Goal: Task Accomplishment & Management: Manage account settings

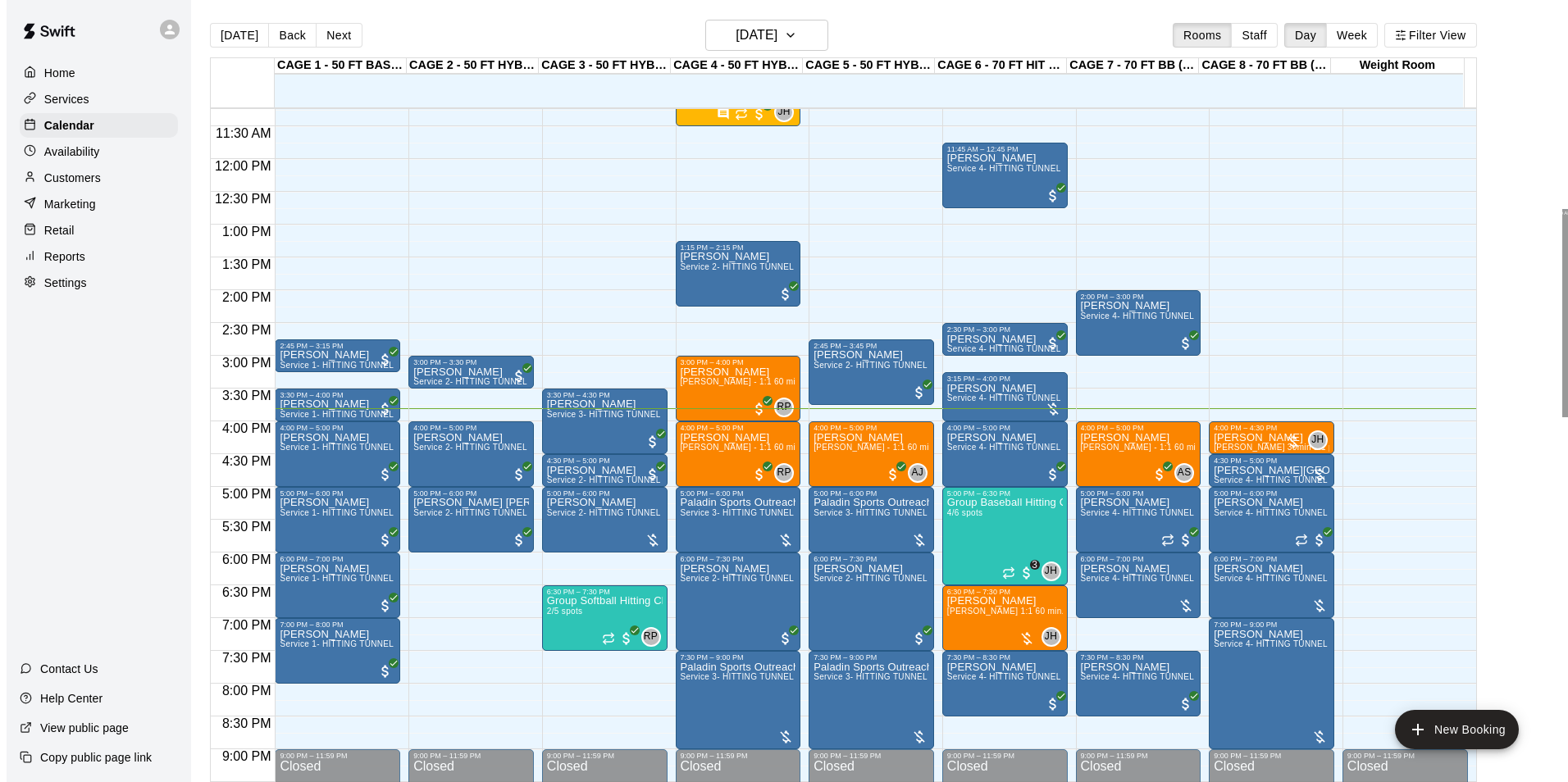
scroll to position [751, 0]
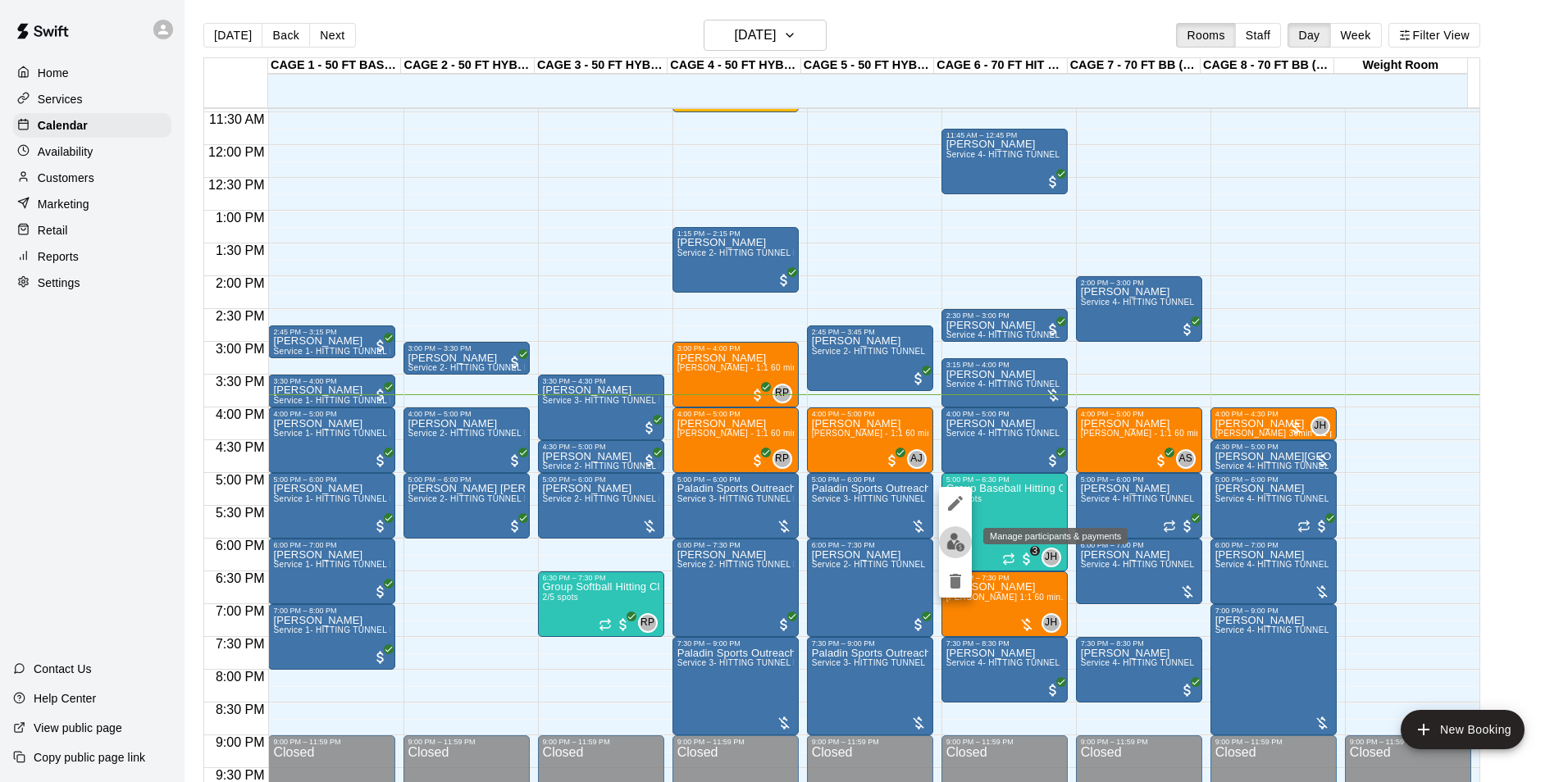
click at [954, 539] on img "edit" at bounding box center [956, 542] width 19 height 19
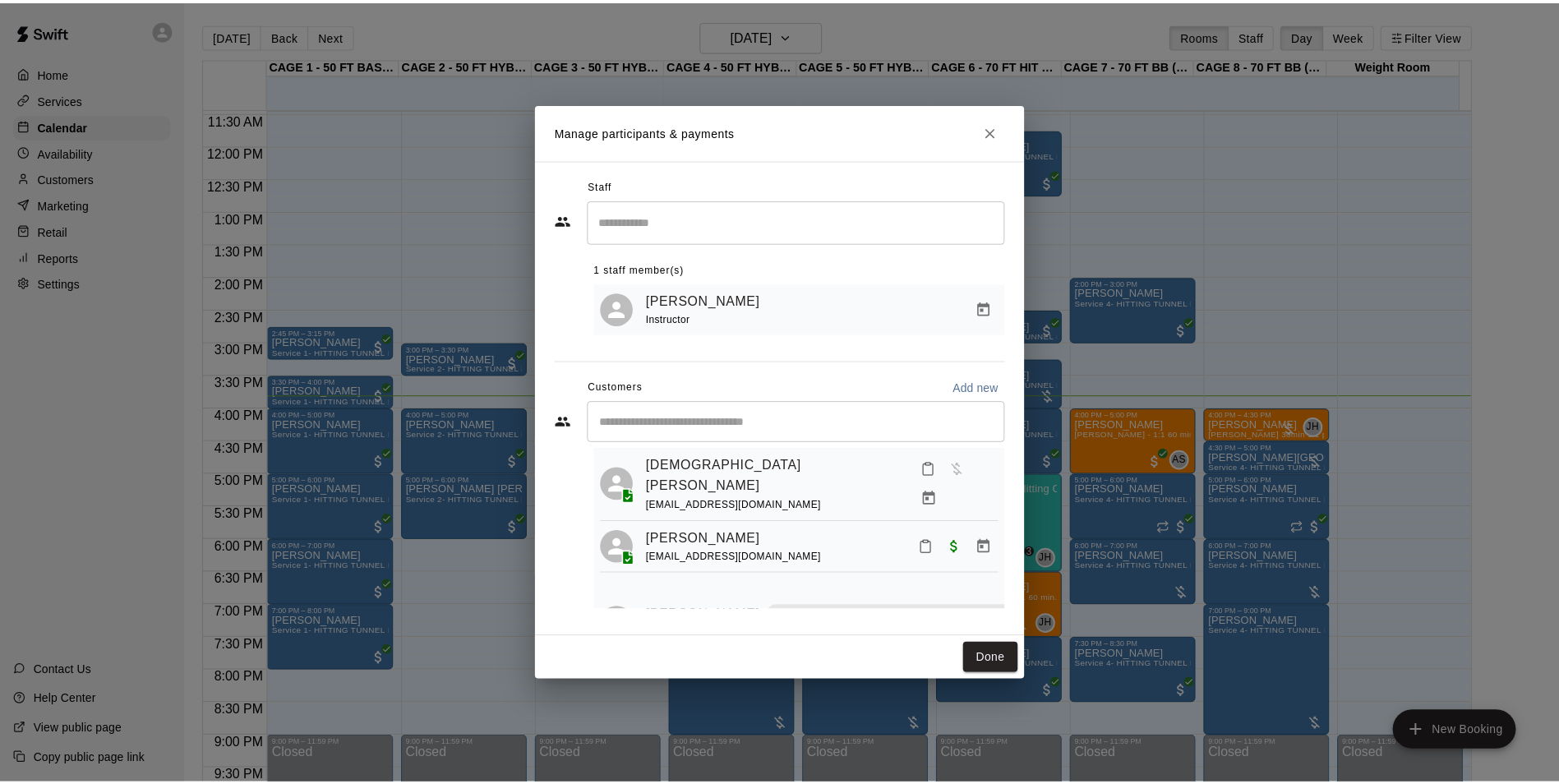
scroll to position [0, 0]
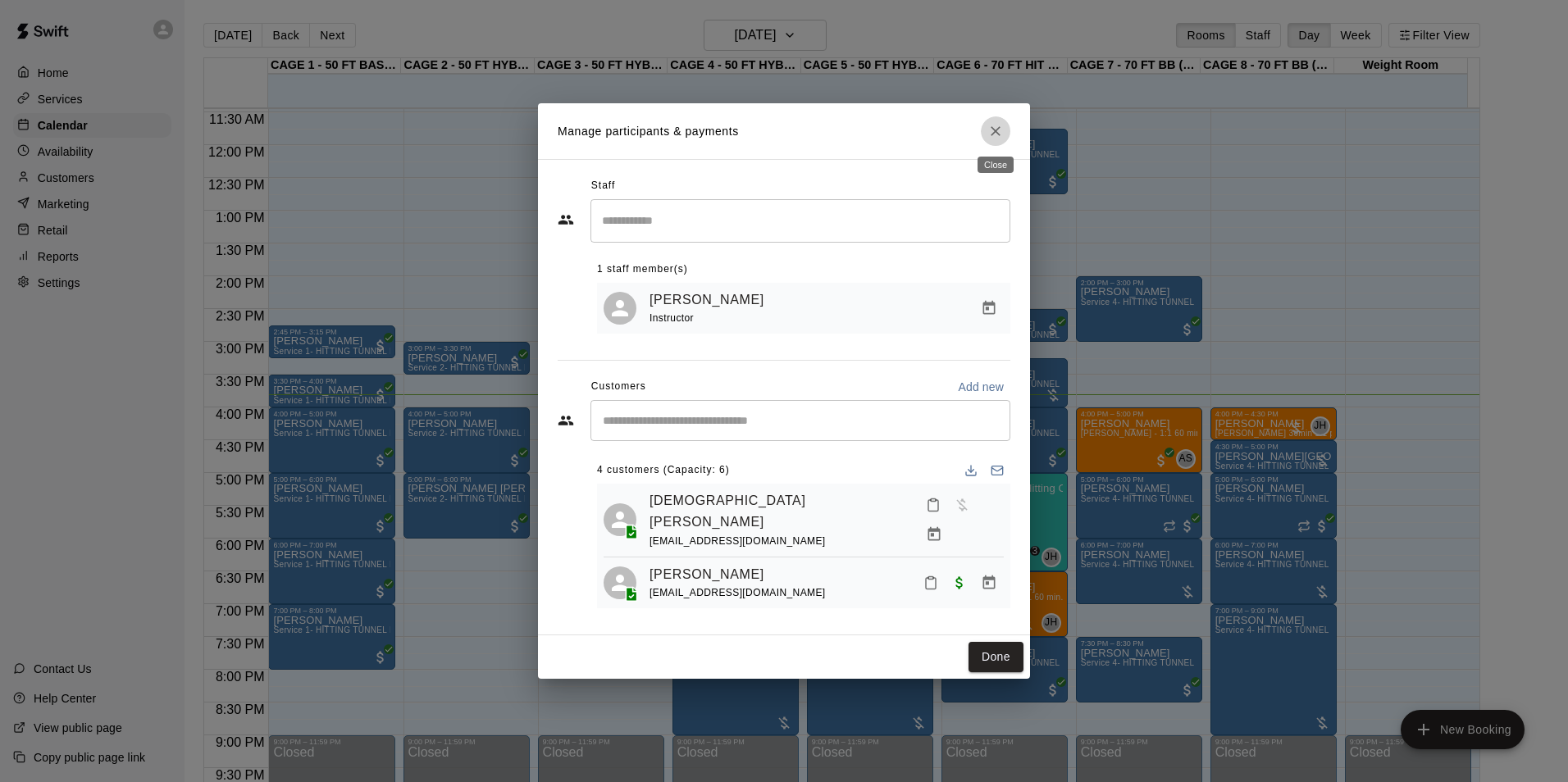
click at [991, 131] on icon "Close" at bounding box center [996, 131] width 17 height 17
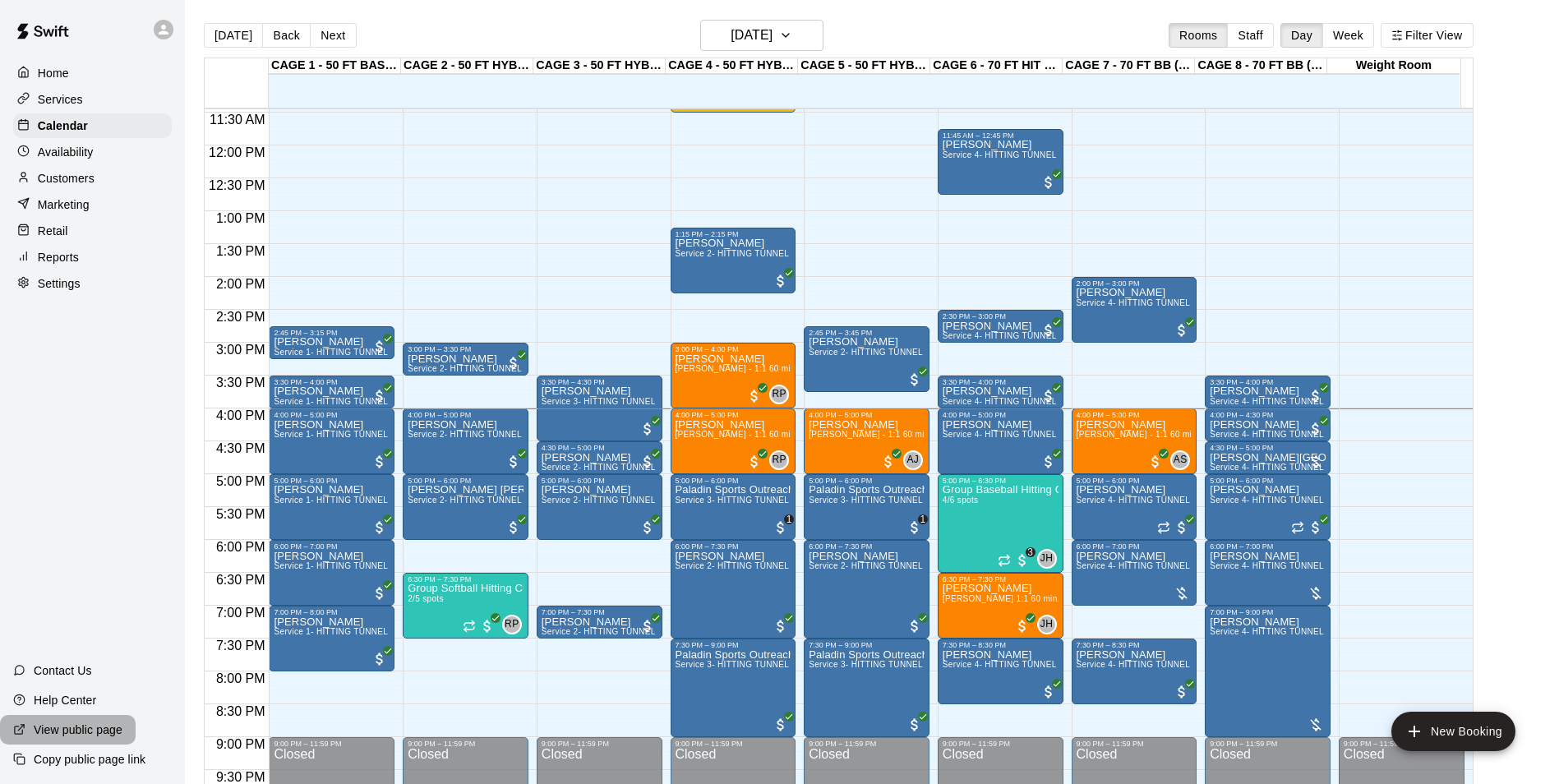
click at [2, 736] on div "View public page" at bounding box center [68, 729] width 135 height 29
click at [787, 47] on button "[DATE]" at bounding box center [762, 35] width 123 height 31
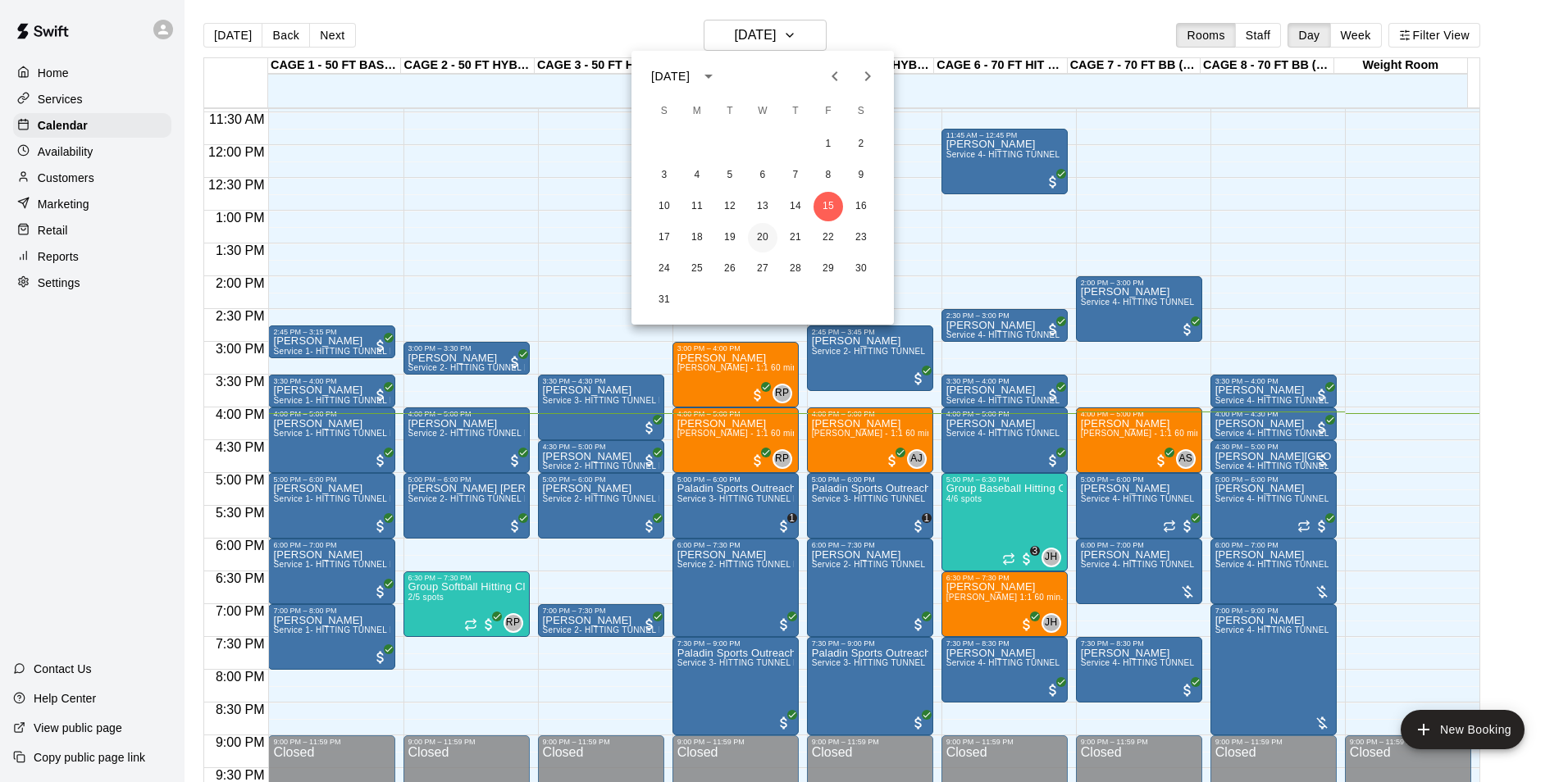
click at [762, 236] on button "20" at bounding box center [762, 237] width 29 height 29
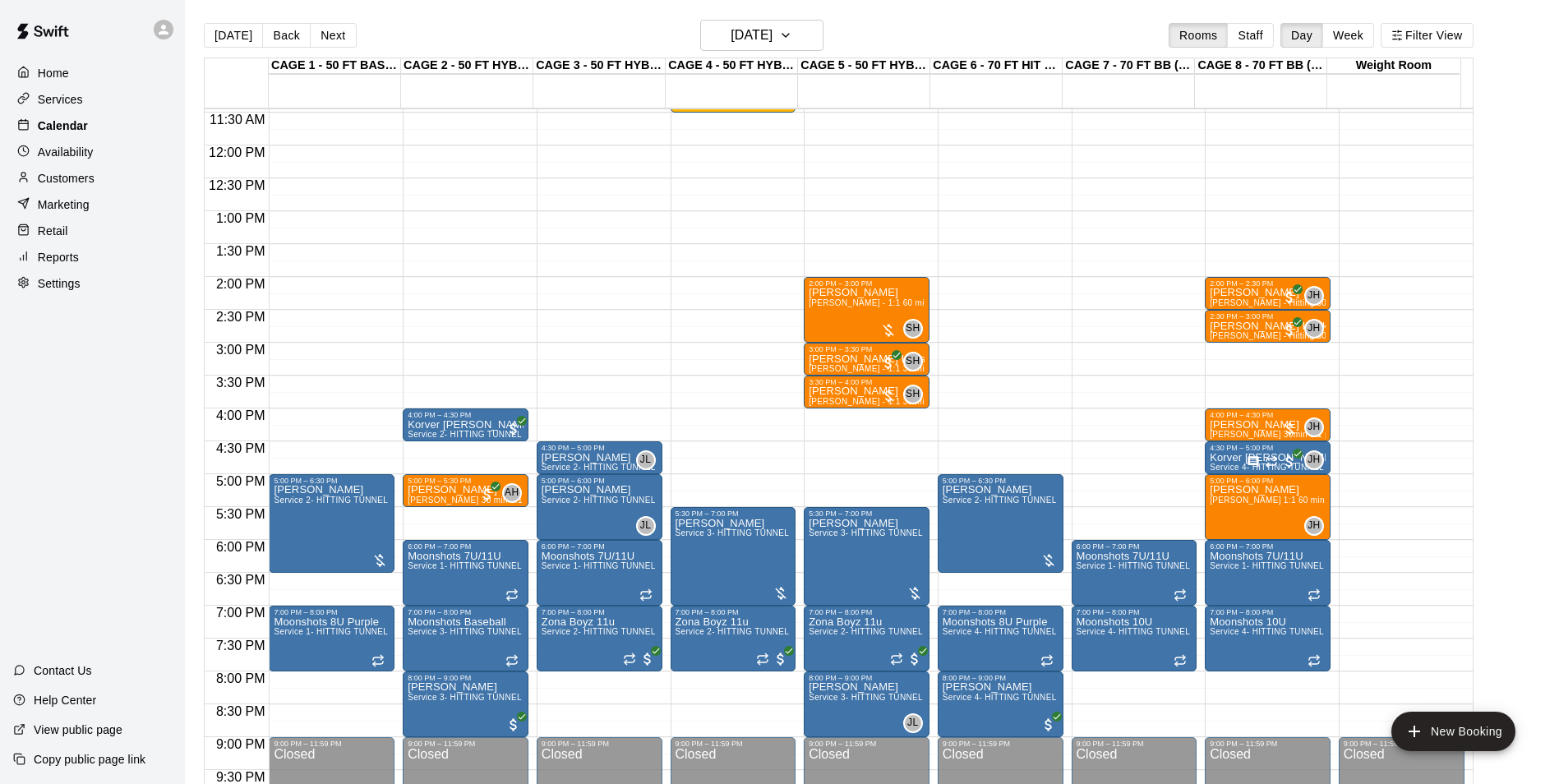
click at [69, 132] on p "Calendar" at bounding box center [63, 126] width 50 height 17
click at [738, 25] on h6 "[DATE]" at bounding box center [751, 36] width 42 height 23
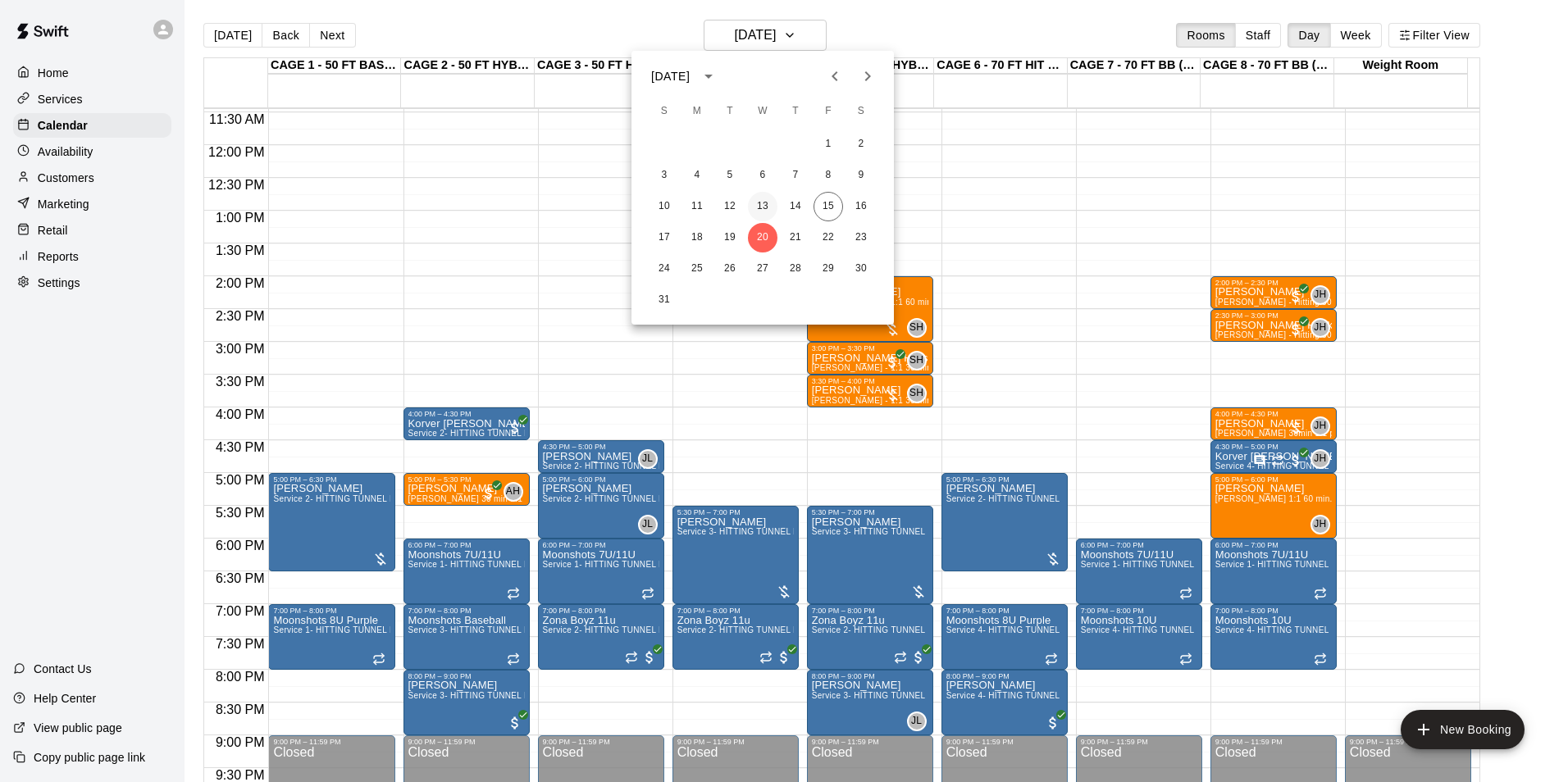
click at [760, 199] on button "13" at bounding box center [762, 206] width 29 height 29
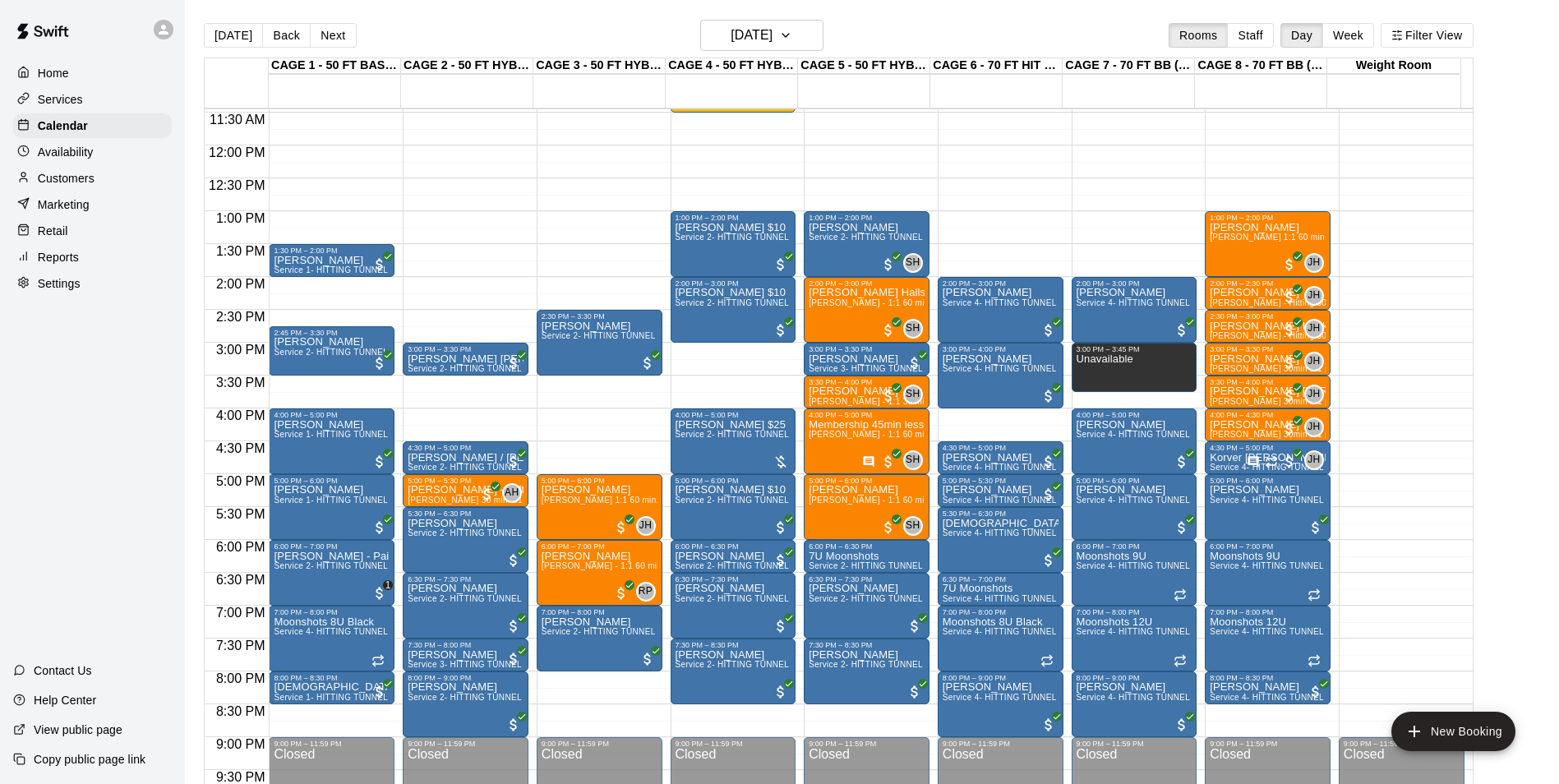
click at [786, 17] on main "[DATE] Back [DATE][DATE] Rooms Staff Day Week Filter View CAGE 1 - 50 FT BASEBA…" at bounding box center [872, 405] width 1374 height 810
click at [786, 23] on button "[DATE]" at bounding box center [762, 35] width 123 height 31
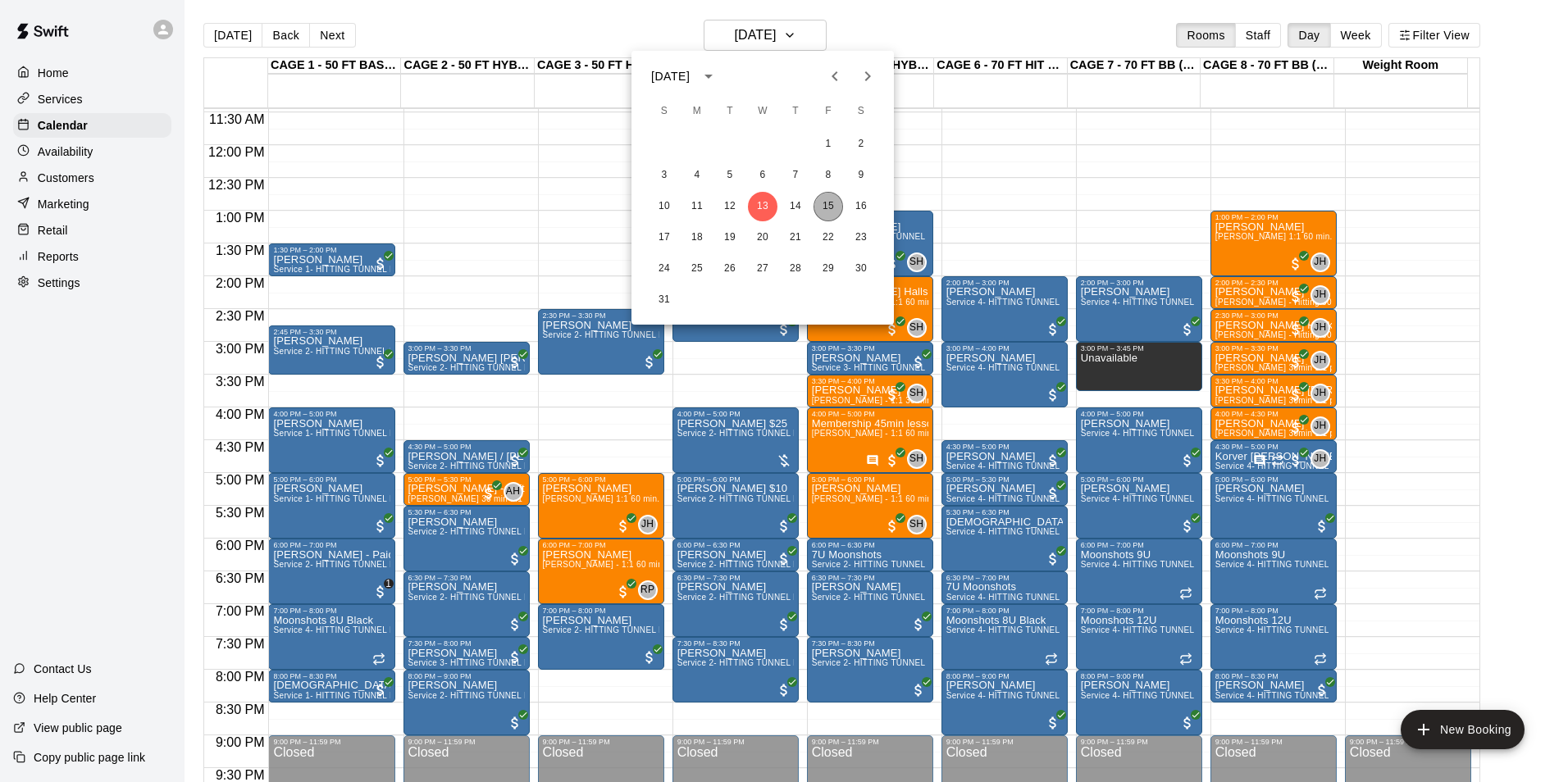
click at [826, 206] on button "15" at bounding box center [827, 206] width 29 height 29
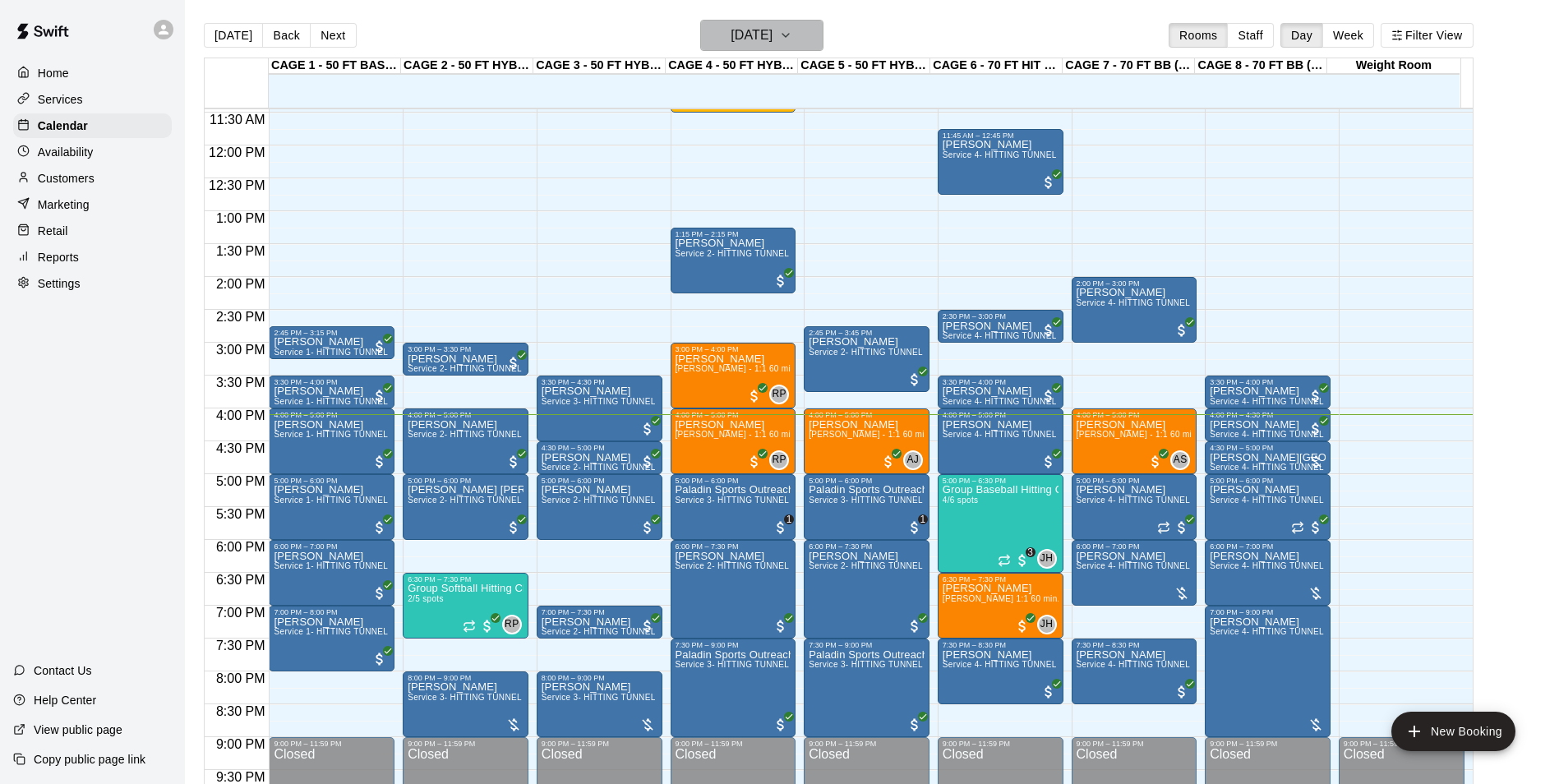
click at [764, 36] on h6 "[DATE]" at bounding box center [751, 36] width 42 height 23
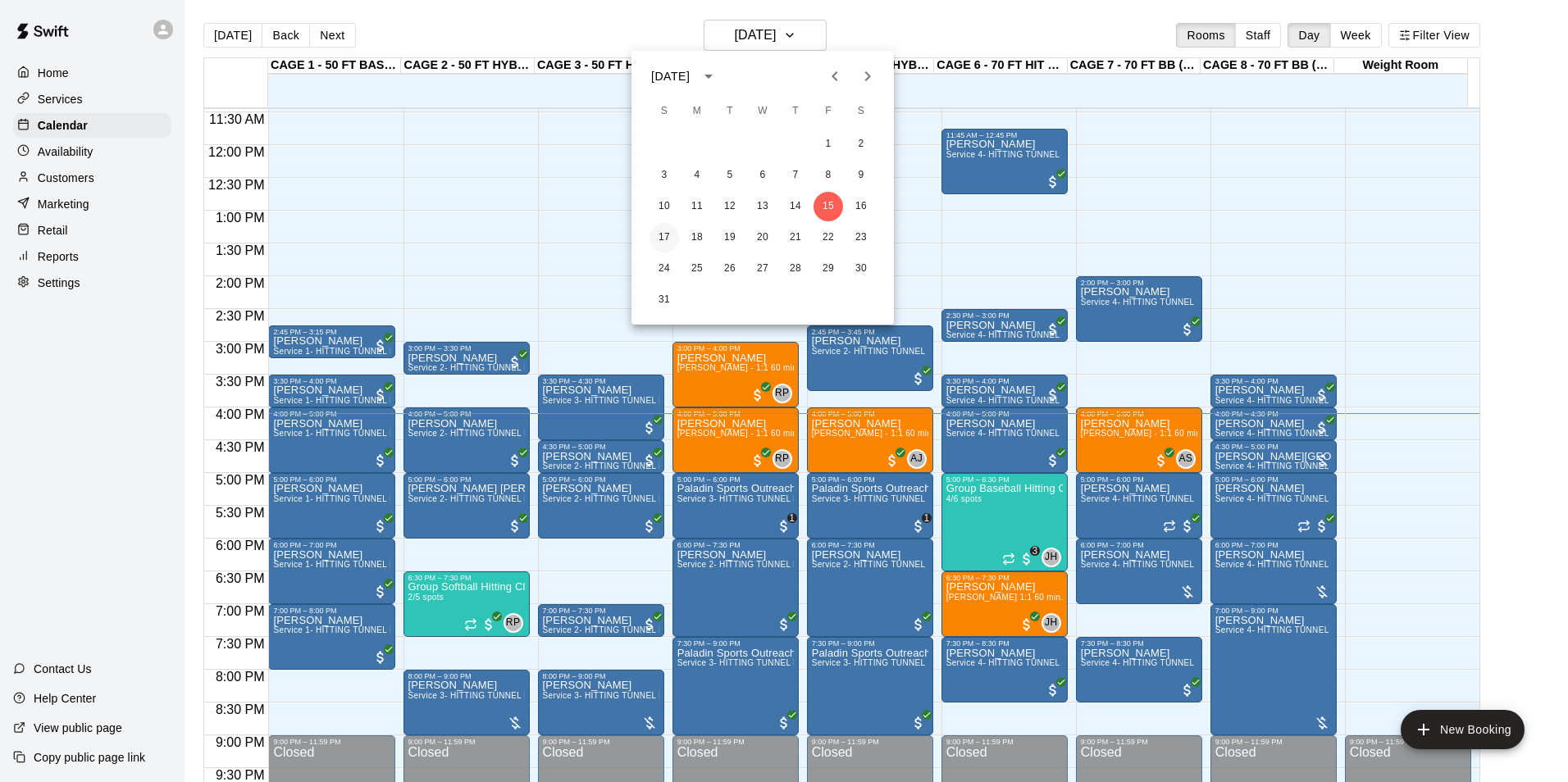
click at [667, 230] on button "17" at bounding box center [664, 237] width 29 height 29
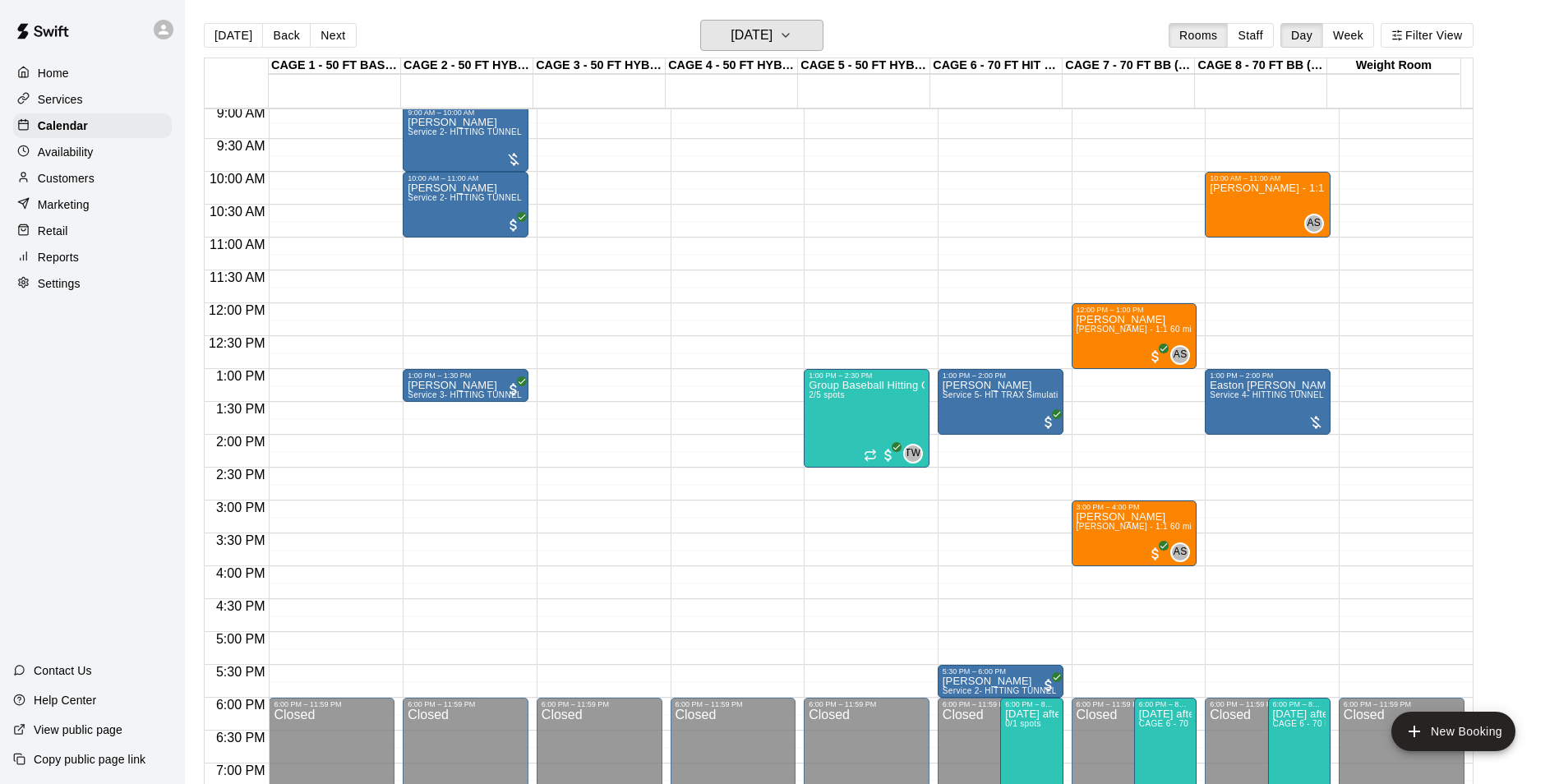
scroll to position [507, 0]
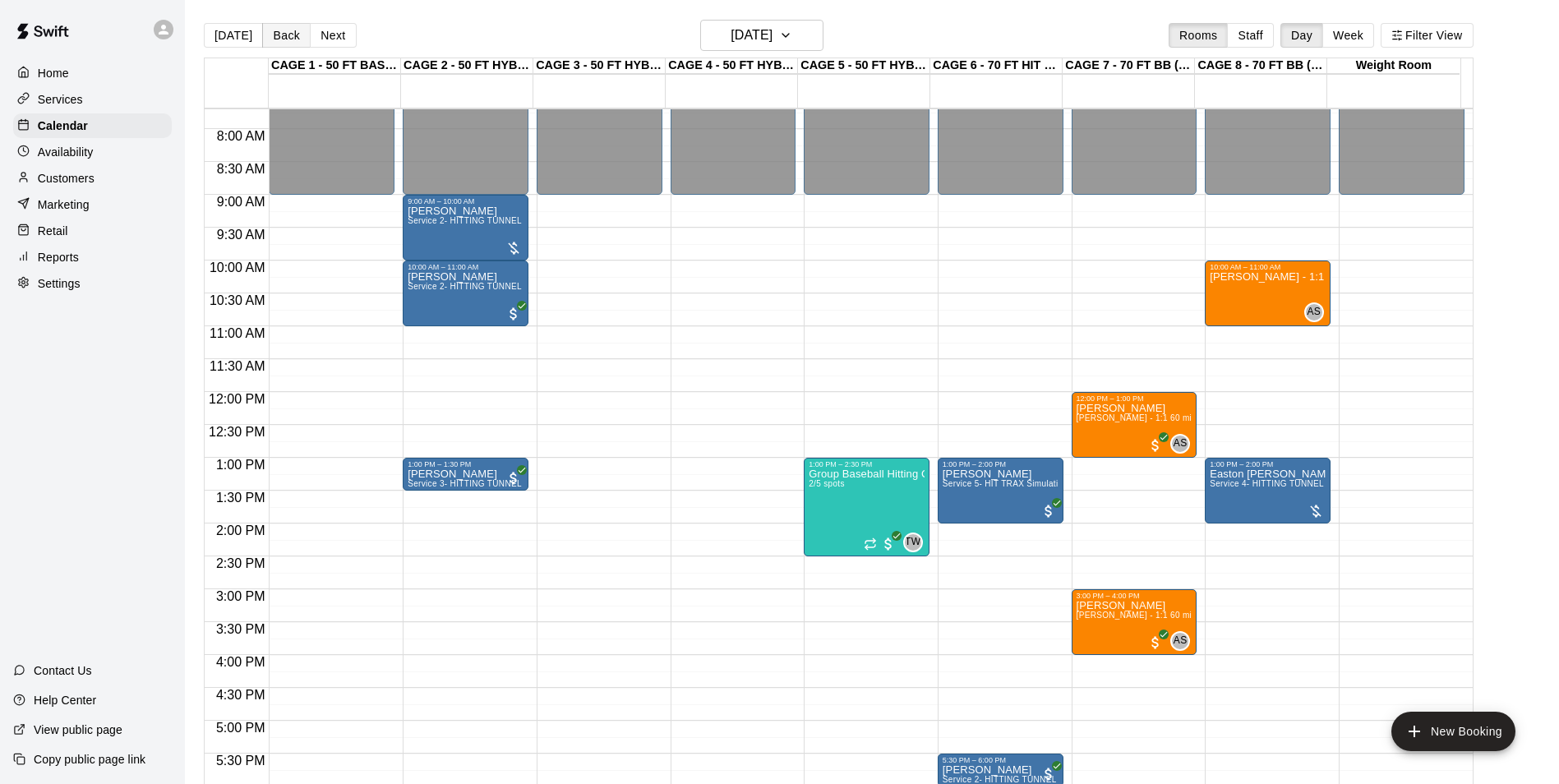
click at [281, 38] on button "Back" at bounding box center [287, 35] width 48 height 24
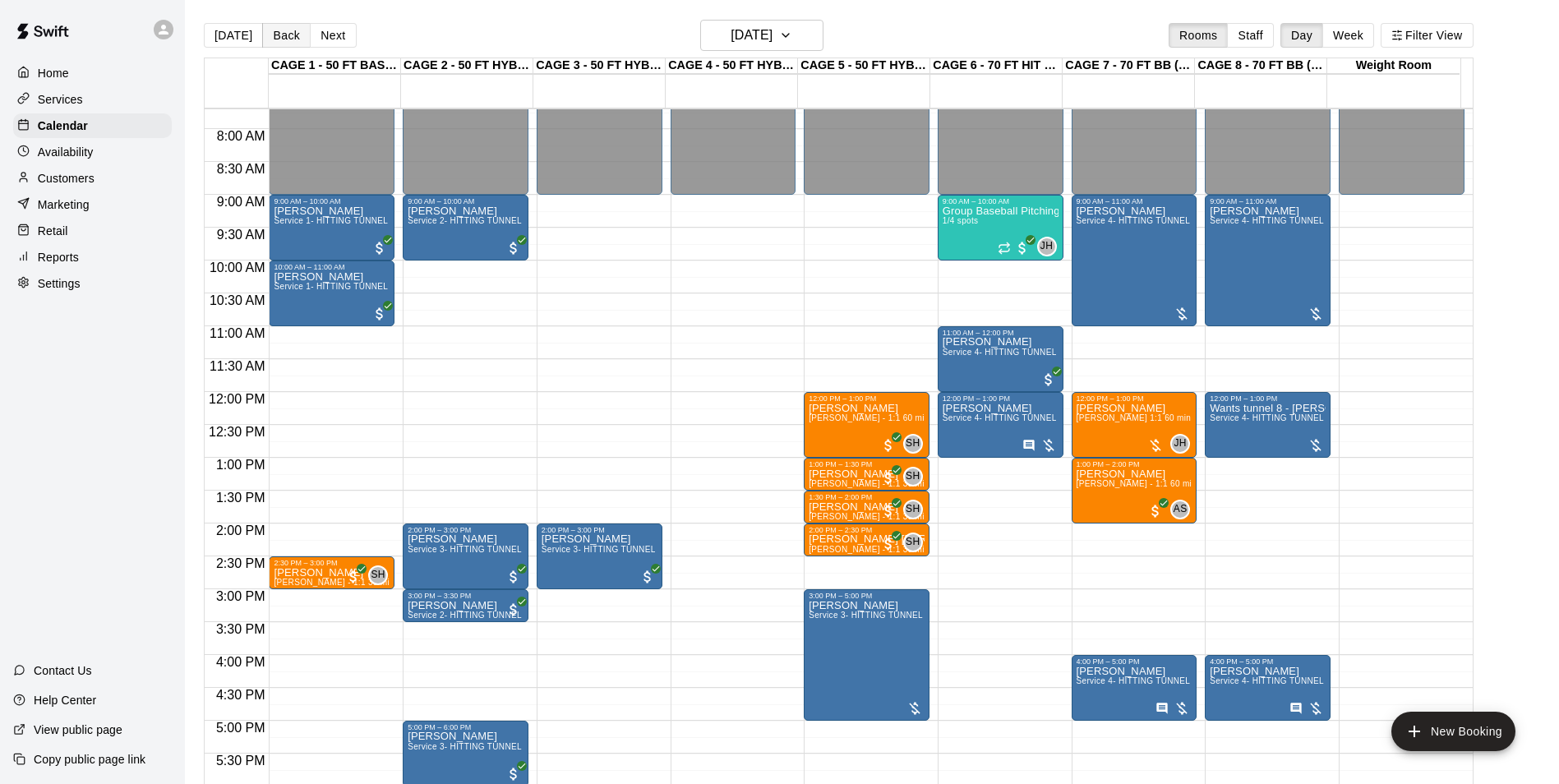
click at [278, 37] on button "Back" at bounding box center [287, 35] width 48 height 24
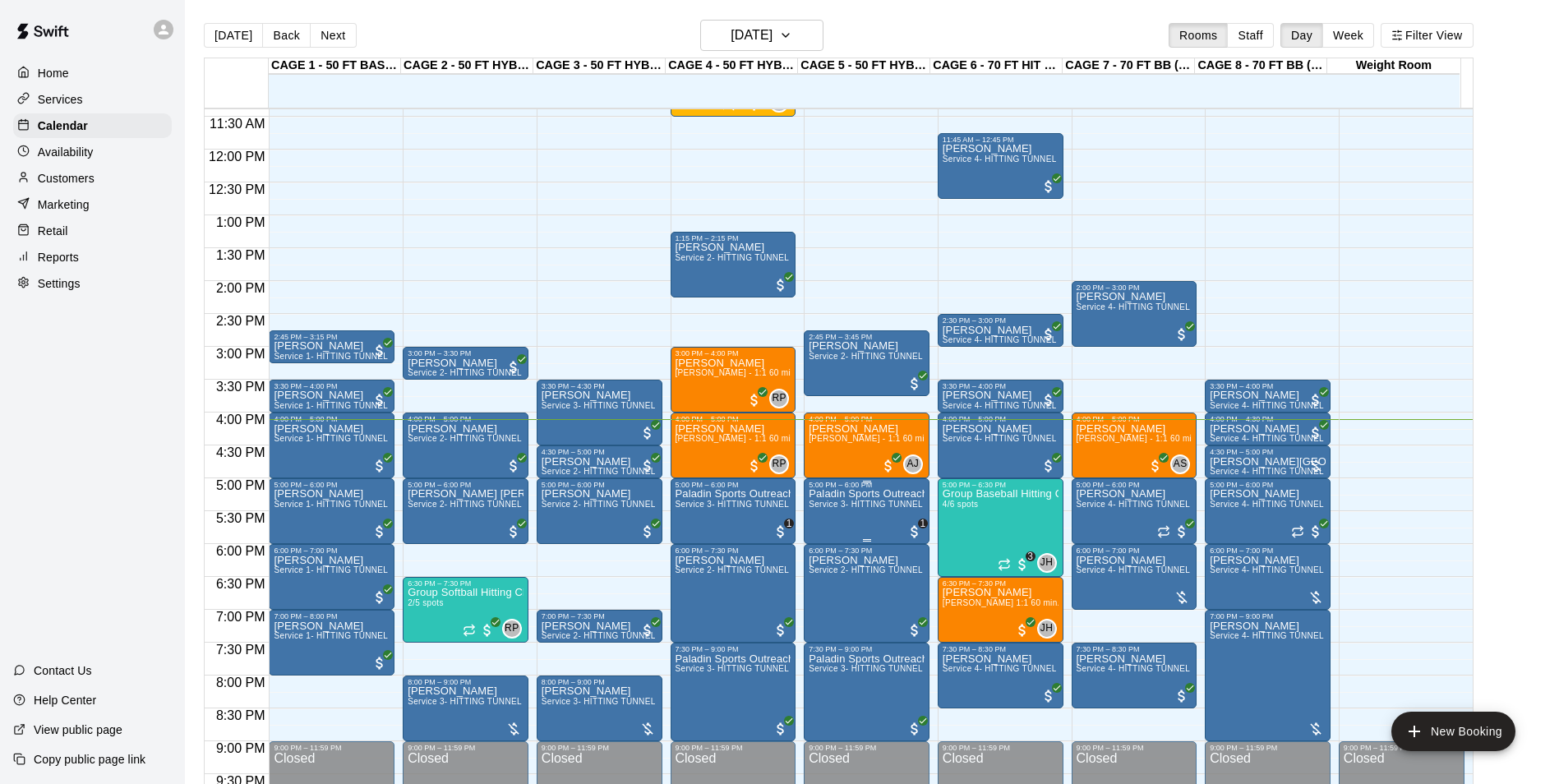
scroll to position [753, 0]
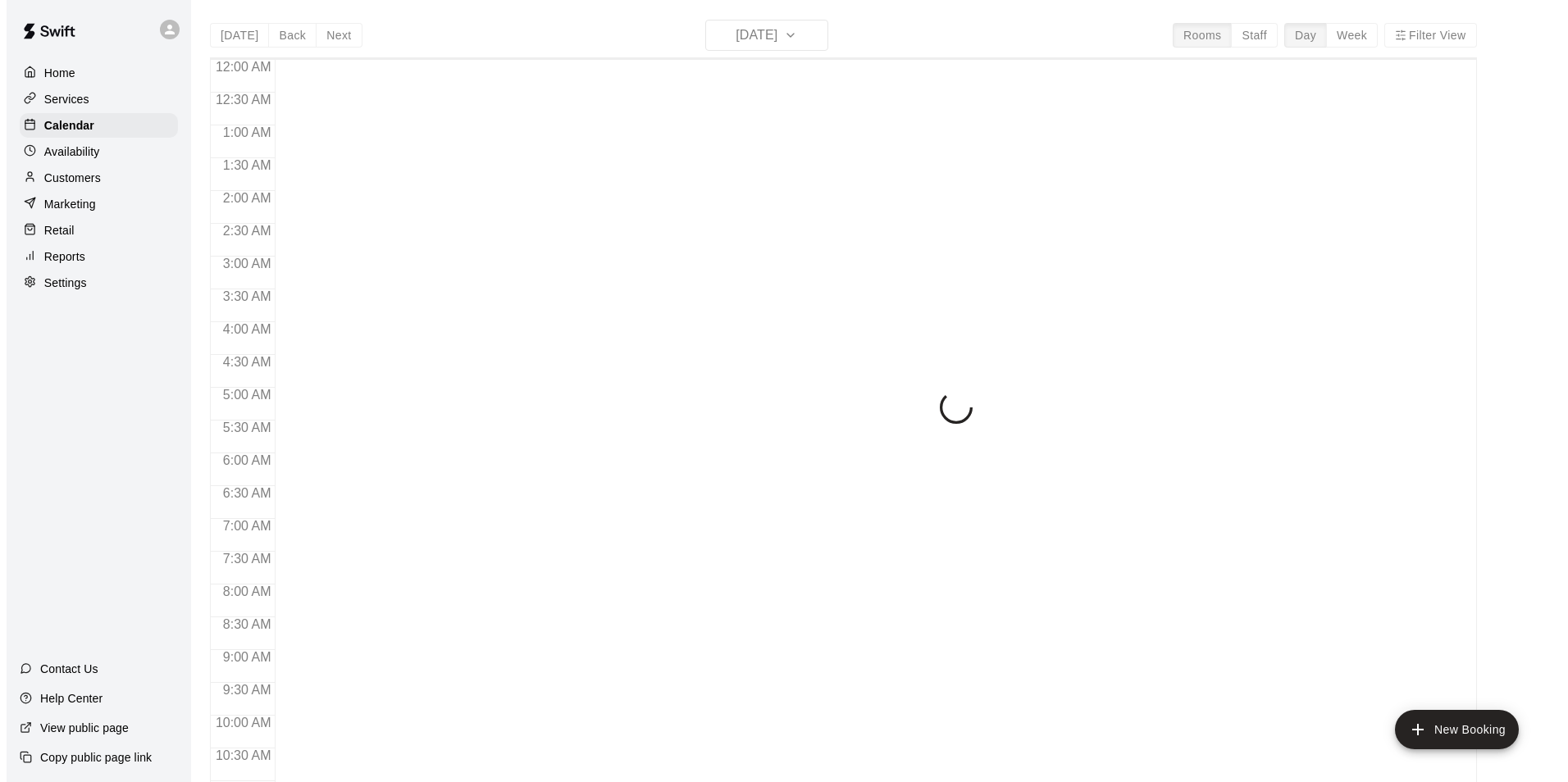
scroll to position [833, 0]
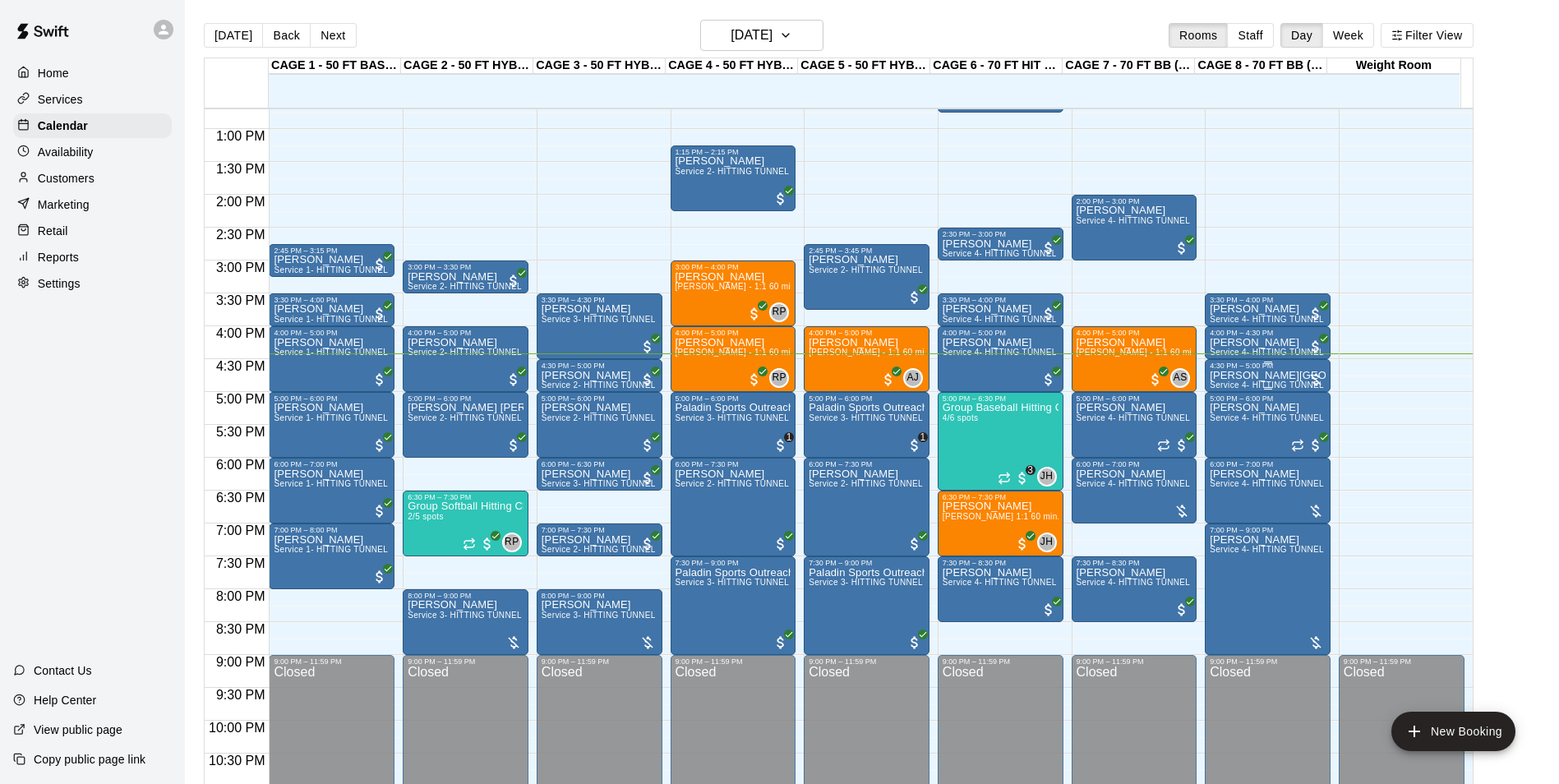
click at [1292, 379] on div "Brad Brazil Service 4- HITTING TUNNEL RENTAL - 70ft Baseball" at bounding box center [1267, 761] width 116 height 784
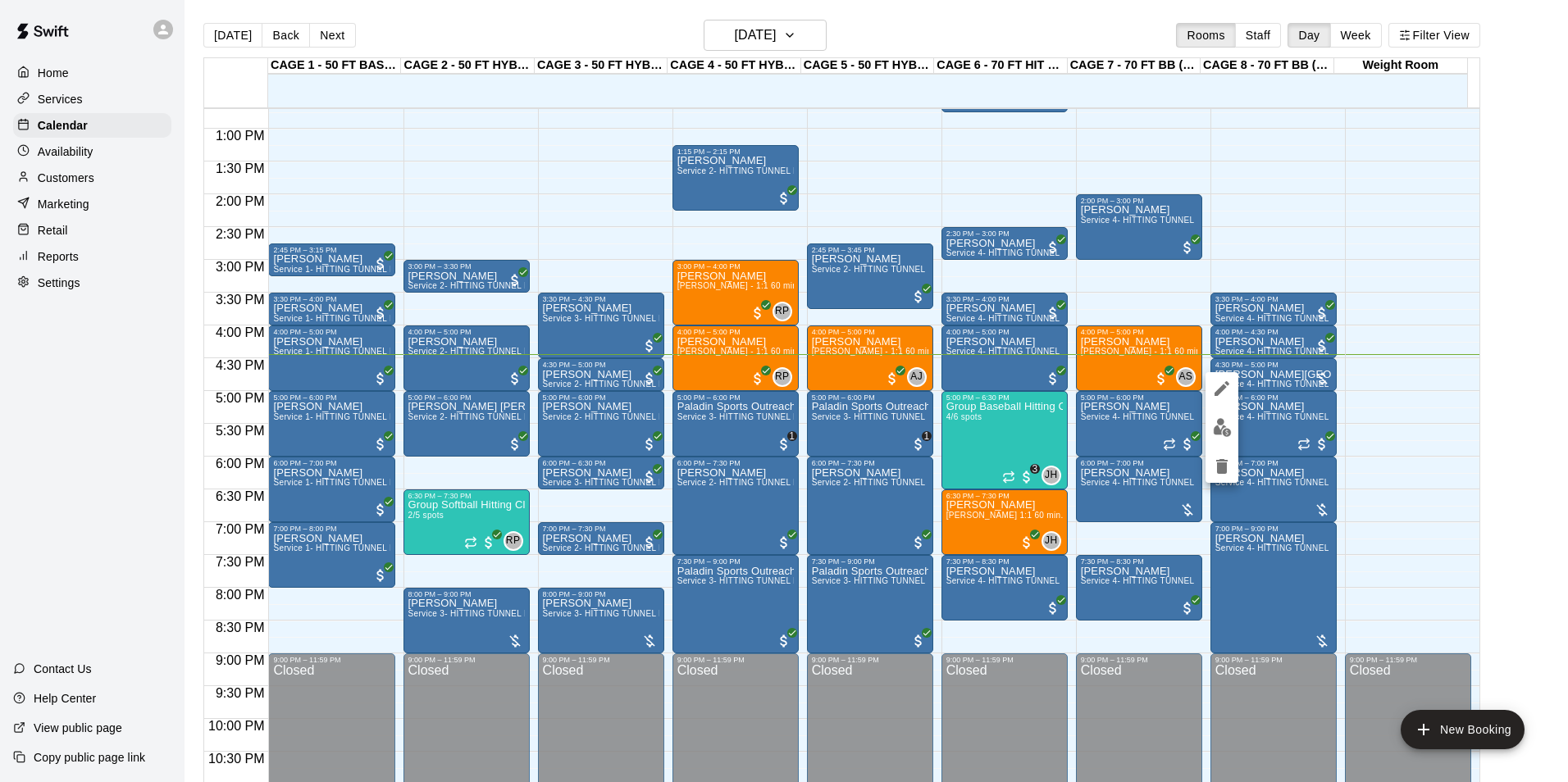
drag, startPoint x: 1545, startPoint y: 318, endPoint x: 1547, endPoint y: 331, distance: 13.2
click at [1547, 331] on div at bounding box center [784, 391] width 1568 height 782
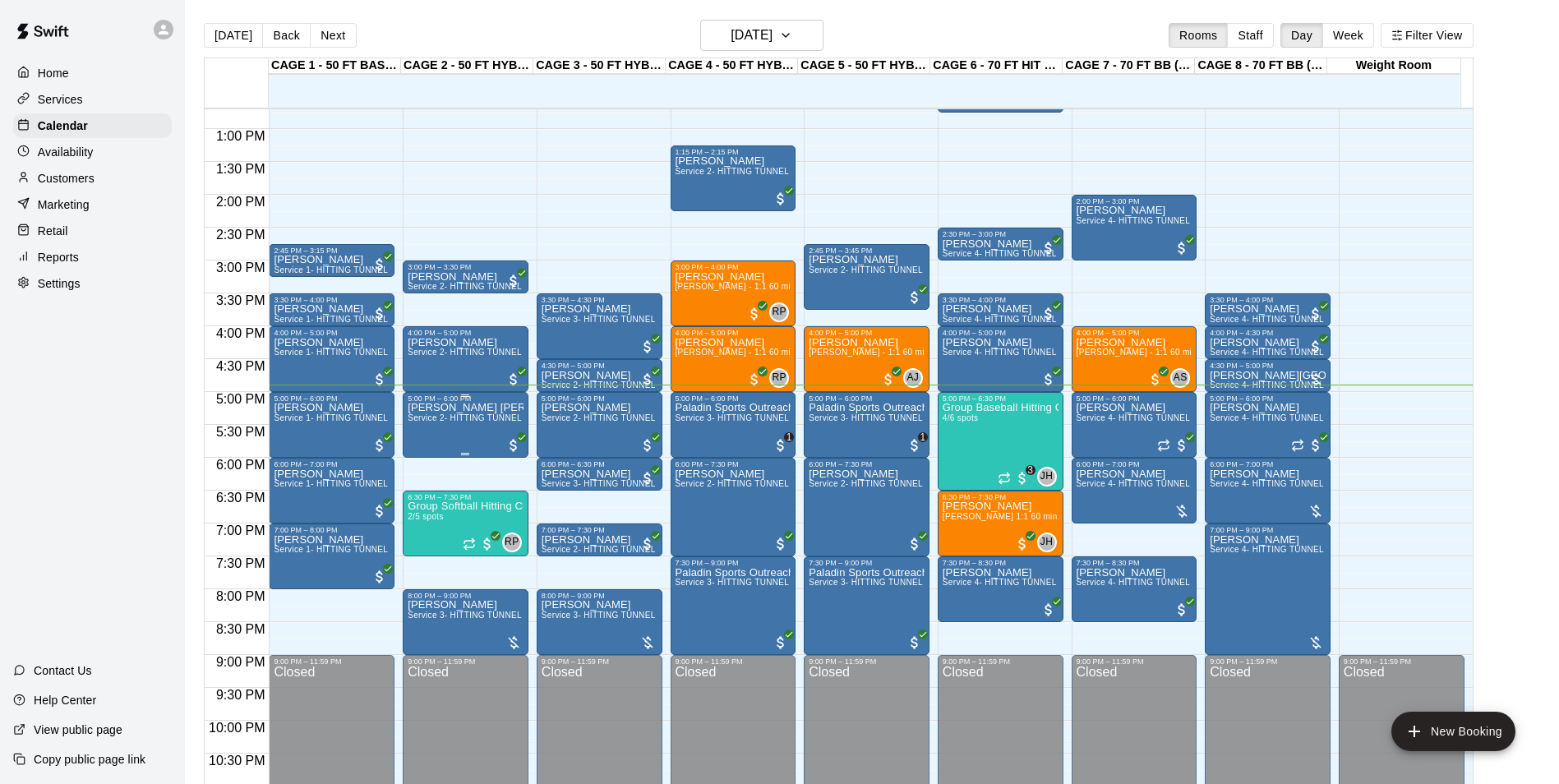
click at [488, 418] on span "Service 2- HITTING TUNNEL RENTAL - 50ft Baseball" at bounding box center [512, 418] width 209 height 9
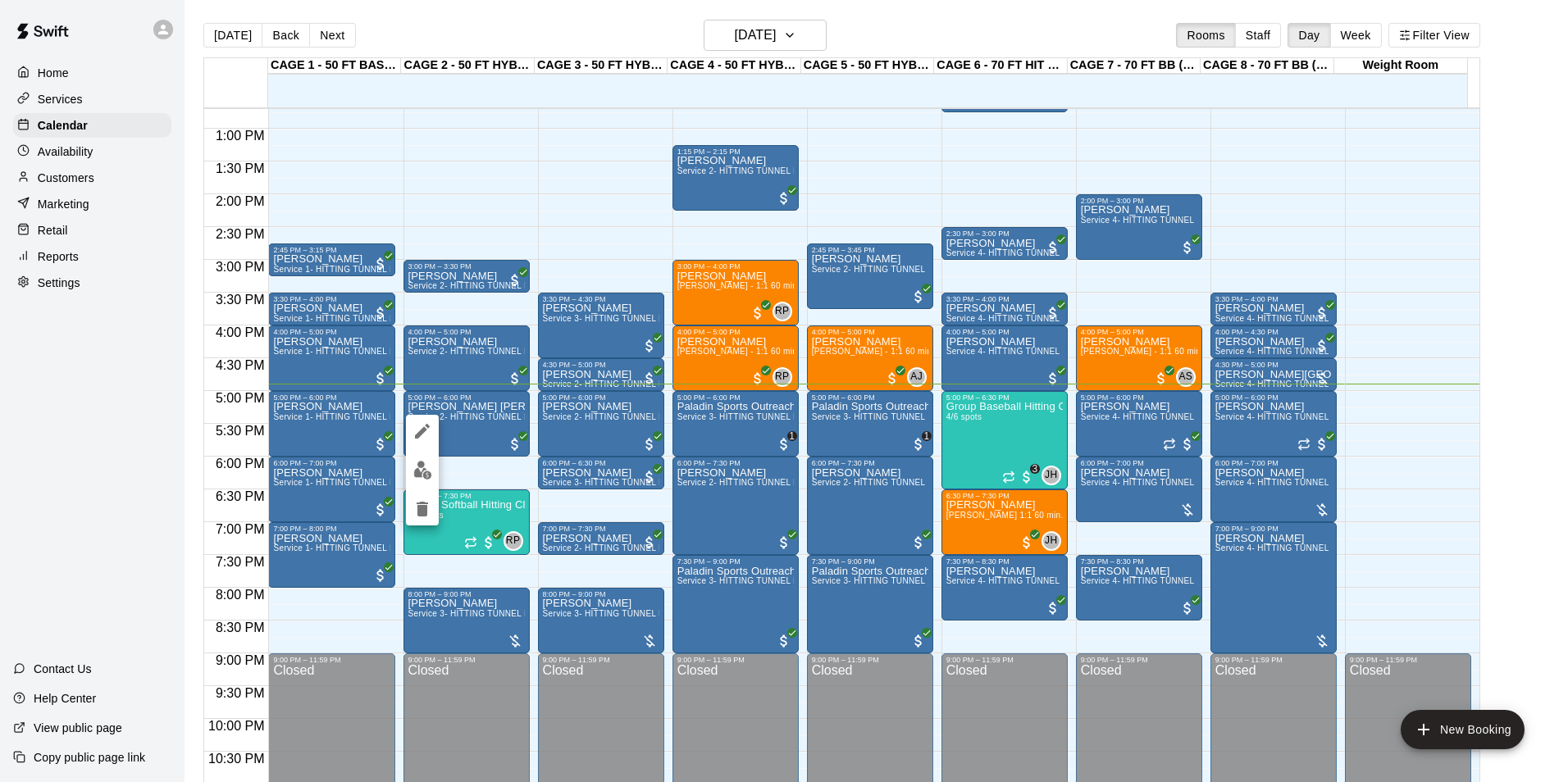
click at [485, 405] on div at bounding box center [784, 391] width 1568 height 782
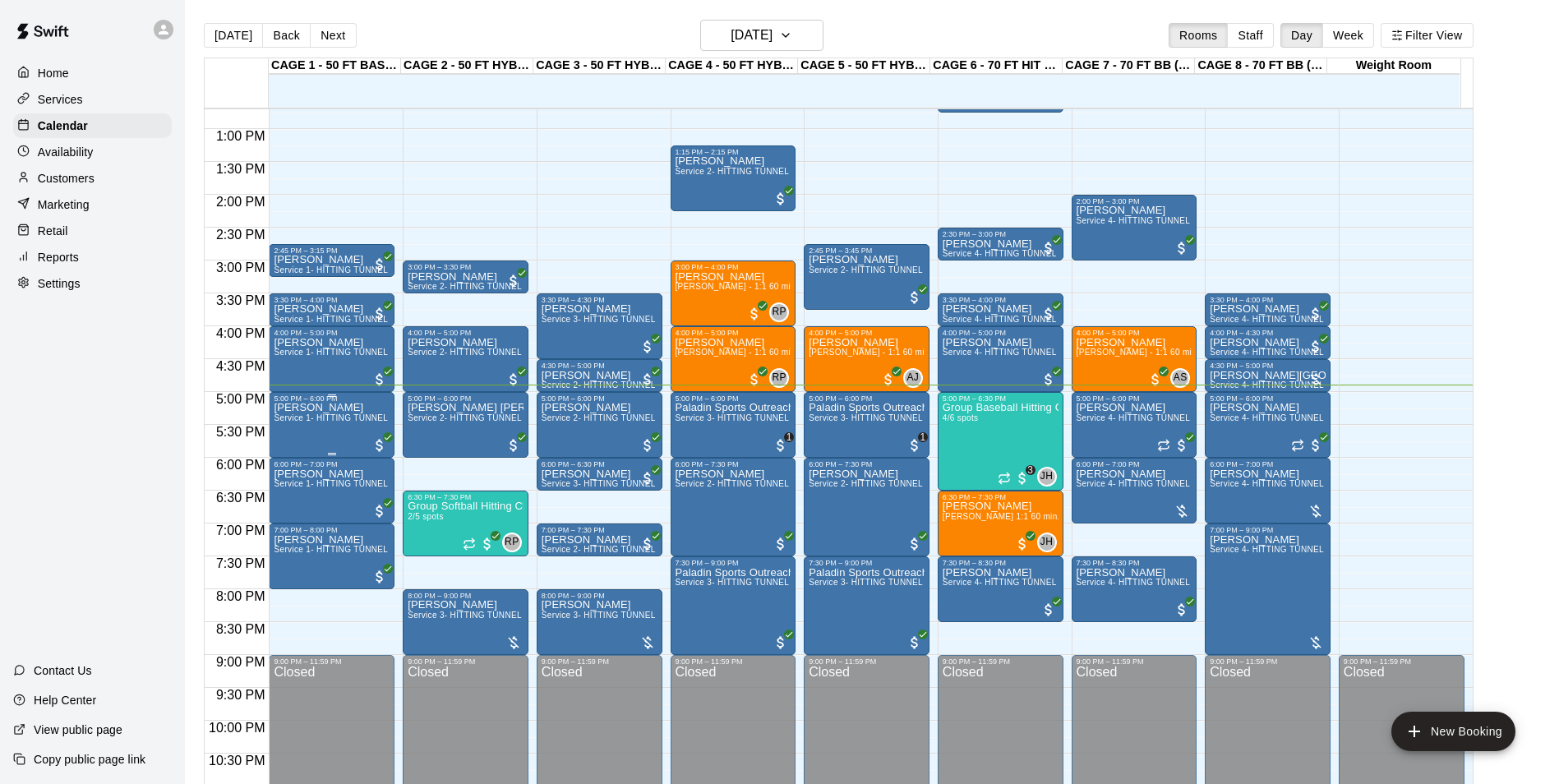
click at [342, 432] on div "Nicole Quintero Service 1- HITTING TUNNEL RENTAL - 50ft Baseball w/ Auto/Manual…" at bounding box center [331, 795] width 116 height 784
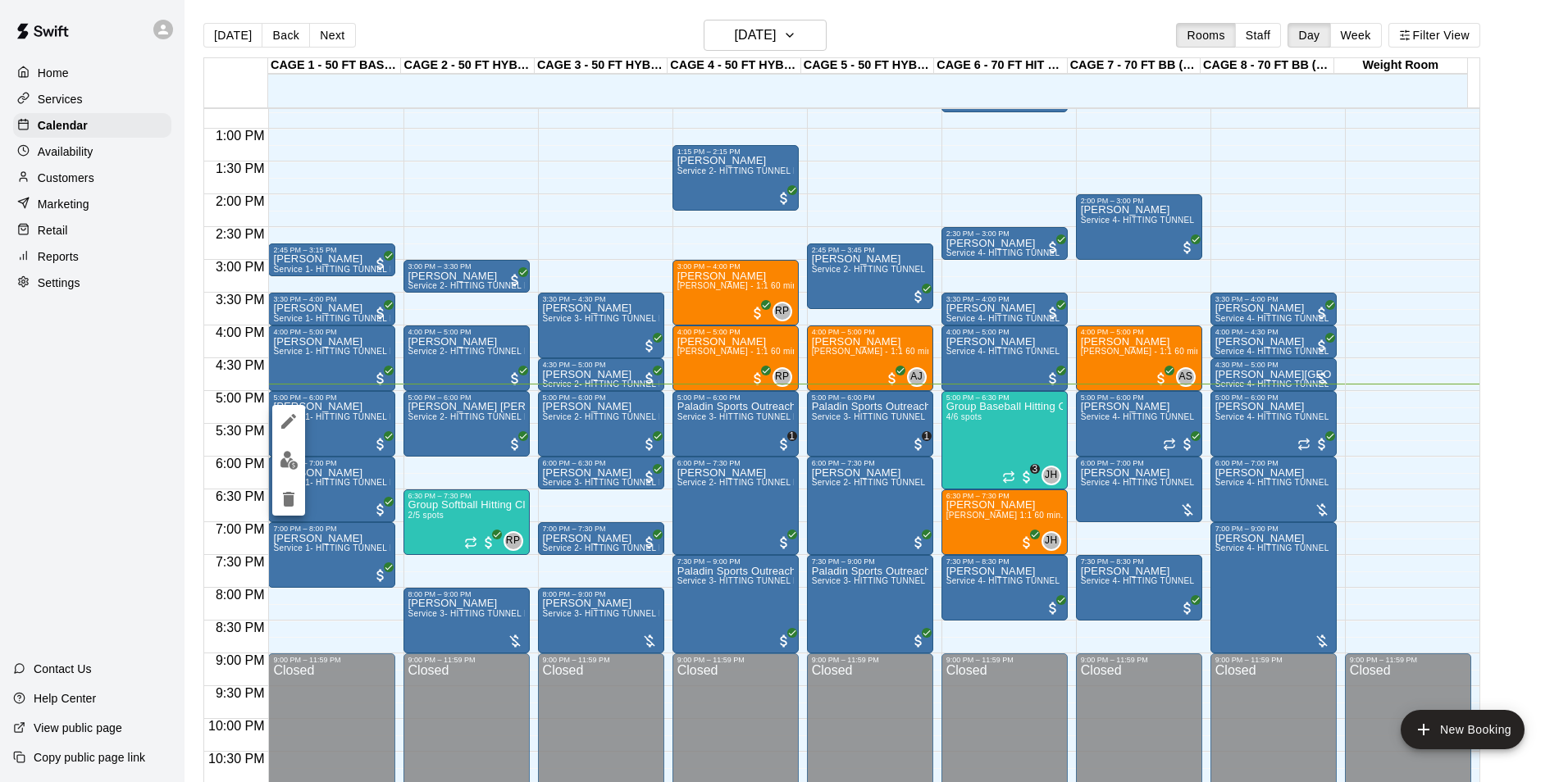
click at [357, 424] on div at bounding box center [784, 391] width 1568 height 782
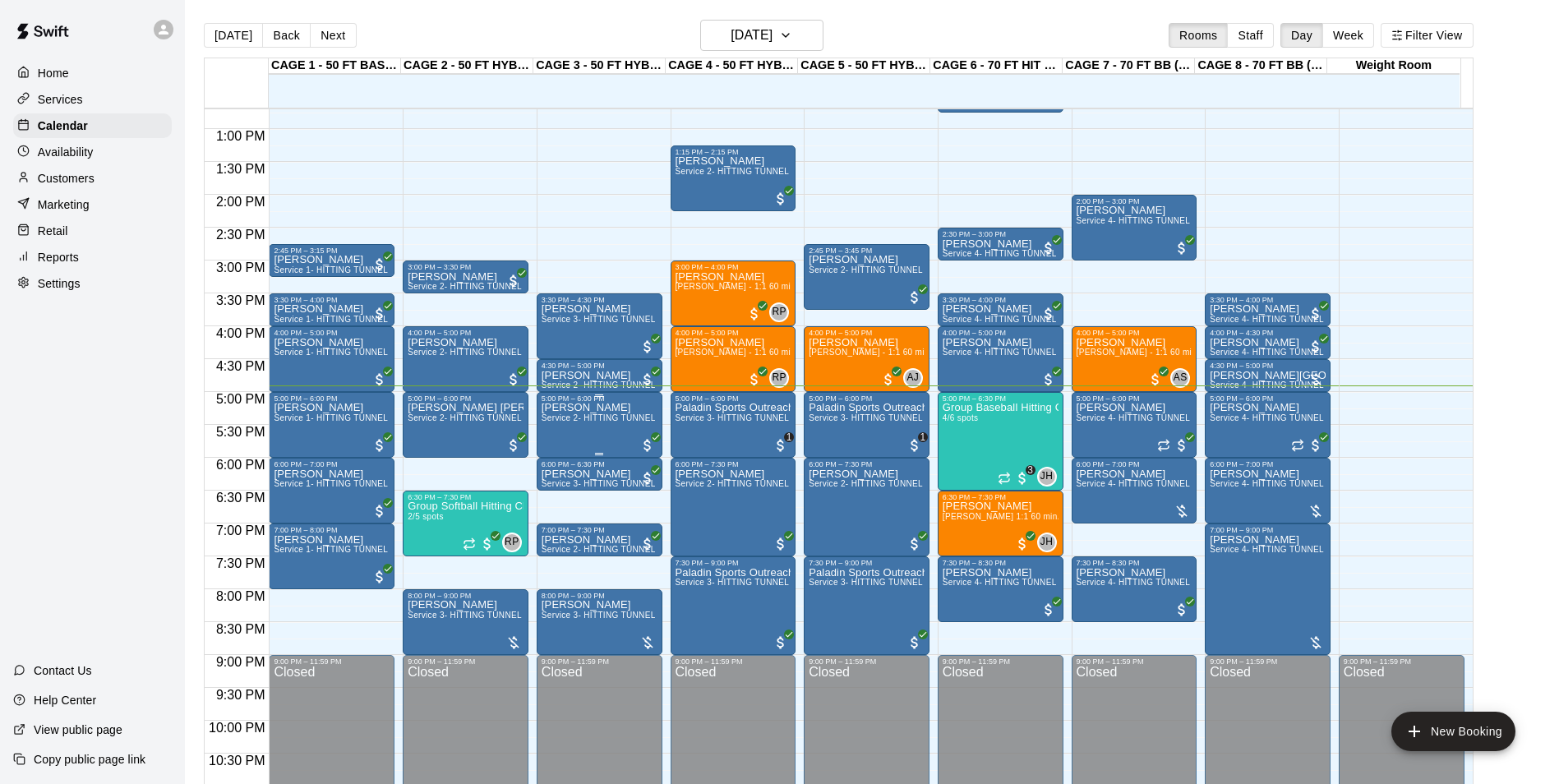
click at [575, 408] on p "[PERSON_NAME]" at bounding box center [599, 408] width 116 height 0
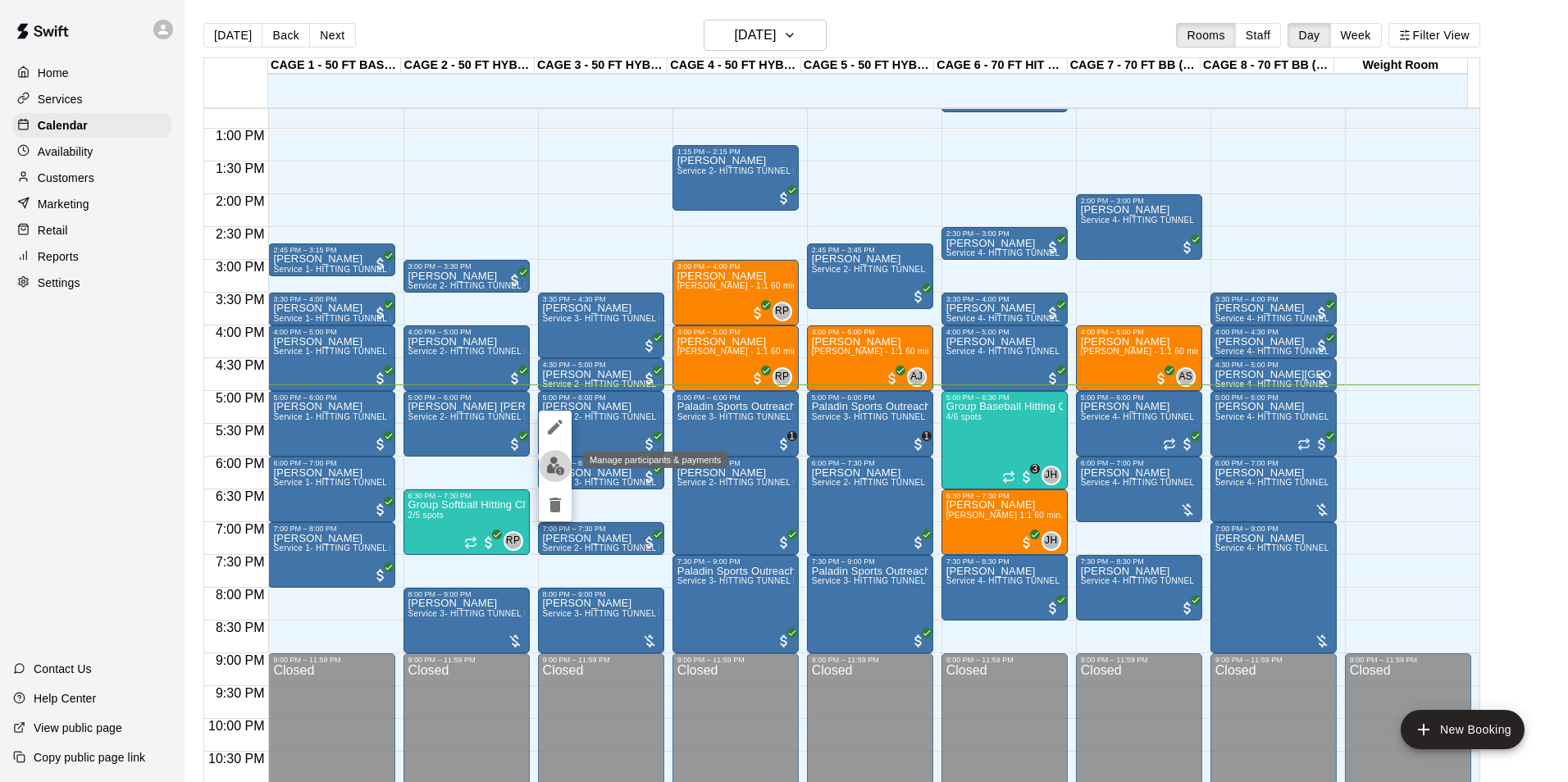
click at [554, 469] on img "edit" at bounding box center [555, 466] width 19 height 19
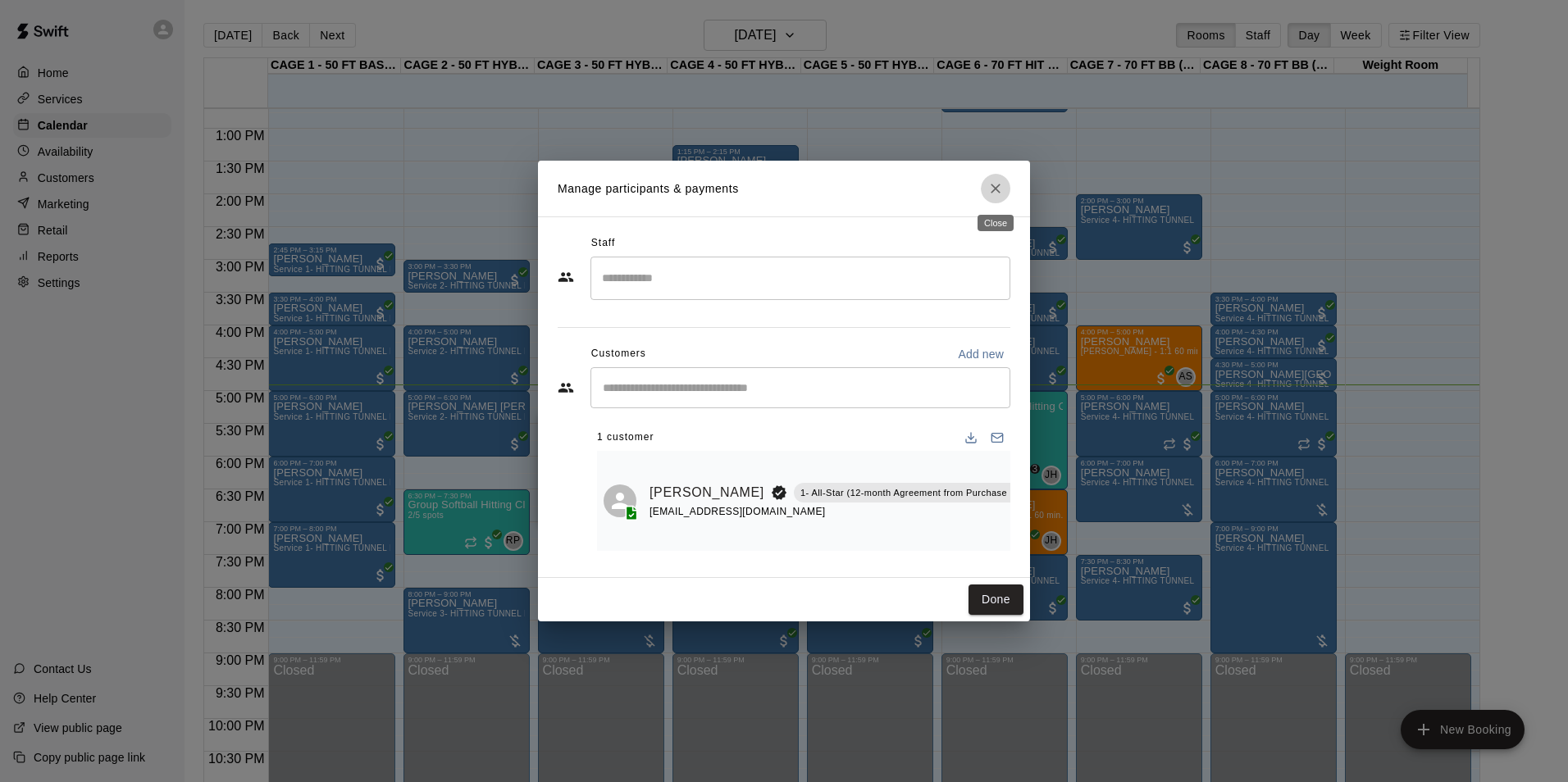
click at [996, 198] on button "Close" at bounding box center [995, 188] width 29 height 29
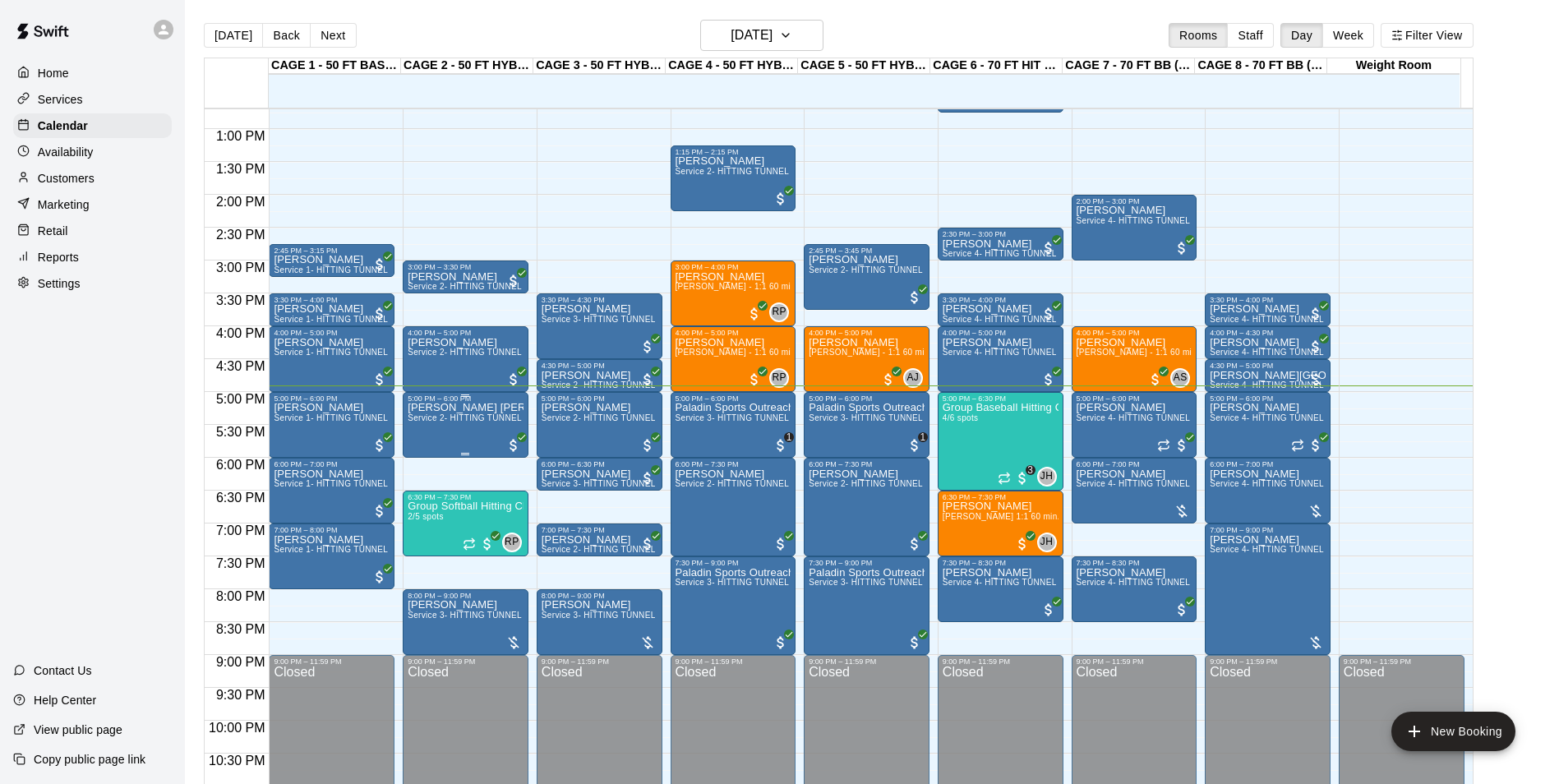
click at [478, 422] on span "Service 2- HITTING TUNNEL RENTAL - 50ft Baseball" at bounding box center [512, 418] width 209 height 9
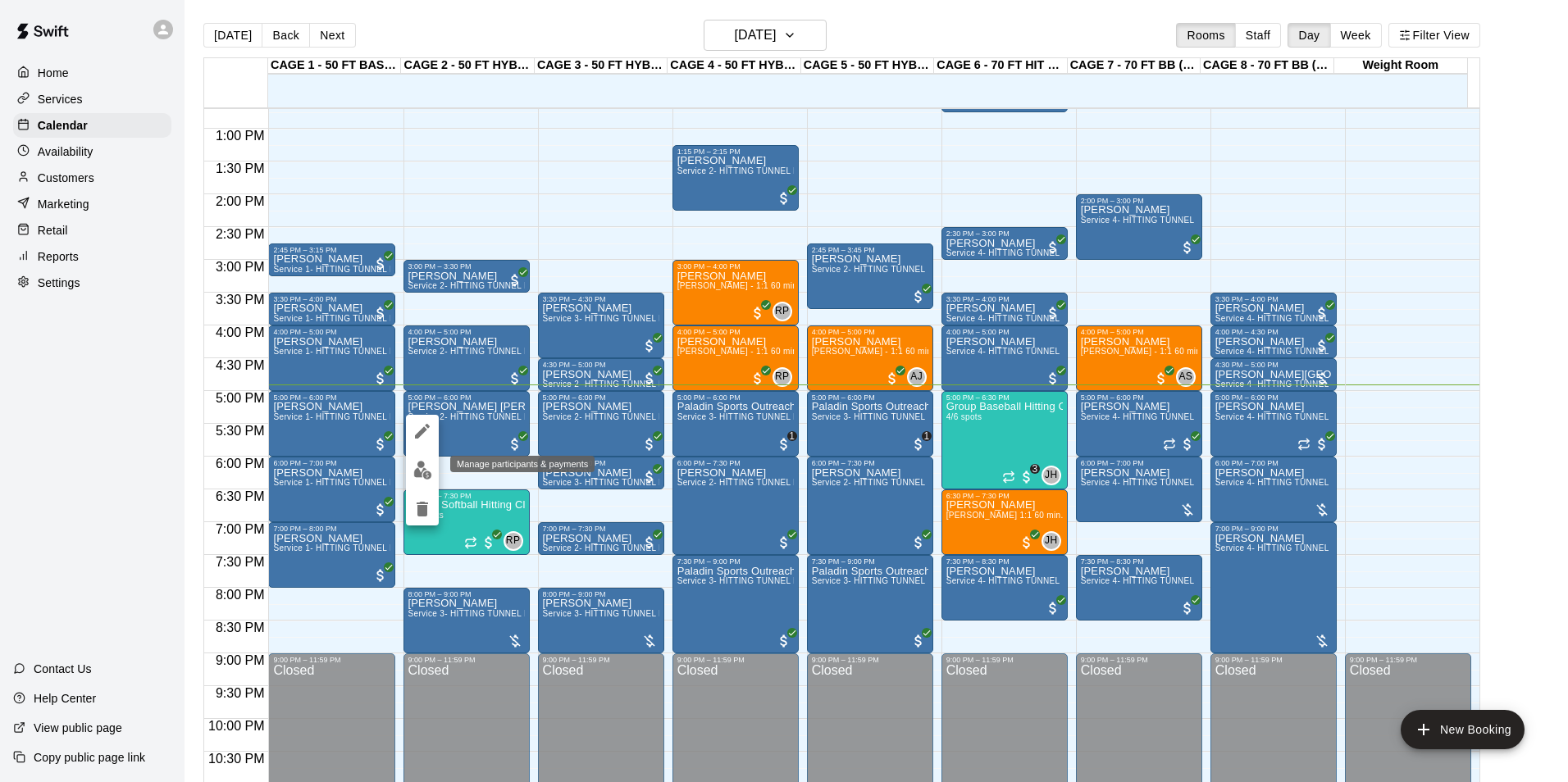
click at [425, 471] on img "edit" at bounding box center [423, 470] width 19 height 19
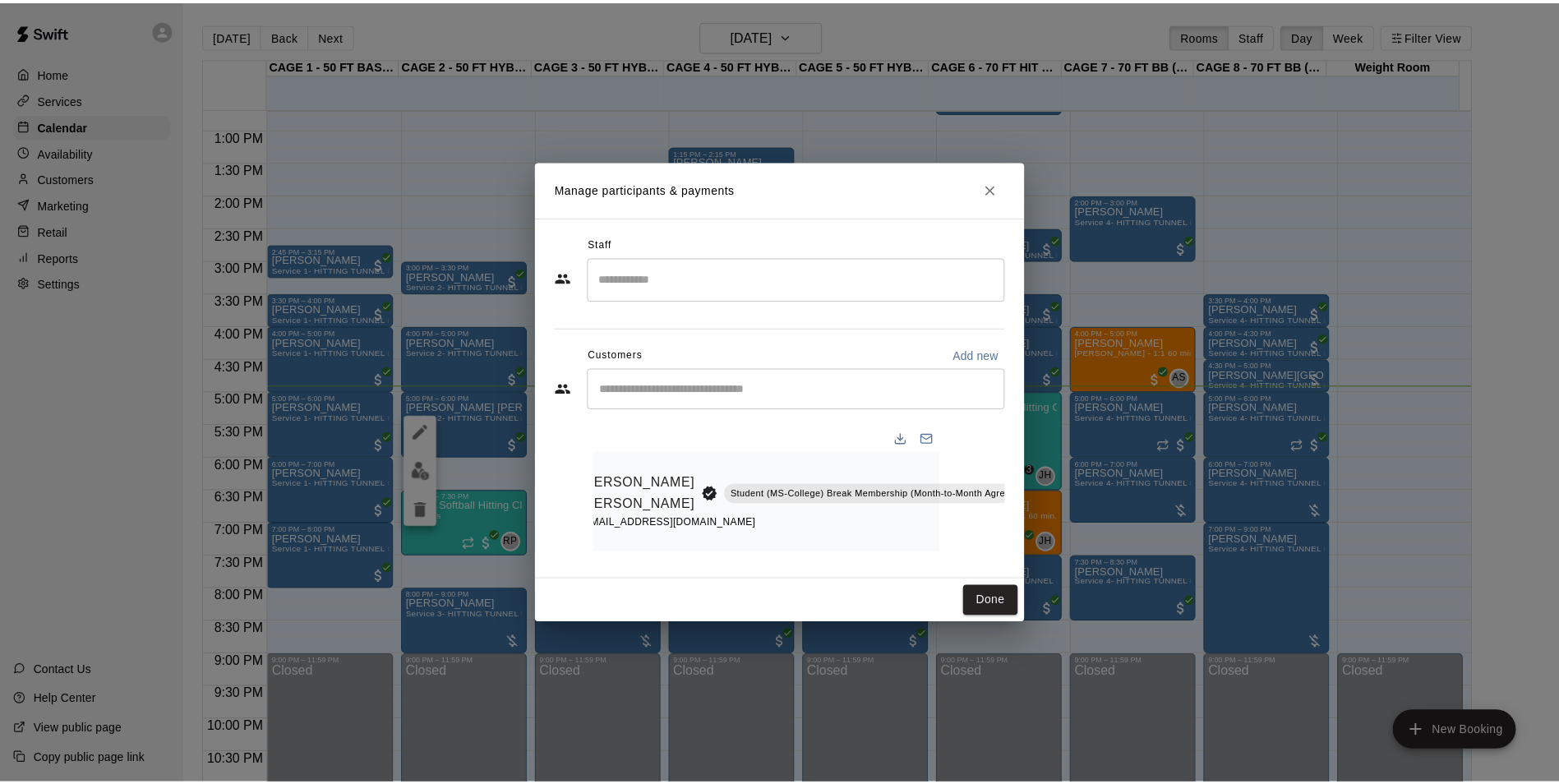
scroll to position [0, 0]
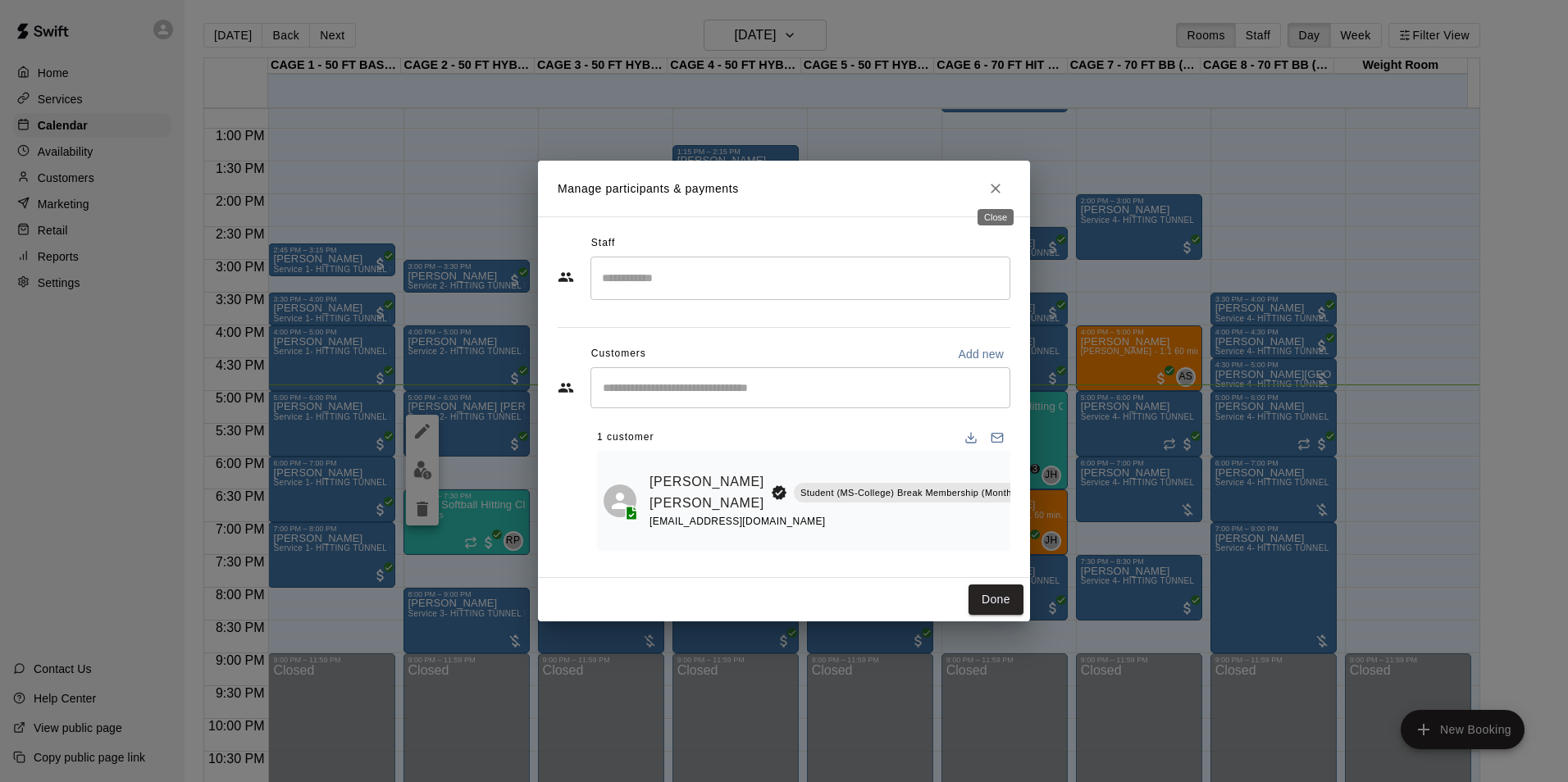
click at [998, 182] on icon "Close" at bounding box center [996, 188] width 17 height 17
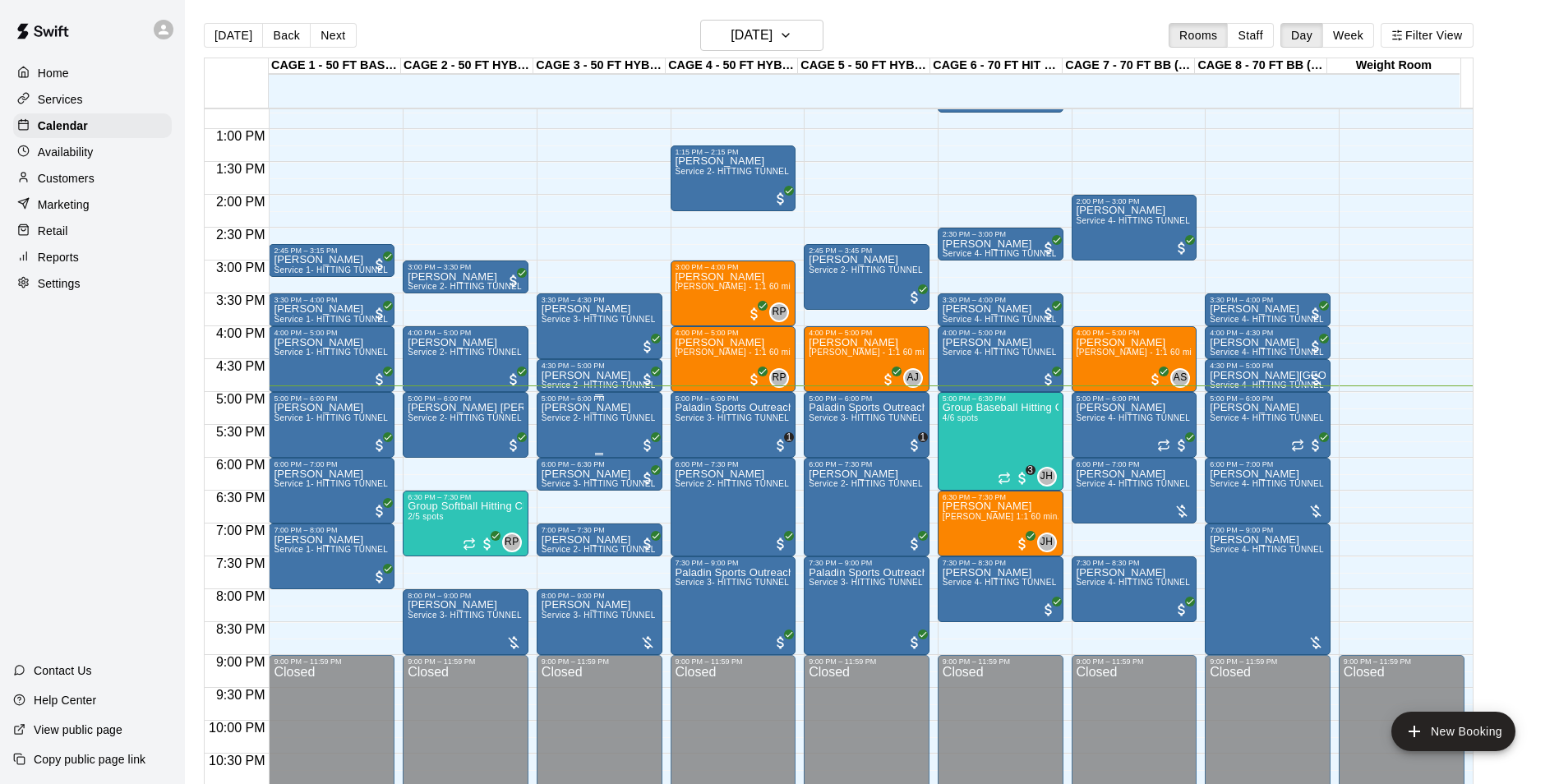
click at [637, 418] on span "Service 2- HITTING TUNNEL RENTAL - 50ft Baseball" at bounding box center [646, 418] width 209 height 9
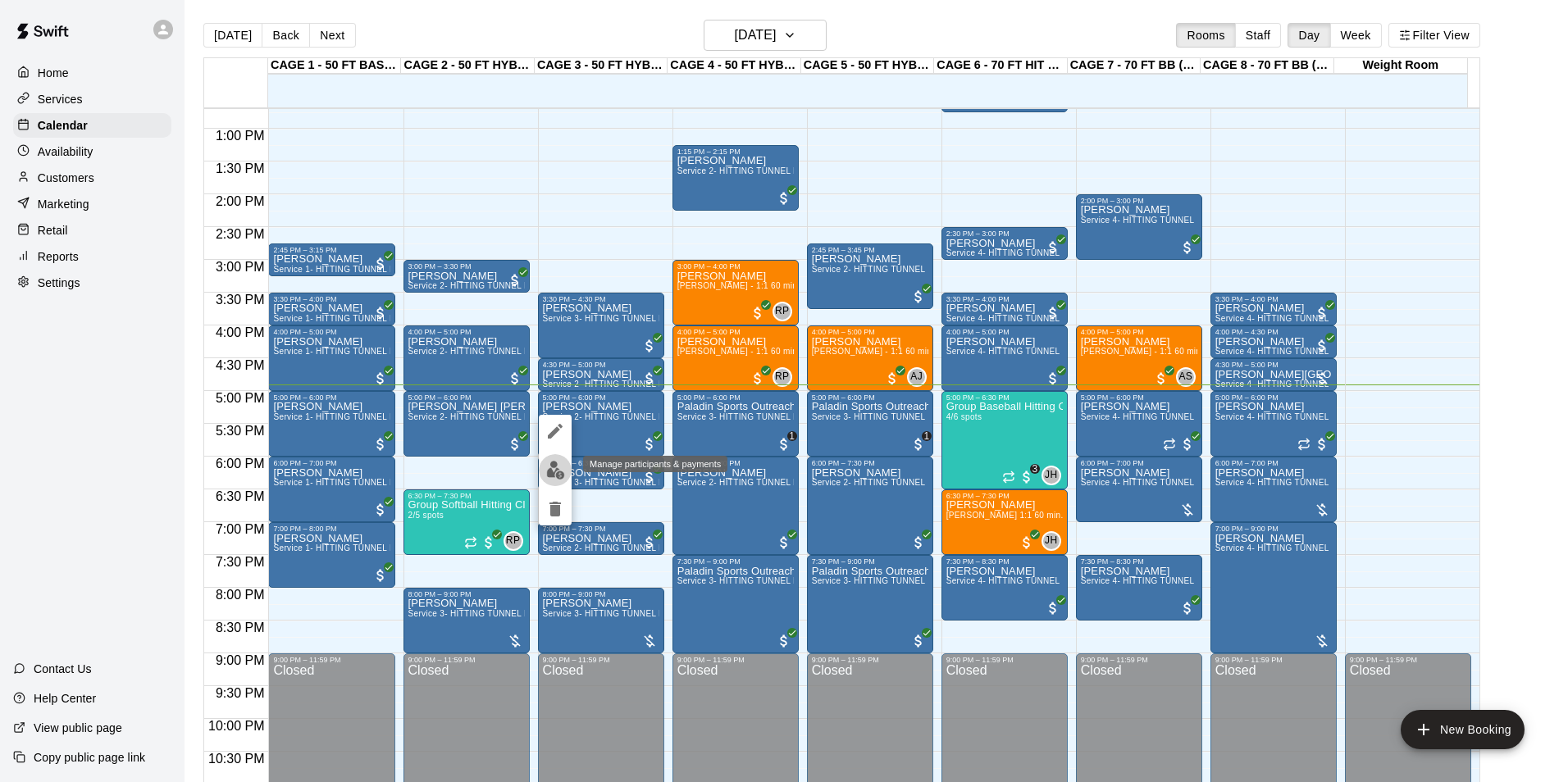
click at [554, 471] on img "edit" at bounding box center [555, 470] width 19 height 19
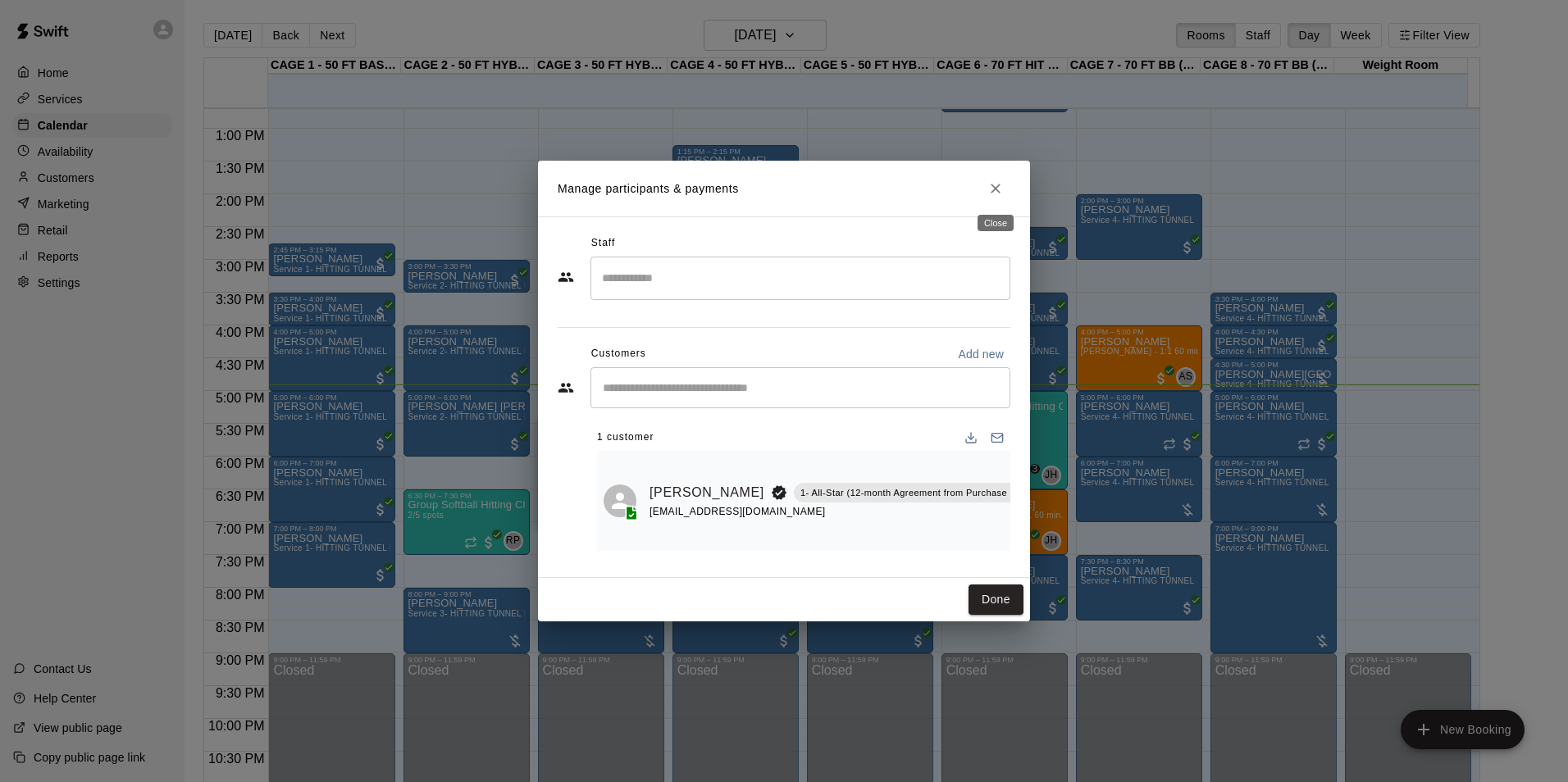
click at [998, 189] on icon "Close" at bounding box center [996, 188] width 17 height 17
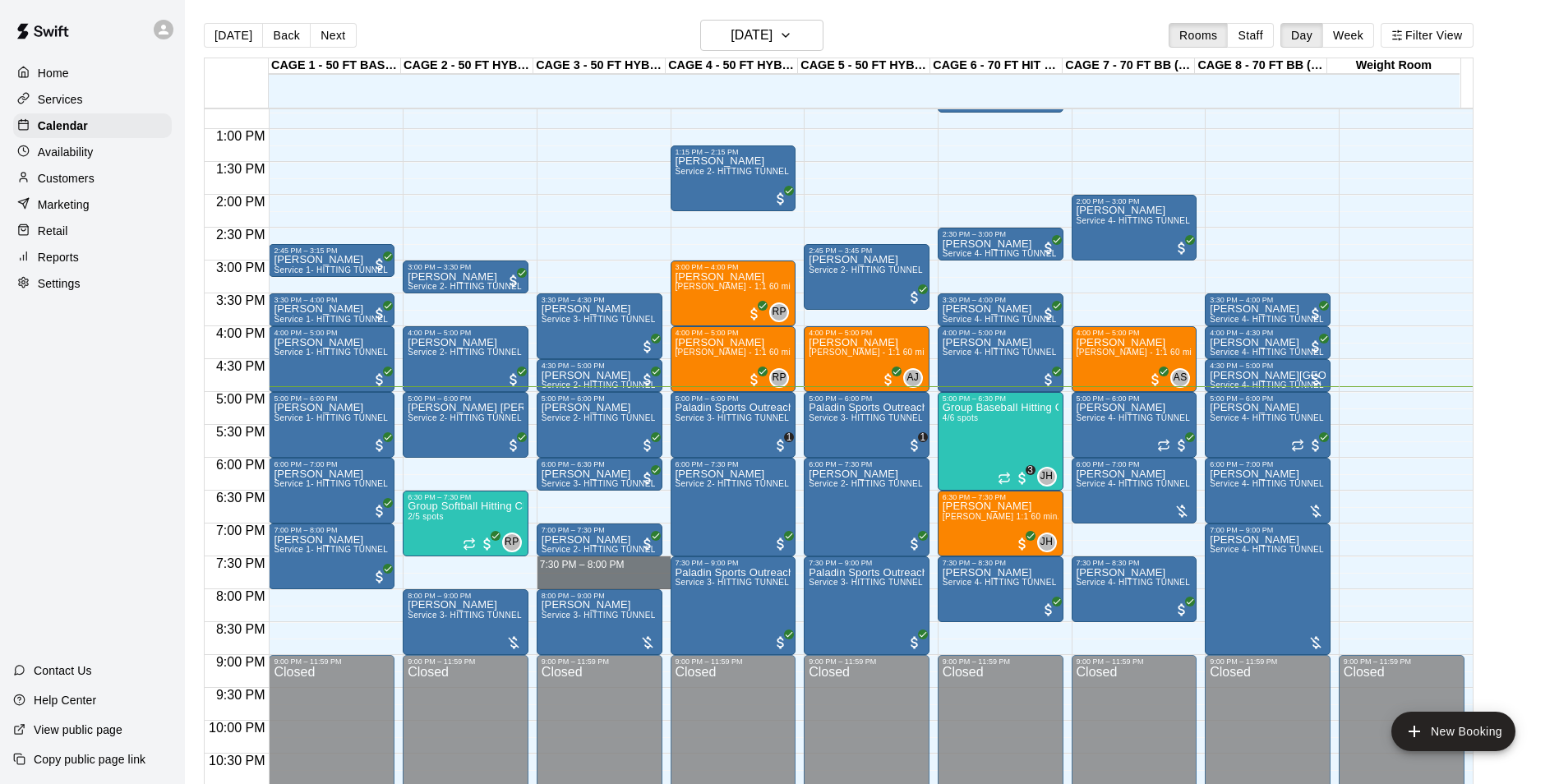
drag, startPoint x: 561, startPoint y: 568, endPoint x: 569, endPoint y: 587, distance: 20.6
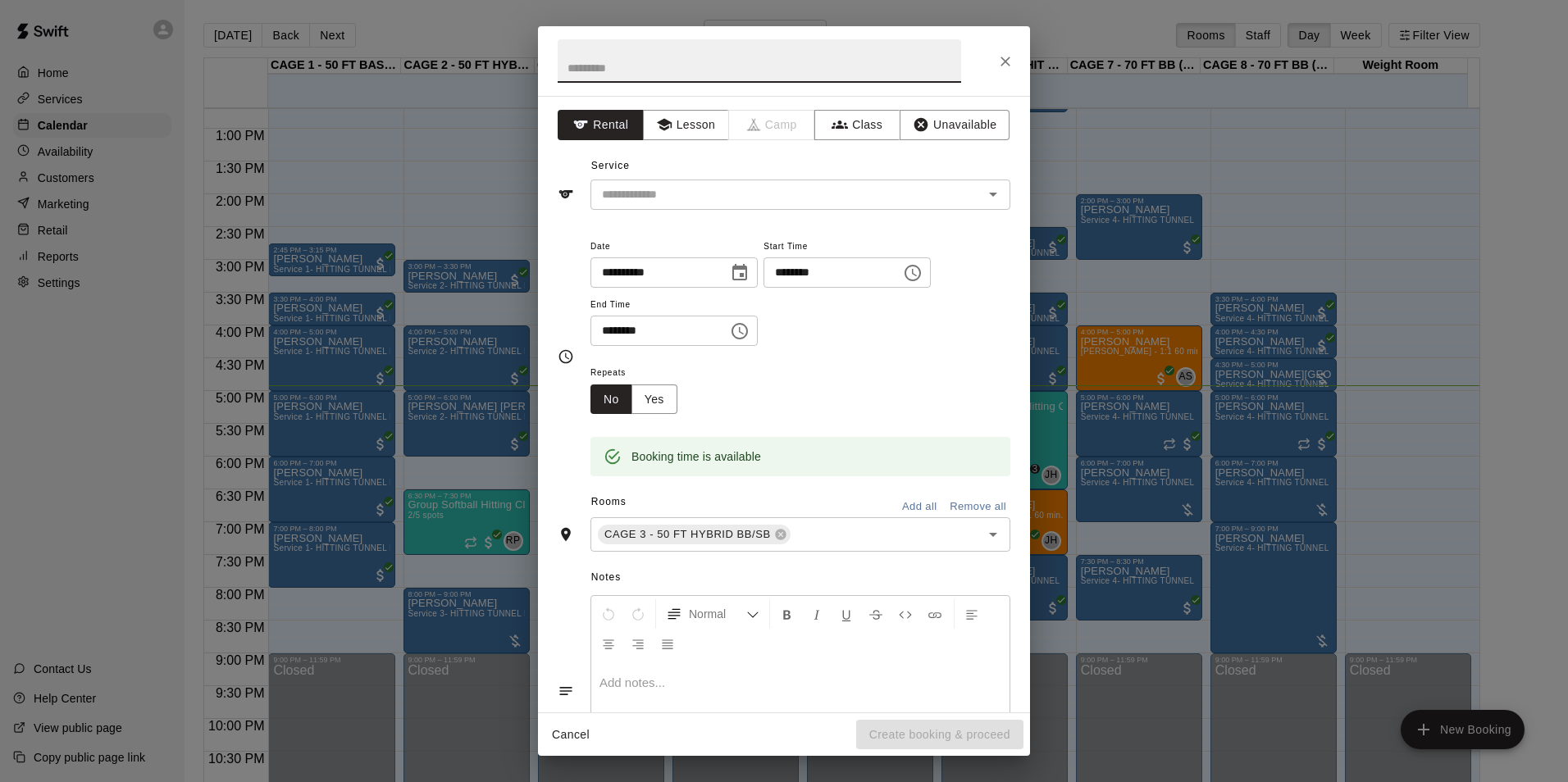
click at [1010, 68] on icon "Close" at bounding box center [1006, 62] width 17 height 17
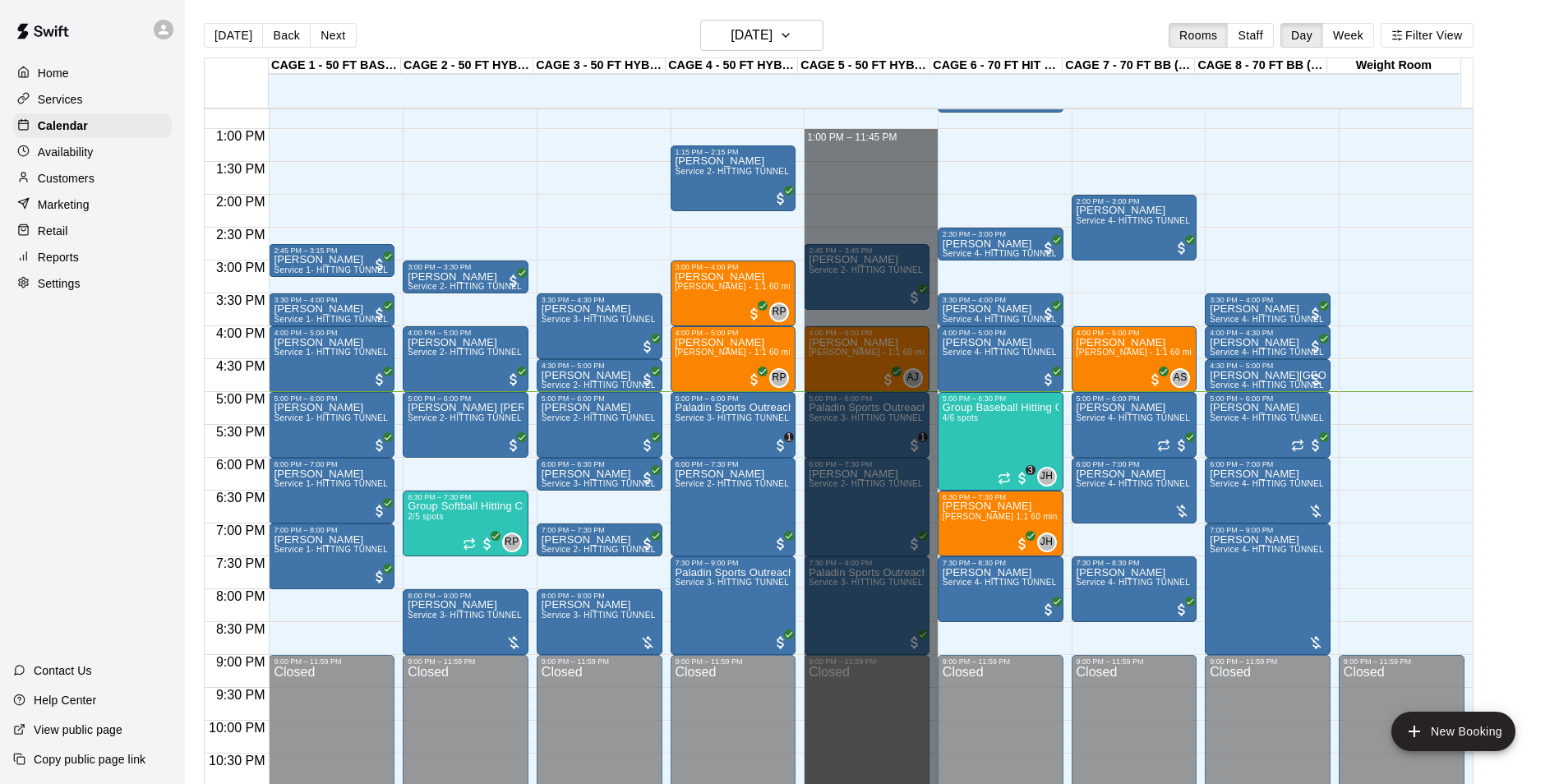
drag, startPoint x: 803, startPoint y: 131, endPoint x: 826, endPoint y: 826, distance: 695.4
click at [826, 783] on html "Home Services Calendar Availability Customers Marketing Retail Reports Settings…" at bounding box center [779, 405] width 1559 height 810
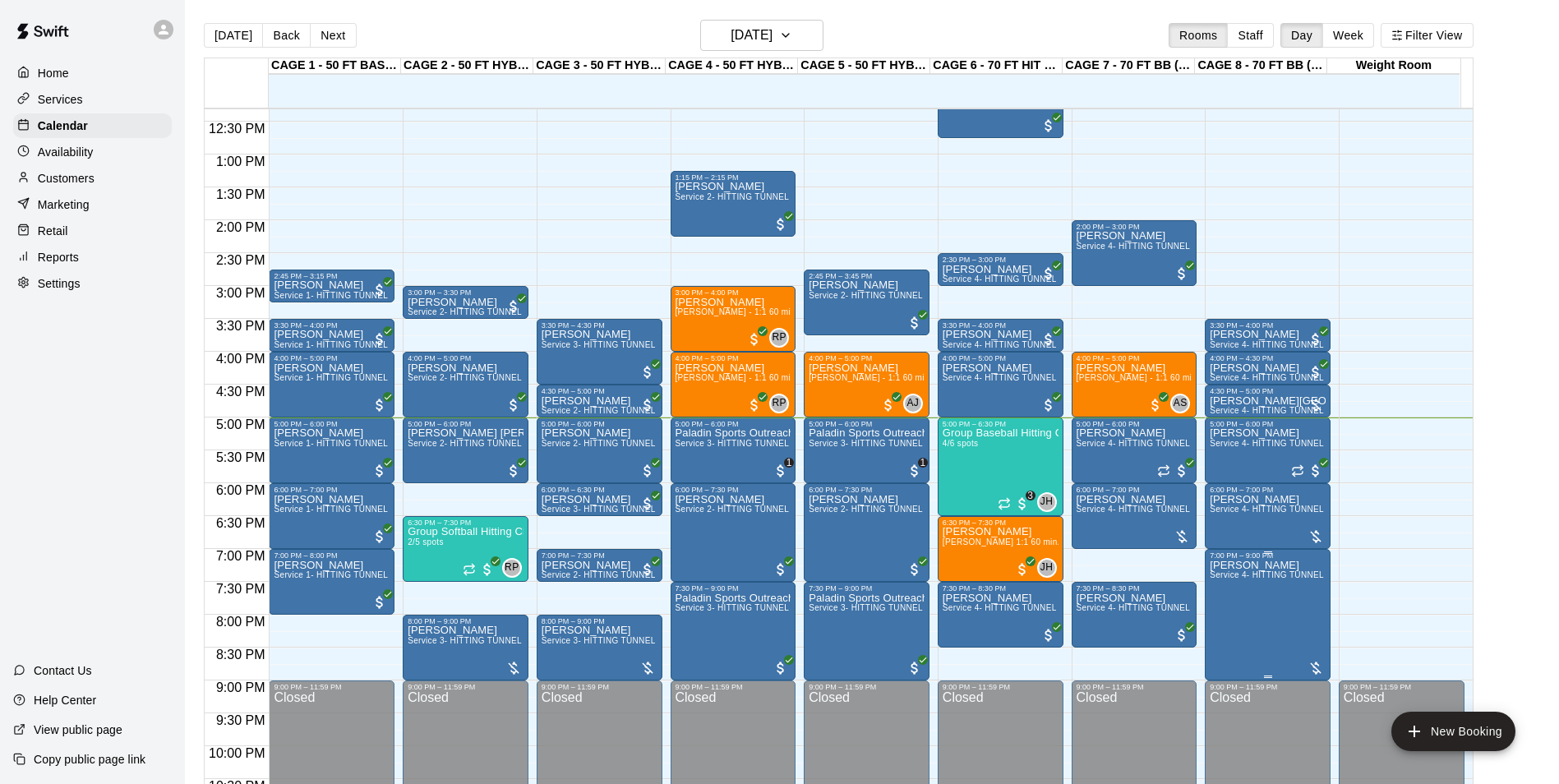
scroll to position [886, 0]
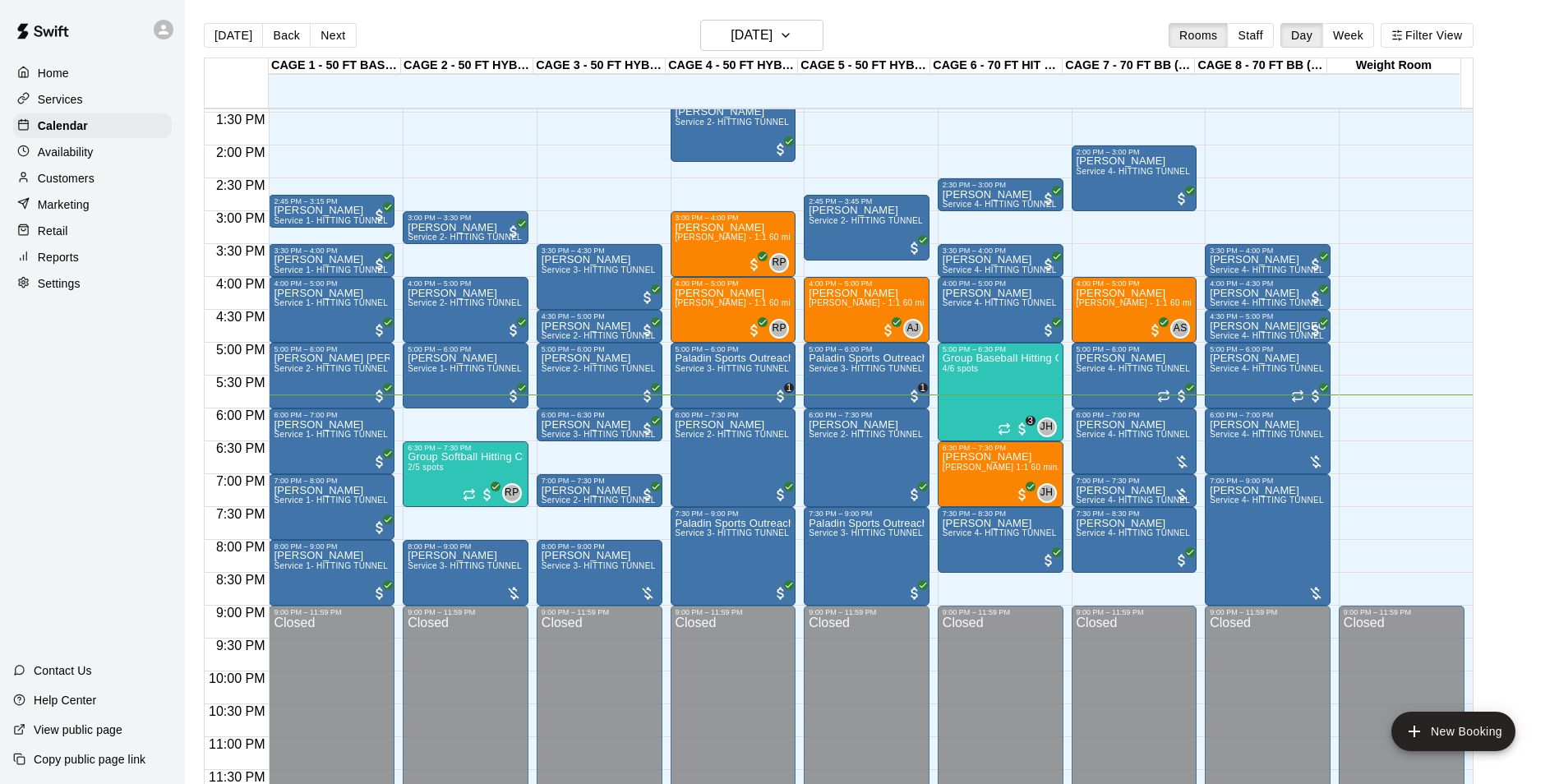
click at [1486, 351] on div "Today Back Next Friday Aug 15 Rooms Staff Day Week Filter View CAGE 1 - 50 FT B…" at bounding box center [838, 412] width 1295 height 784
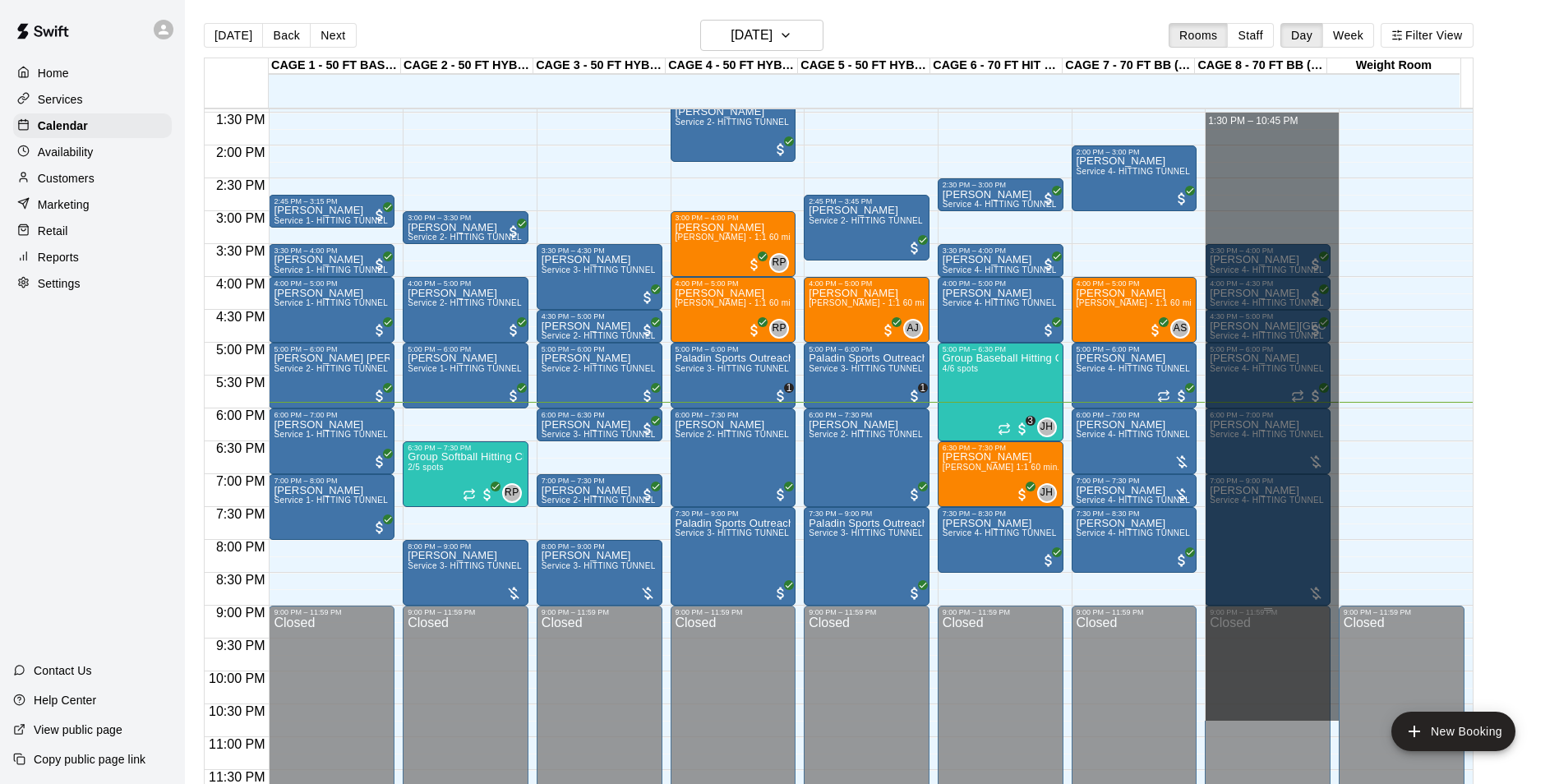
drag, startPoint x: 1261, startPoint y: 124, endPoint x: 1318, endPoint y: 695, distance: 573.8
drag, startPoint x: 1204, startPoint y: 201, endPoint x: 1352, endPoint y: 675, distance: 496.6
click at [1352, 675] on div "12:00 AM 12:30 AM 1:00 AM 1:30 AM 2:00 AM 2:30 AM 3:00 AM 3:30 AM 4:00 AM 4:30 …" at bounding box center [838, 456] width 1268 height 695
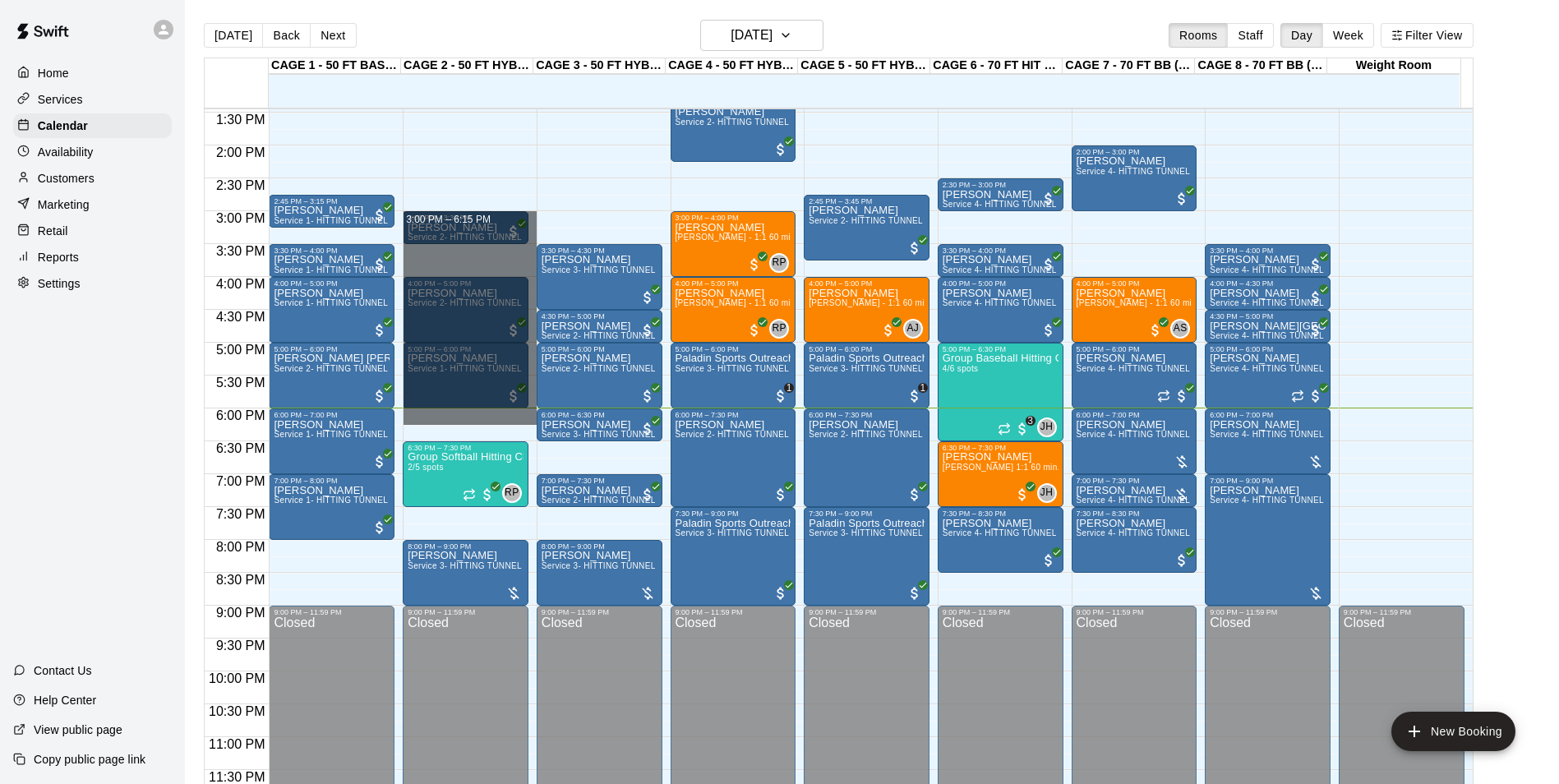
drag, startPoint x: 450, startPoint y: 410, endPoint x: 520, endPoint y: 211, distance: 211.0
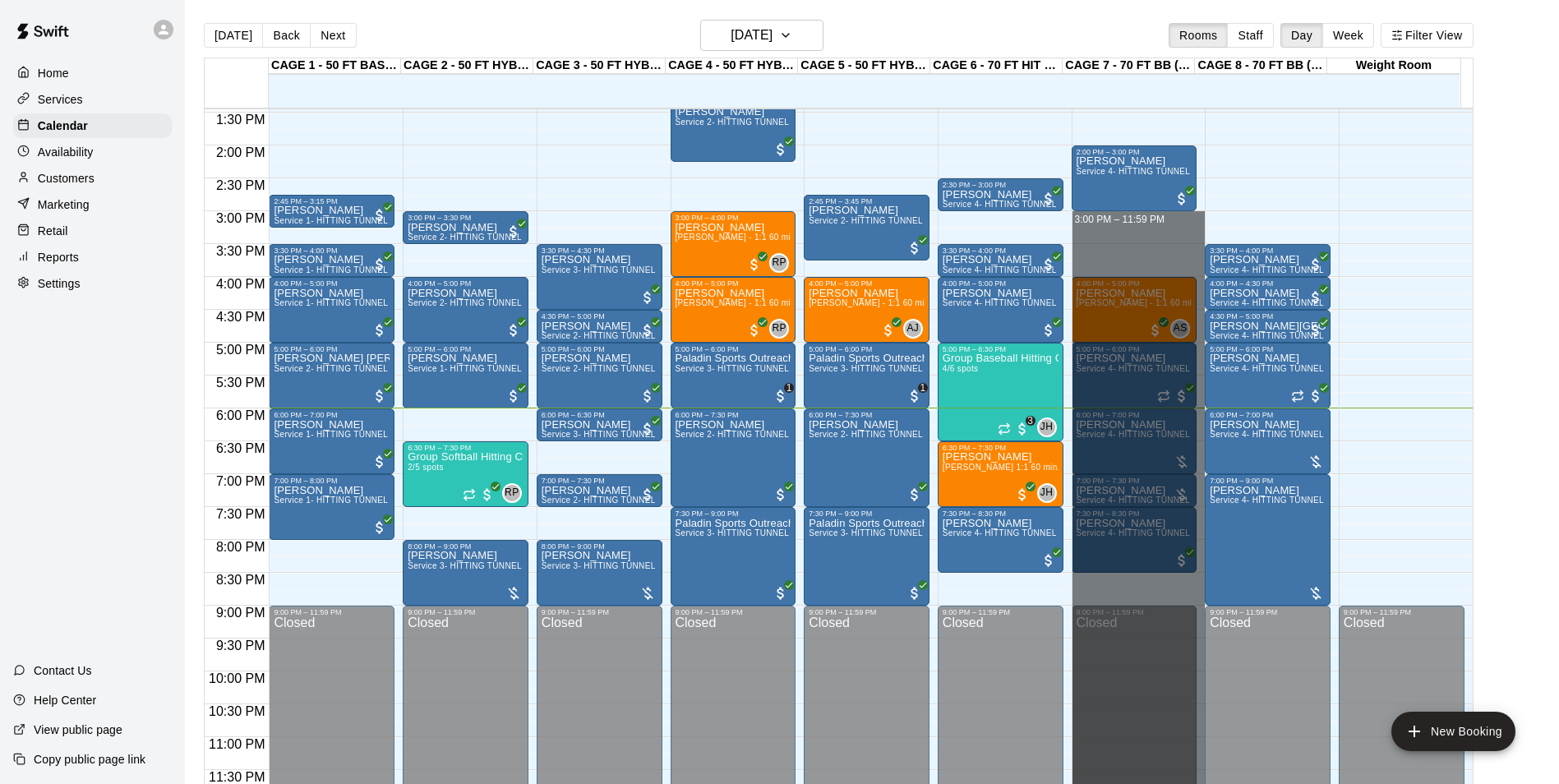
drag, startPoint x: 1083, startPoint y: 216, endPoint x: 1112, endPoint y: 826, distance: 610.7
click at [1112, 783] on html "Home Services Calendar Availability Customers Marketing Retail Reports Settings…" at bounding box center [779, 405] width 1559 height 810
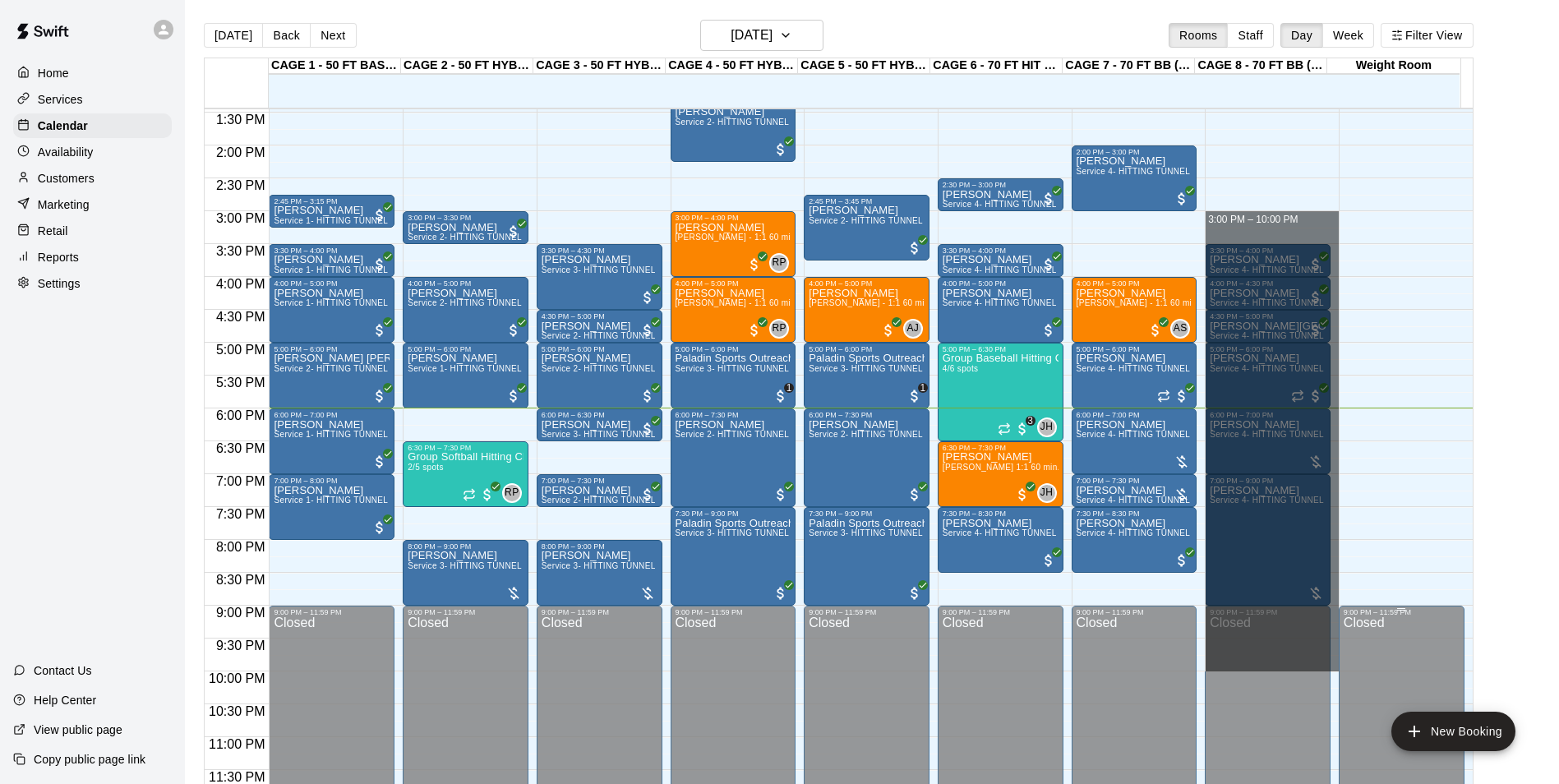
drag, startPoint x: 1308, startPoint y: 226, endPoint x: 1453, endPoint y: 662, distance: 459.5
click at [1453, 662] on div "12:00 AM 12:30 AM 1:00 AM 1:30 AM 2:00 AM 2:30 AM 3:00 AM 3:30 AM 4:00 AM 4:30 …" at bounding box center [838, 456] width 1268 height 695
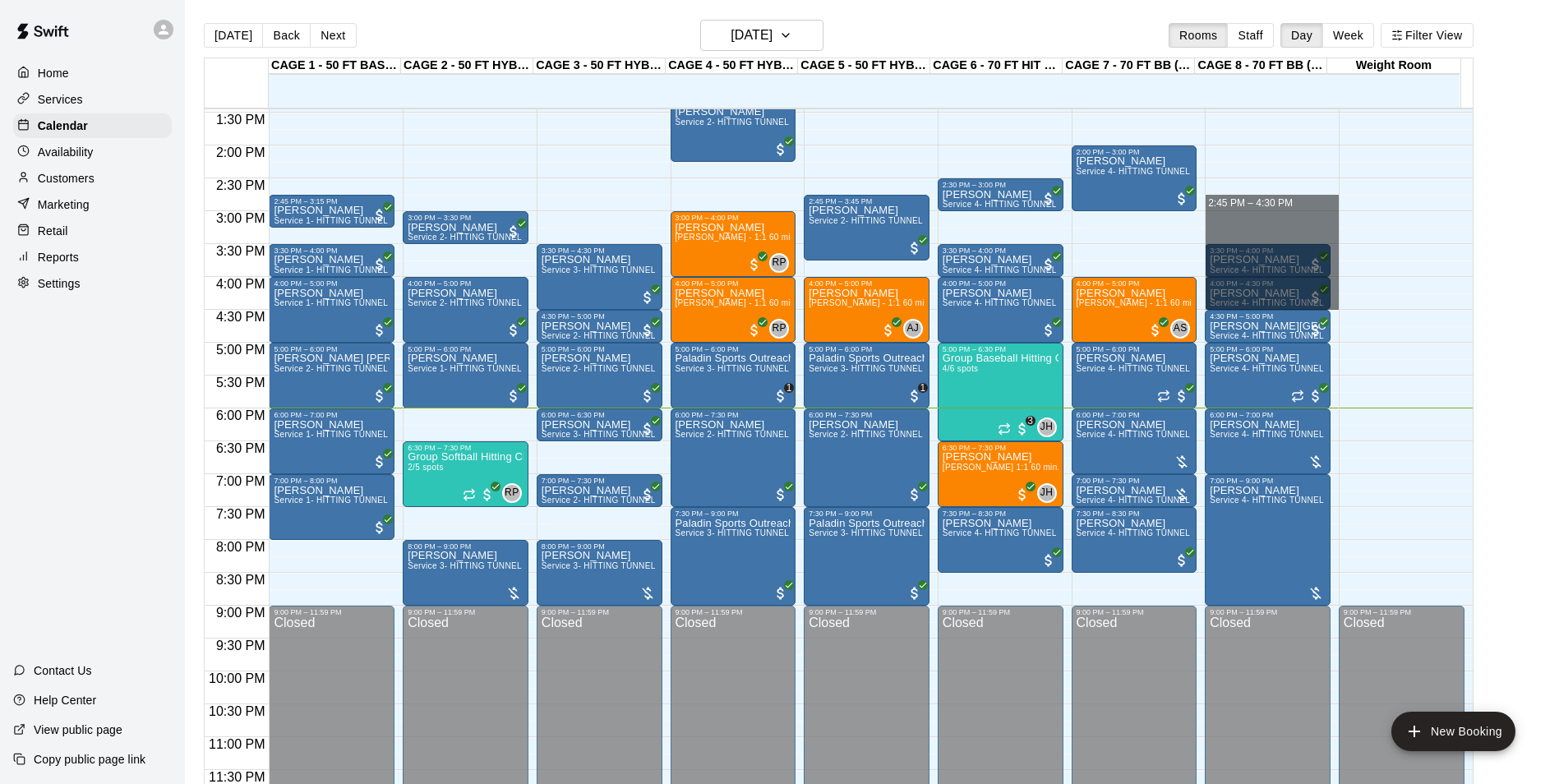
drag, startPoint x: 1203, startPoint y: 211, endPoint x: 1197, endPoint y: 309, distance: 98.2
click at [1197, 309] on div "12:00 AM 12:30 AM 1:00 AM 1:30 AM 2:00 AM 2:30 AM 3:00 AM 3:30 AM 4:00 AM 4:30 …" at bounding box center [838, 456] width 1268 height 695
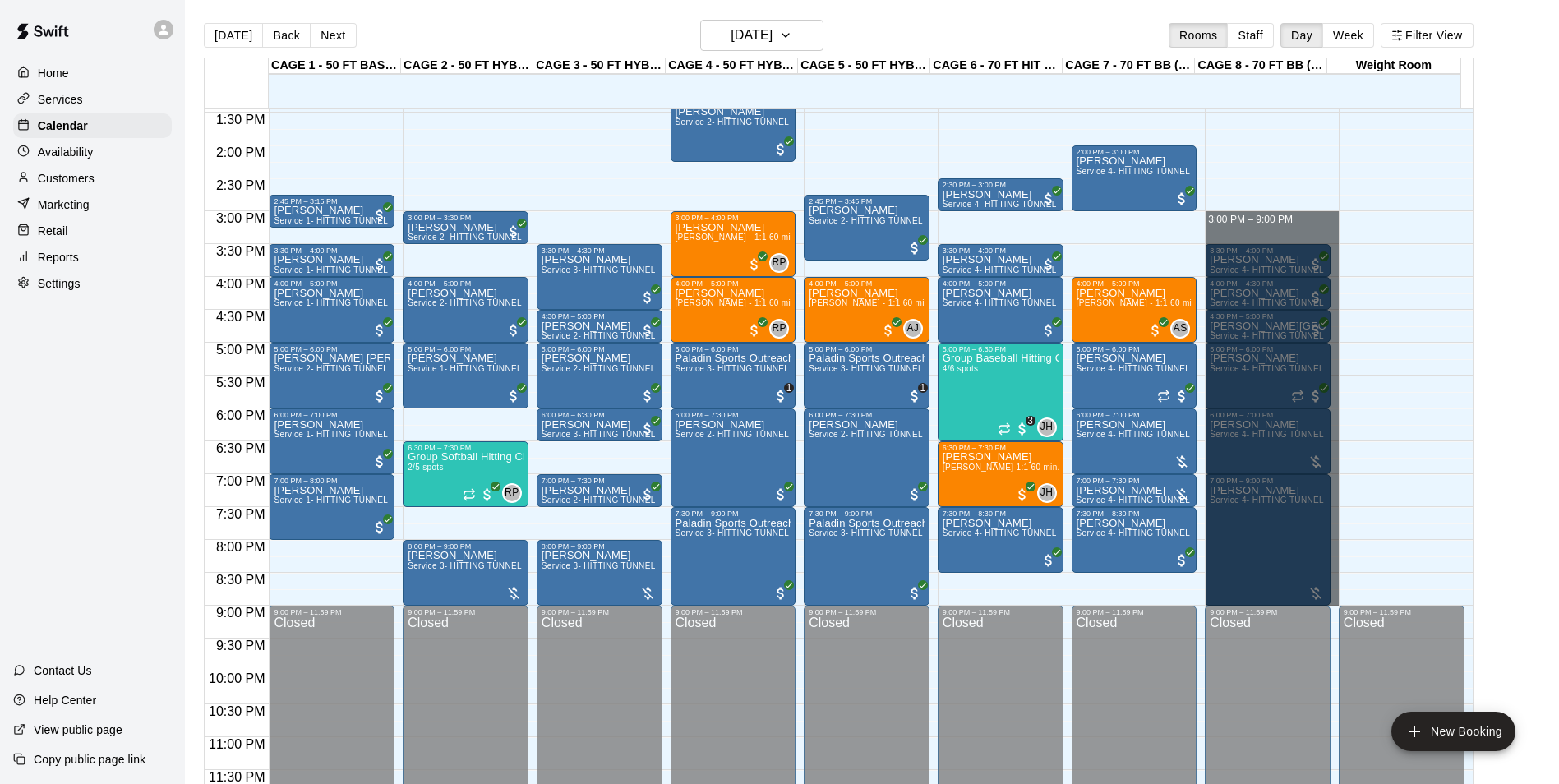
drag, startPoint x: 1204, startPoint y: 212, endPoint x: 1197, endPoint y: 596, distance: 384.1
click at [1197, 596] on div "12:00 AM 12:30 AM 1:00 AM 1:30 AM 2:00 AM 2:30 AM 3:00 AM 3:30 AM 4:00 AM 4:30 …" at bounding box center [838, 456] width 1268 height 695
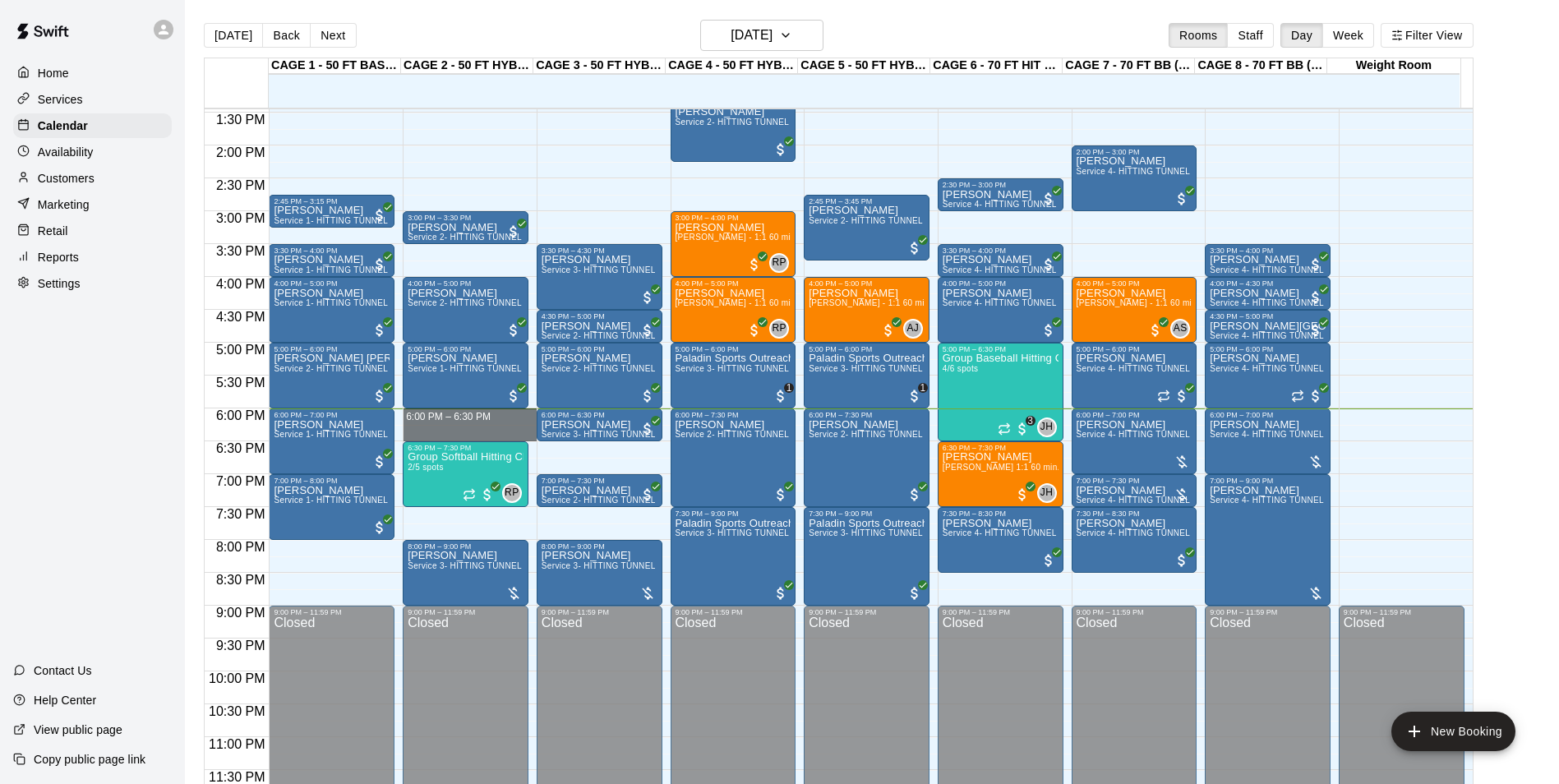
drag, startPoint x: 497, startPoint y: 410, endPoint x: 498, endPoint y: 429, distance: 19.0
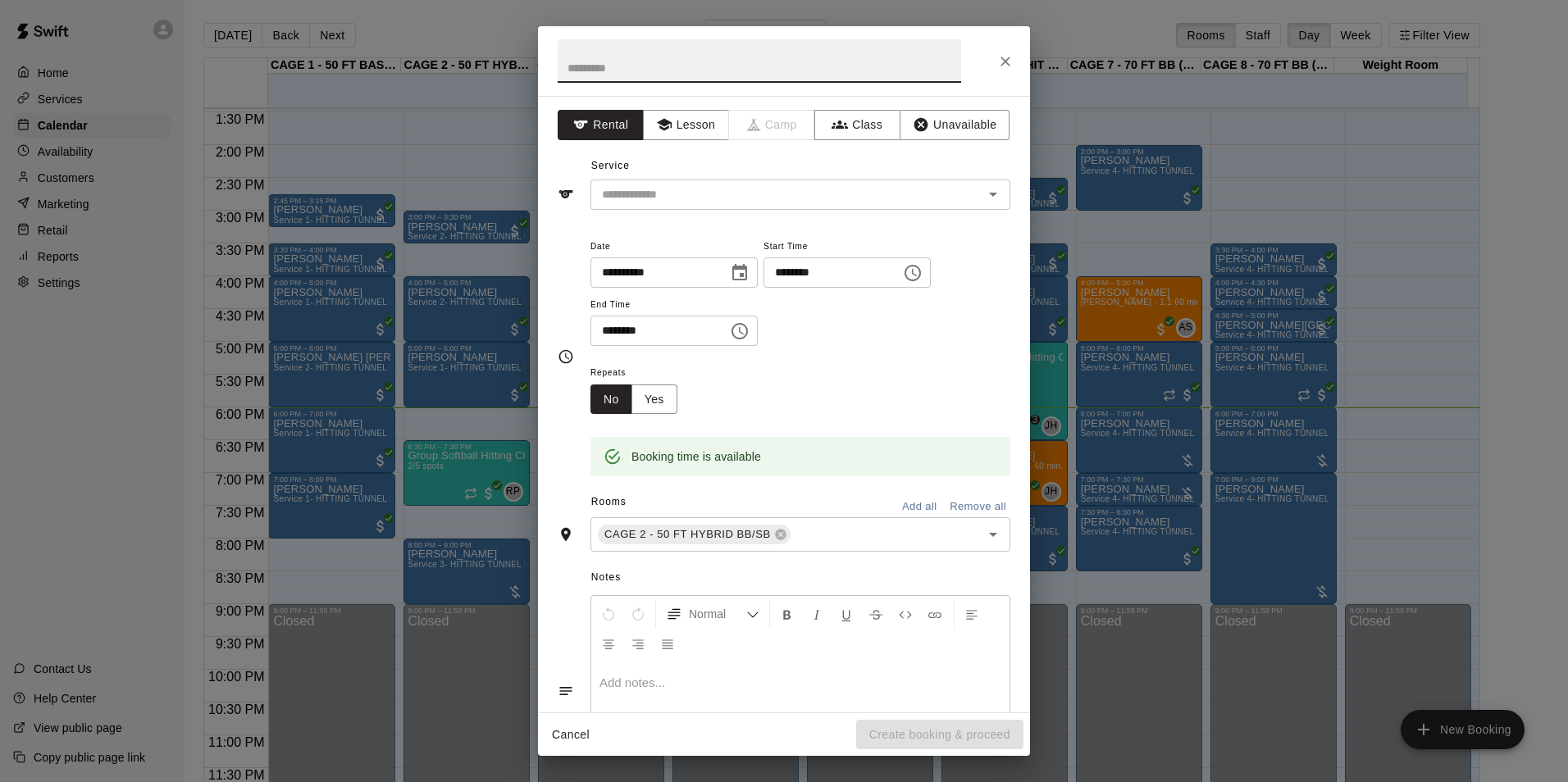
click at [1008, 53] on icon "Close" at bounding box center [1006, 62] width 17 height 17
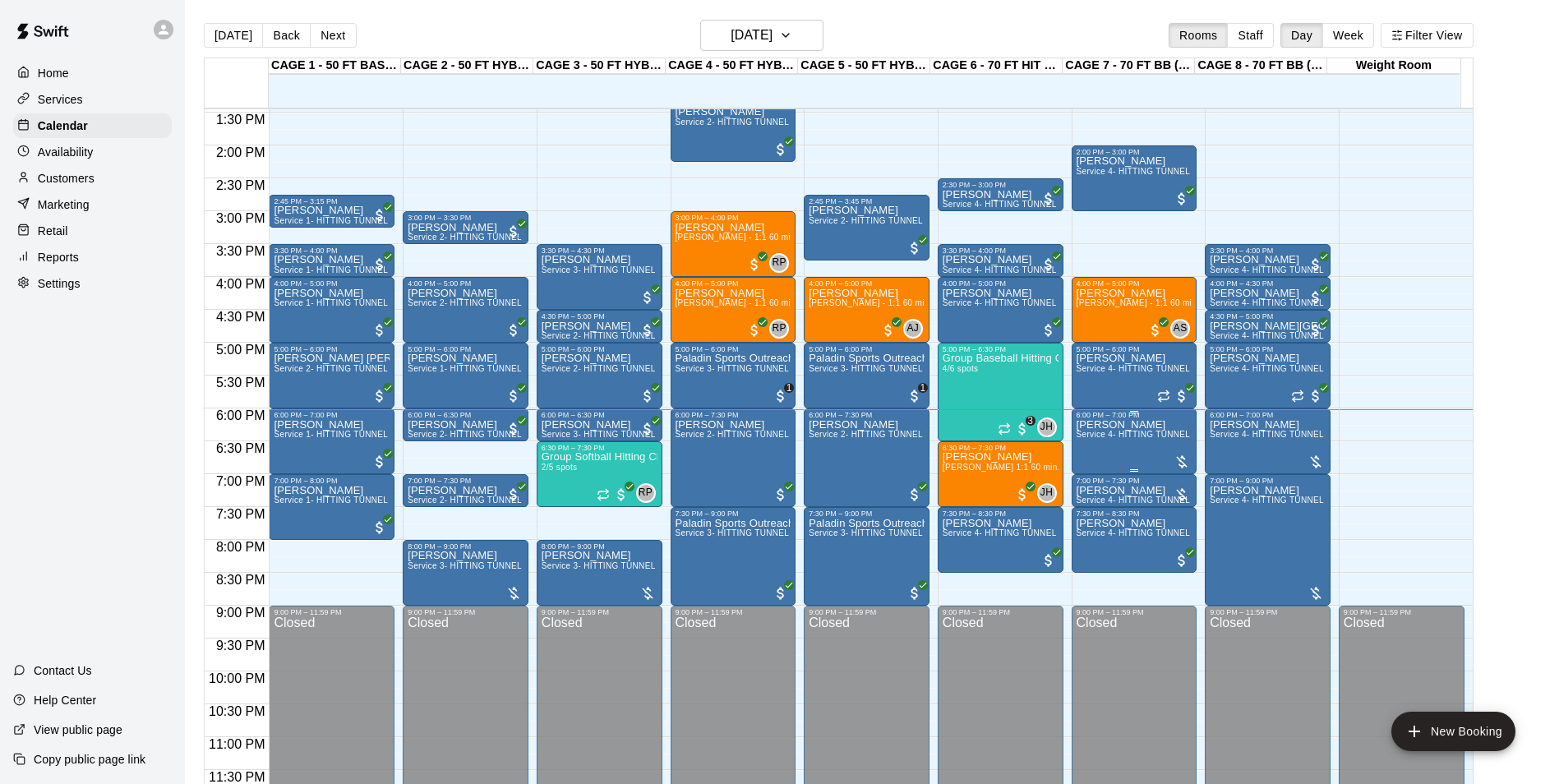
click at [1179, 457] on div at bounding box center [1182, 462] width 17 height 17
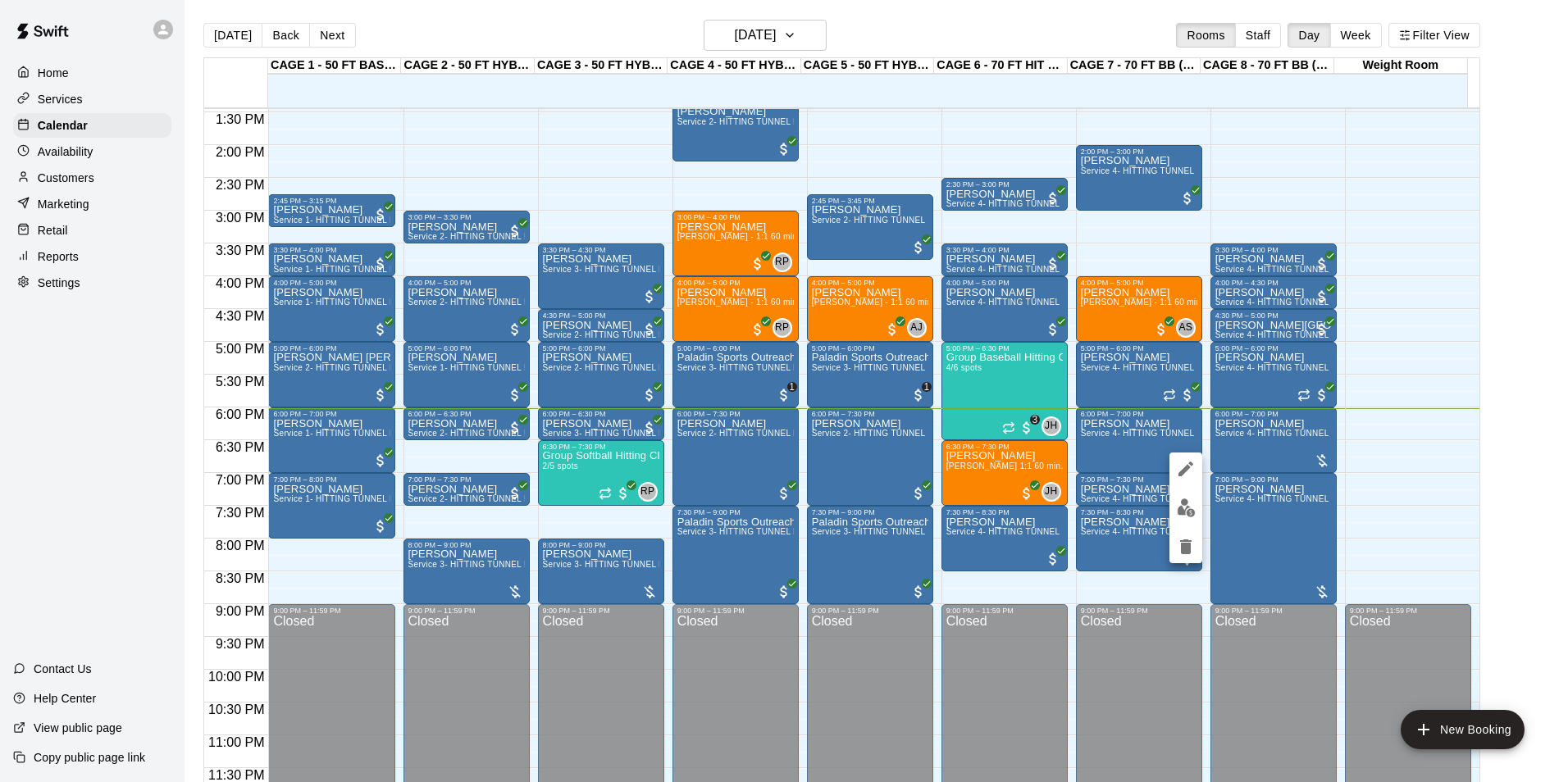
click at [1114, 449] on div at bounding box center [784, 391] width 1568 height 782
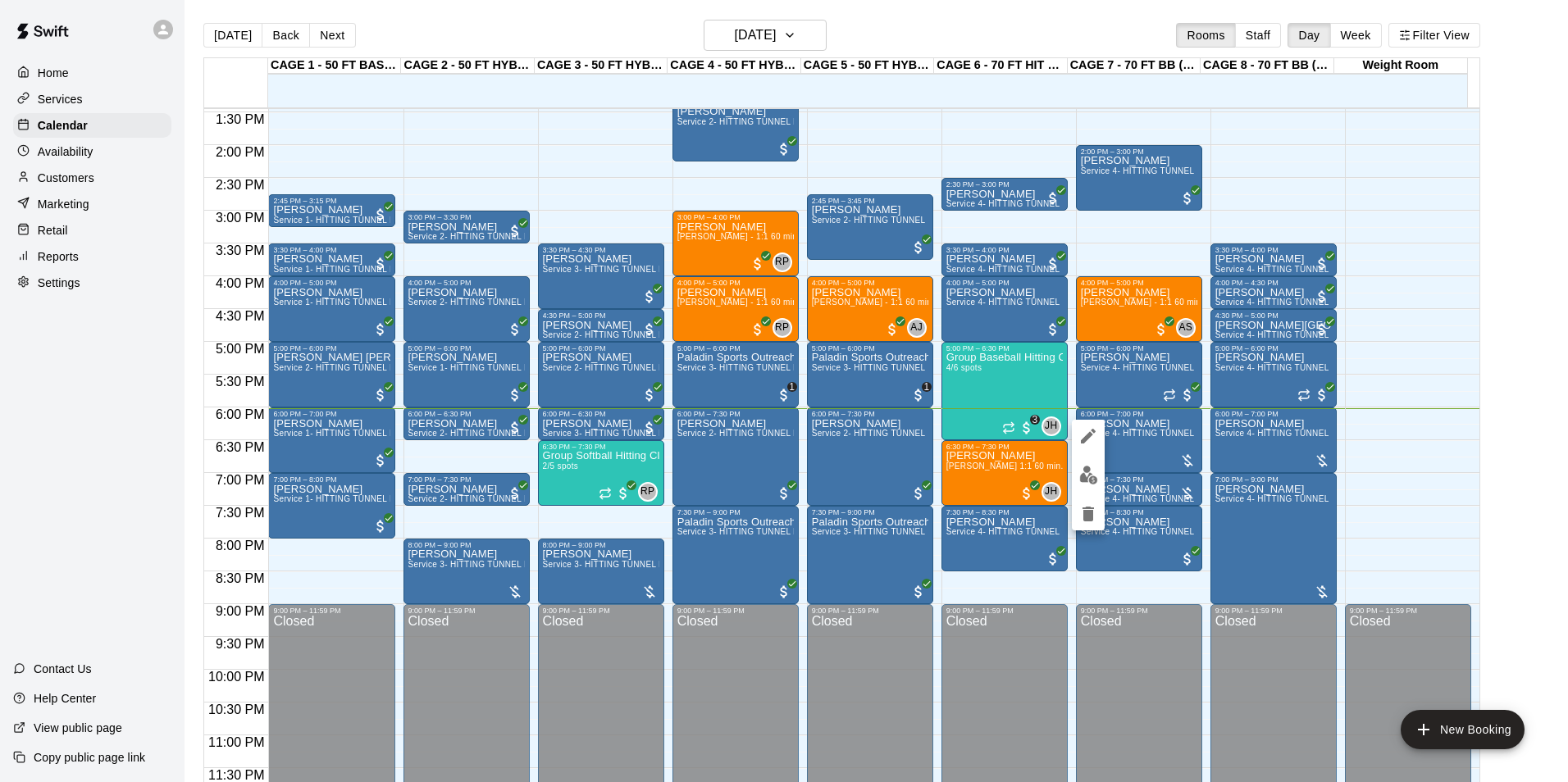
click at [1093, 477] on img "edit" at bounding box center [1088, 474] width 19 height 19
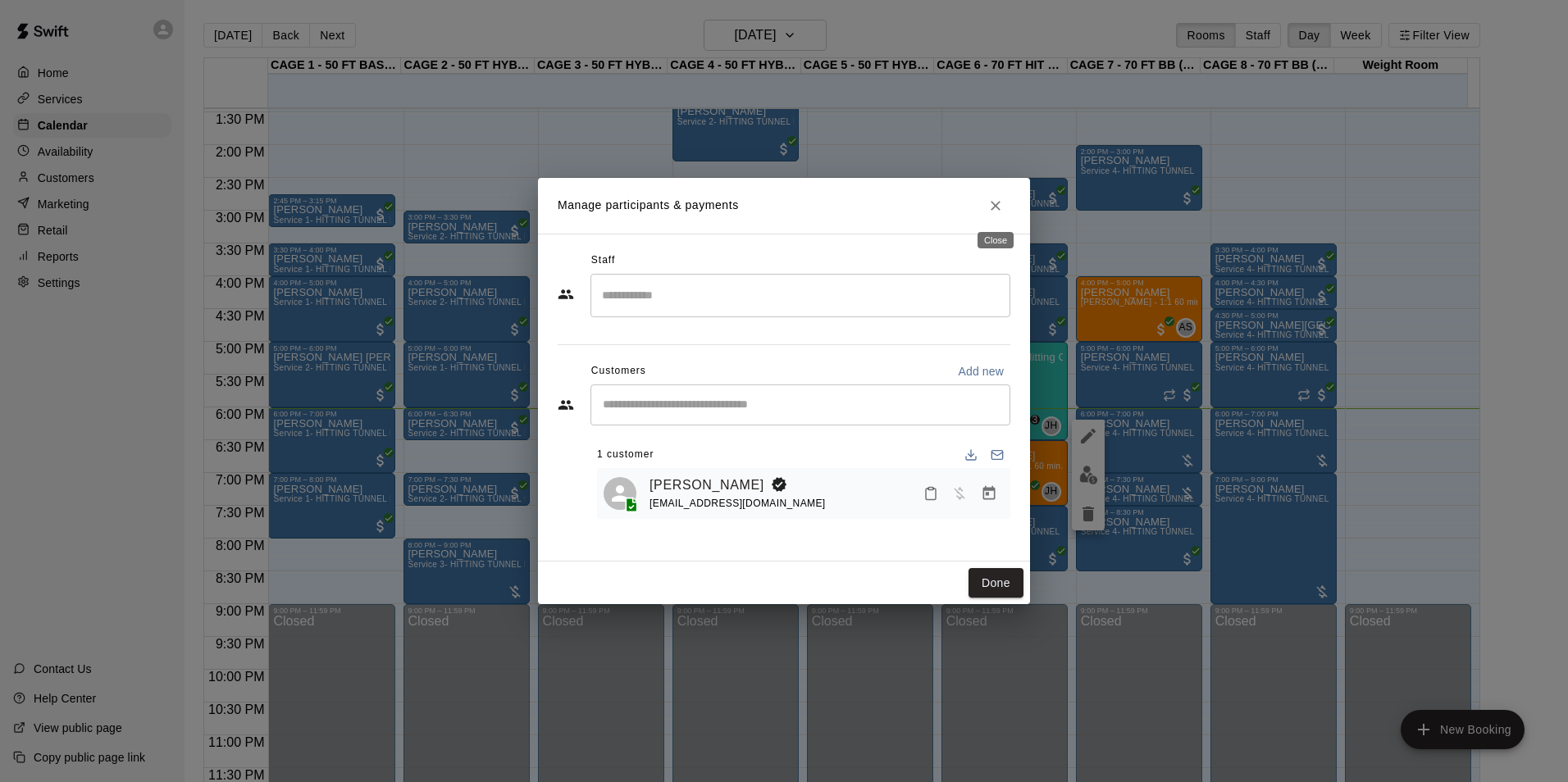
click at [999, 210] on icon "Close" at bounding box center [996, 206] width 17 height 17
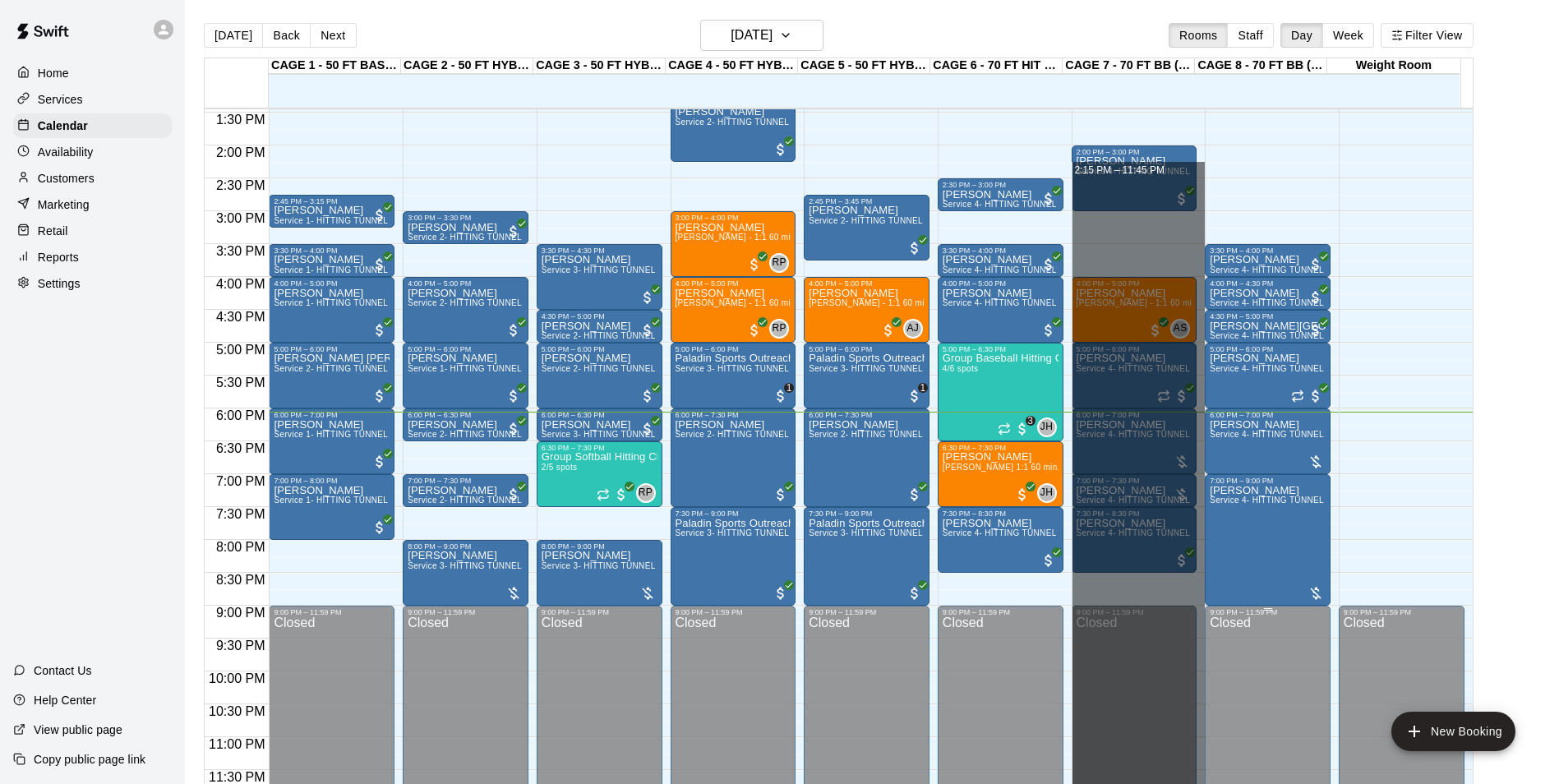
drag, startPoint x: 1198, startPoint y: 181, endPoint x: 1266, endPoint y: 780, distance: 602.8
click at [1266, 780] on div "12:00 AM 12:30 AM 1:00 AM 1:30 AM 2:00 AM 2:30 AM 3:00 AM 3:30 AM 4:00 AM 4:30 …" at bounding box center [838, 456] width 1268 height 695
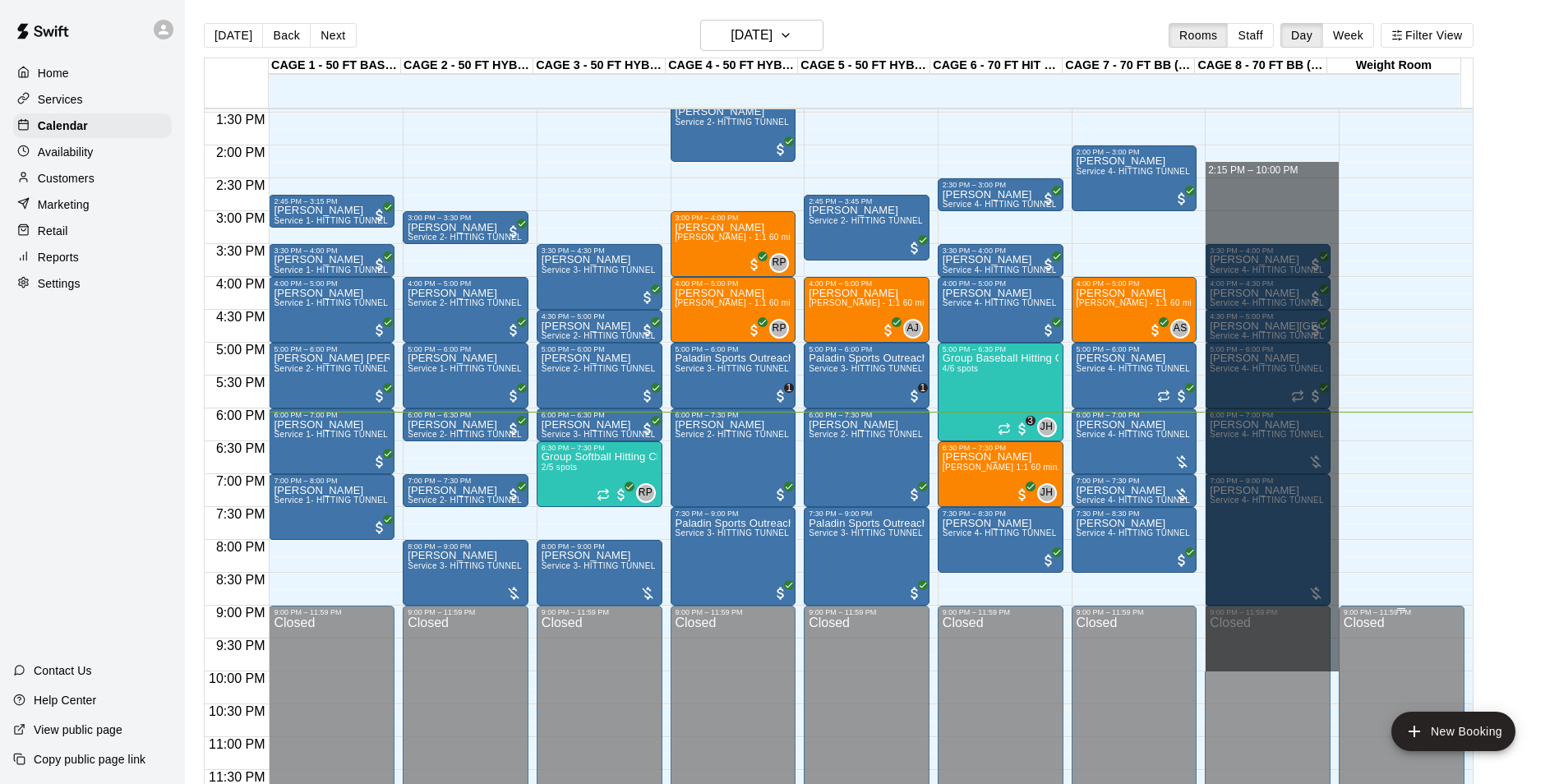
drag, startPoint x: 1233, startPoint y: 176, endPoint x: 1342, endPoint y: 666, distance: 502.0
click at [1342, 666] on div "12:00 AM 12:30 AM 1:00 AM 1:30 AM 2:00 AM 2:30 AM 3:00 AM 3:30 AM 4:00 AM 4:30 …" at bounding box center [838, 456] width 1268 height 695
drag, startPoint x: 1290, startPoint y: 157, endPoint x: 1502, endPoint y: 636, distance: 523.8
click at [1469, 657] on div "12:00 AM 12:30 AM 1:00 AM 1:30 AM 2:00 AM 2:30 AM 3:00 AM 3:30 AM 4:00 AM 4:30 …" at bounding box center [838, 456] width 1268 height 695
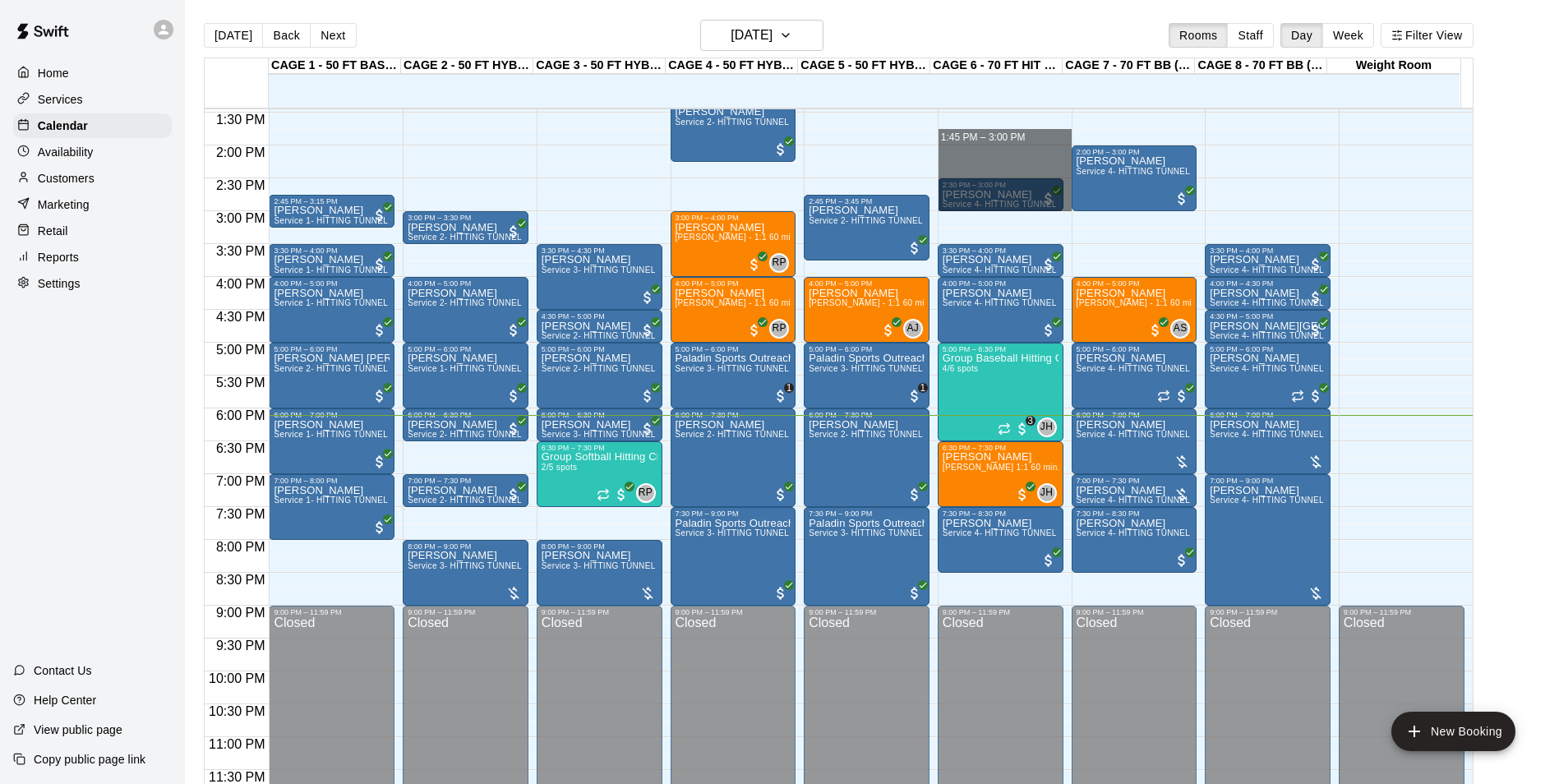
drag, startPoint x: 1001, startPoint y: 145, endPoint x: 1014, endPoint y: 206, distance: 62.4
click at [56, 171] on div "Customers" at bounding box center [93, 178] width 159 height 24
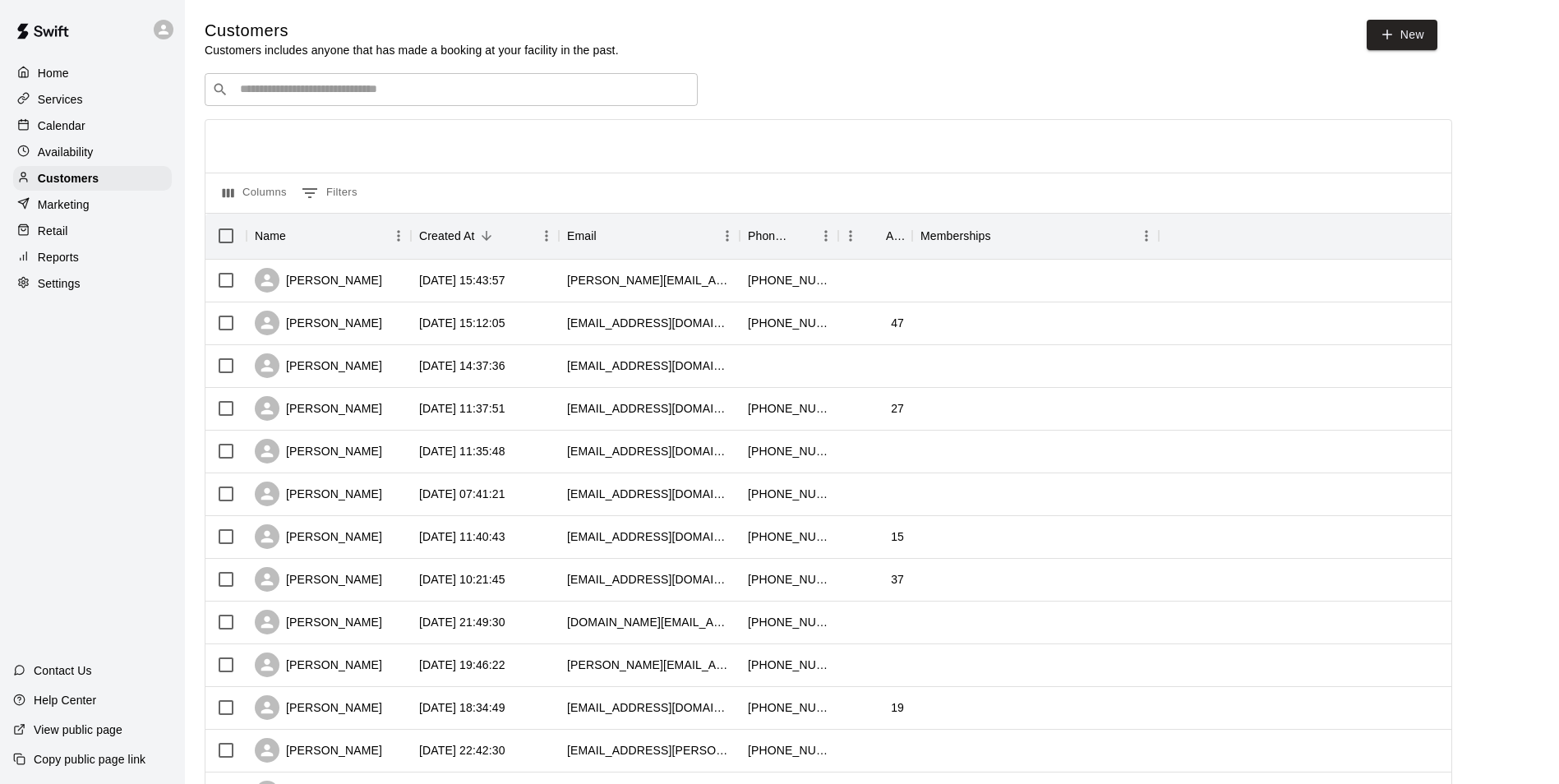
click at [485, 96] on input "Search customers by name or email" at bounding box center [462, 89] width 456 height 17
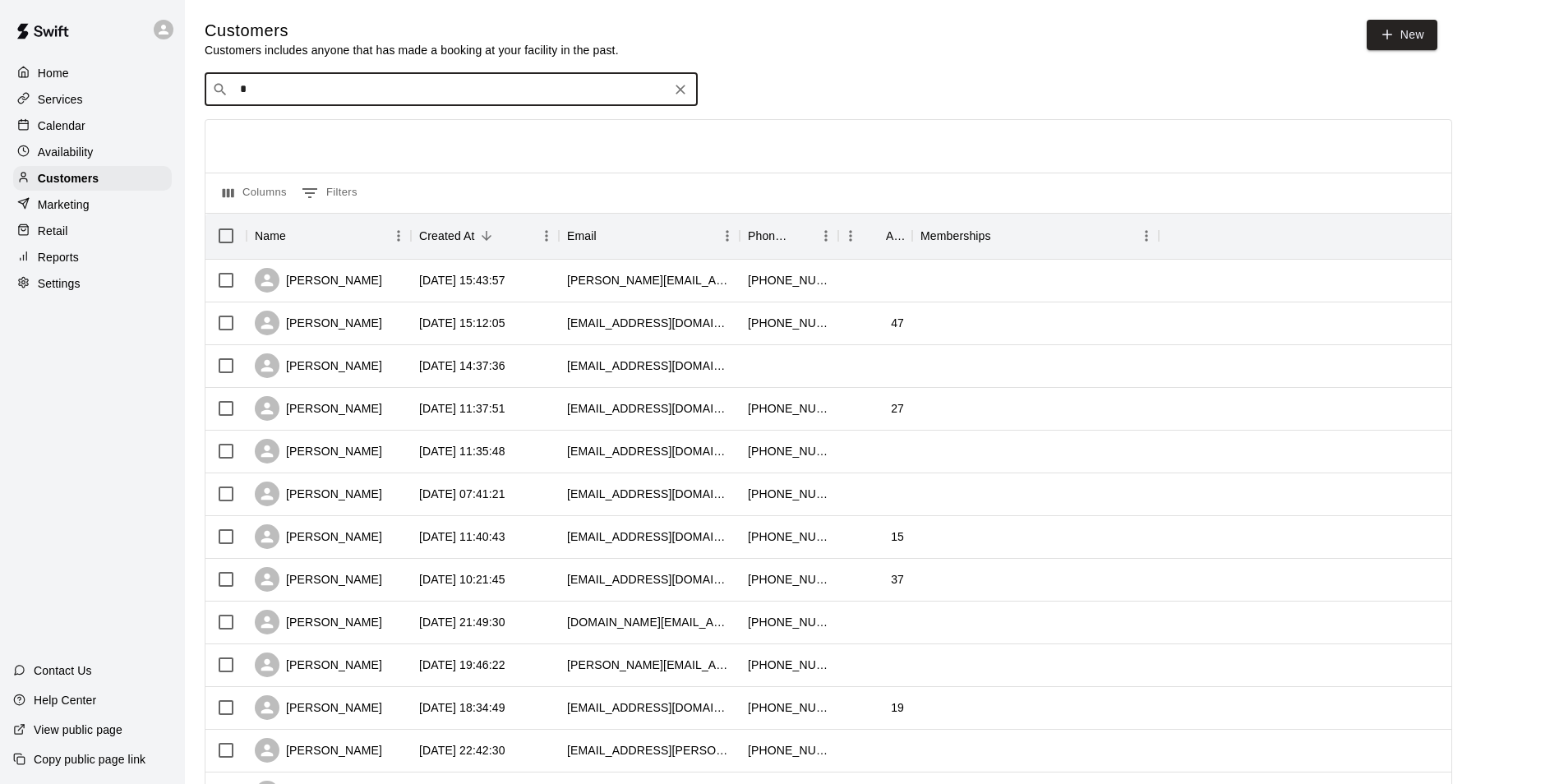
type input "*"
click at [113, 77] on div "Home" at bounding box center [93, 73] width 159 height 24
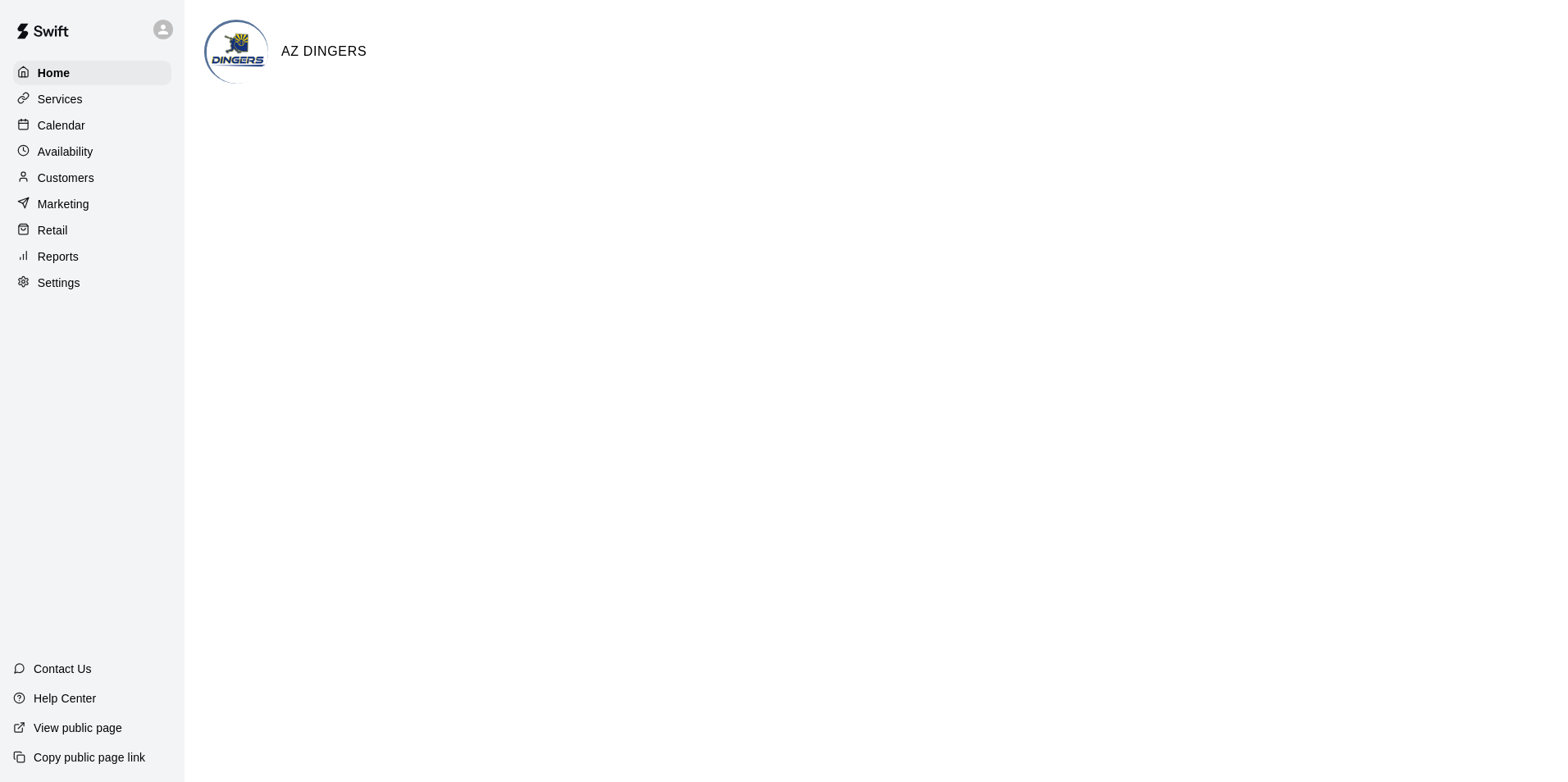
click at [55, 127] on p "Calendar" at bounding box center [61, 126] width 48 height 17
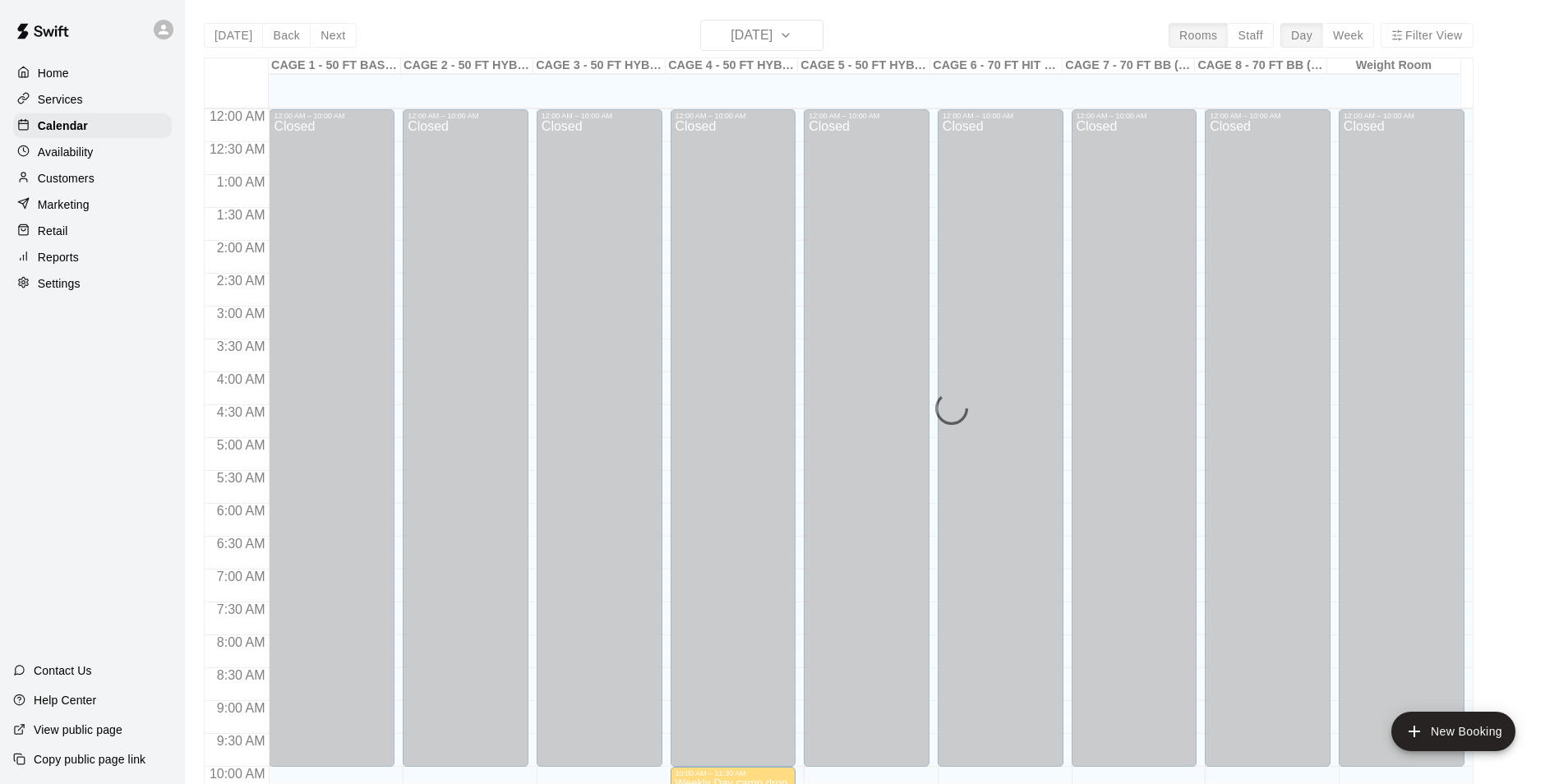
scroll to position [835, 0]
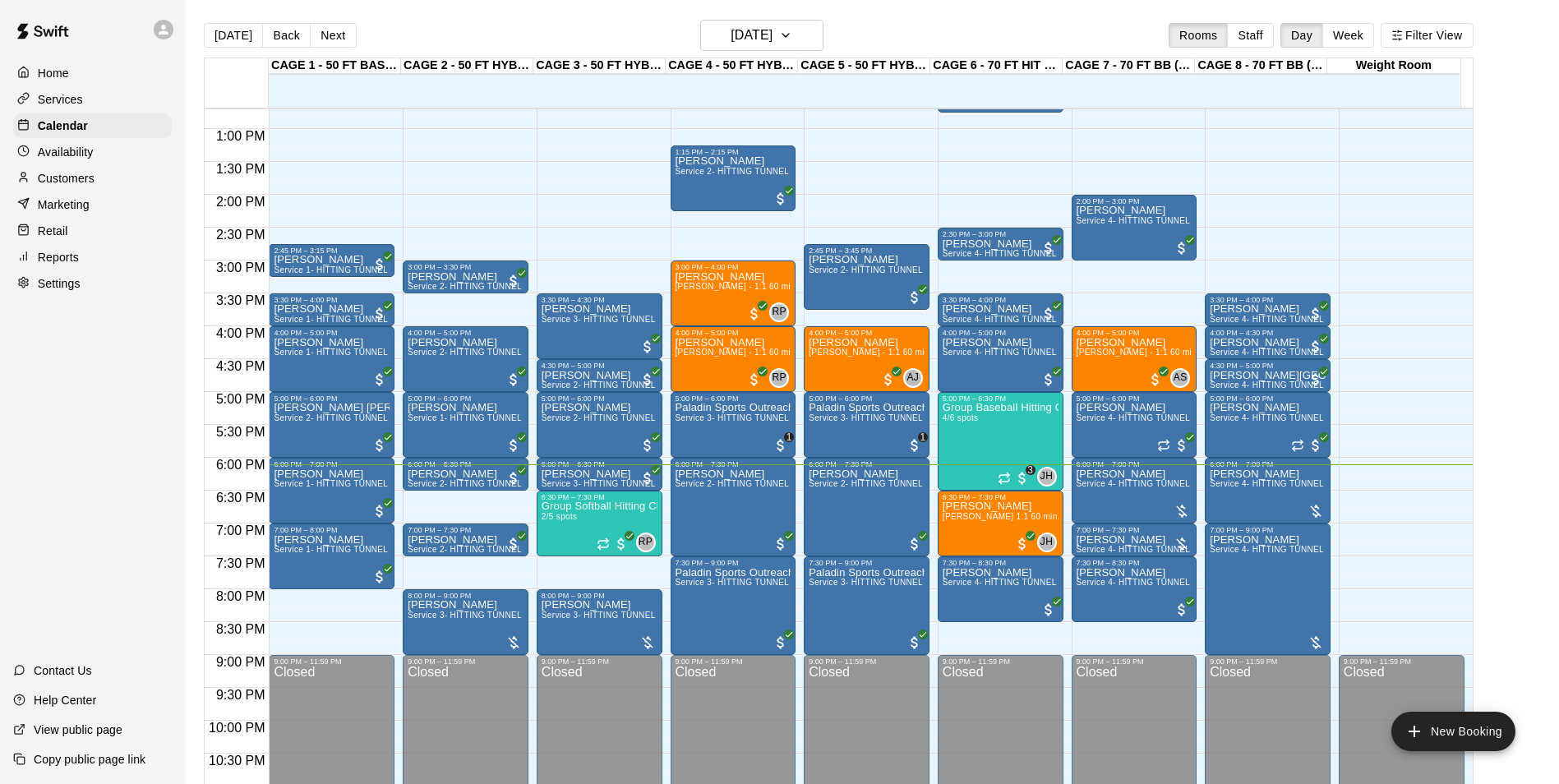
click at [64, 182] on p "Customers" at bounding box center [66, 179] width 57 height 17
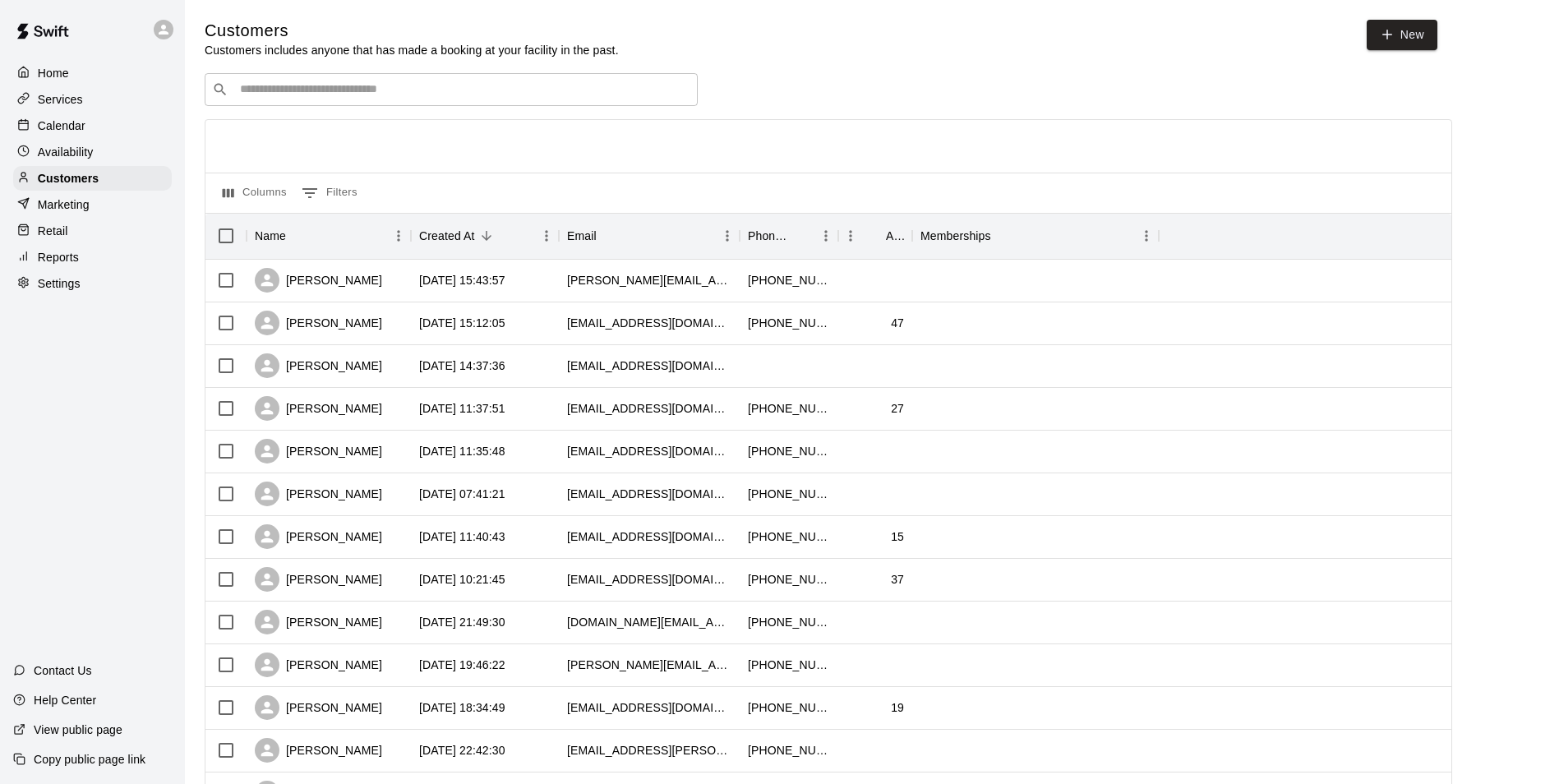
click at [380, 79] on div "​ ​" at bounding box center [451, 89] width 493 height 33
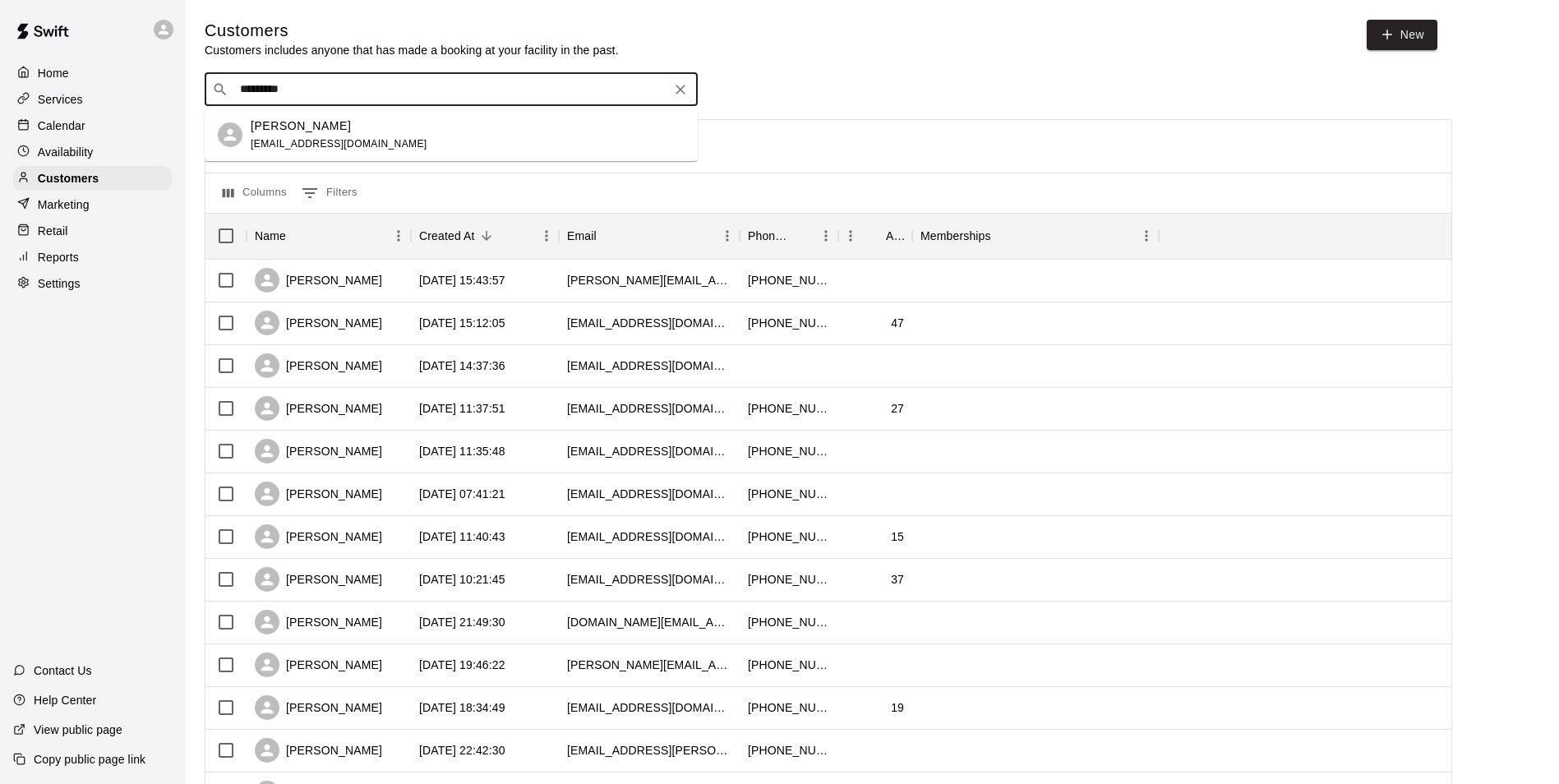
type input "**********"
click at [347, 145] on span "jaydengriffith1223@gmail.com" at bounding box center [339, 144] width 176 height 12
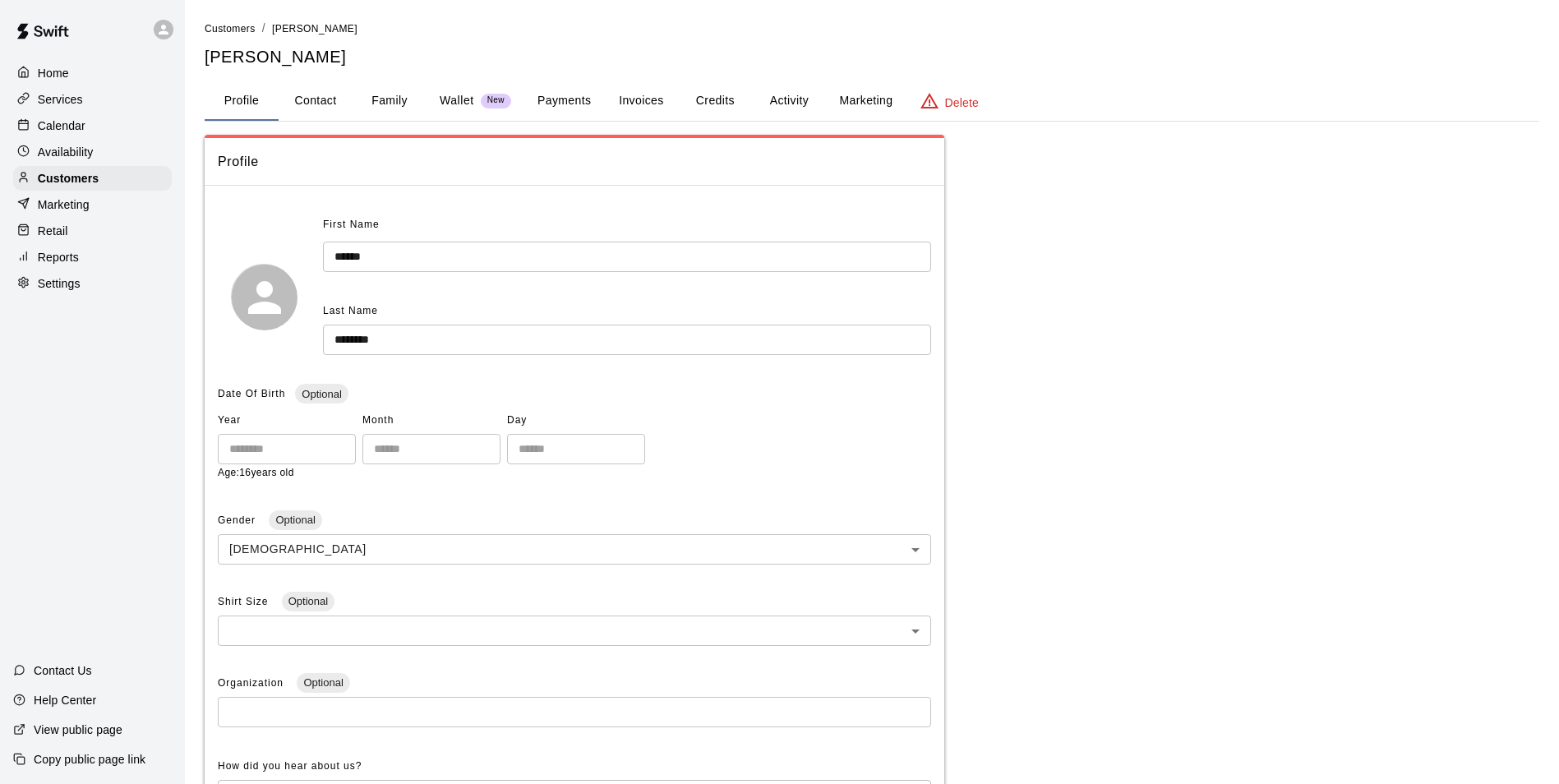
click at [564, 104] on button "Payments" at bounding box center [563, 100] width 79 height 39
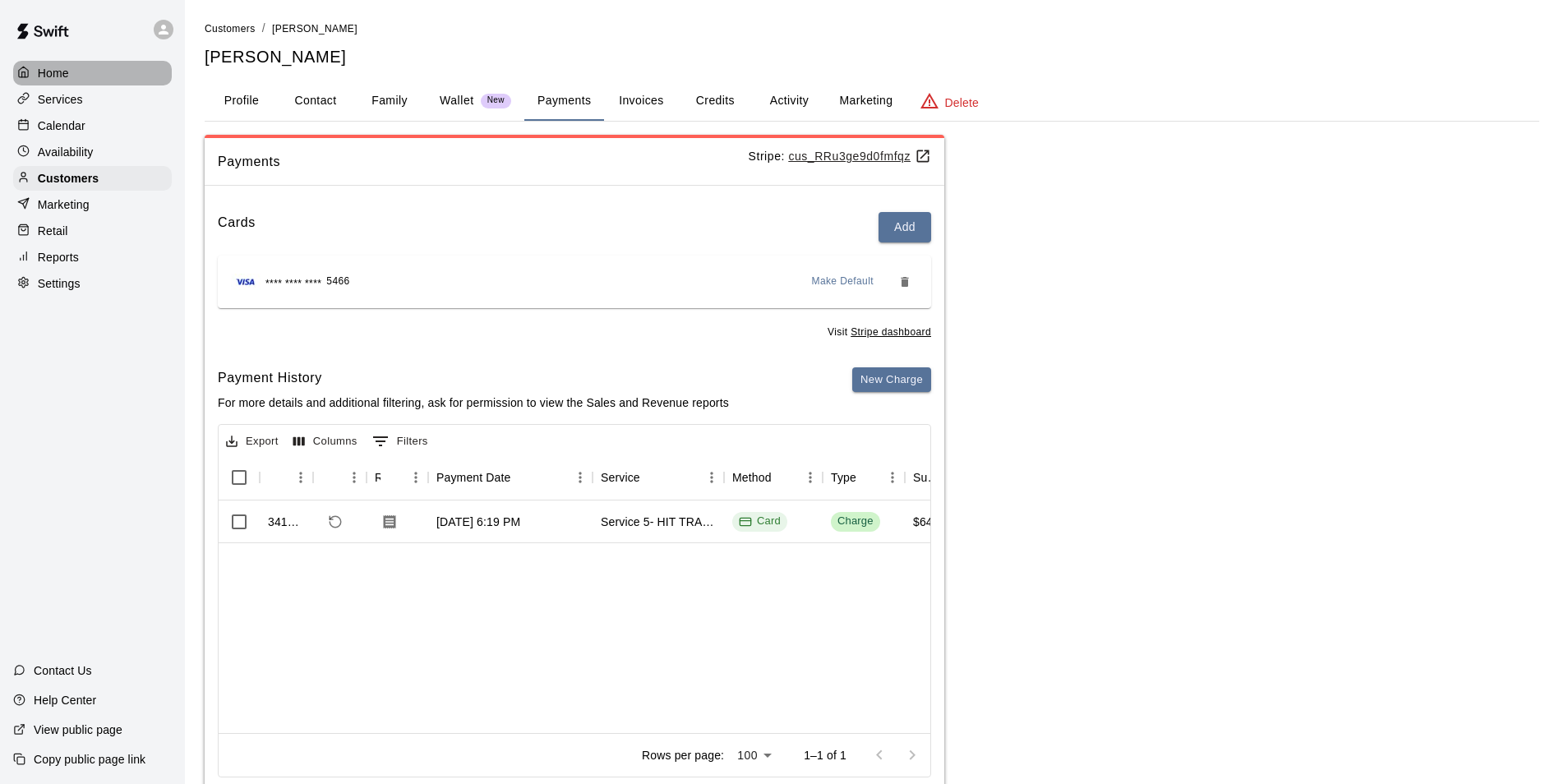
click at [58, 74] on p "Home" at bounding box center [53, 74] width 31 height 17
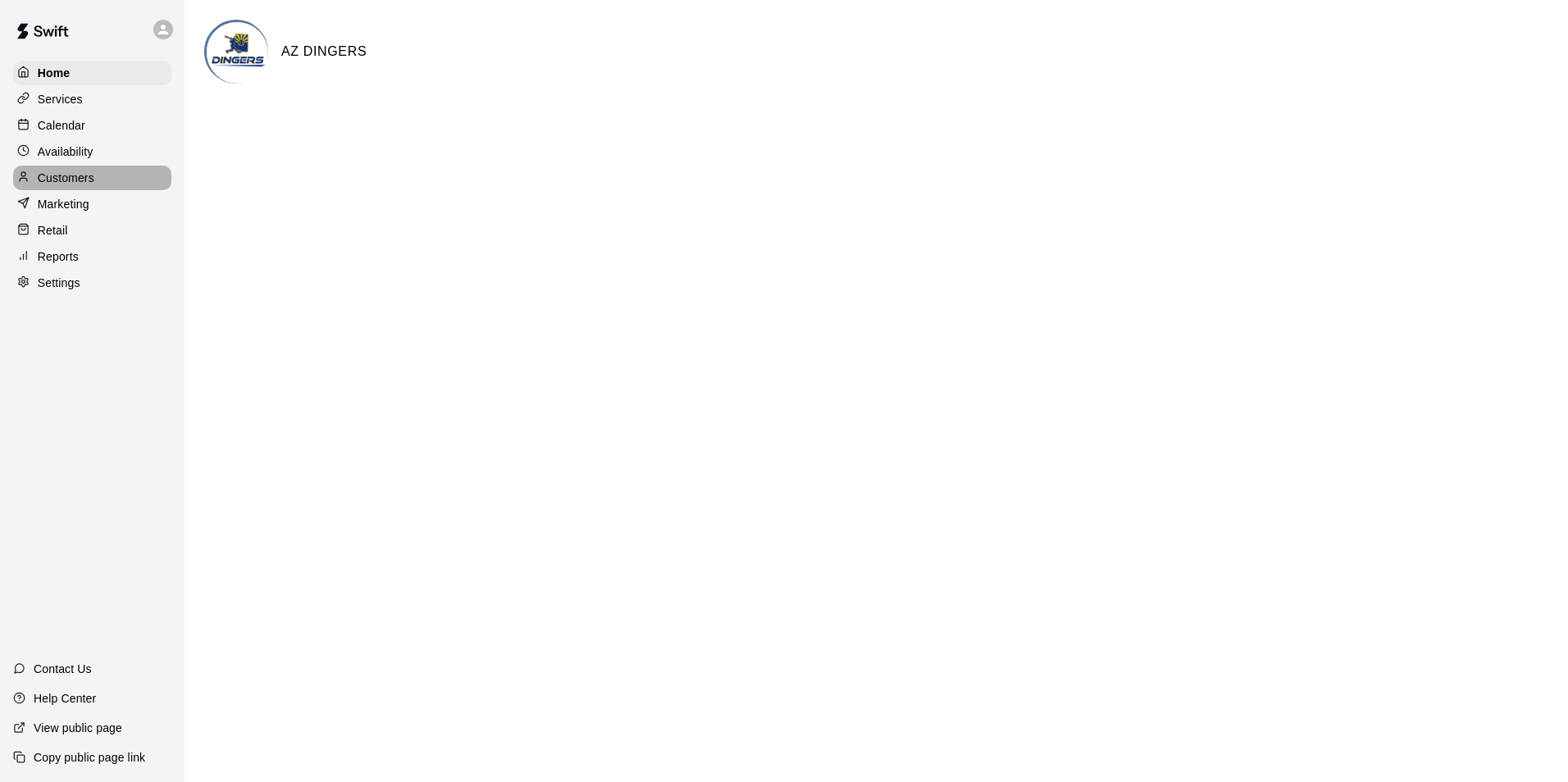
click at [67, 179] on p "Customers" at bounding box center [66, 178] width 57 height 17
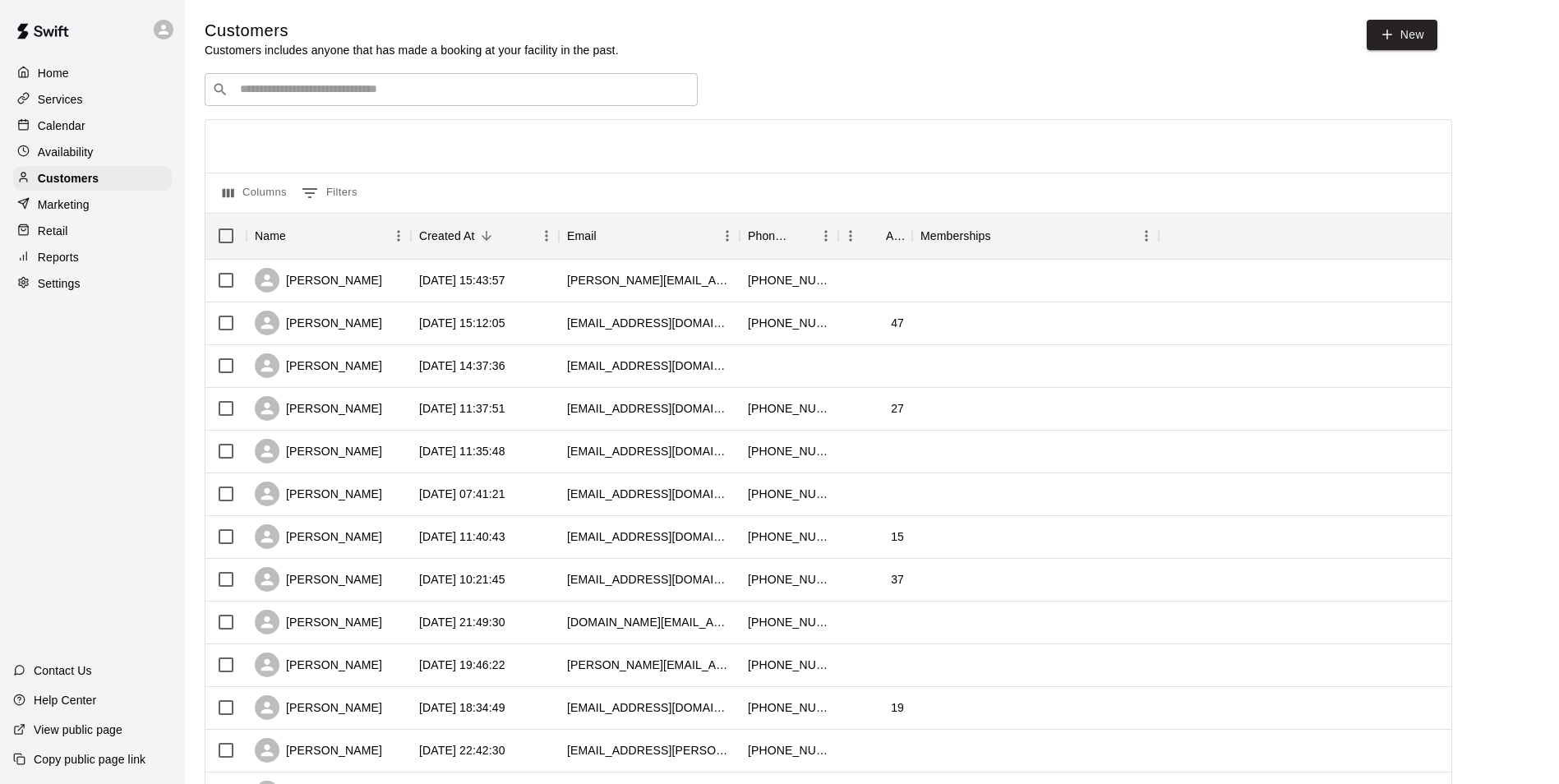
click at [261, 88] on input "Search customers by name or email" at bounding box center [462, 89] width 456 height 17
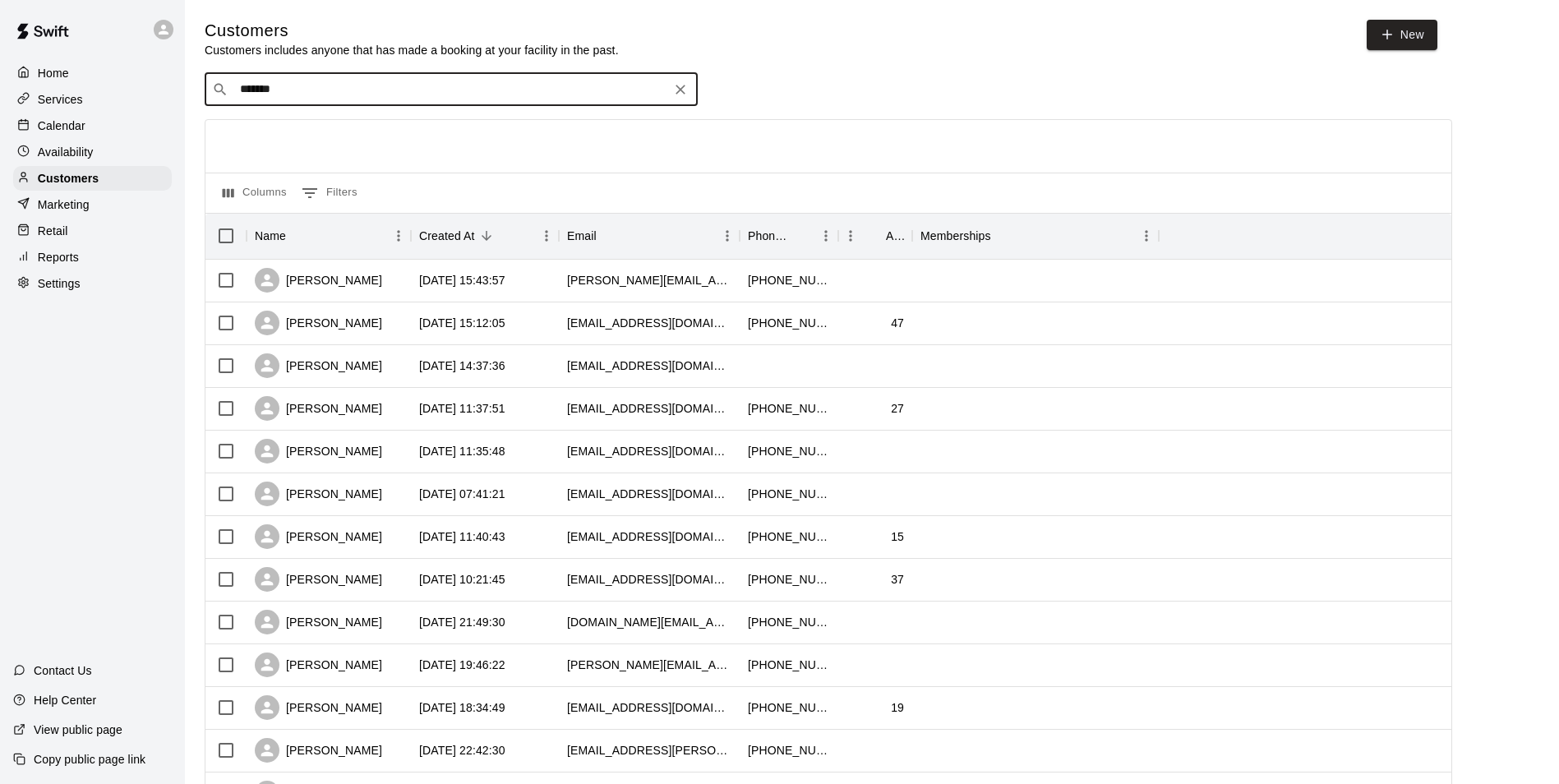
type input "********"
click at [265, 129] on p "Jalen Oneal" at bounding box center [301, 126] width 100 height 18
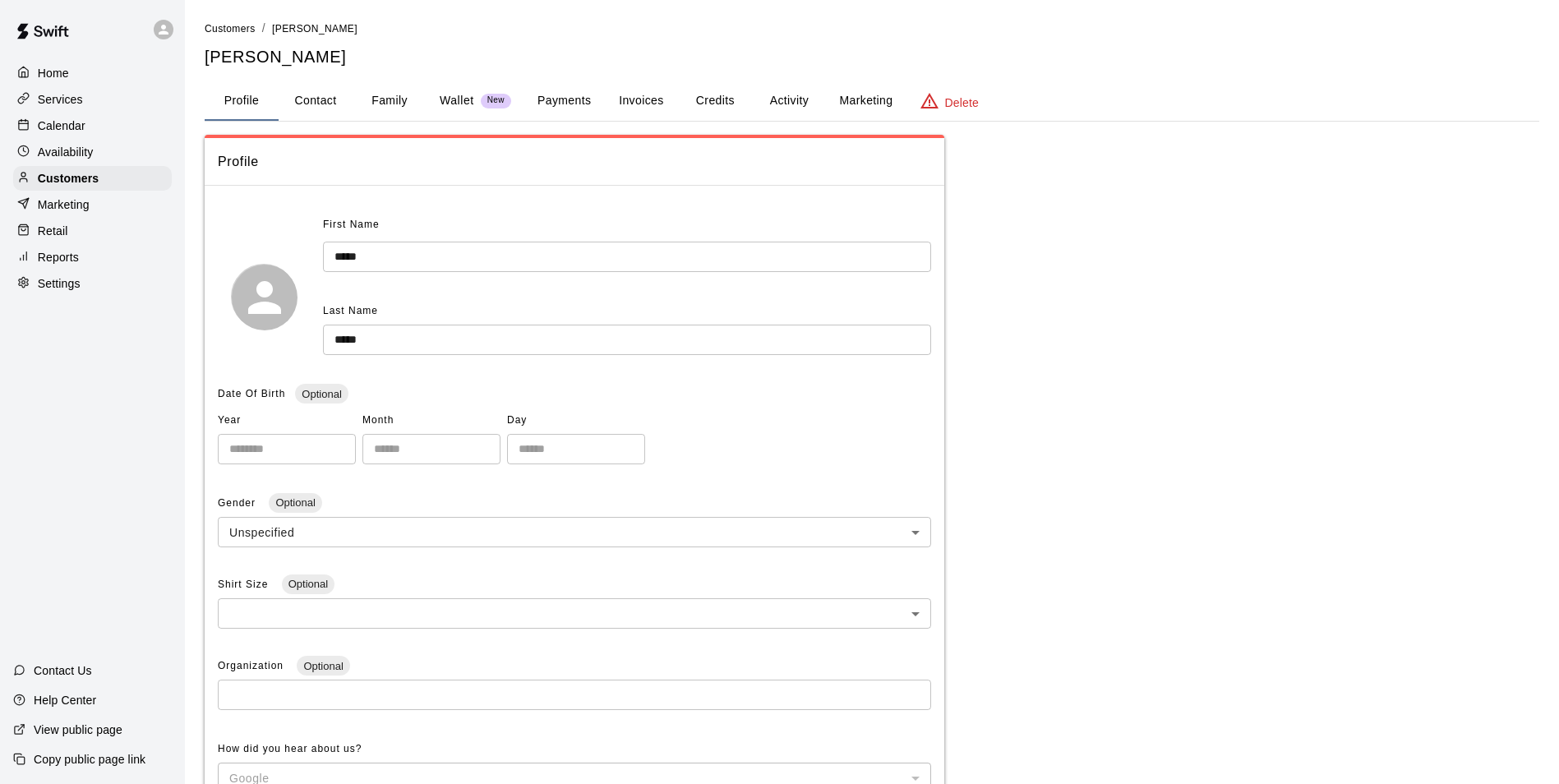
click at [387, 101] on button "Family" at bounding box center [390, 100] width 74 height 39
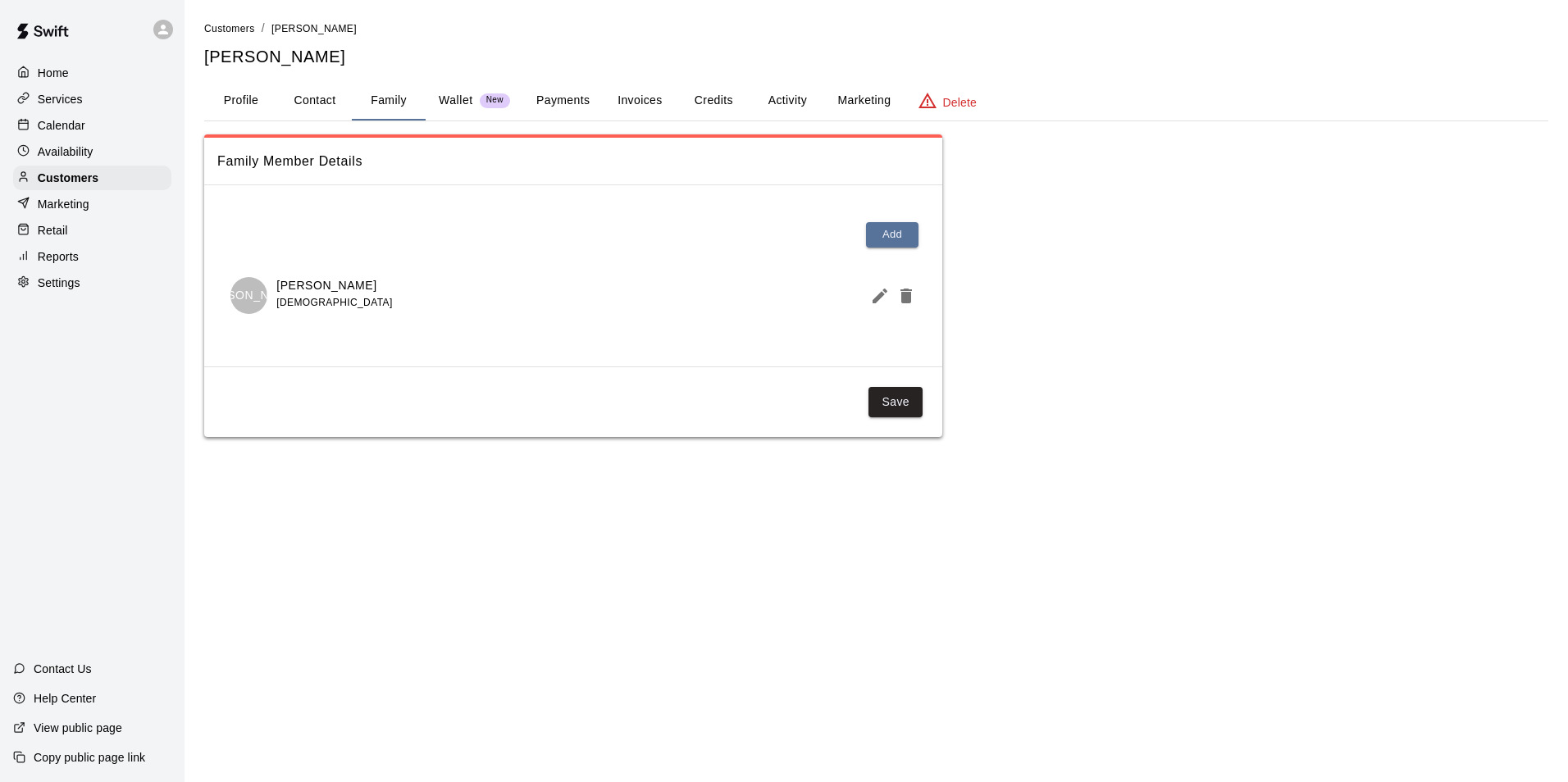
click at [560, 96] on button "Payments" at bounding box center [562, 100] width 79 height 39
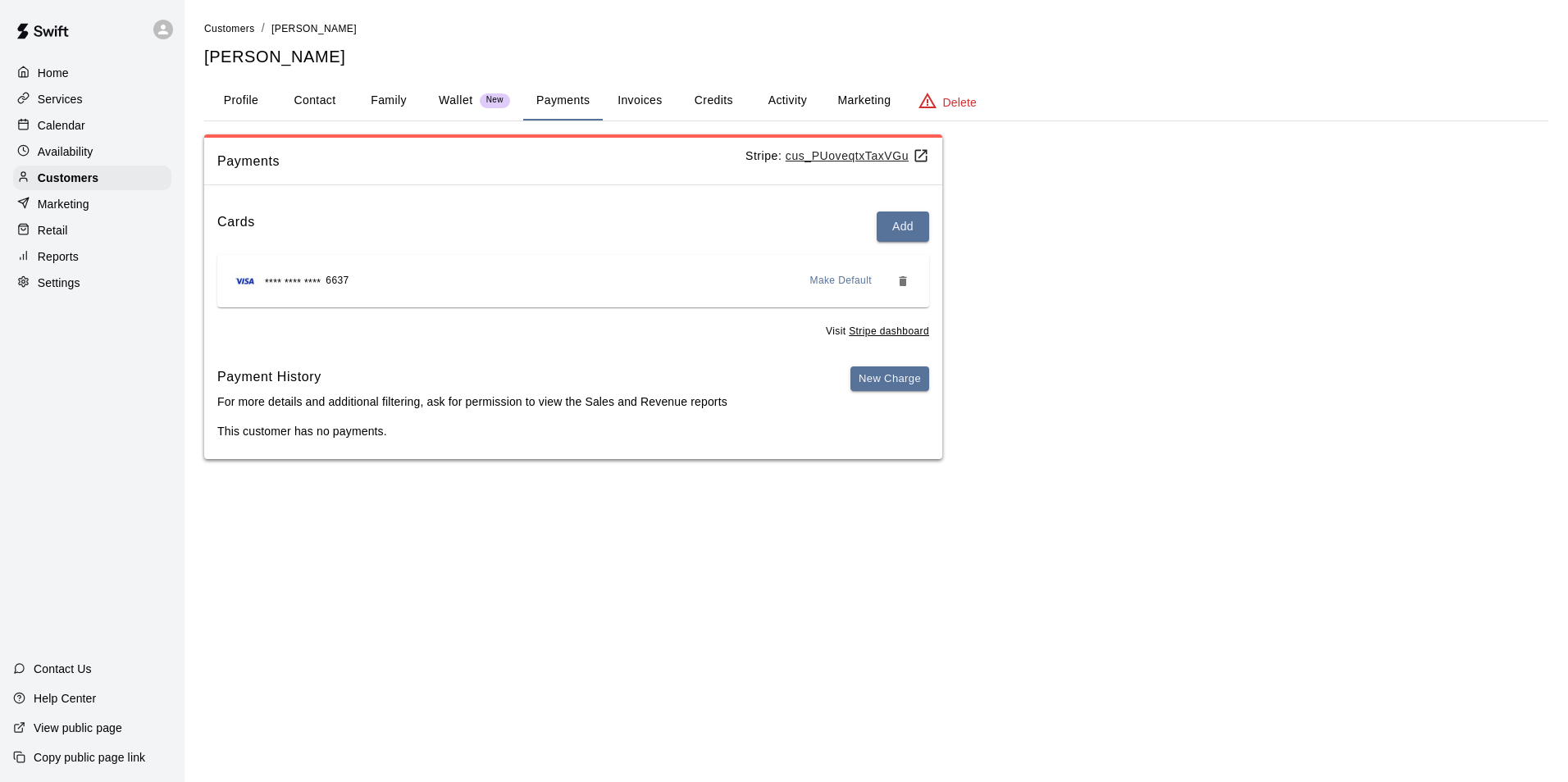
click at [53, 125] on p "Calendar" at bounding box center [61, 126] width 48 height 17
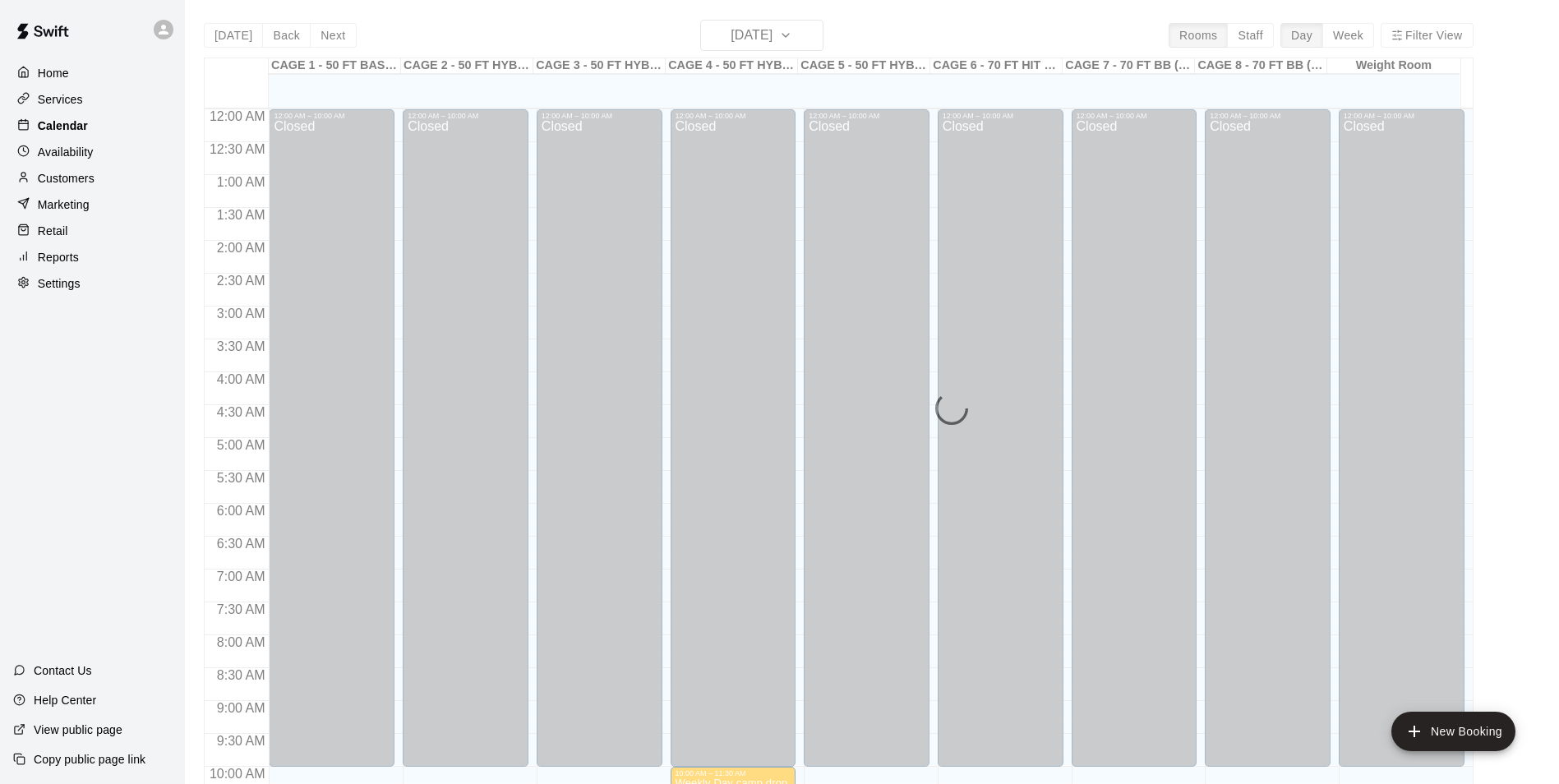
scroll to position [835, 0]
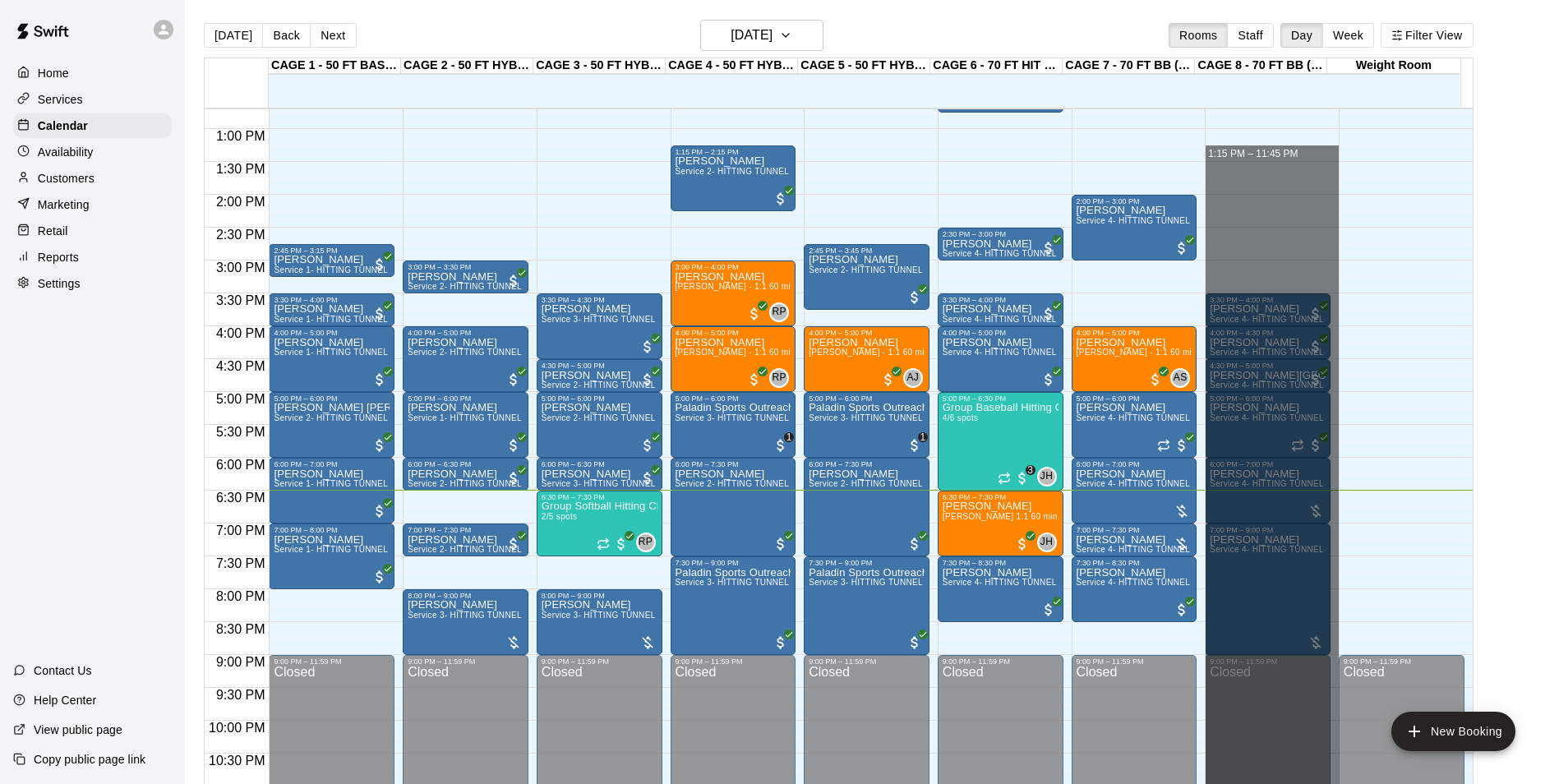
drag, startPoint x: 1232, startPoint y: 161, endPoint x: 1500, endPoint y: 826, distance: 717.0
click at [1500, 783] on html "Home Services Calendar Availability Customers Marketing Retail Reports Settings…" at bounding box center [779, 405] width 1559 height 810
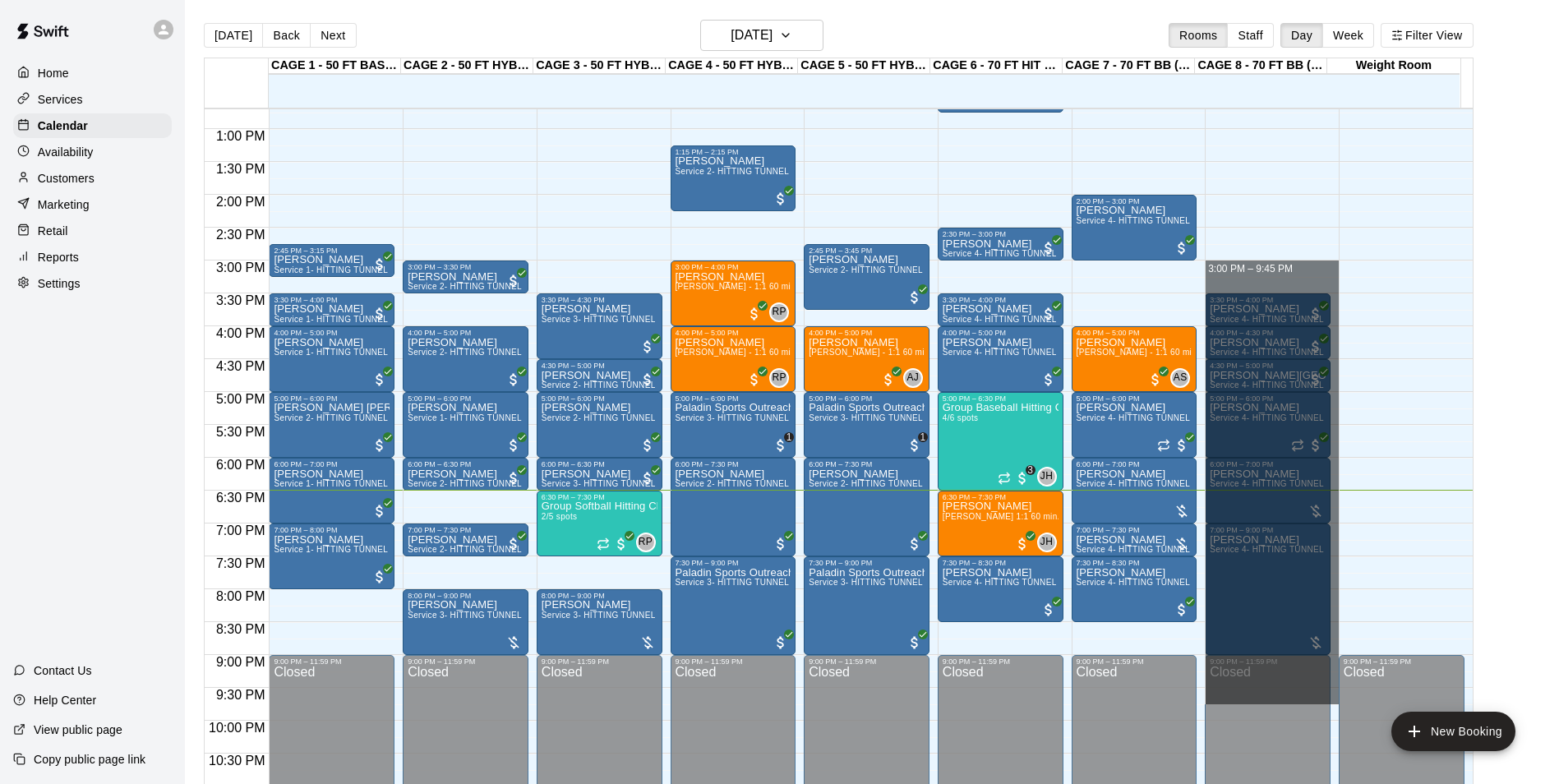
drag, startPoint x: 1221, startPoint y: 263, endPoint x: 1256, endPoint y: 691, distance: 429.4
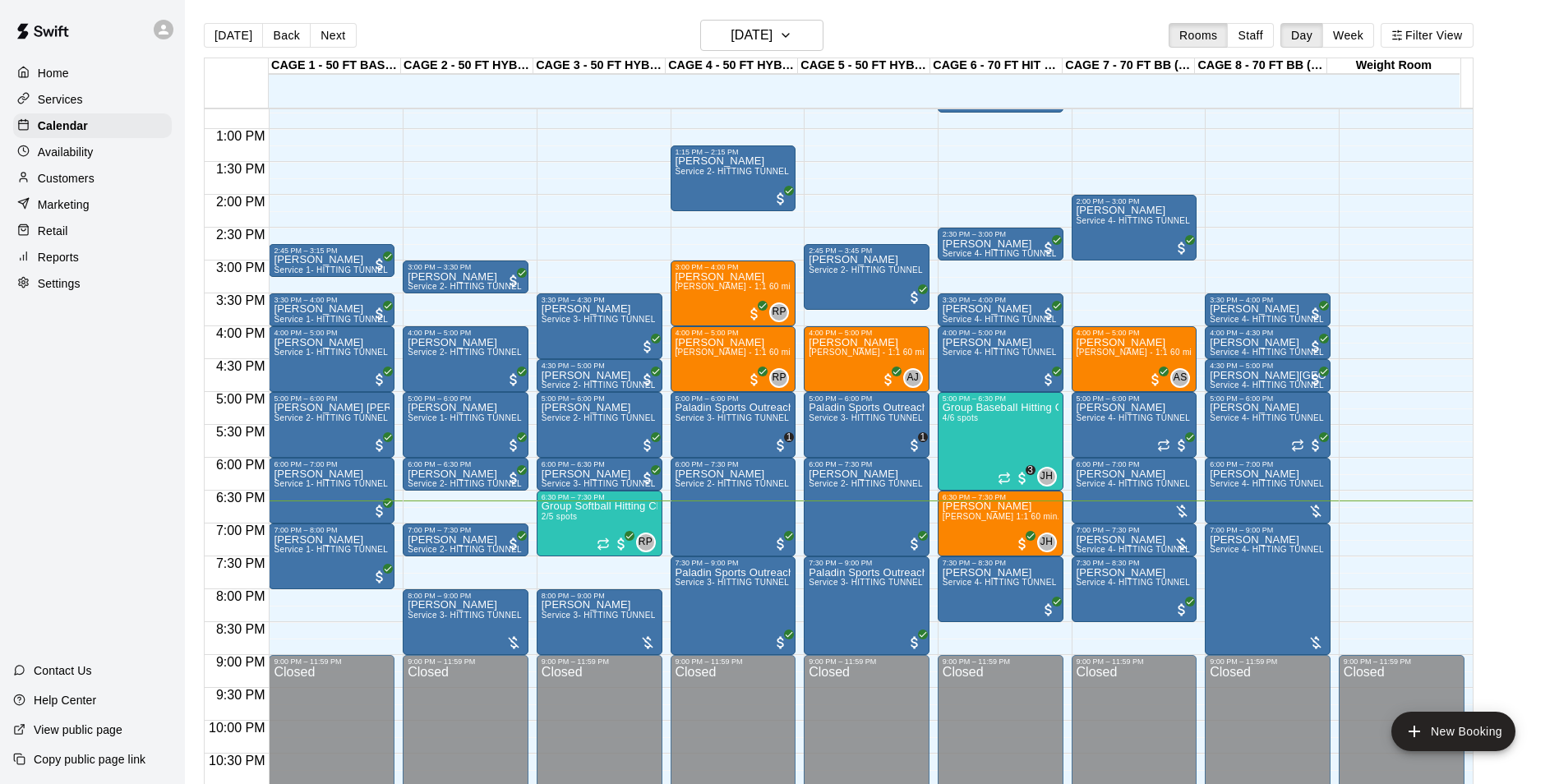
drag, startPoint x: 317, startPoint y: 333, endPoint x: 0, endPoint y: 610, distance: 421.0
click at [144, 467] on div "Home Services Calendar Availability Customers Marketing Retail Reports Settings…" at bounding box center [779, 405] width 1559 height 810
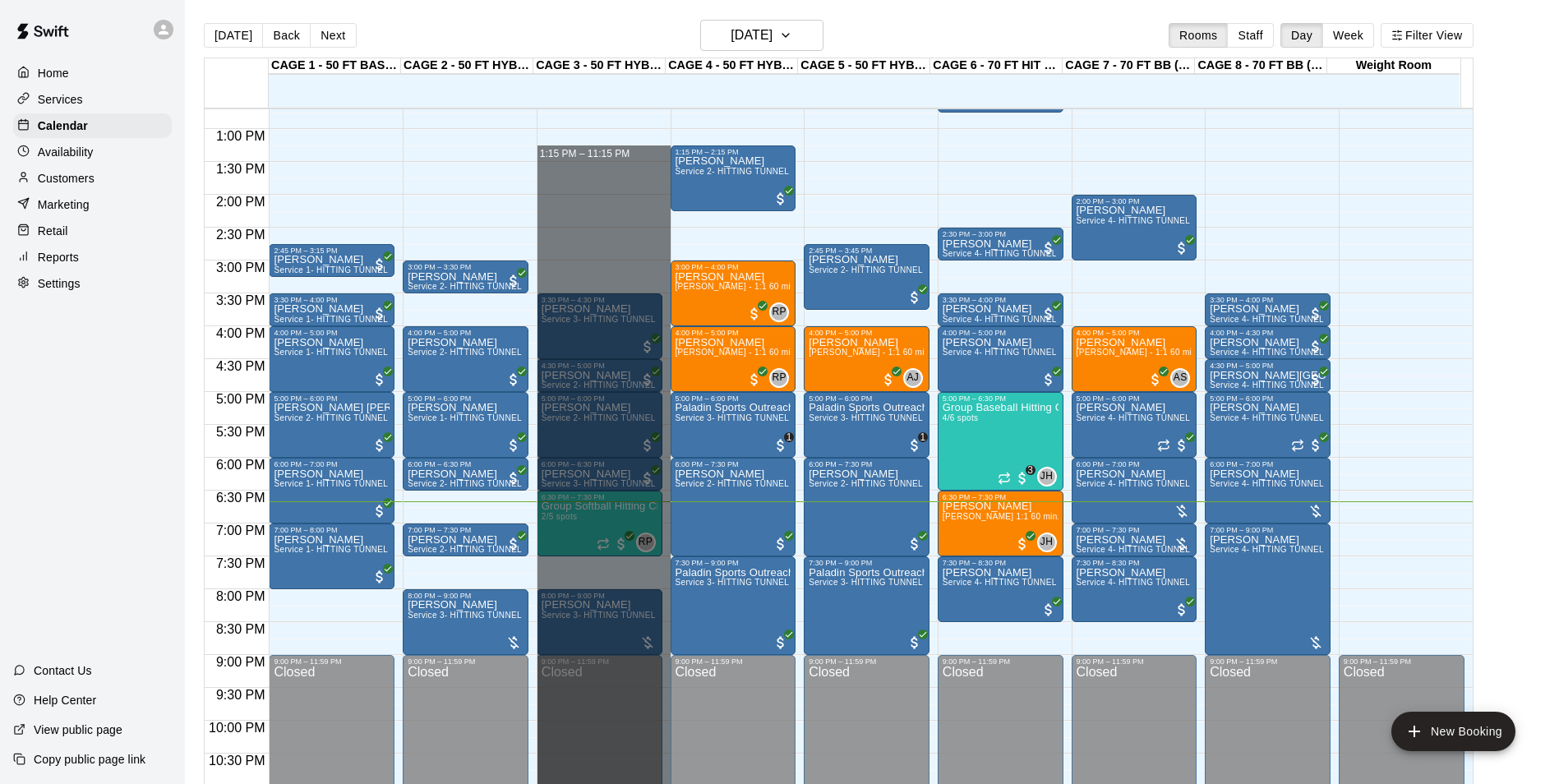
drag, startPoint x: 537, startPoint y: 163, endPoint x: 478, endPoint y: 794, distance: 633.8
click at [478, 783] on html "Home Services Calendar Availability Customers Marketing Retail Reports Settings…" at bounding box center [779, 405] width 1559 height 810
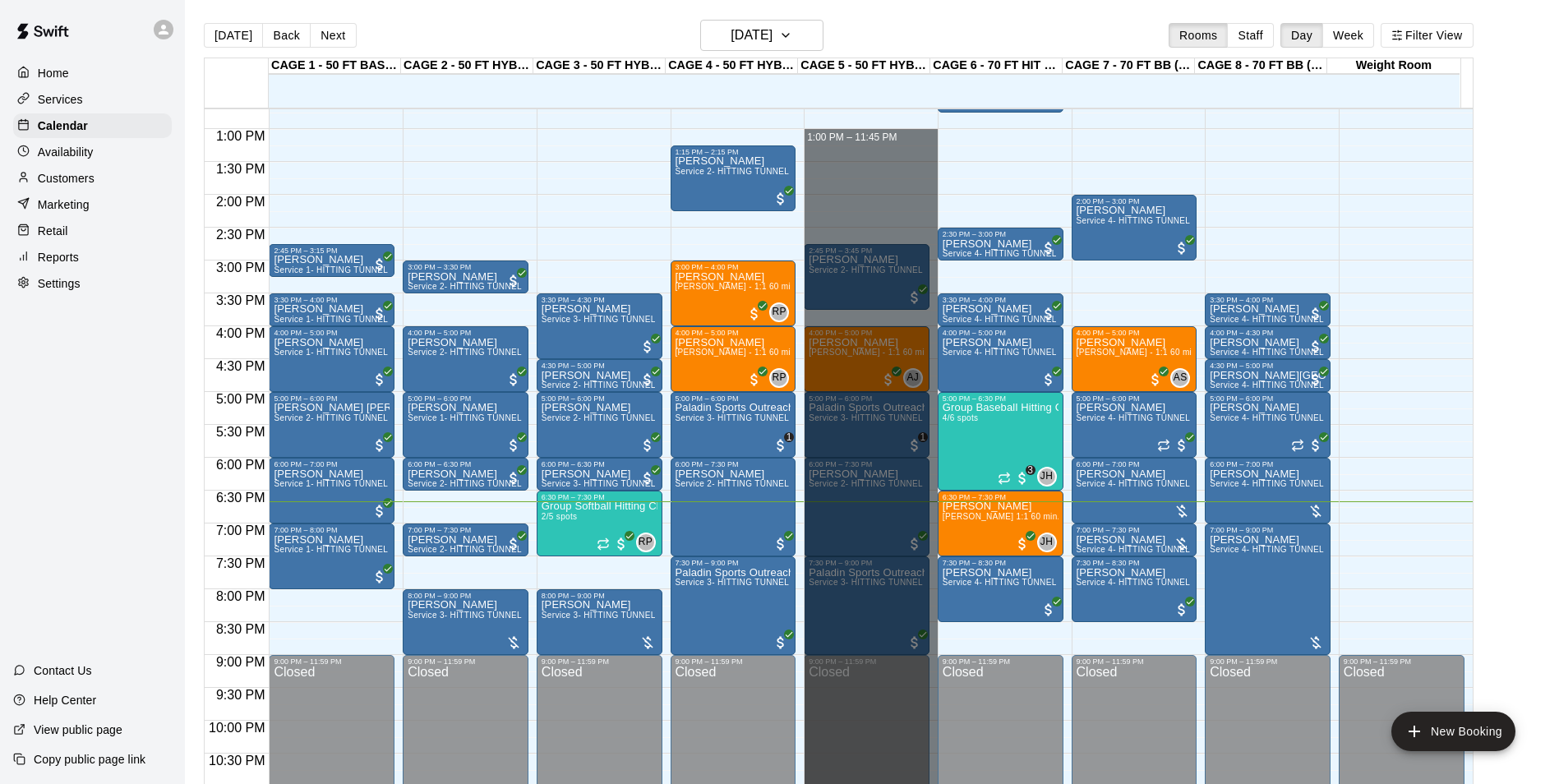
drag, startPoint x: 891, startPoint y: 136, endPoint x: 1044, endPoint y: 826, distance: 706.8
click at [1044, 783] on html "Home Services Calendar Availability Customers Marketing Retail Reports Settings…" at bounding box center [779, 405] width 1559 height 810
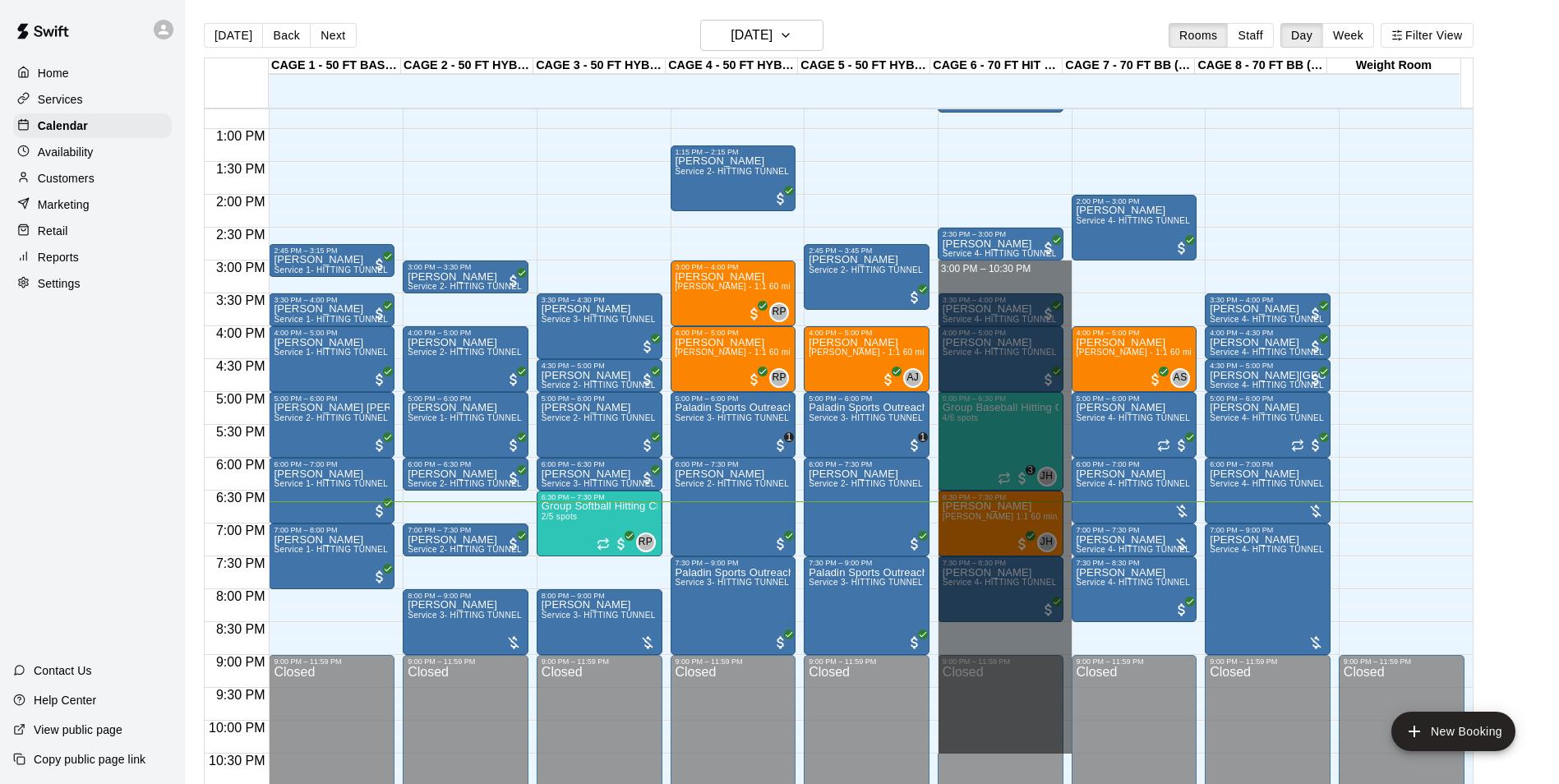
drag, startPoint x: 980, startPoint y: 295, endPoint x: 1000, endPoint y: 741, distance: 446.4
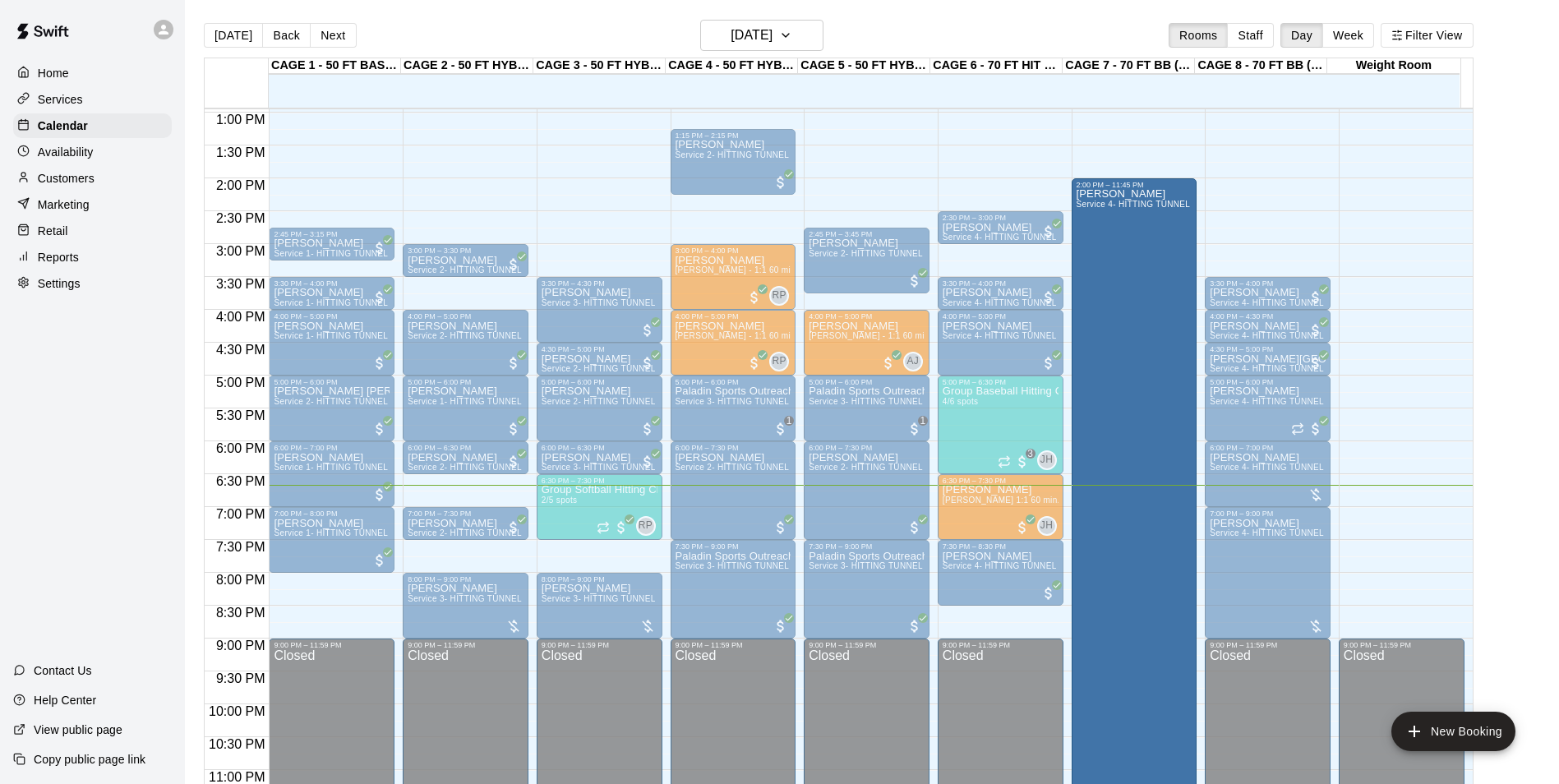
scroll to position [883, 0]
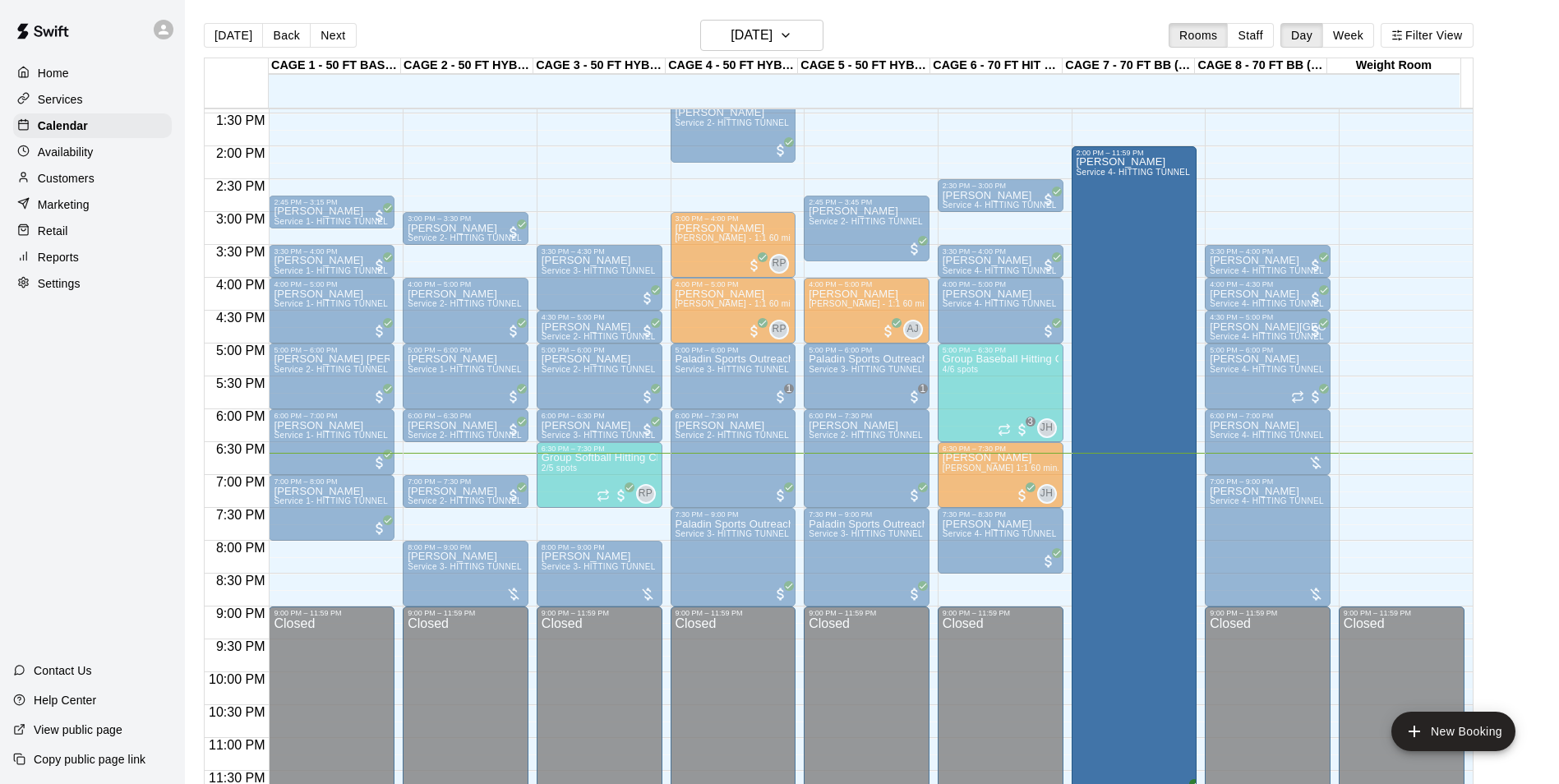
drag, startPoint x: 1144, startPoint y: 257, endPoint x: 1152, endPoint y: 825, distance: 568.1
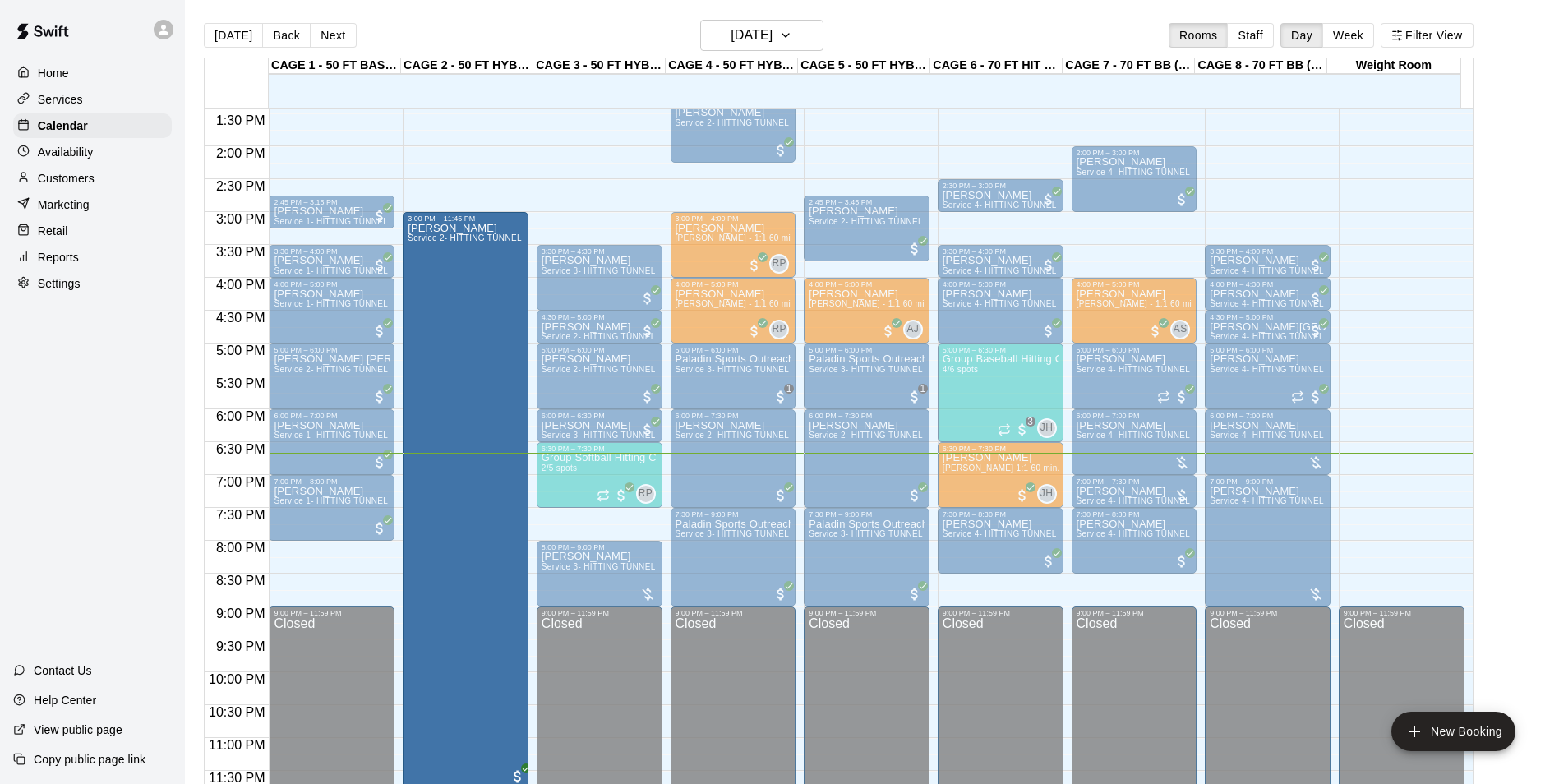
drag, startPoint x: 461, startPoint y: 242, endPoint x: 496, endPoint y: 804, distance: 563.1
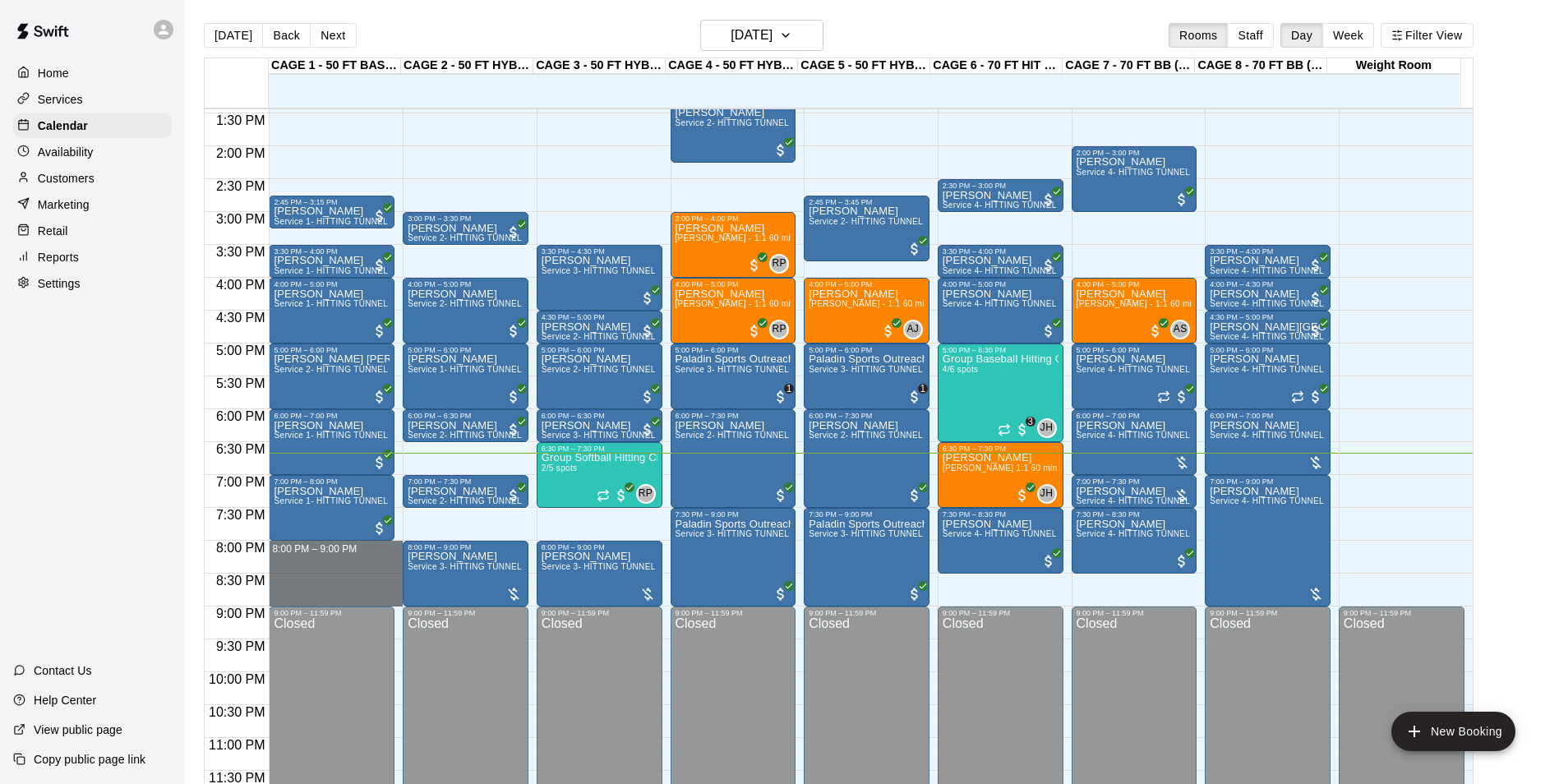
drag, startPoint x: 343, startPoint y: 545, endPoint x: 336, endPoint y: 604, distance: 59.4
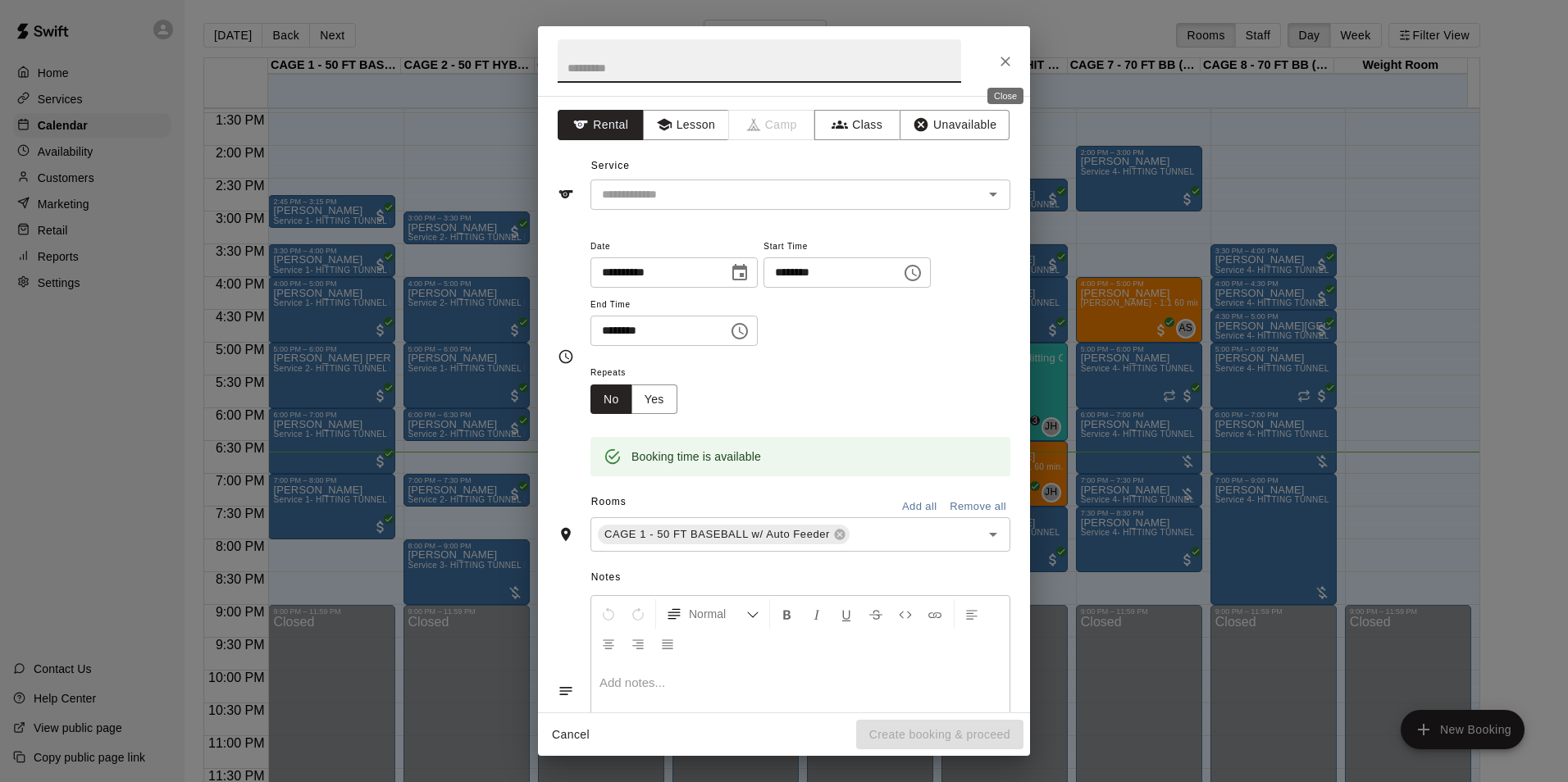
click at [1003, 55] on icon "Close" at bounding box center [1006, 62] width 17 height 17
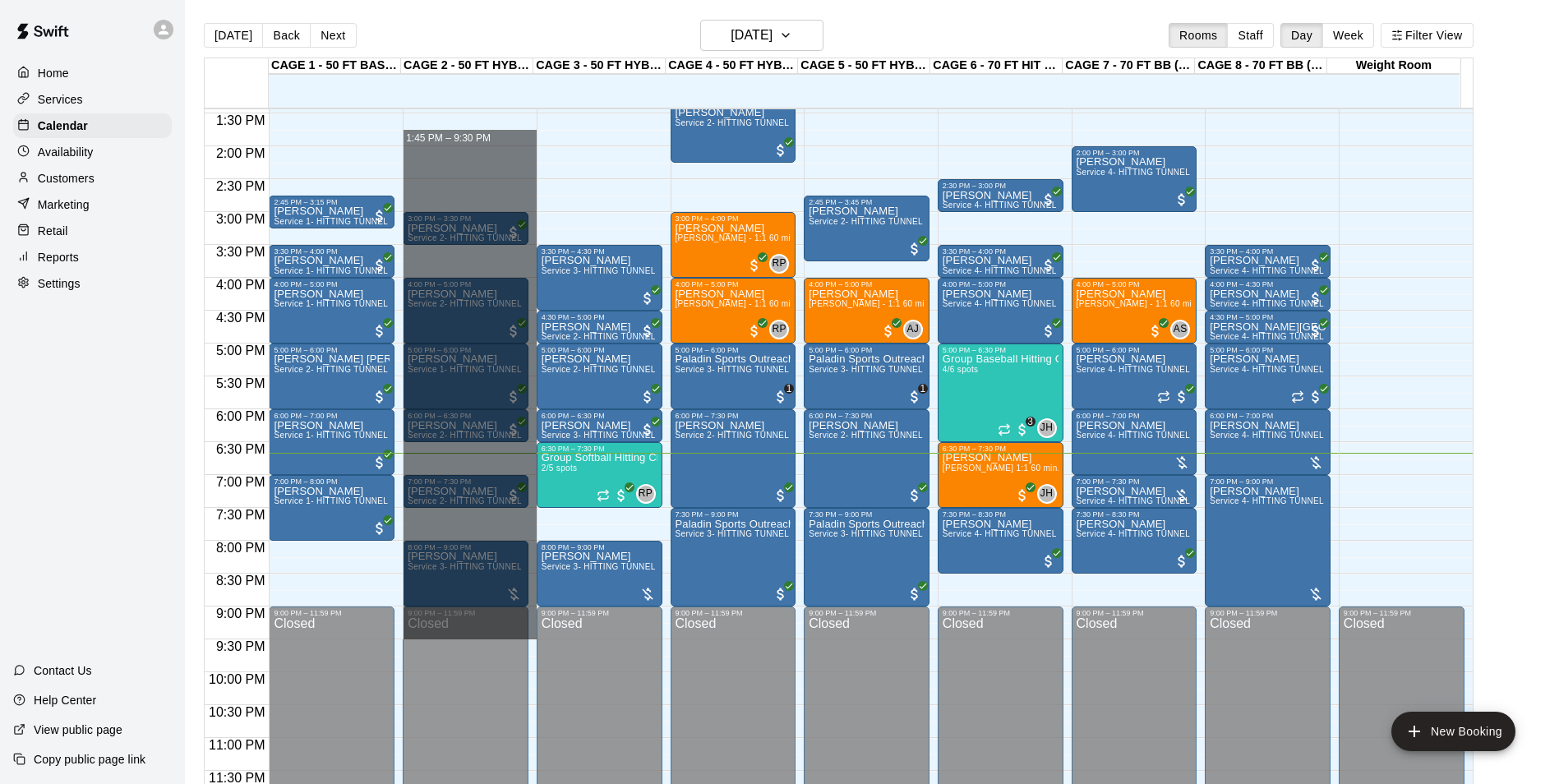
drag, startPoint x: 466, startPoint y: 138, endPoint x: 510, endPoint y: 639, distance: 502.9
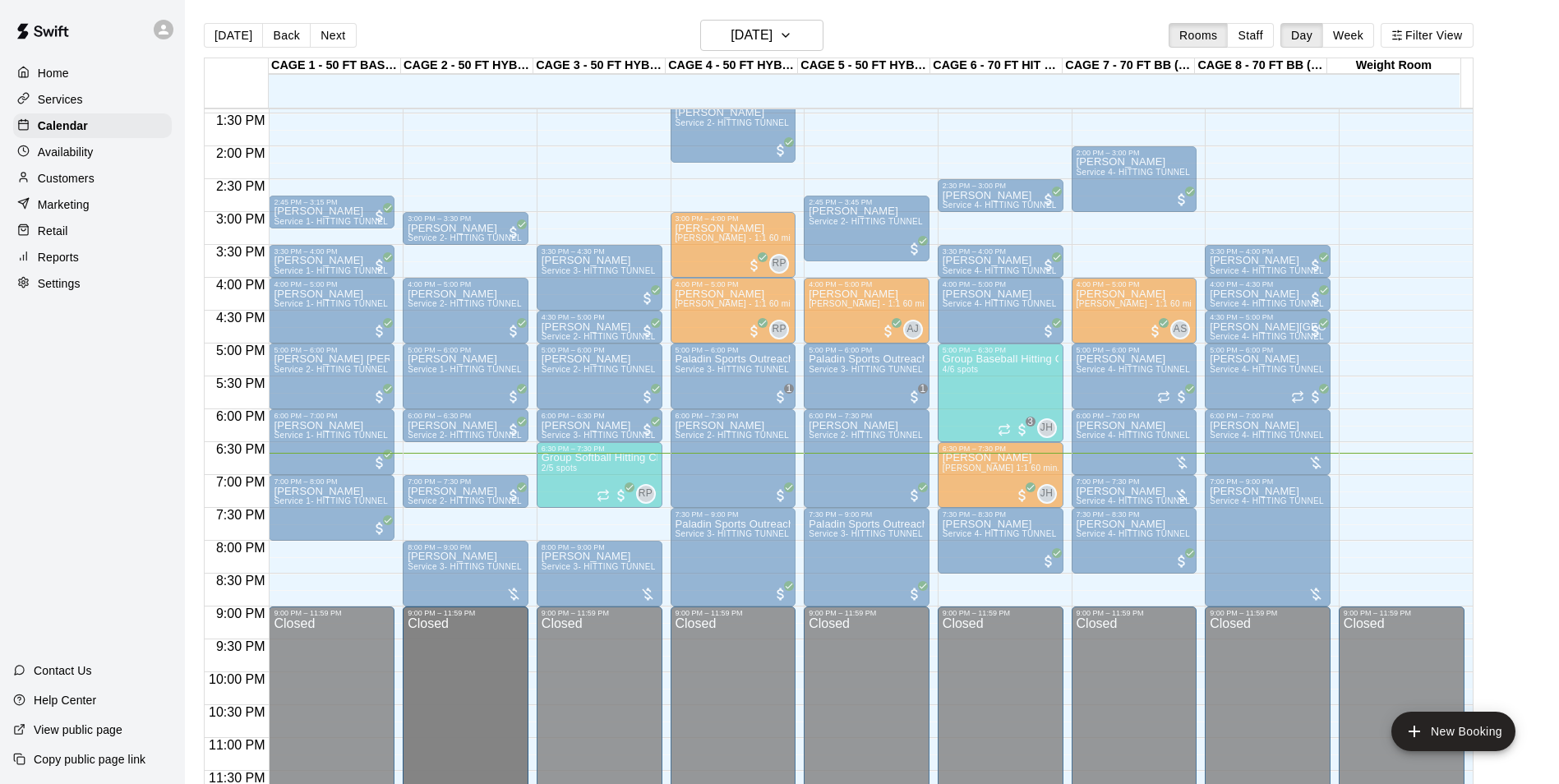
drag, startPoint x: 510, startPoint y: 639, endPoint x: 532, endPoint y: 645, distance: 22.8
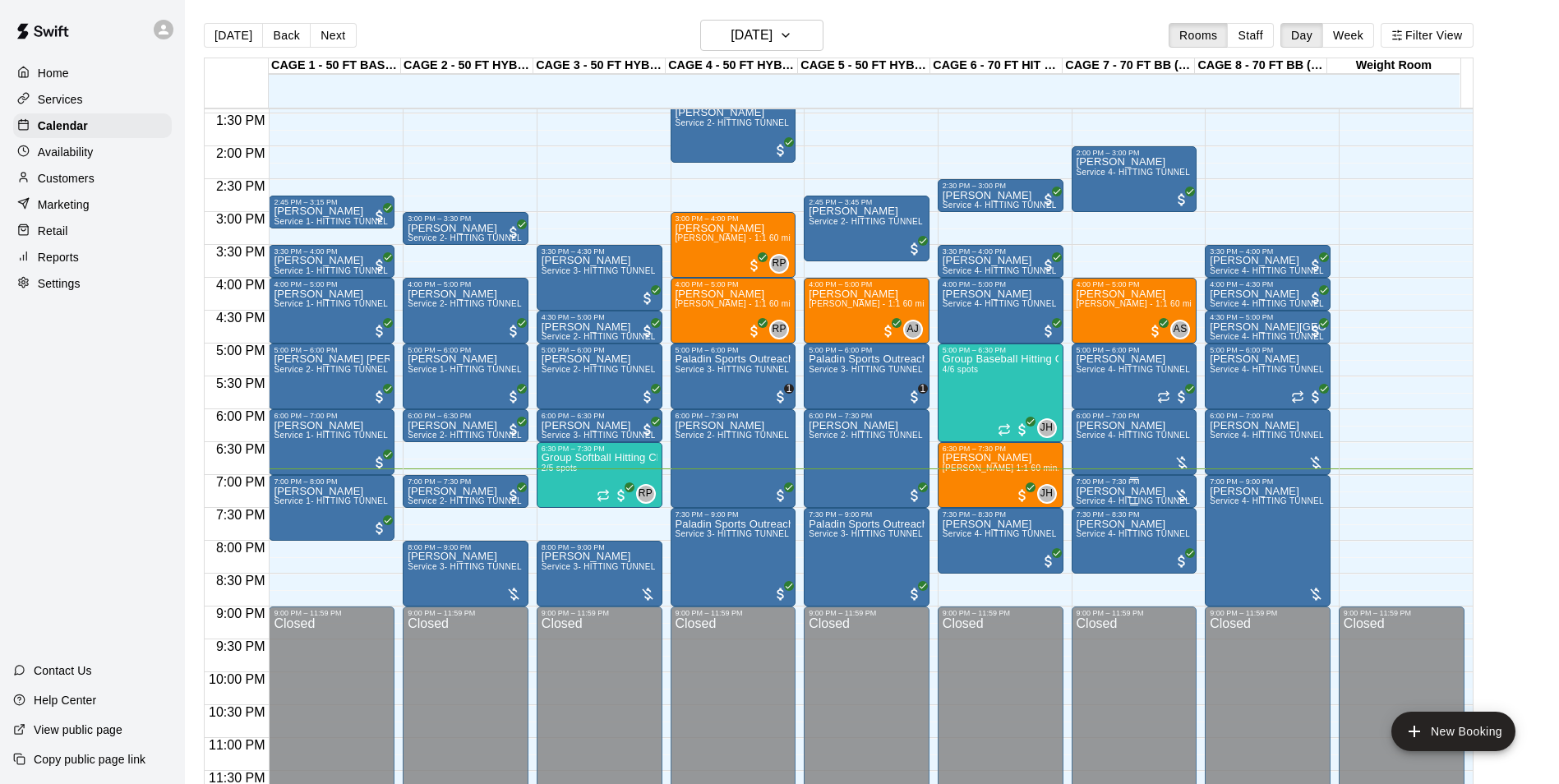
click at [1126, 491] on p "Joe Watkins" at bounding box center [1134, 491] width 116 height 0
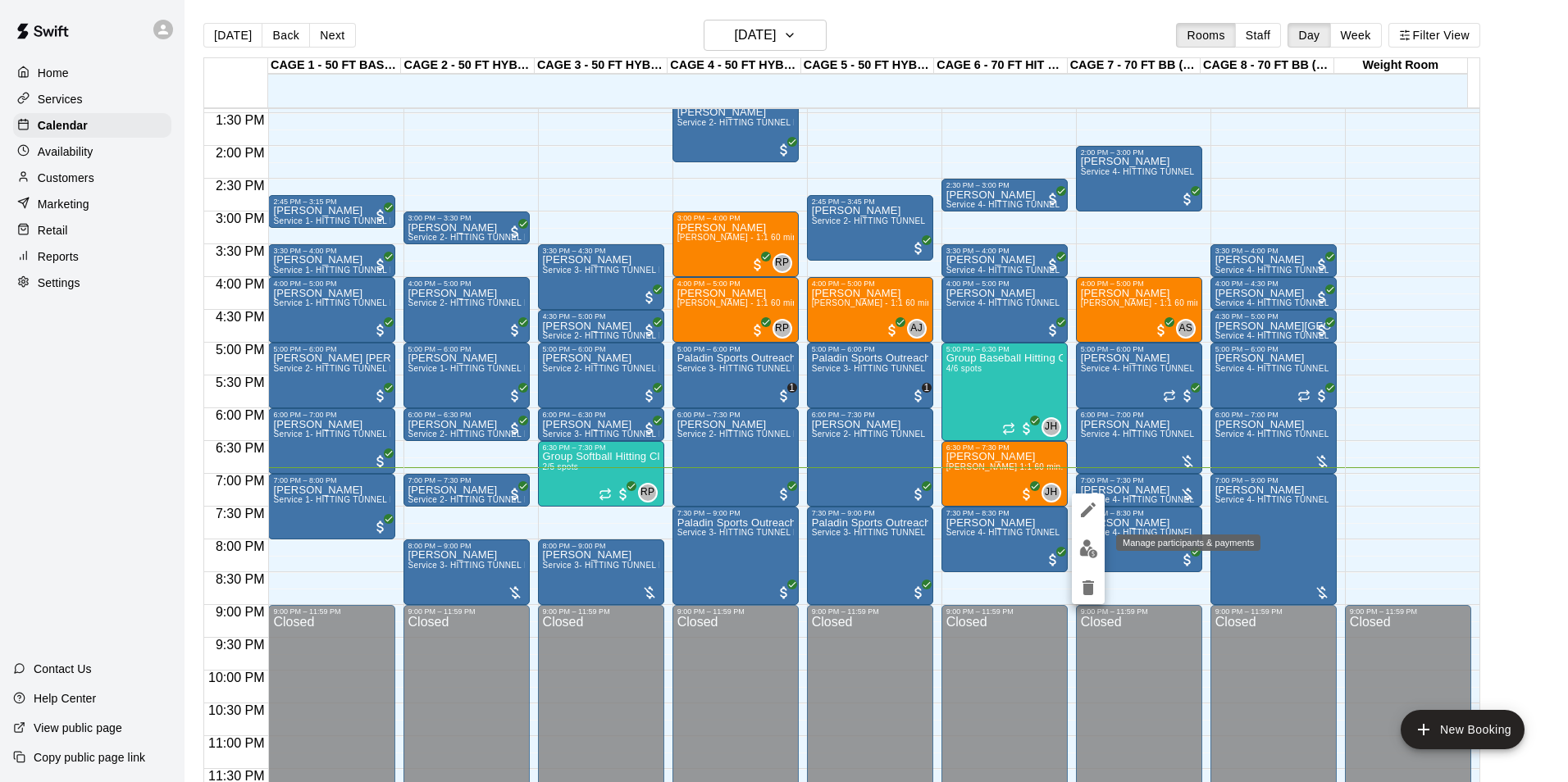
click at [1087, 544] on img "edit" at bounding box center [1088, 549] width 19 height 19
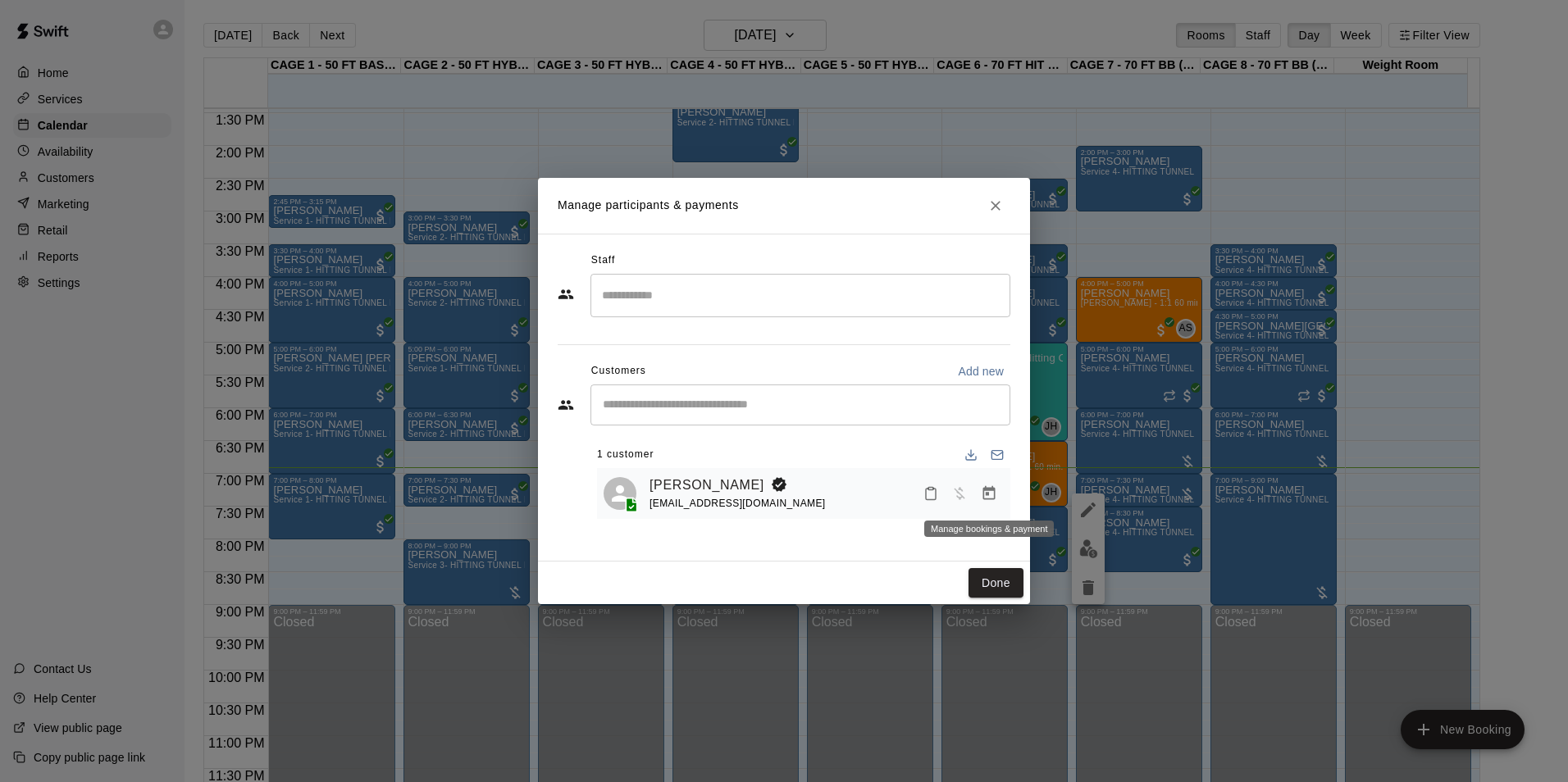
click at [995, 492] on icon "Manage bookings & payment" at bounding box center [989, 493] width 13 height 14
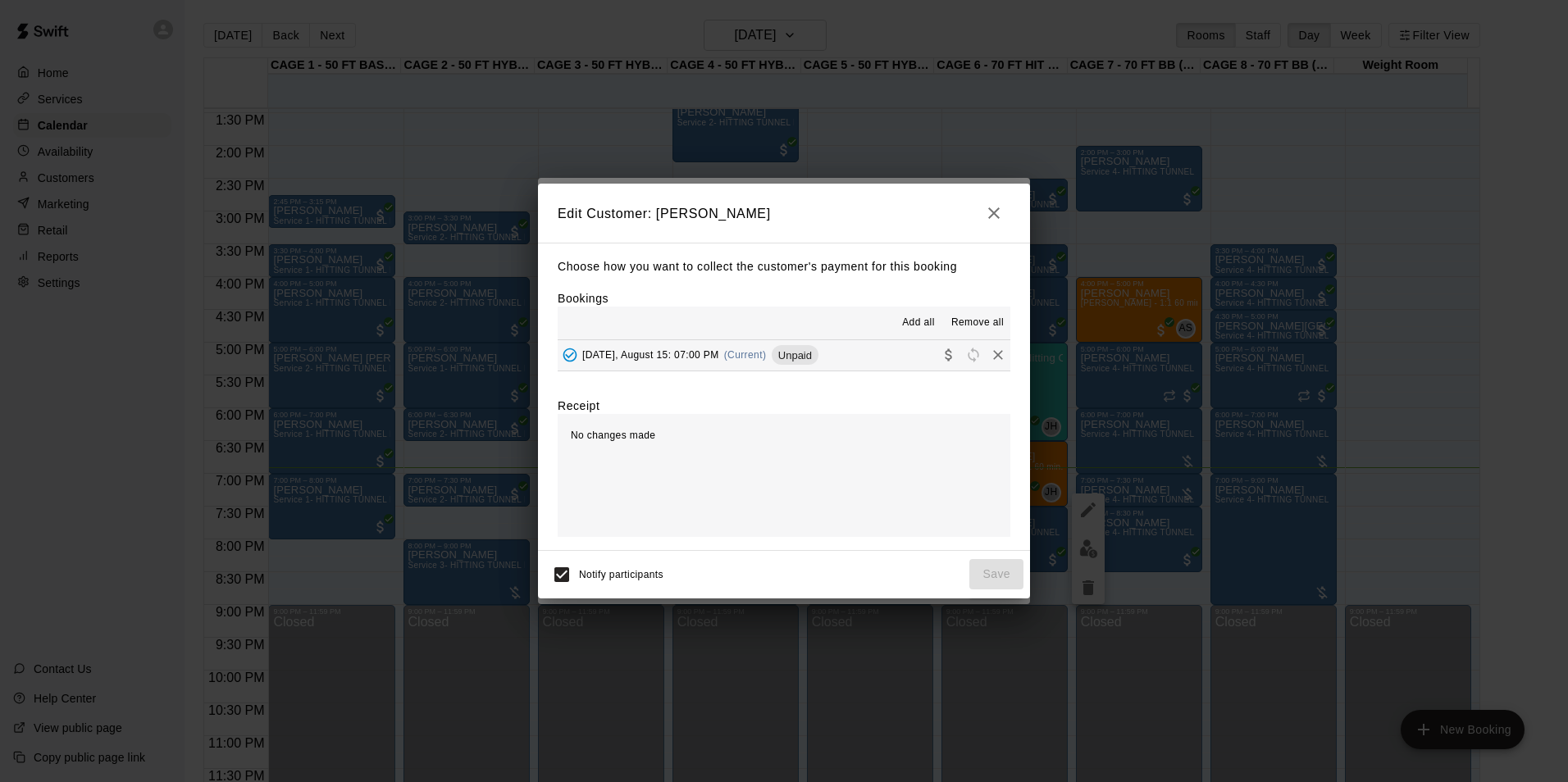
click at [867, 360] on button "Friday, August 15: 07:00 PM (Current) Unpaid" at bounding box center [784, 355] width 453 height 30
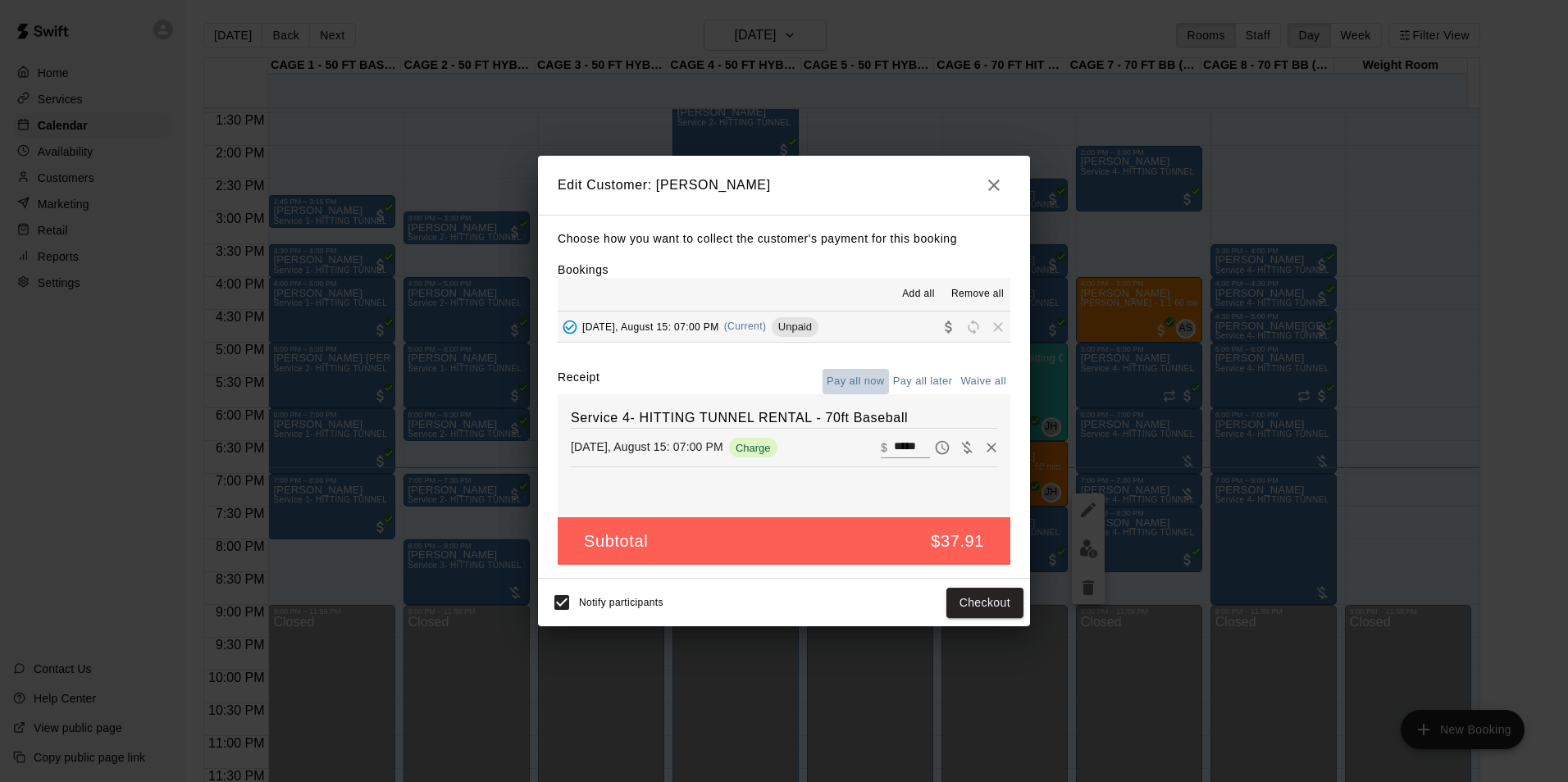
click at [865, 383] on button "Pay all now" at bounding box center [856, 381] width 67 height 25
click at [998, 603] on button "Checkout" at bounding box center [985, 603] width 77 height 30
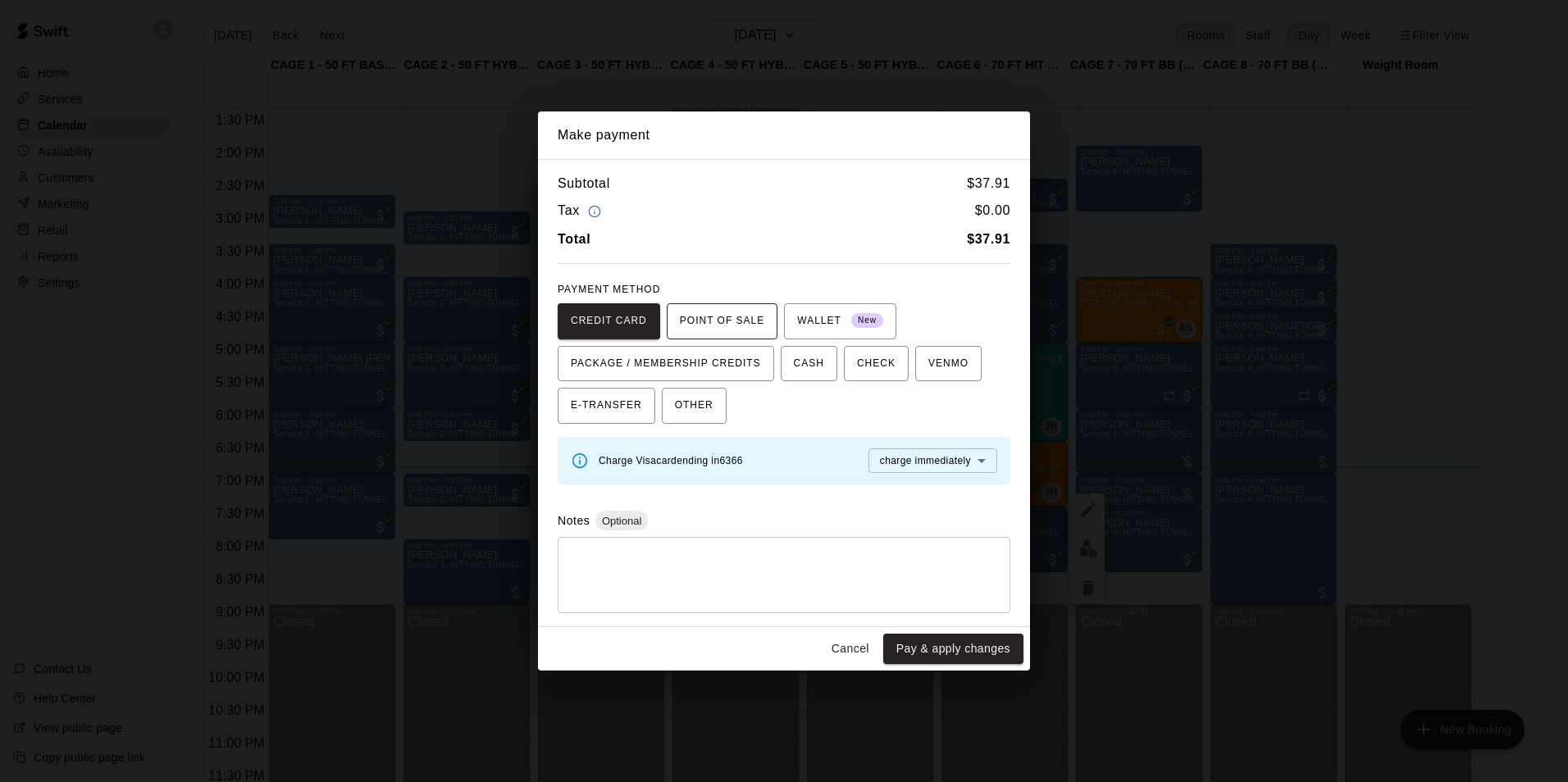
click at [683, 321] on span "POINT OF SALE" at bounding box center [721, 321] width 84 height 26
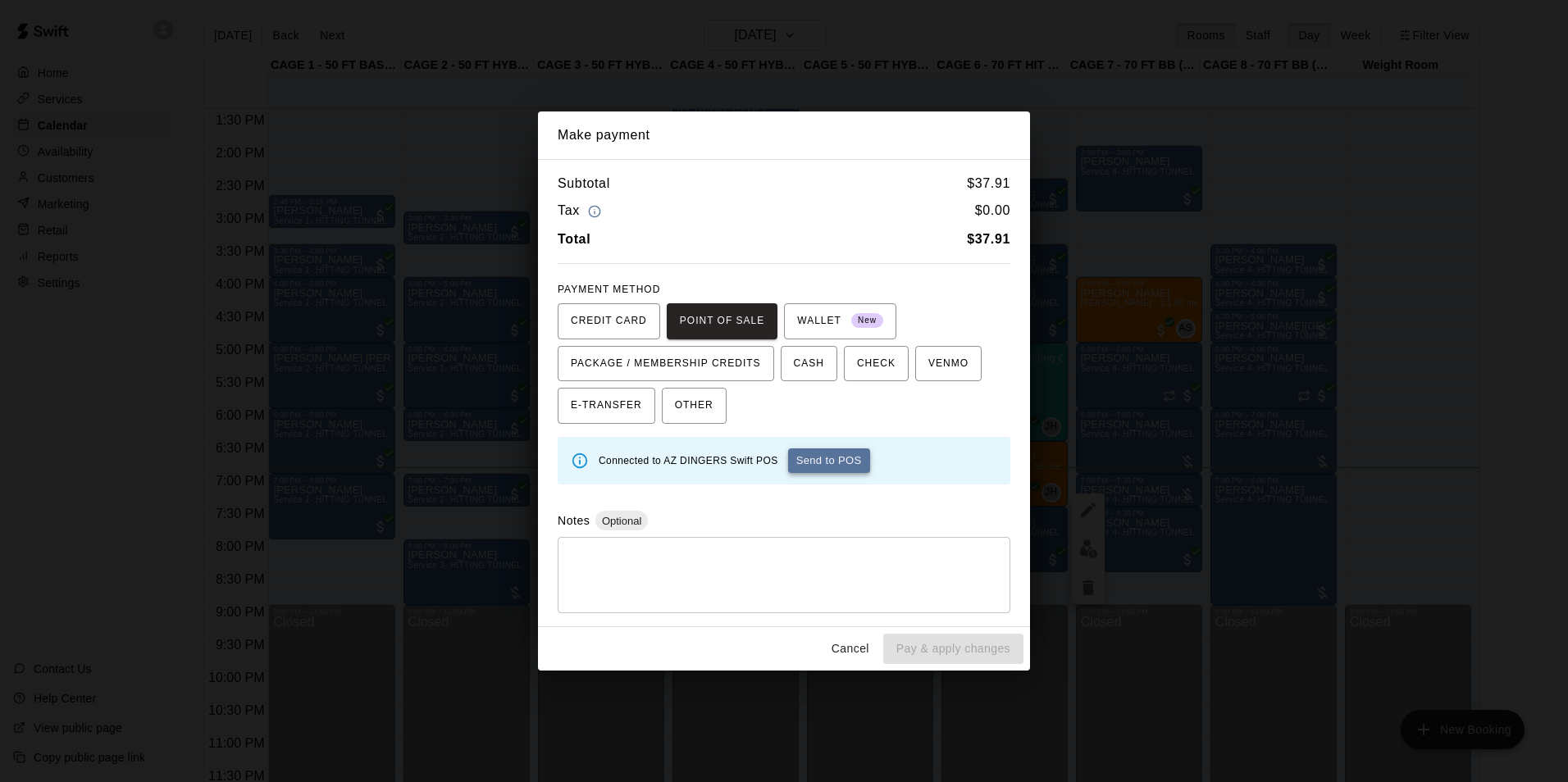
click at [822, 461] on button "Send to POS" at bounding box center [829, 460] width 82 height 24
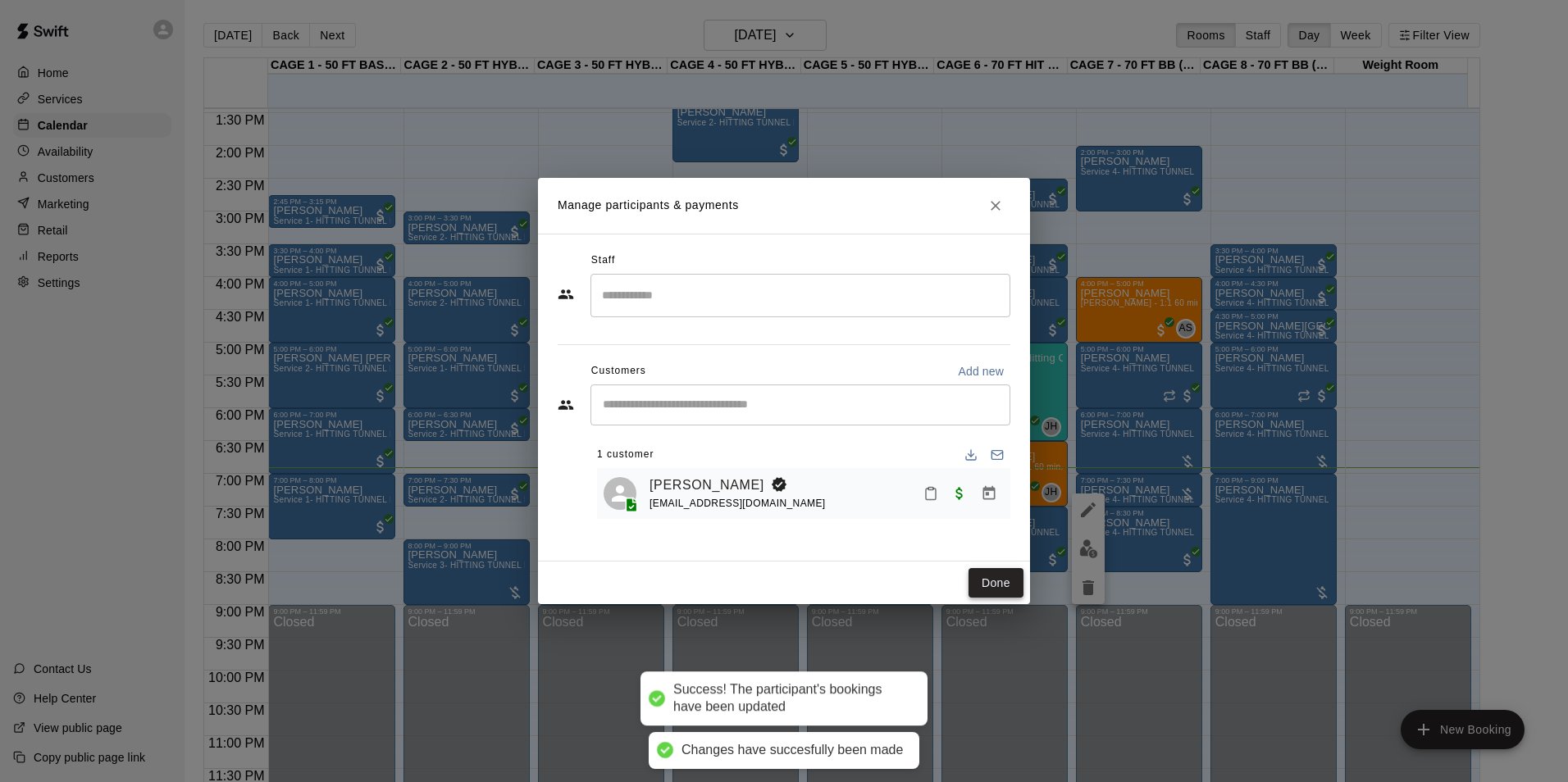
click at [996, 589] on button "Done" at bounding box center [996, 583] width 55 height 30
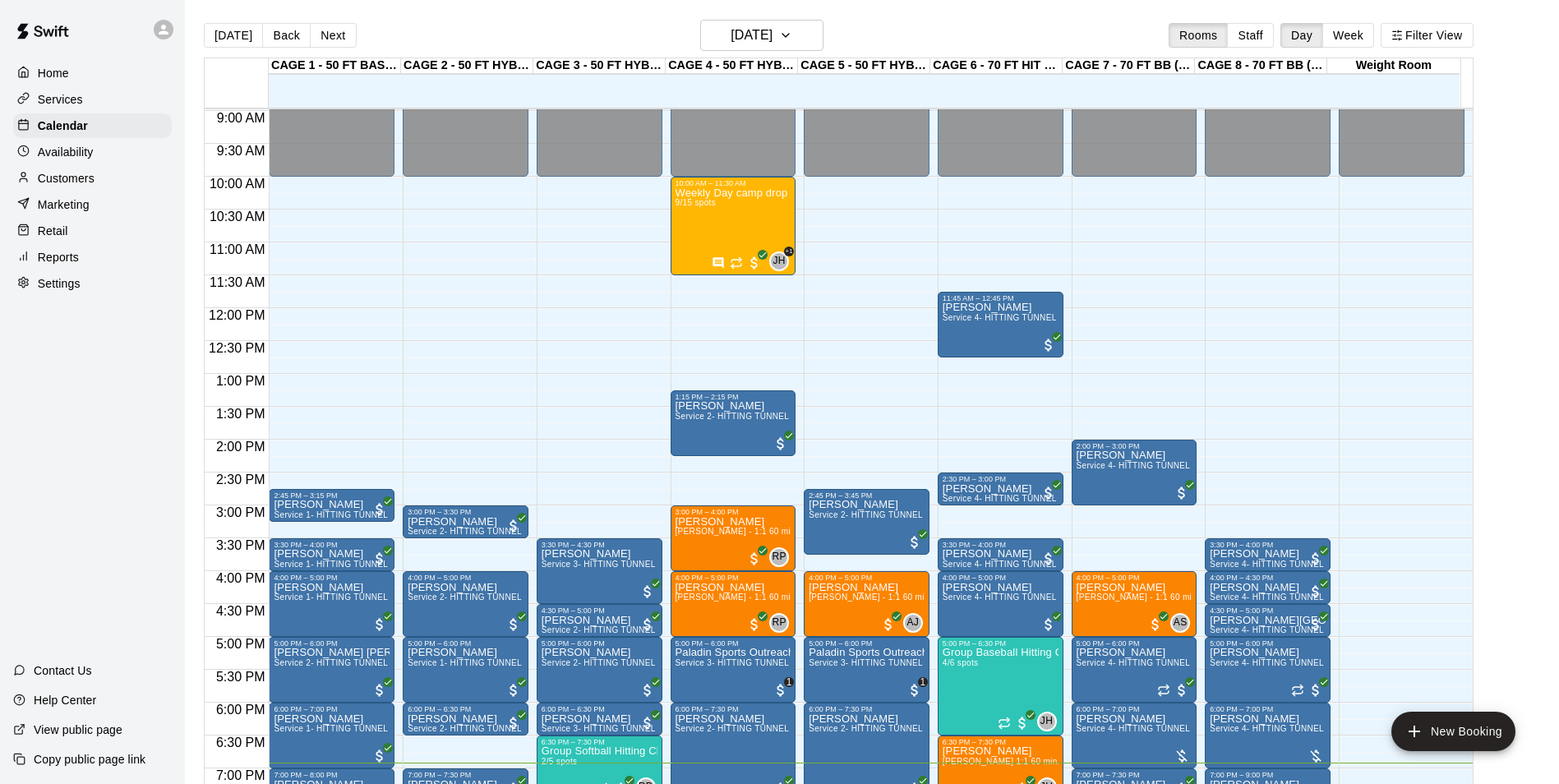
scroll to position [586, 0]
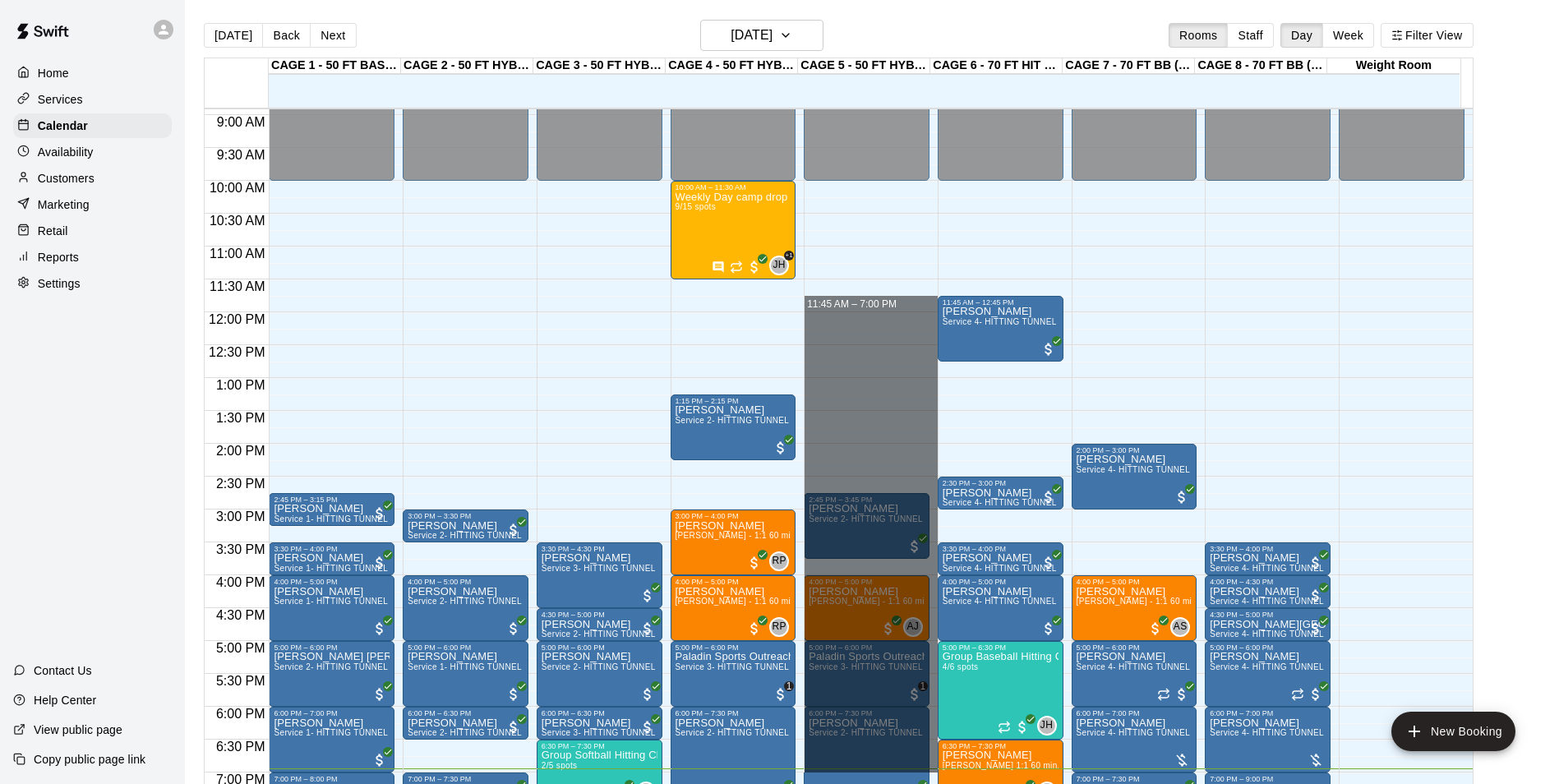
drag, startPoint x: 834, startPoint y: 298, endPoint x: 836, endPoint y: 768, distance: 470.0
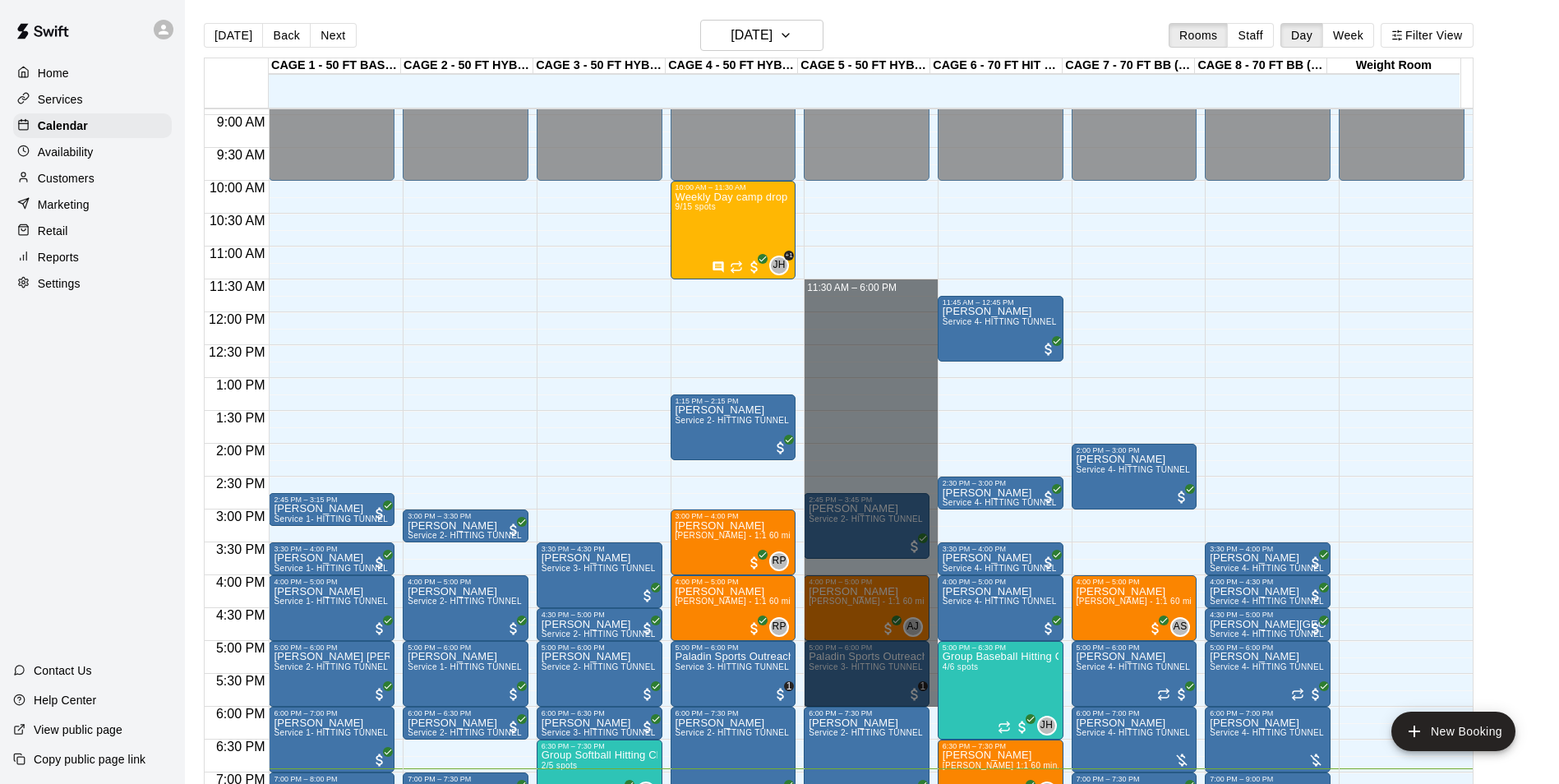
drag, startPoint x: 858, startPoint y: 288, endPoint x: 894, endPoint y: 370, distance: 89.6
drag, startPoint x: 815, startPoint y: 292, endPoint x: 816, endPoint y: 755, distance: 463.0
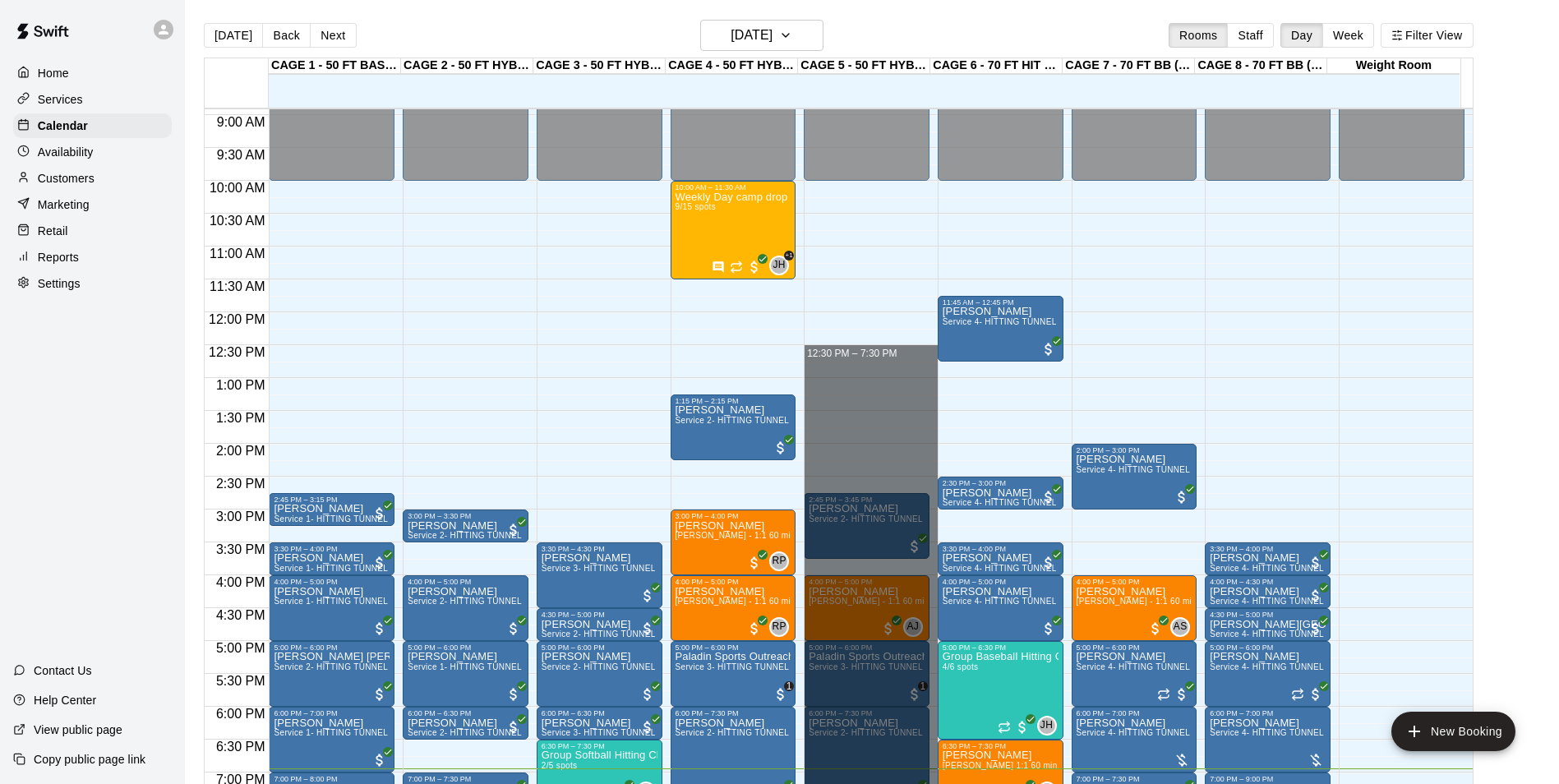
drag, startPoint x: 867, startPoint y: 339, endPoint x: 861, endPoint y: 795, distance: 456.0
click at [861, 783] on html "Home Services Calendar Availability Customers Marketing Retail Reports Settings…" at bounding box center [779, 405] width 1559 height 810
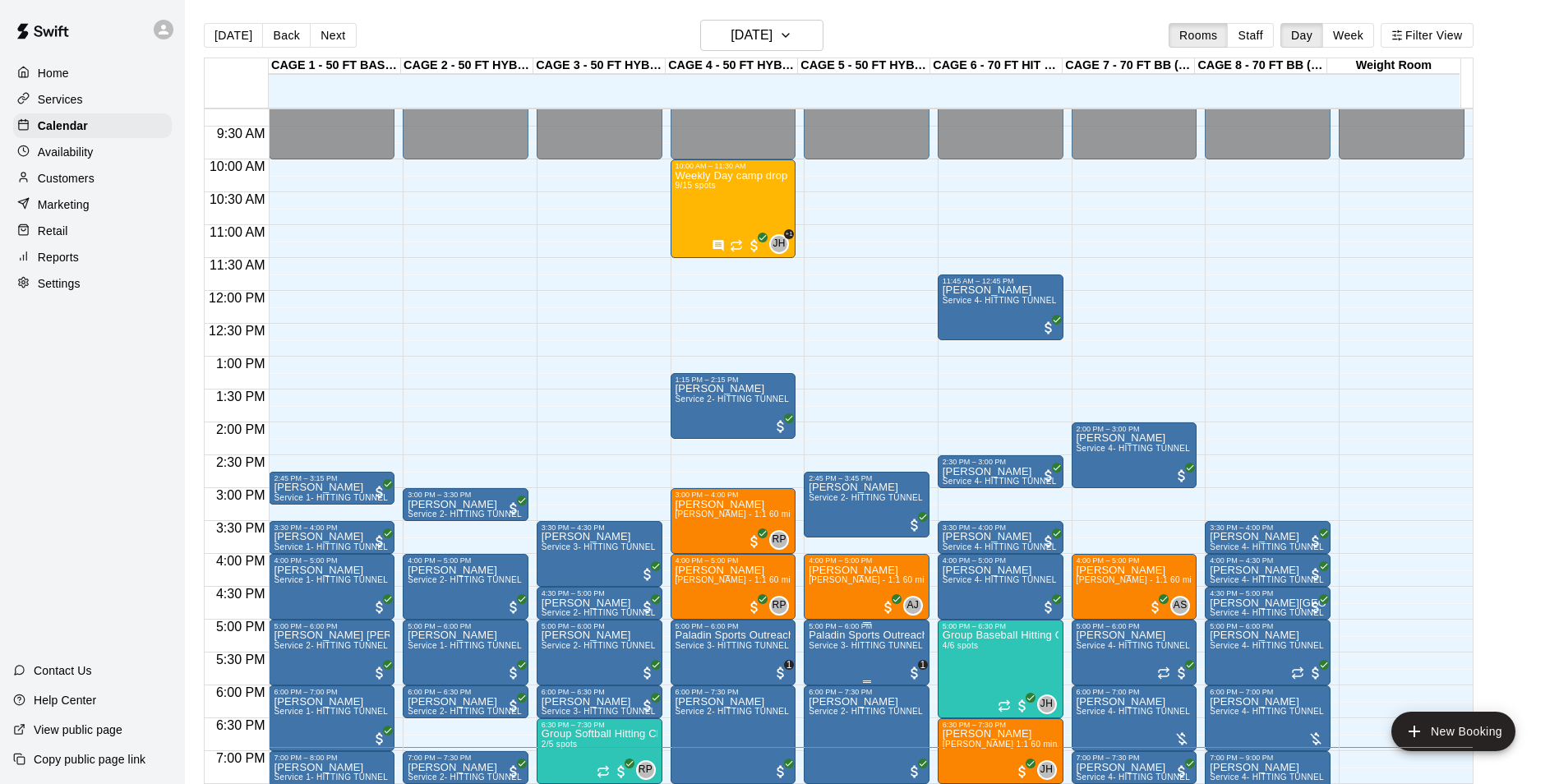
scroll to position [832, 0]
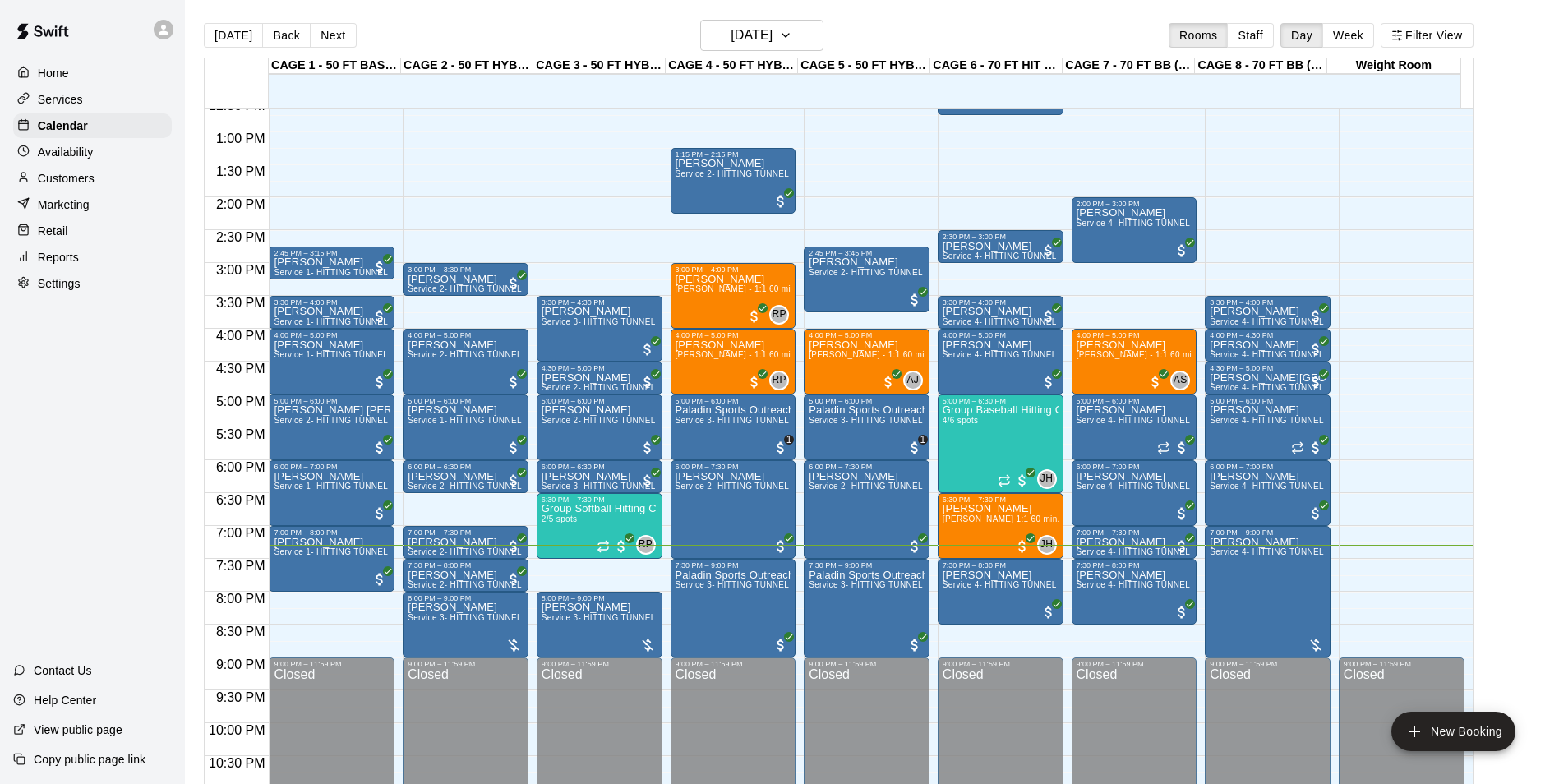
drag, startPoint x: 1510, startPoint y: 137, endPoint x: 1571, endPoint y: 379, distance: 249.6
click at [1551, 301] on main "Today Back Next Friday Aug 15 Rooms Staff Day Week Filter View CAGE 1 - 50 FT B…" at bounding box center [872, 412] width 1361 height 784
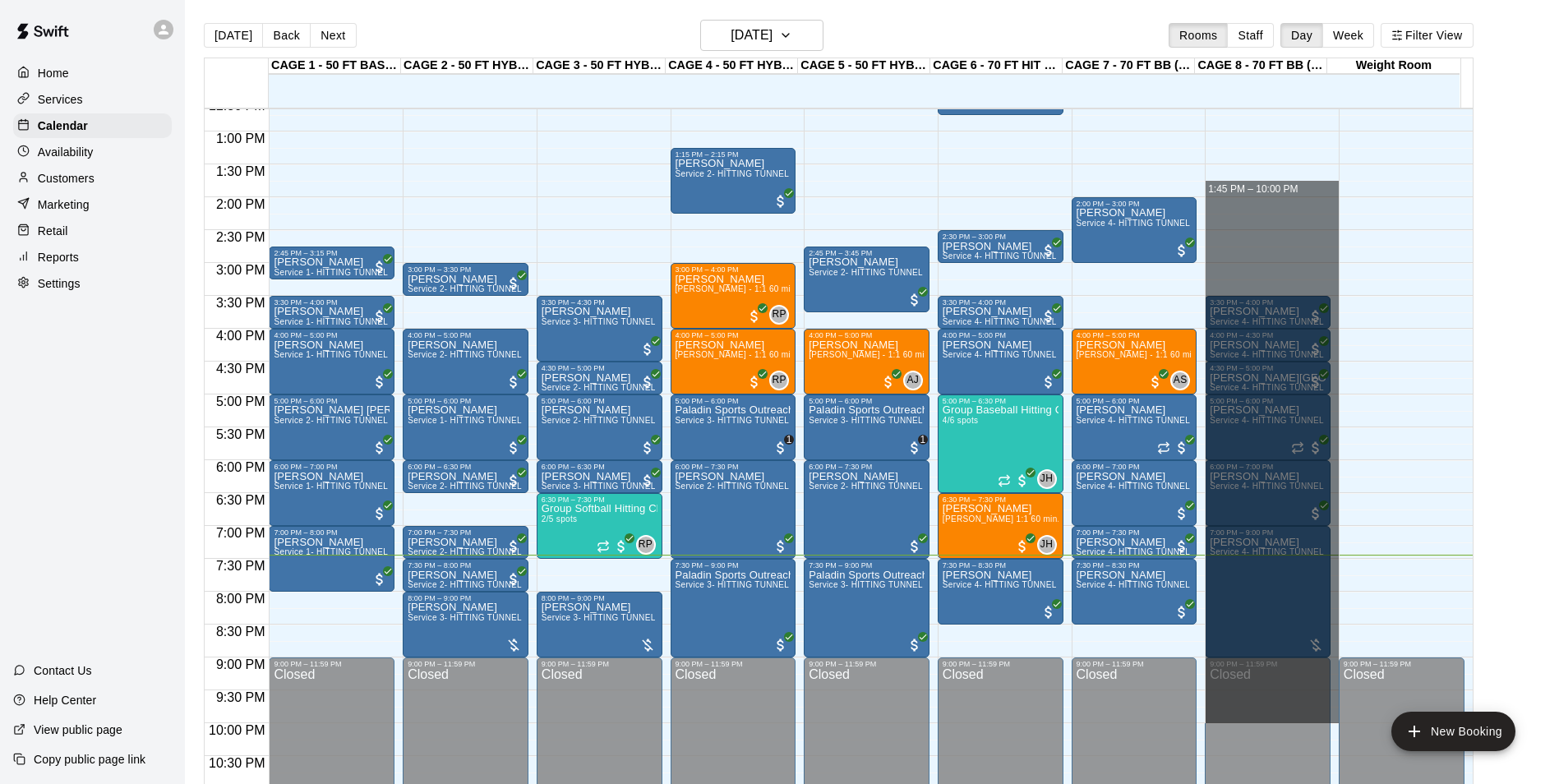
drag, startPoint x: 1282, startPoint y: 191, endPoint x: 1332, endPoint y: 724, distance: 535.3
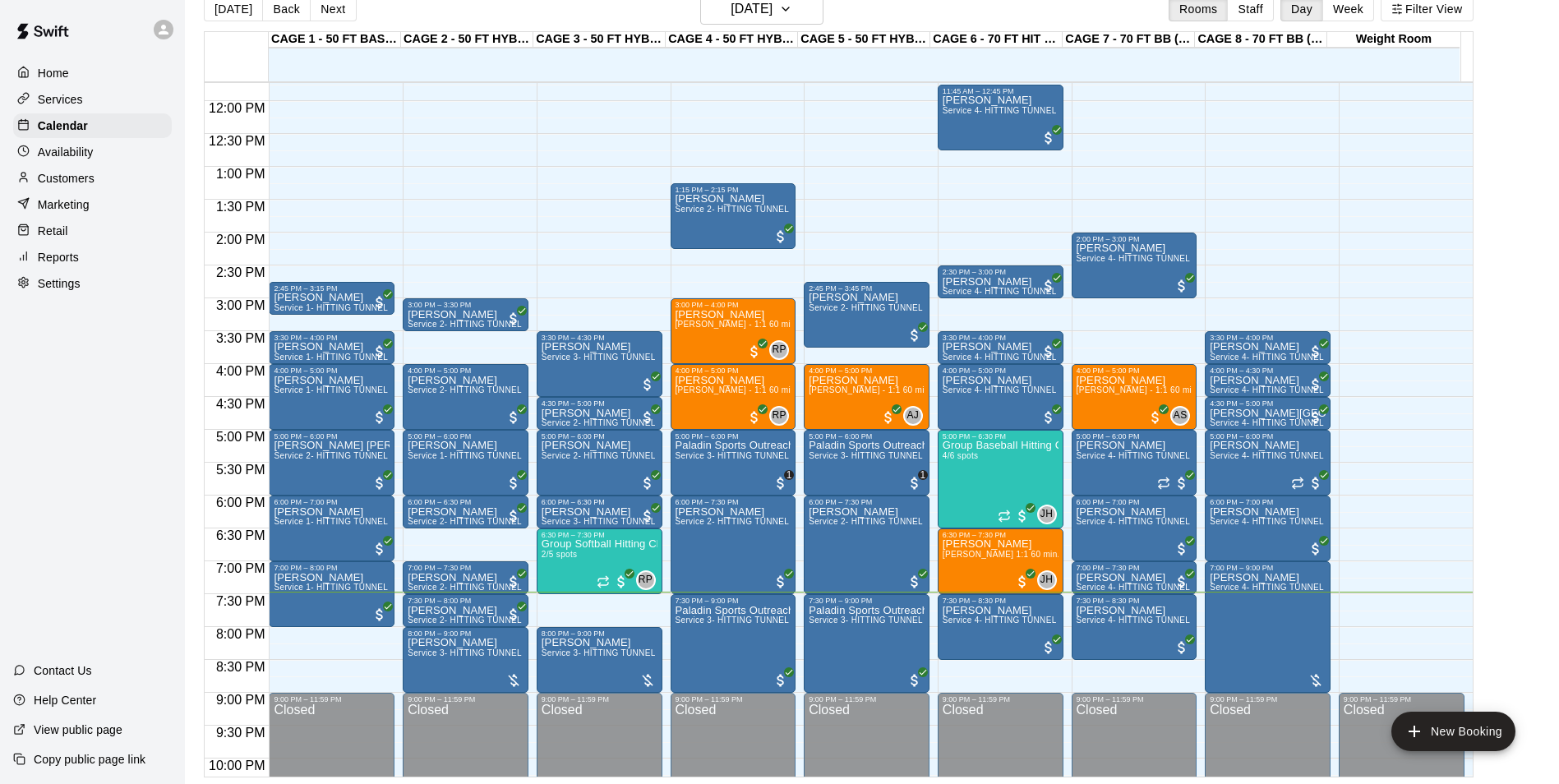
scroll to position [886, 0]
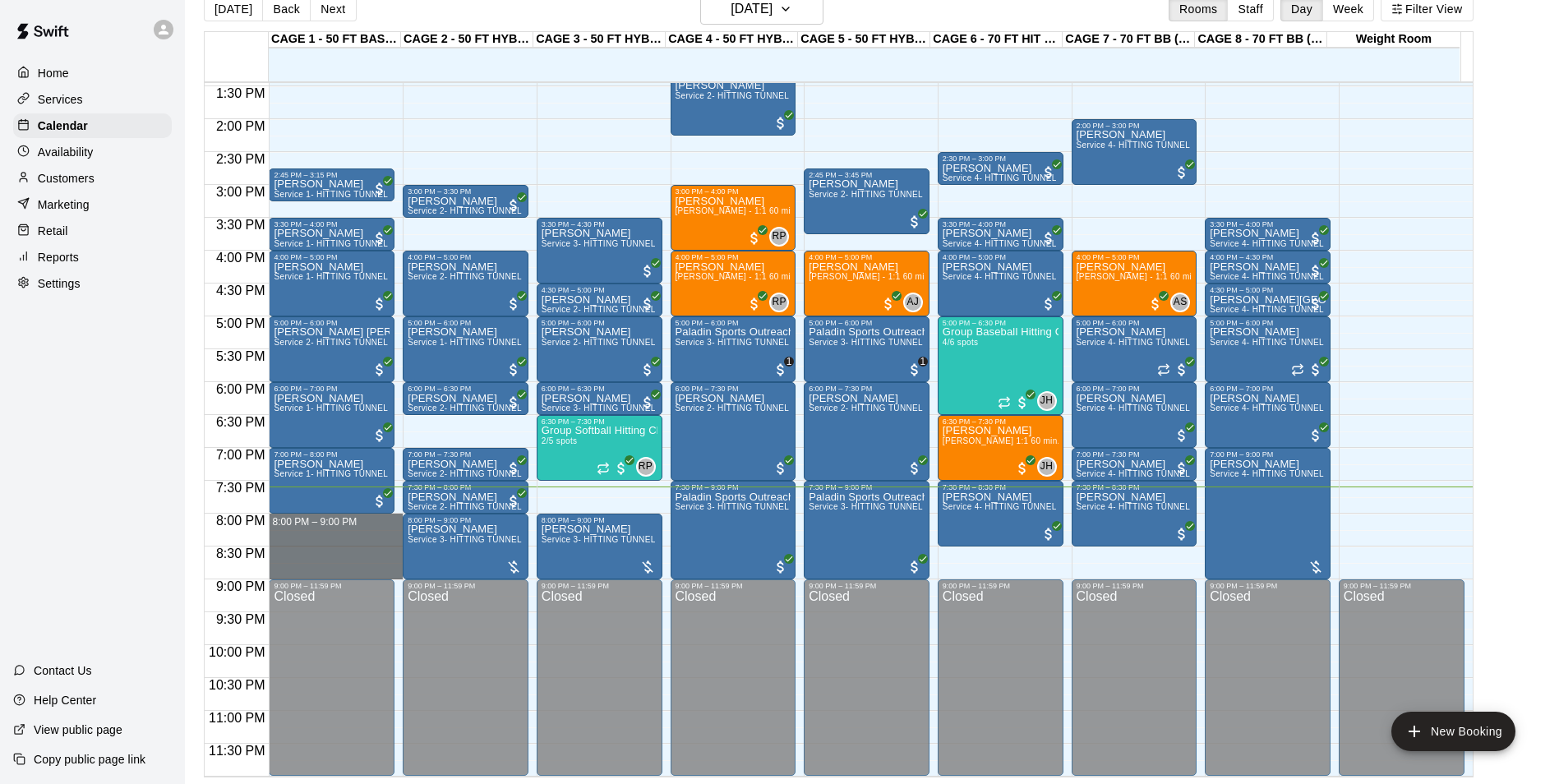
drag, startPoint x: 278, startPoint y: 515, endPoint x: 288, endPoint y: 569, distance: 54.9
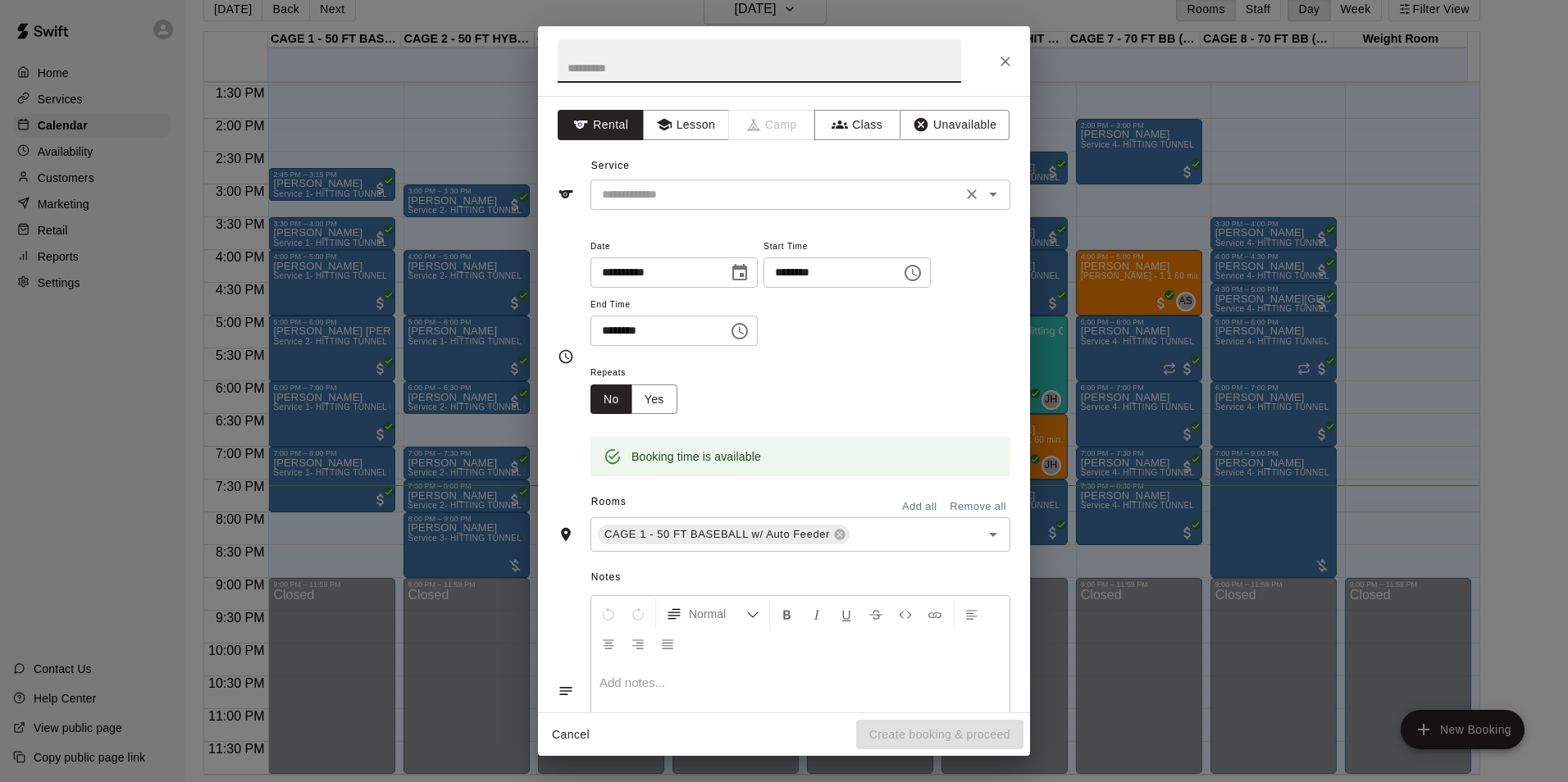
click at [715, 186] on input "text" at bounding box center [776, 194] width 362 height 21
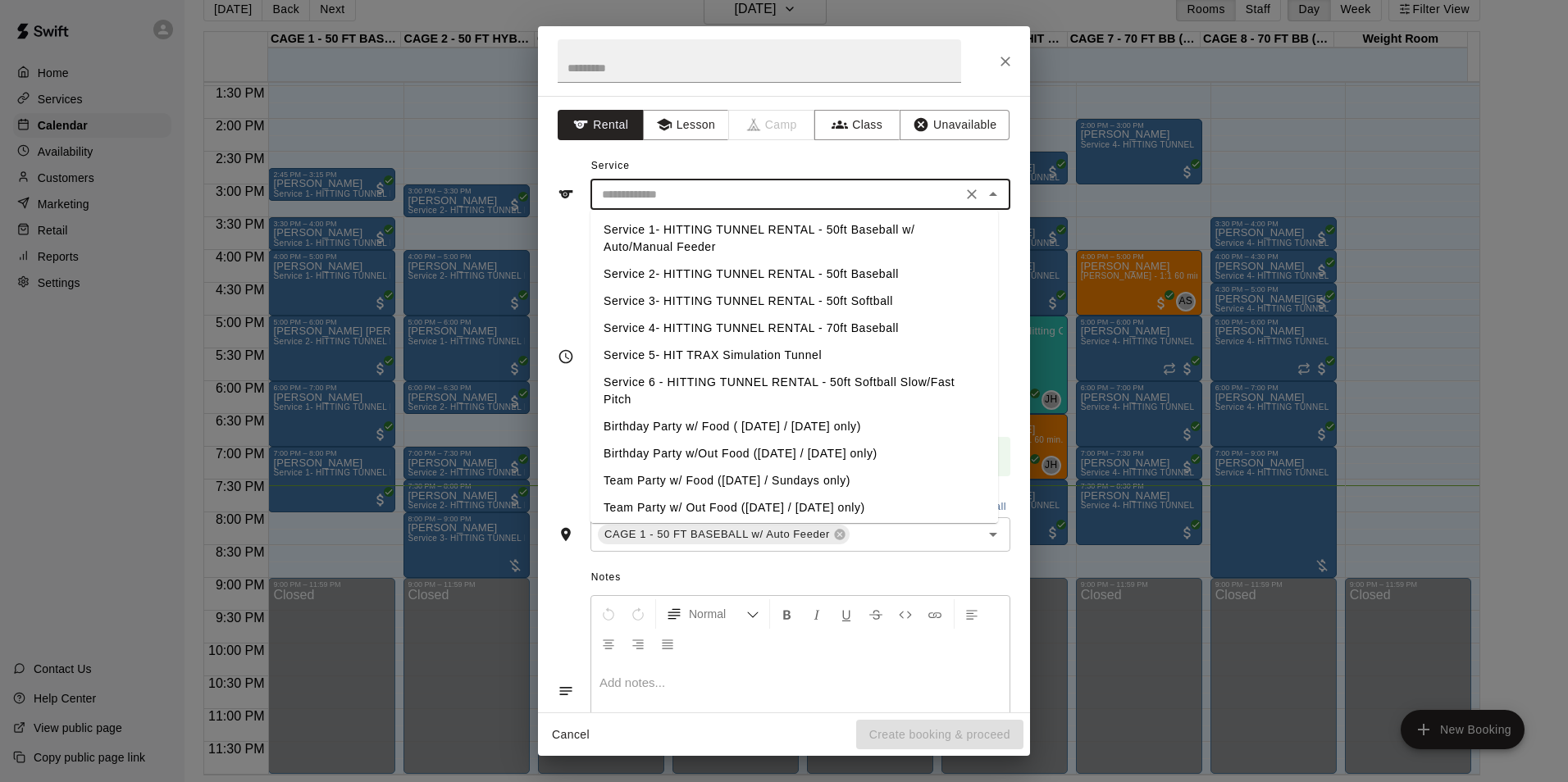
click at [796, 243] on li "Service 1- HITTING TUNNEL RENTAL - 50ft Baseball w/ Auto/Manual Feeder" at bounding box center [794, 238] width 408 height 44
type input "**********"
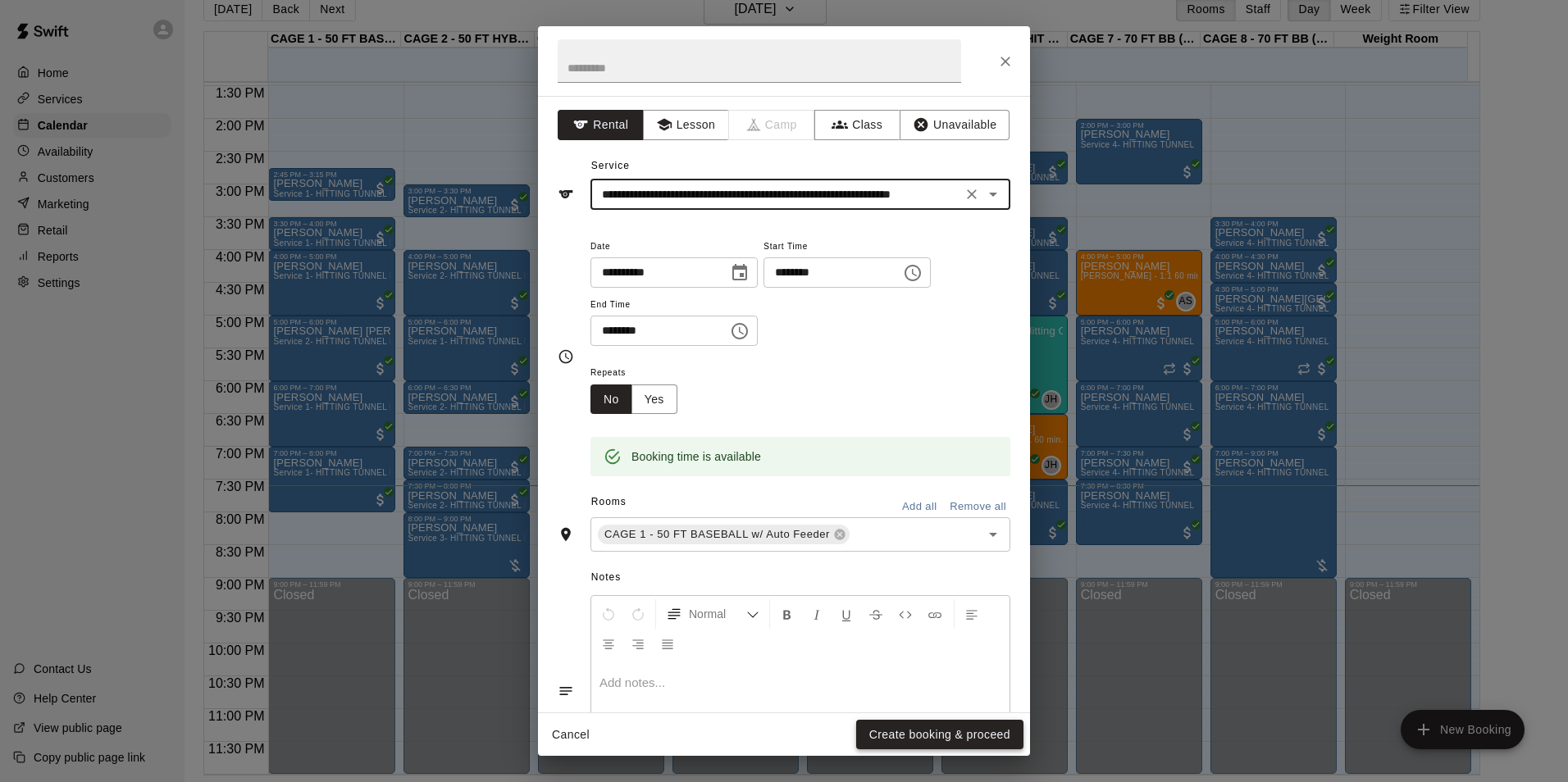
click at [976, 734] on button "Create booking & proceed" at bounding box center [940, 734] width 168 height 30
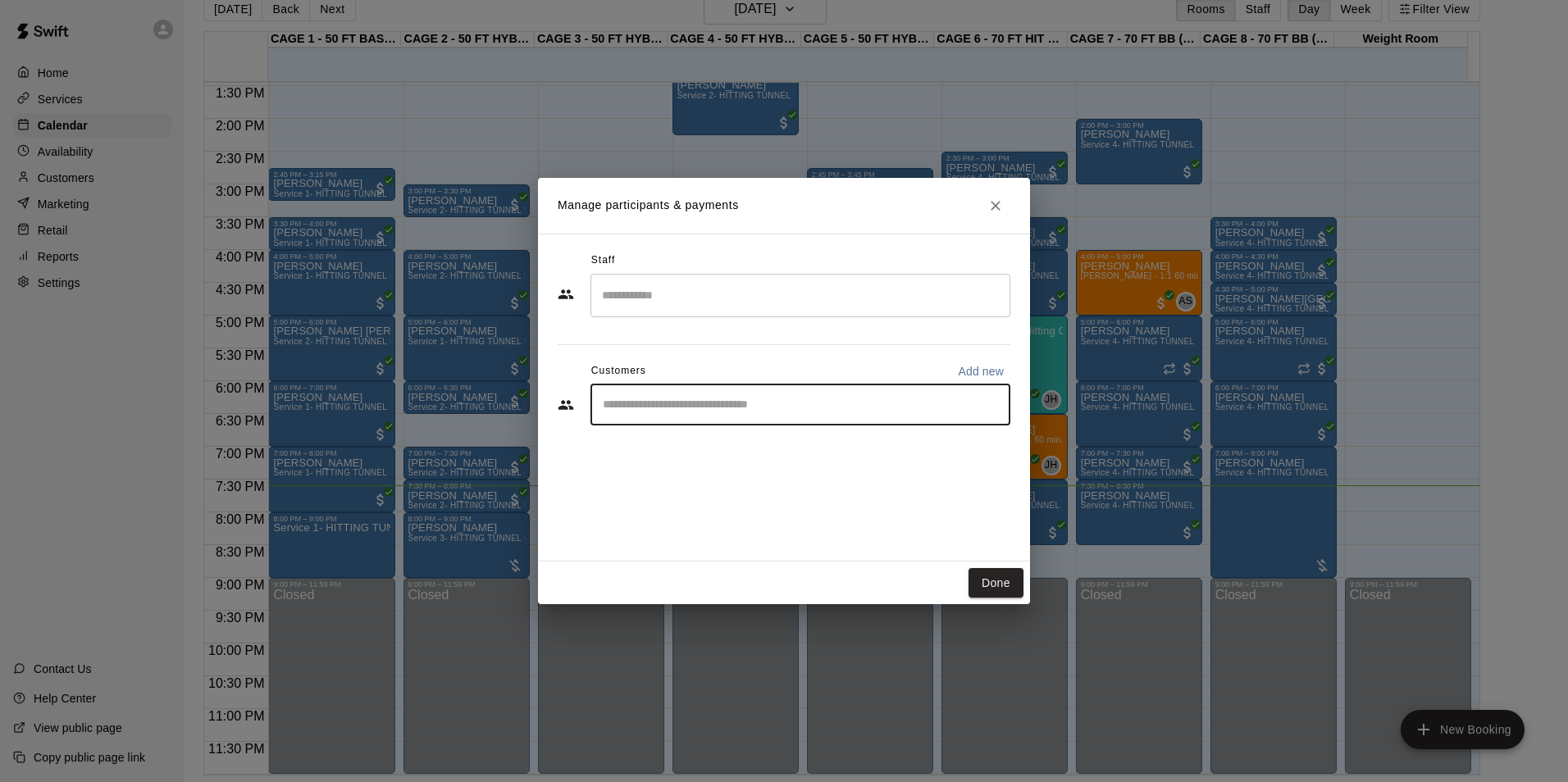
click at [661, 407] on input "Start typing to search customers..." at bounding box center [801, 405] width 405 height 17
type input "*"
drag, startPoint x: 708, startPoint y: 411, endPoint x: 550, endPoint y: 419, distance: 158.2
click at [550, 419] on div "Staff ​ Customers Add new ******** ​" at bounding box center [784, 397] width 492 height 328
type input "********"
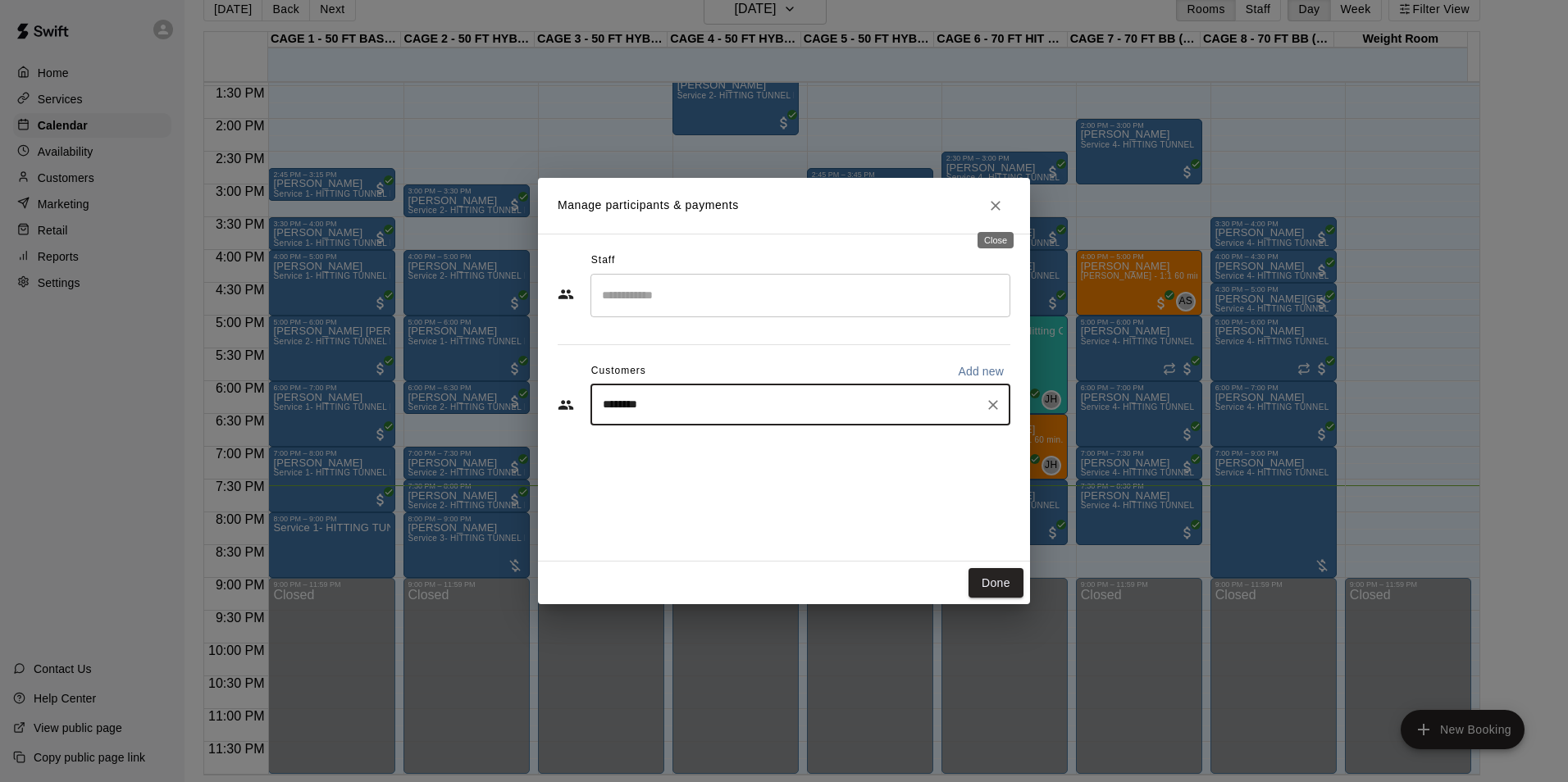
click at [994, 199] on icon "Close" at bounding box center [996, 206] width 17 height 17
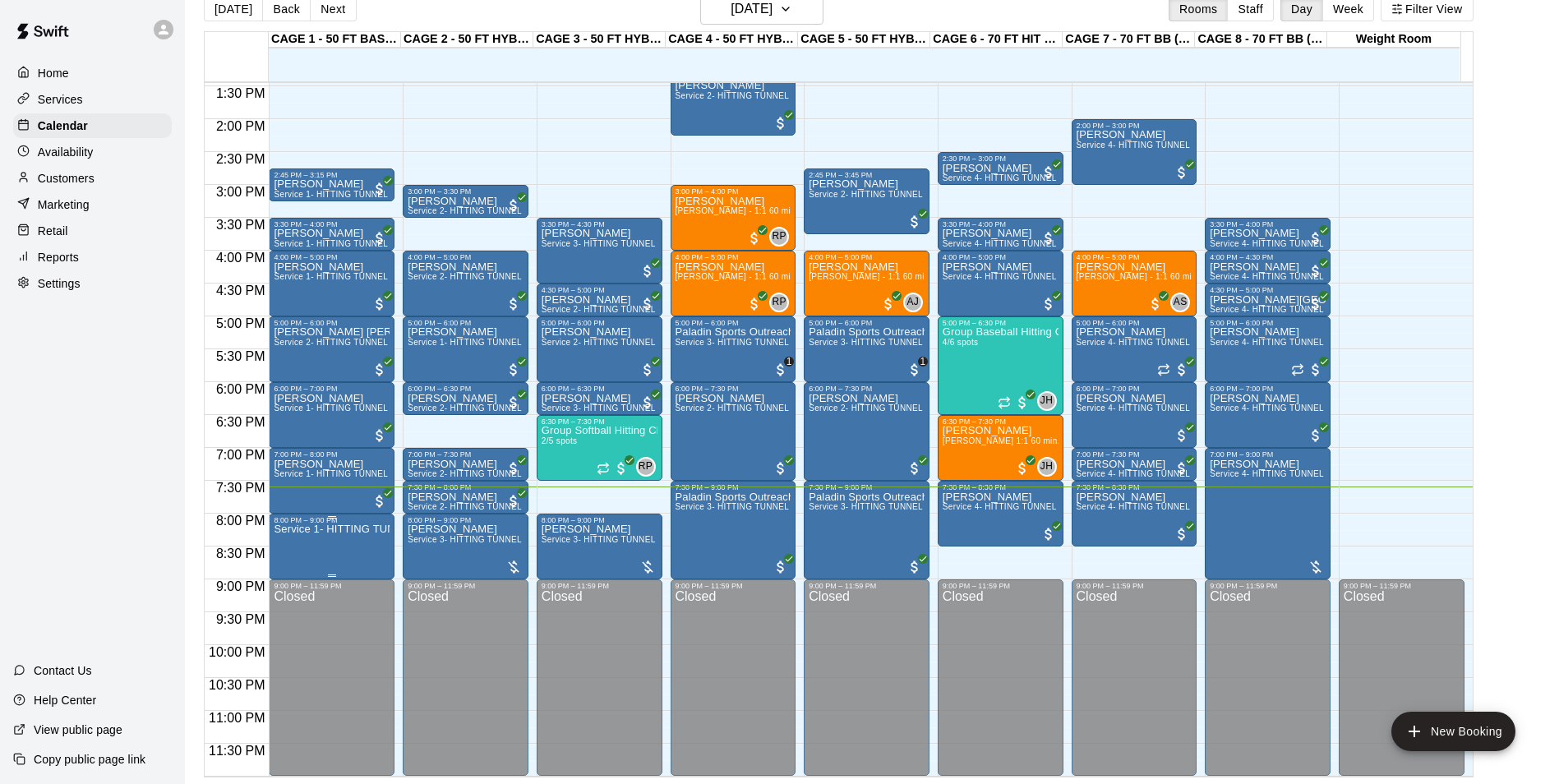
click at [321, 529] on p "Service 1- HITTING TUNNEL RENTAL - 50ft Baseball w/ Auto/Manual Feeder" at bounding box center [331, 529] width 116 height 0
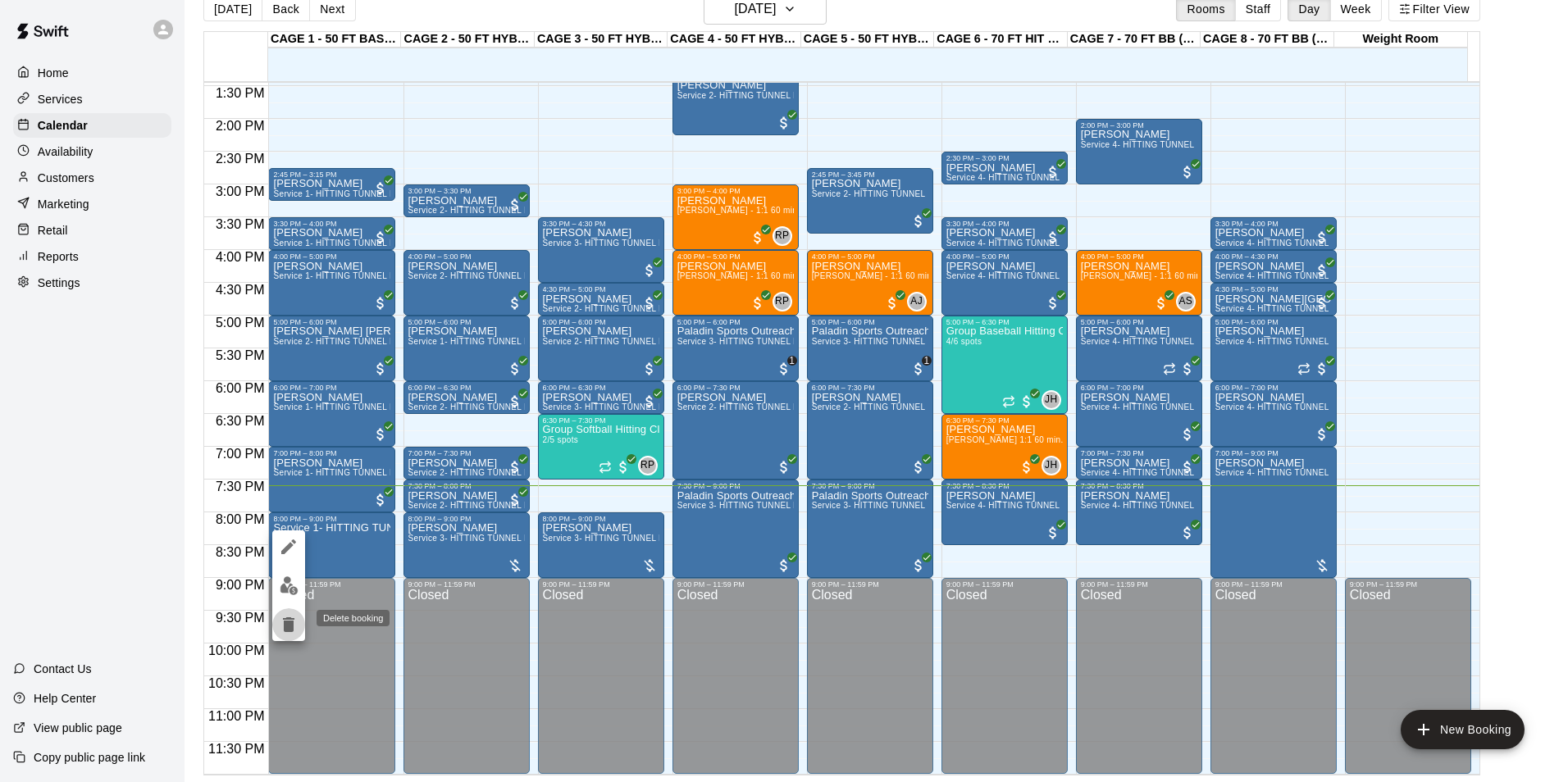
click at [299, 619] on button "delete" at bounding box center [288, 624] width 33 height 33
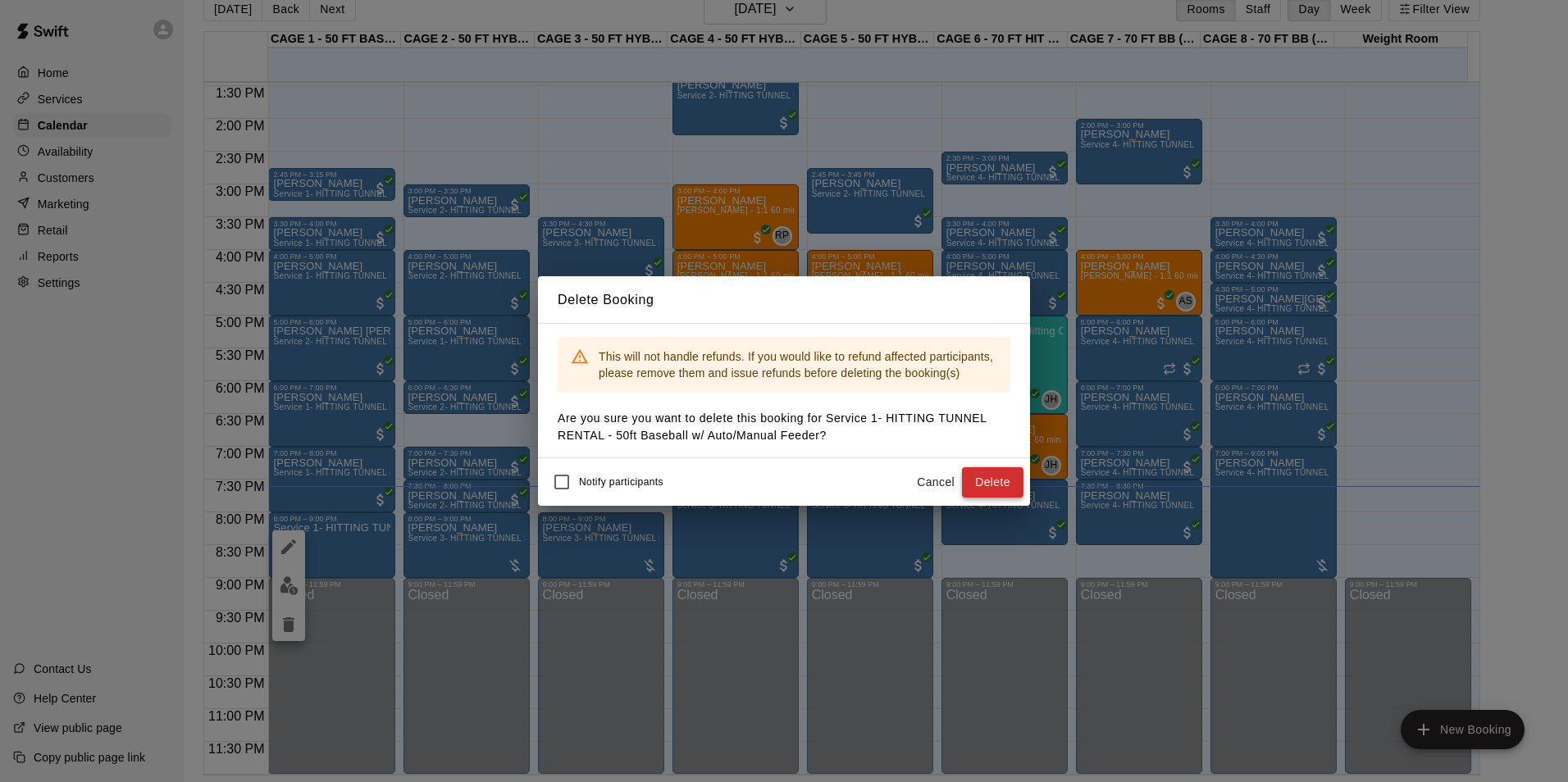
click at [986, 475] on button "Delete" at bounding box center [993, 482] width 62 height 30
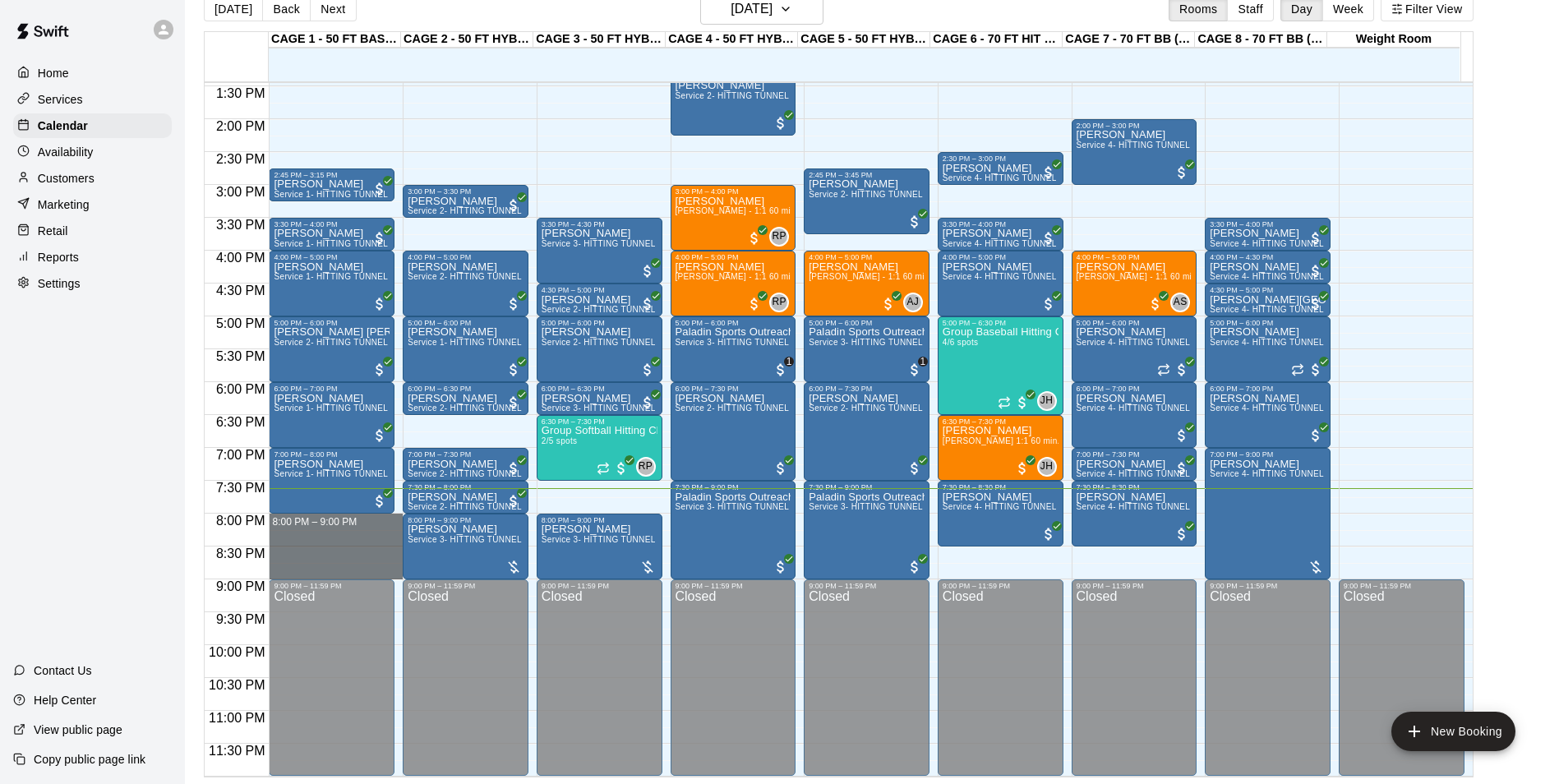
drag, startPoint x: 273, startPoint y: 516, endPoint x: 300, endPoint y: 568, distance: 58.6
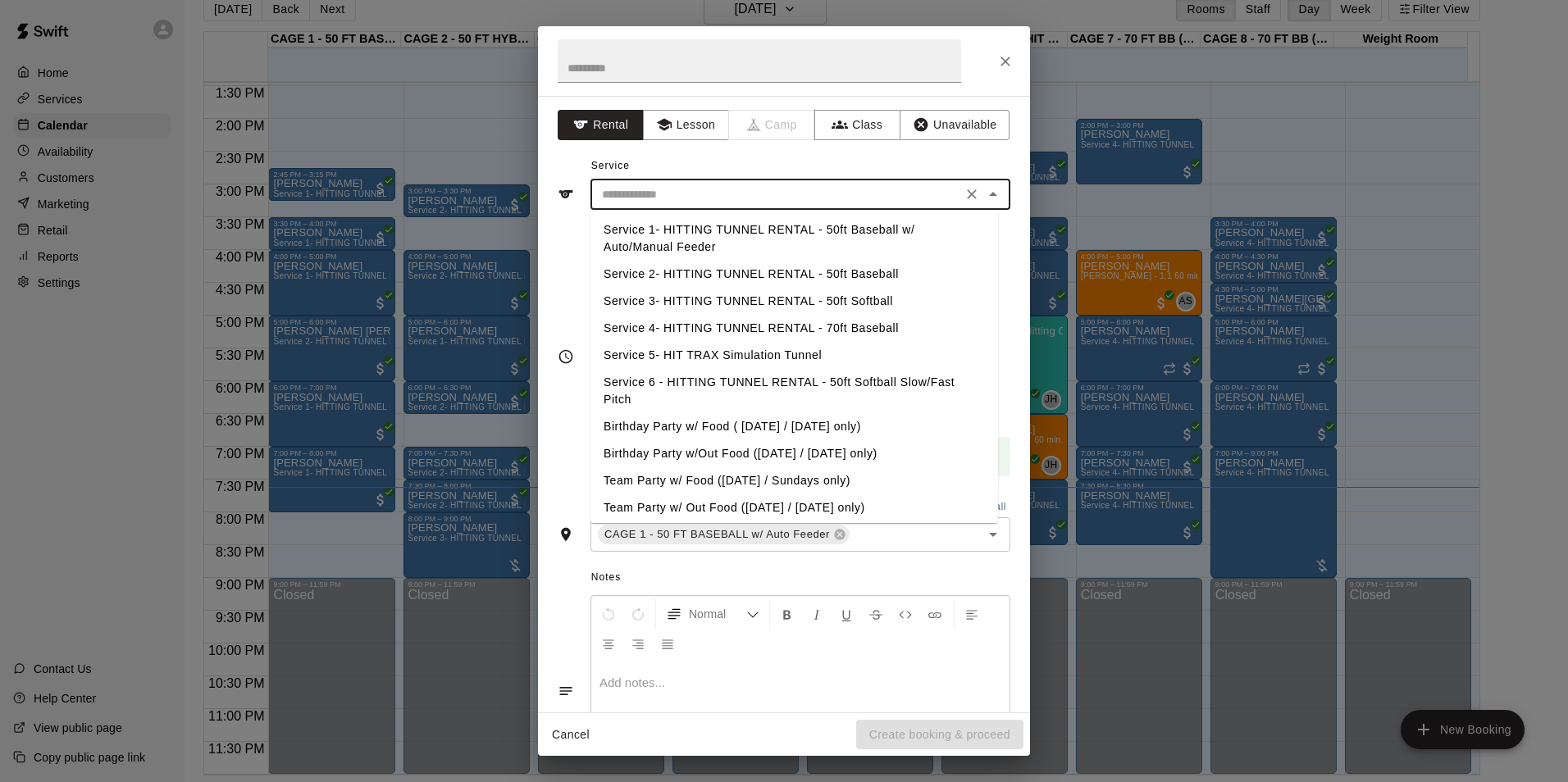
click at [709, 198] on input "text" at bounding box center [776, 194] width 362 height 21
click at [786, 233] on li "Service 1- HITTING TUNNEL RENTAL - 50ft Baseball w/ Auto/Manual Feeder" at bounding box center [794, 238] width 408 height 44
type input "**********"
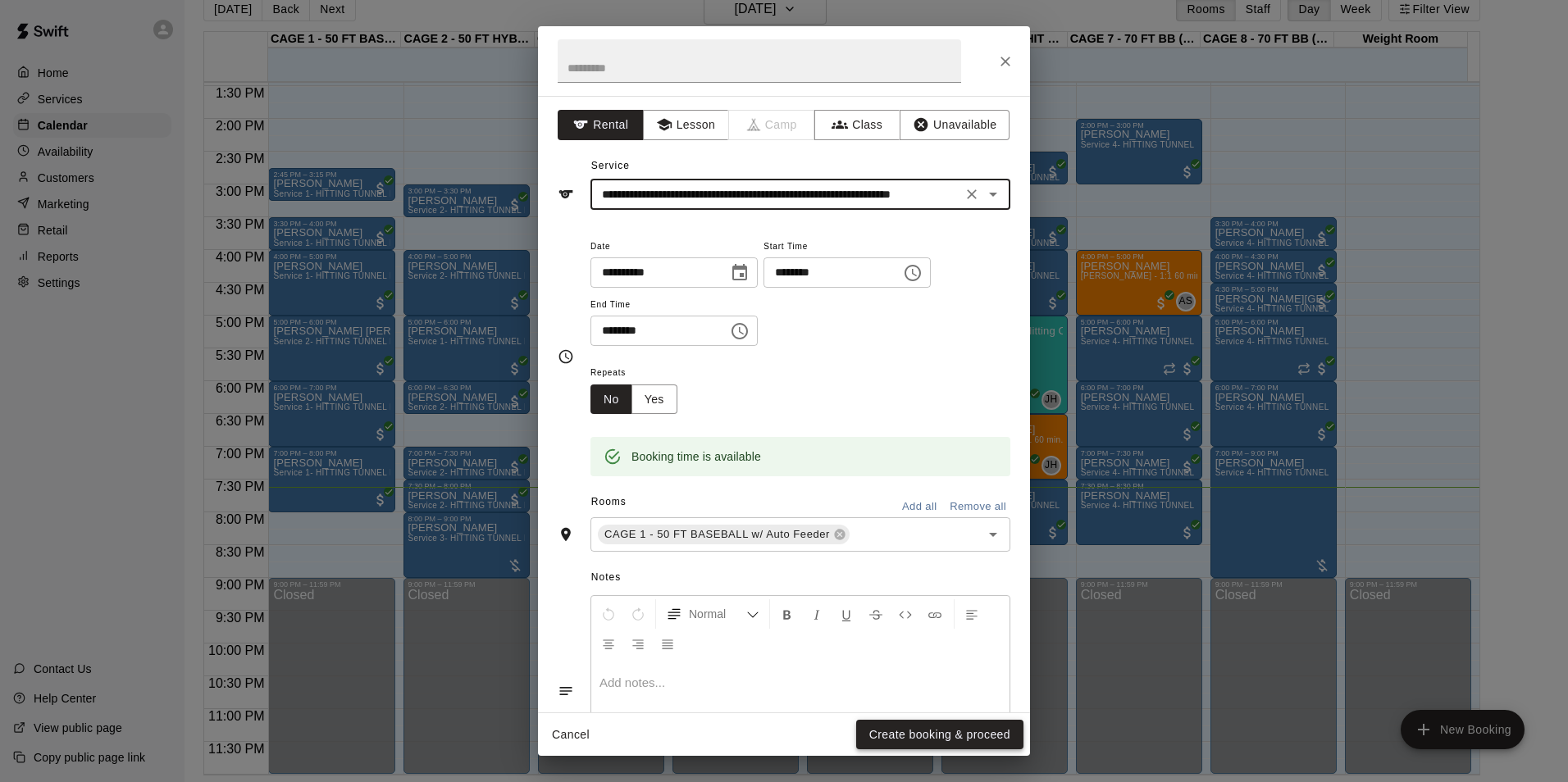
click at [961, 731] on button "Create booking & proceed" at bounding box center [940, 734] width 168 height 30
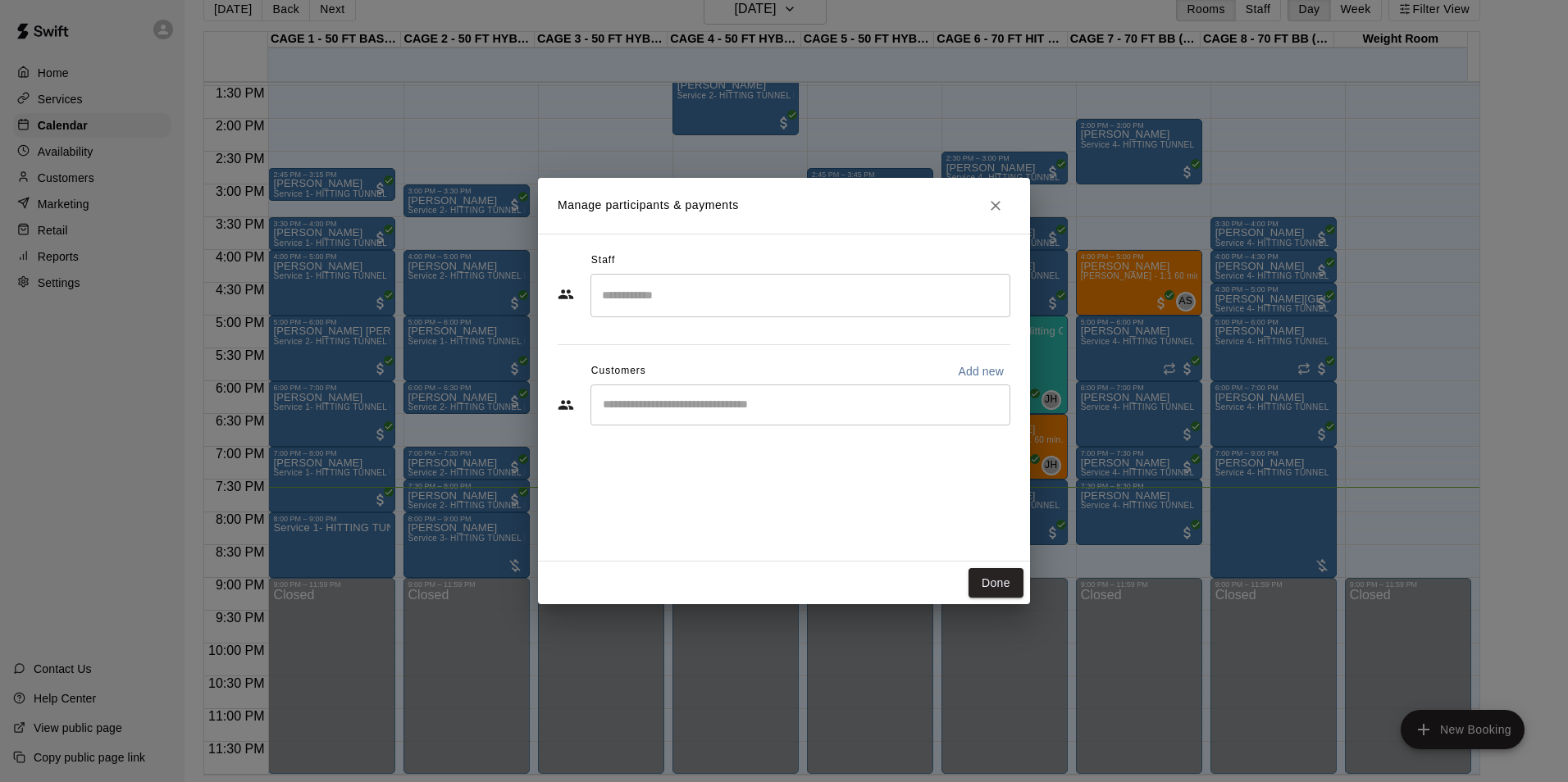
click at [746, 414] on div "​" at bounding box center [800, 404] width 420 height 41
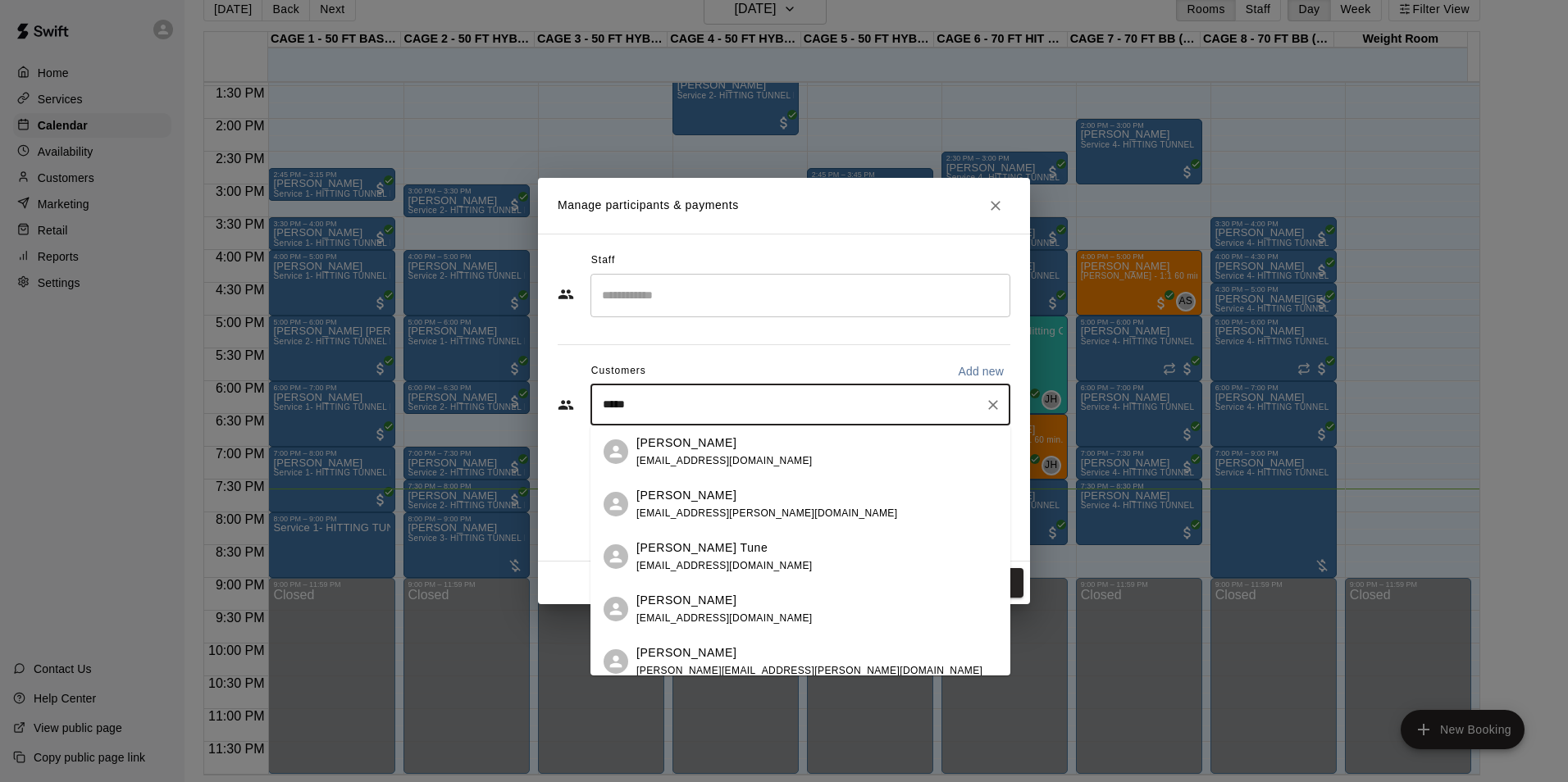
drag, startPoint x: 779, startPoint y: 409, endPoint x: 591, endPoint y: 427, distance: 188.9
click at [591, 427] on body "Home Services Calendar Availability Customers Marketing Retail Reports Settings…" at bounding box center [784, 378] width 1568 height 808
click at [647, 407] on input "*****" at bounding box center [788, 405] width 380 height 17
drag, startPoint x: 647, startPoint y: 407, endPoint x: 584, endPoint y: 408, distance: 63.0
click at [584, 408] on div "***** ​" at bounding box center [784, 404] width 453 height 41
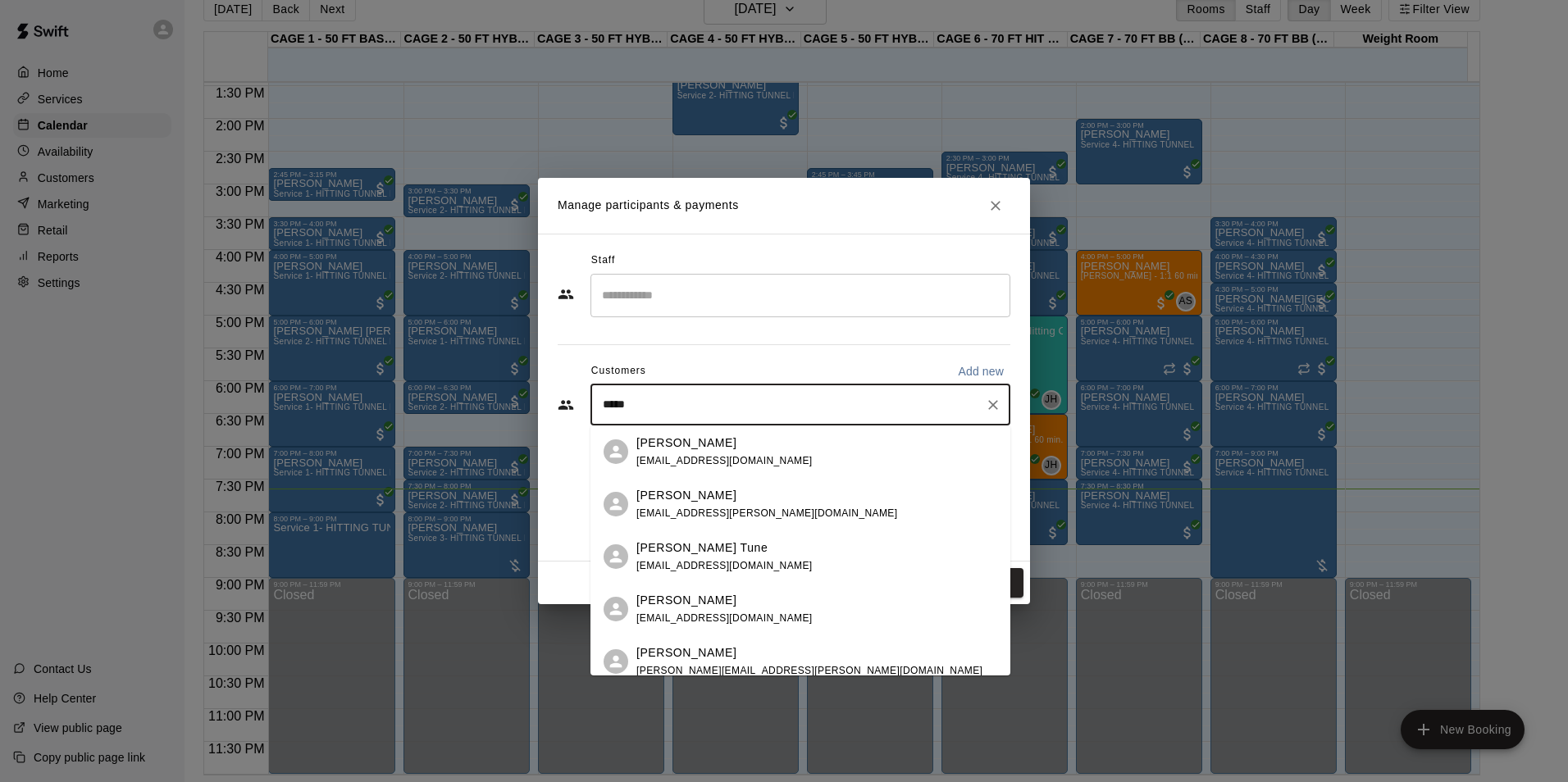
click at [648, 409] on input "*****" at bounding box center [788, 405] width 380 height 17
click at [852, 409] on input "*****" at bounding box center [788, 405] width 380 height 17
drag, startPoint x: 843, startPoint y: 406, endPoint x: 728, endPoint y: 389, distance: 116.2
click at [842, 406] on input "*****" at bounding box center [788, 405] width 380 height 17
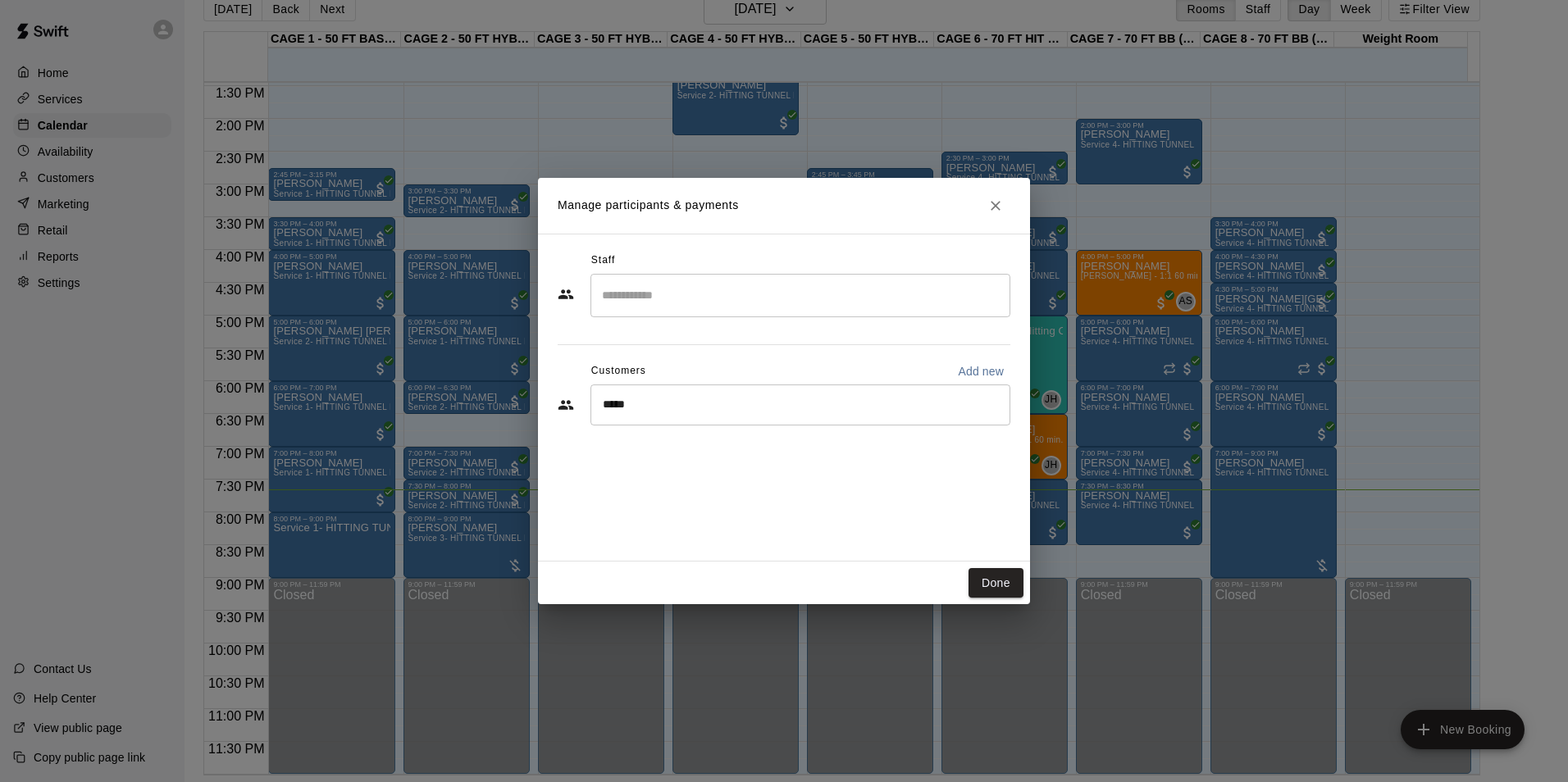
click at [666, 367] on div "Customers Add new" at bounding box center [784, 371] width 453 height 26
click at [645, 395] on div "***** ​" at bounding box center [800, 404] width 420 height 41
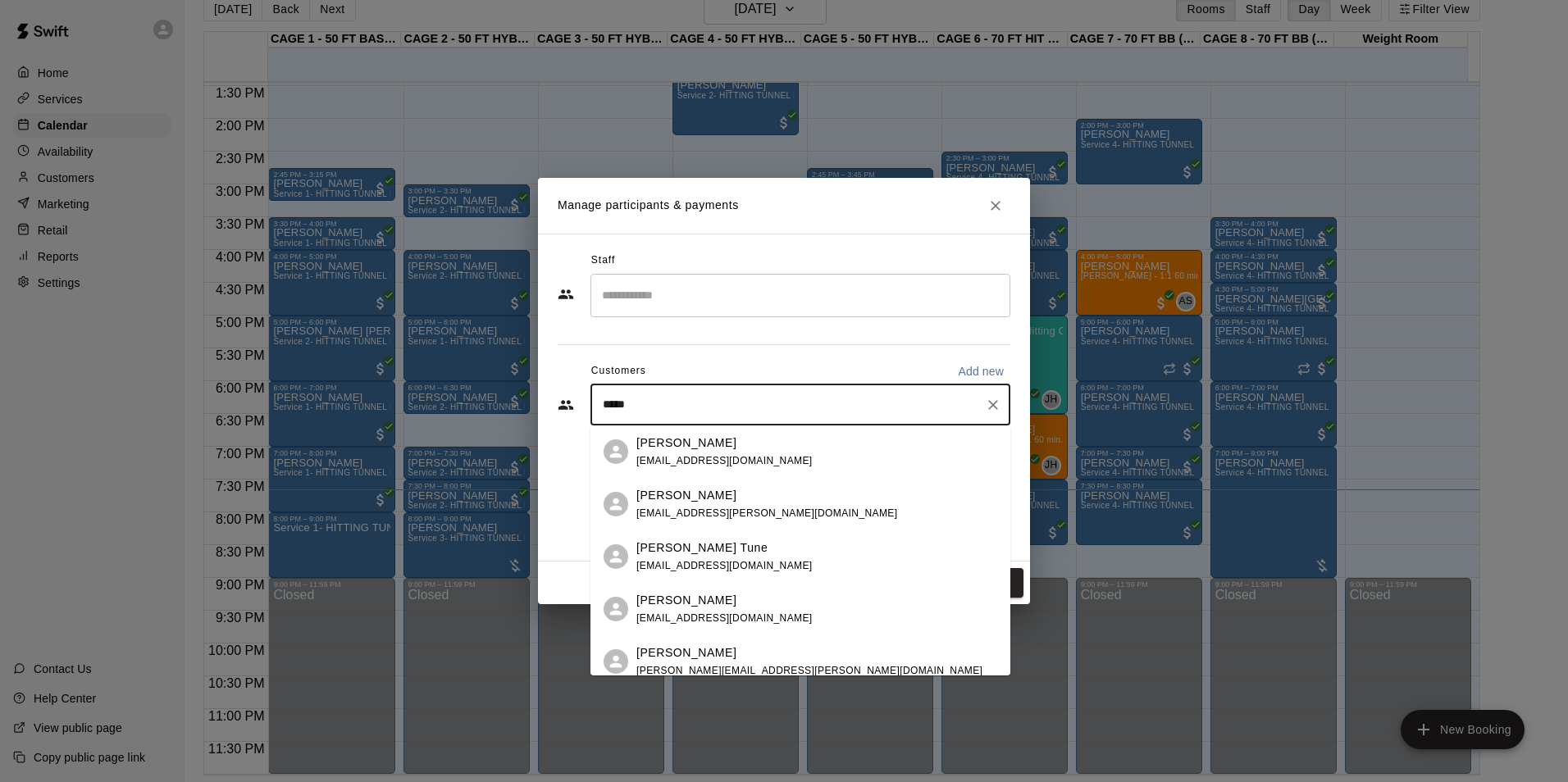
drag, startPoint x: 631, startPoint y: 403, endPoint x: 579, endPoint y: 409, distance: 52.3
click at [579, 409] on div "***** ​" at bounding box center [784, 404] width 453 height 41
click at [651, 409] on input "*****" at bounding box center [788, 405] width 380 height 17
click at [670, 409] on input "*****" at bounding box center [788, 405] width 380 height 17
click at [555, 452] on div "Staff ​ Customers Add new ***** ​" at bounding box center [784, 397] width 492 height 328
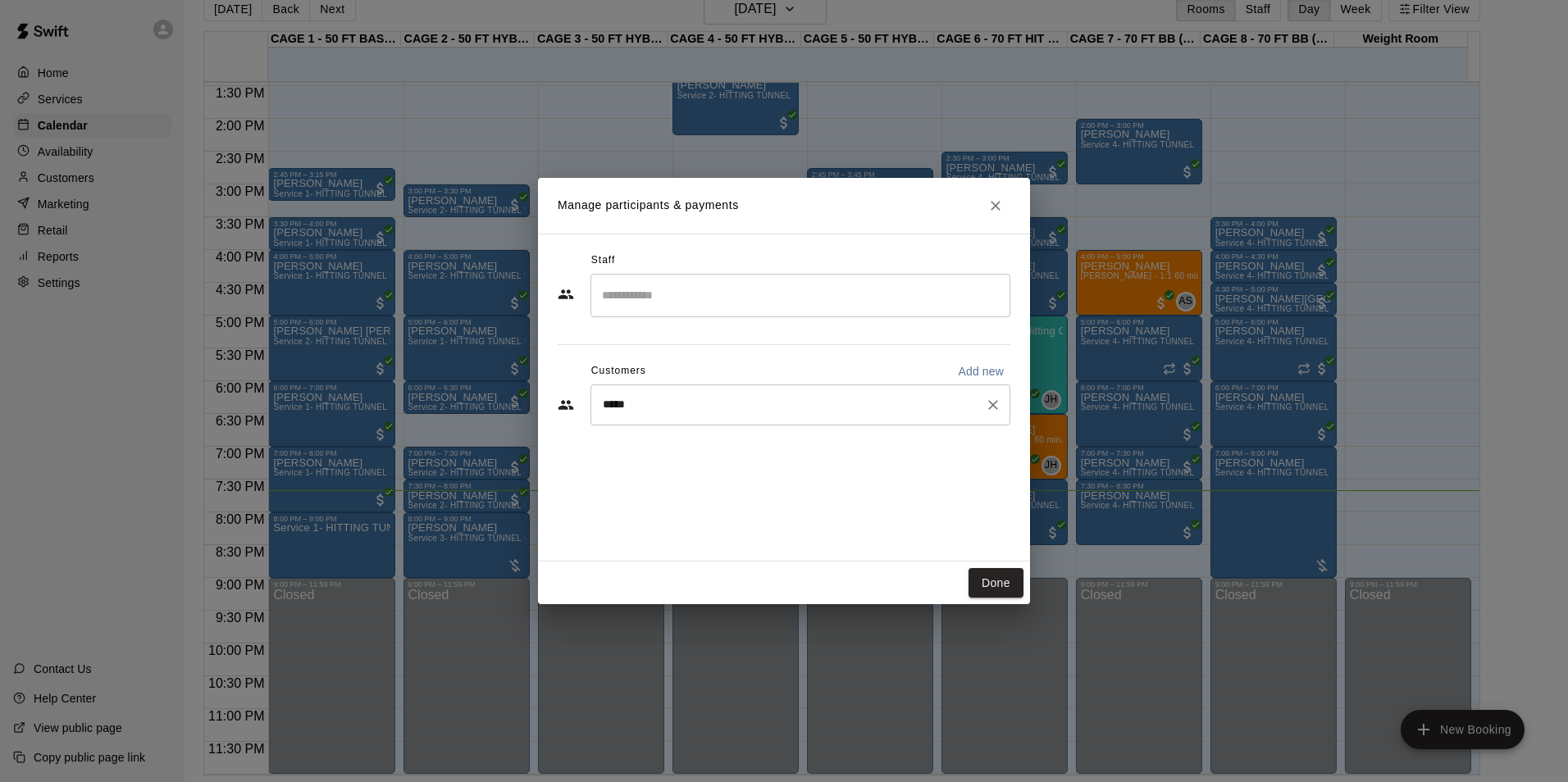
click at [680, 395] on div "***** ​" at bounding box center [800, 404] width 420 height 41
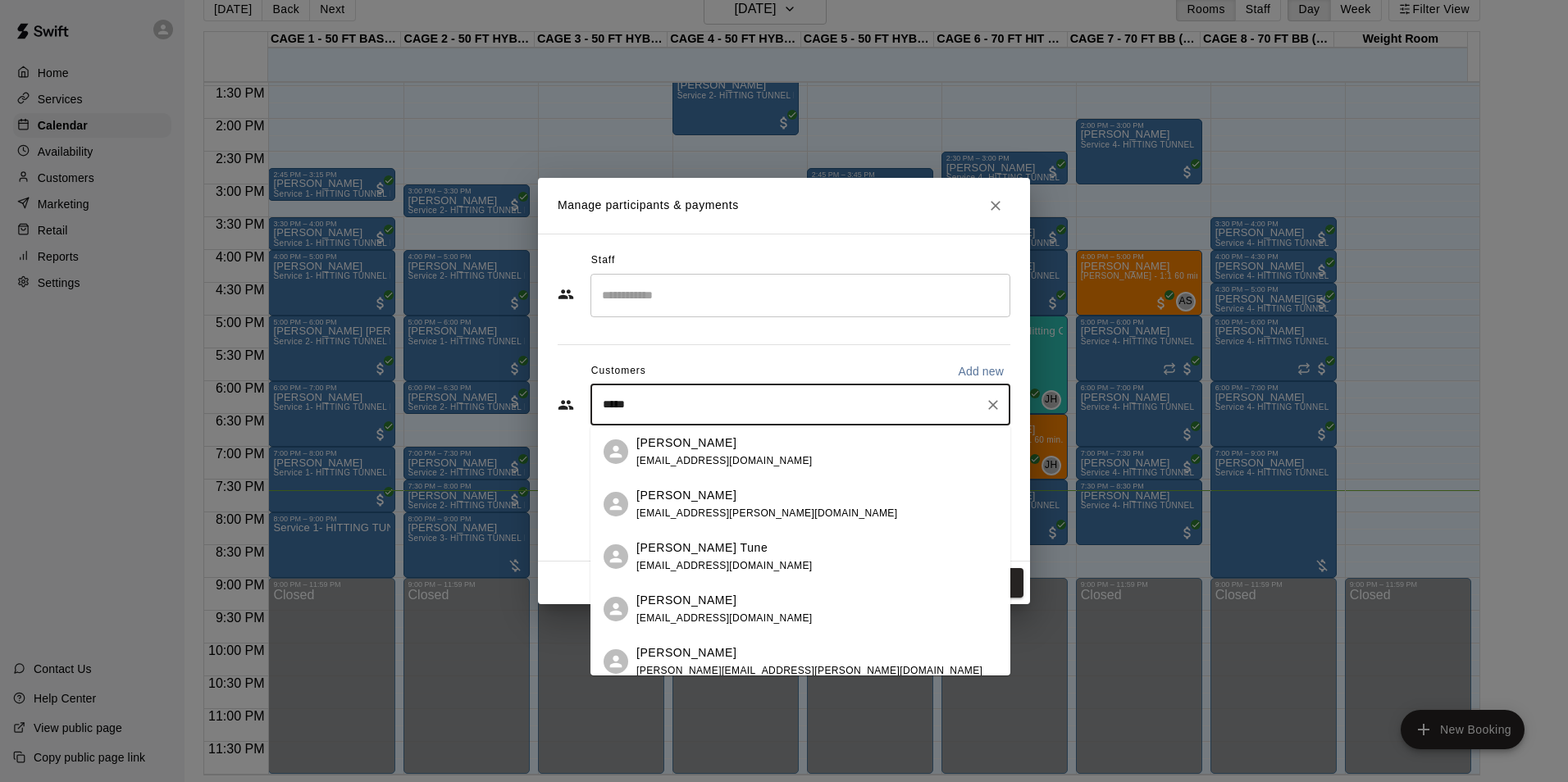
drag, startPoint x: 772, startPoint y: 400, endPoint x: 558, endPoint y: 416, distance: 214.6
click at [558, 416] on div "***** ​" at bounding box center [784, 404] width 453 height 41
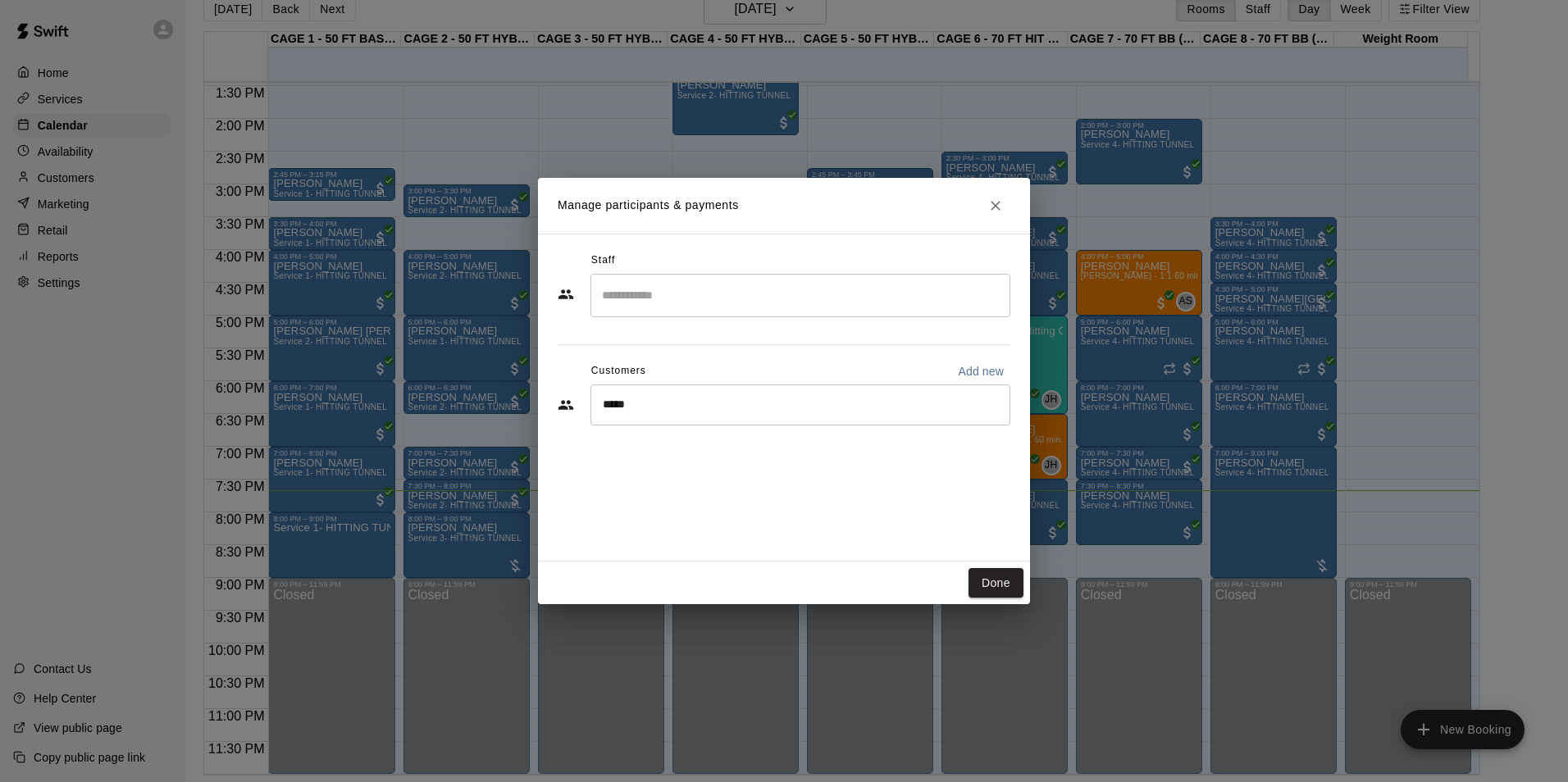
click at [558, 416] on div "***** ​" at bounding box center [784, 404] width 453 height 41
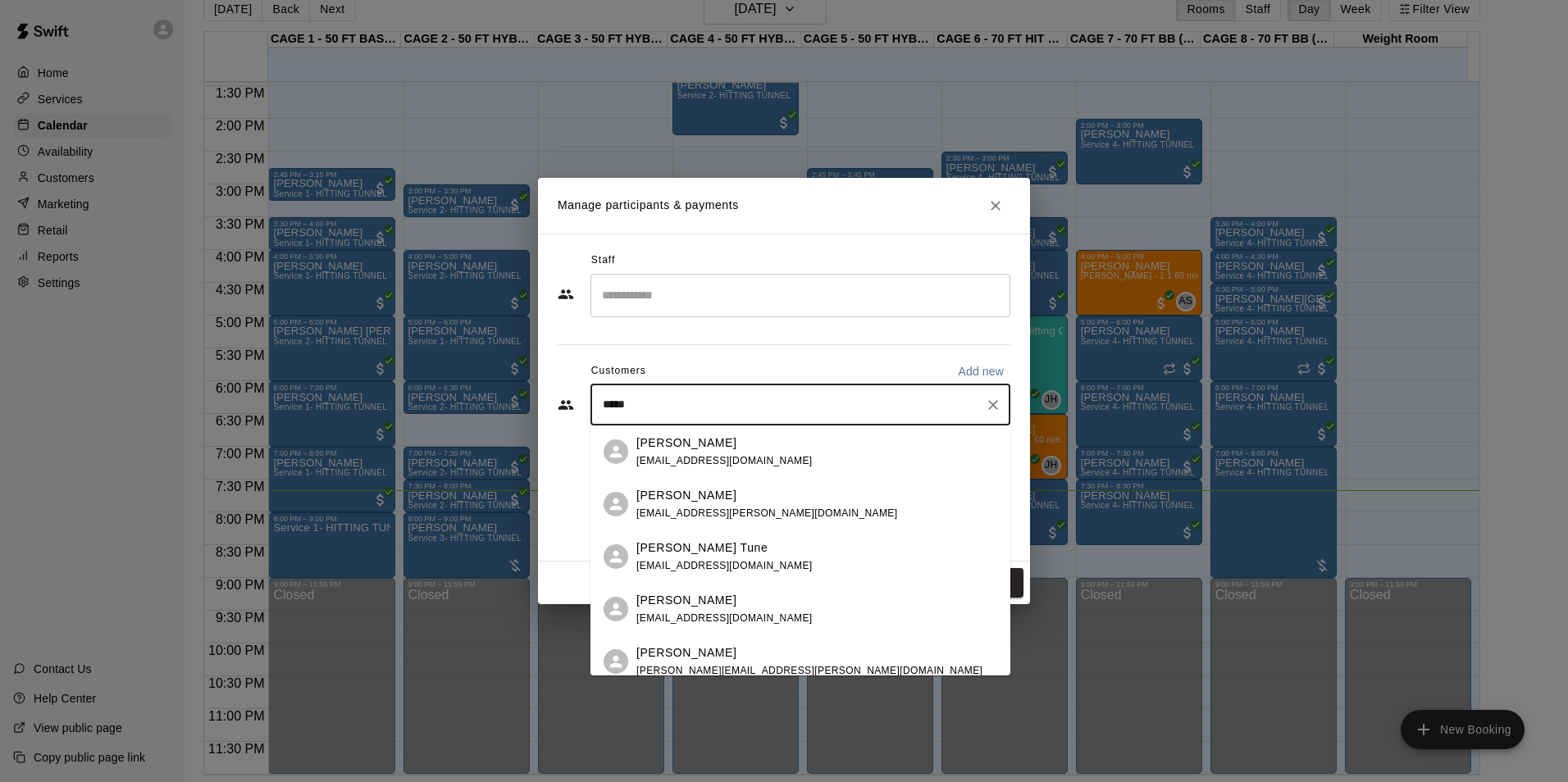
drag, startPoint x: 645, startPoint y: 408, endPoint x: 547, endPoint y: 416, distance: 98.3
click at [547, 416] on div "Staff ​ Customers Add new ***** ​" at bounding box center [784, 397] width 492 height 328
click at [685, 401] on input "*****" at bounding box center [788, 405] width 380 height 17
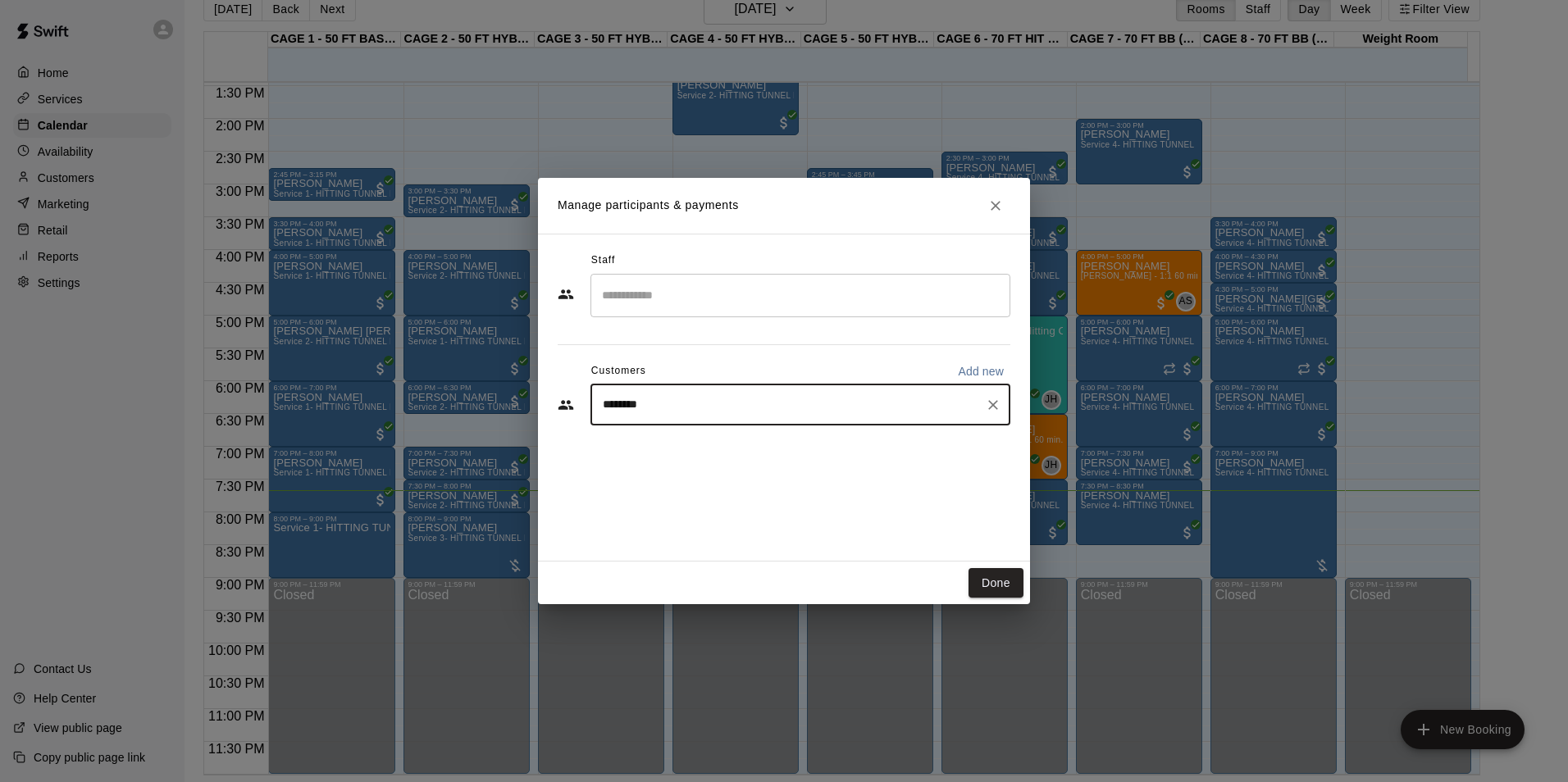
type input "*********"
click at [726, 454] on div "Frank Ramirez frank.ramirez@mail.com" at bounding box center [809, 452] width 346 height 35
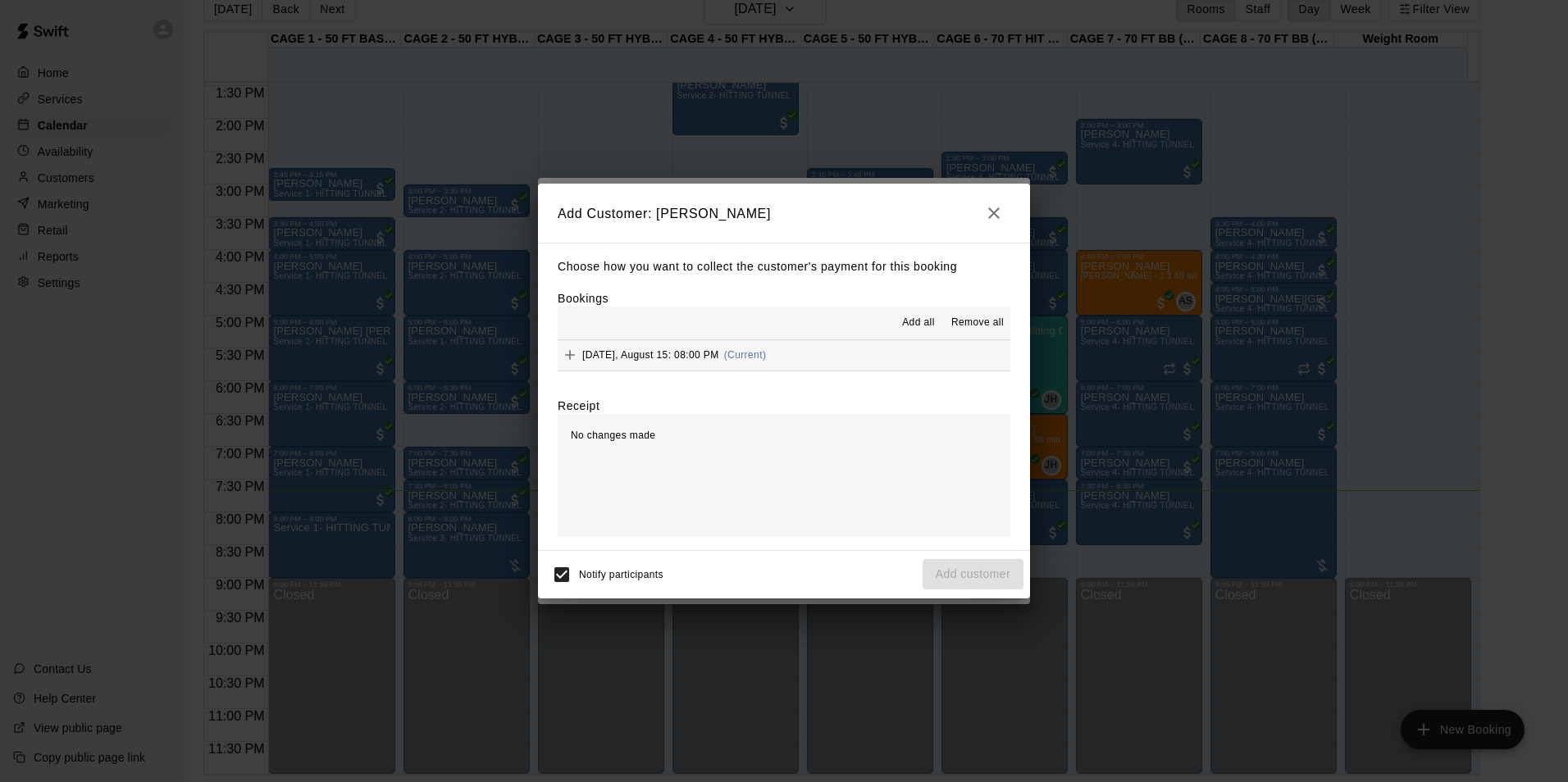
click at [740, 360] on span "(Current)" at bounding box center [745, 355] width 43 height 12
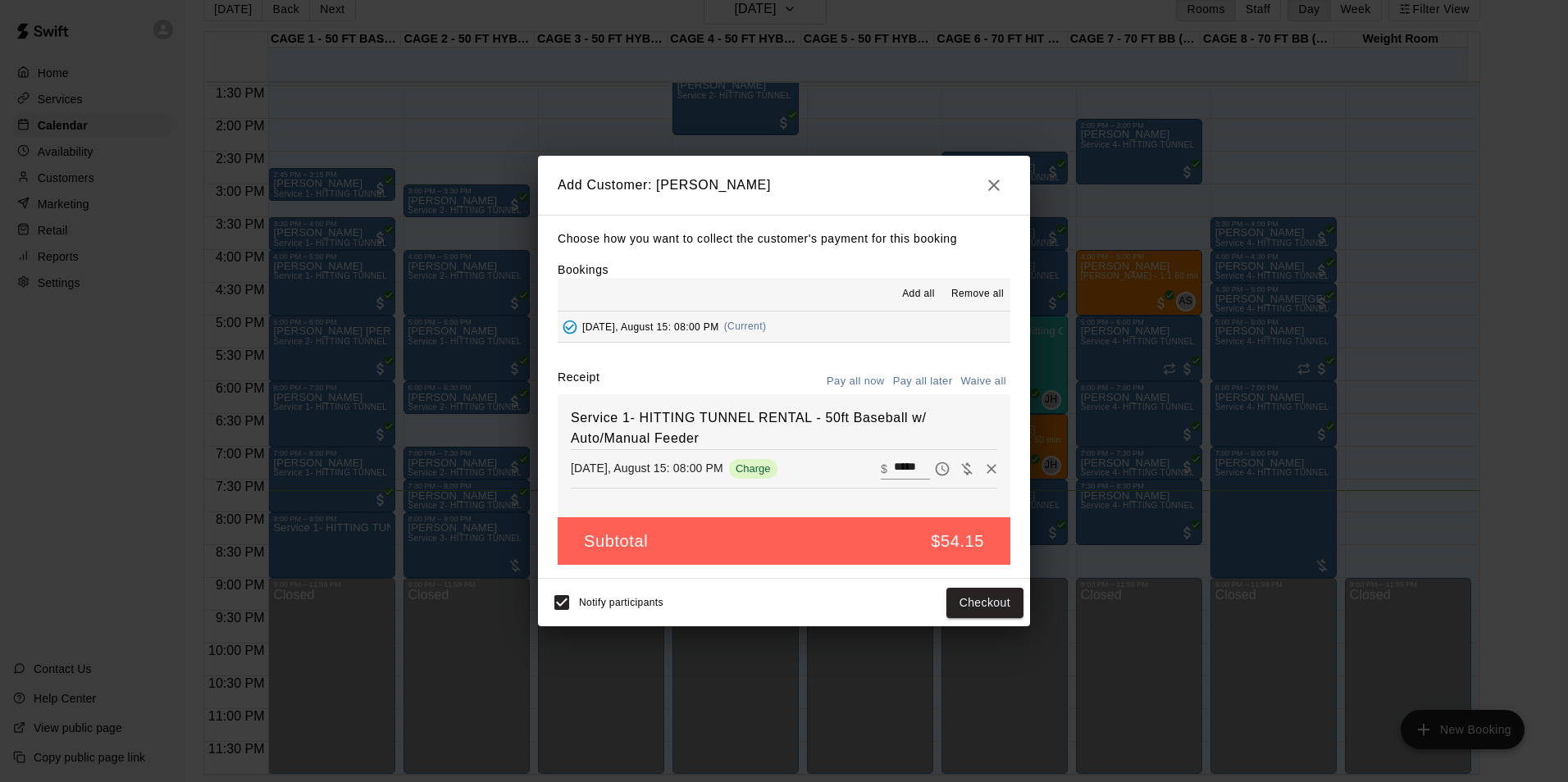
click at [858, 383] on button "Pay all now" at bounding box center [856, 381] width 67 height 25
click at [993, 599] on button "Checkout" at bounding box center [985, 603] width 77 height 30
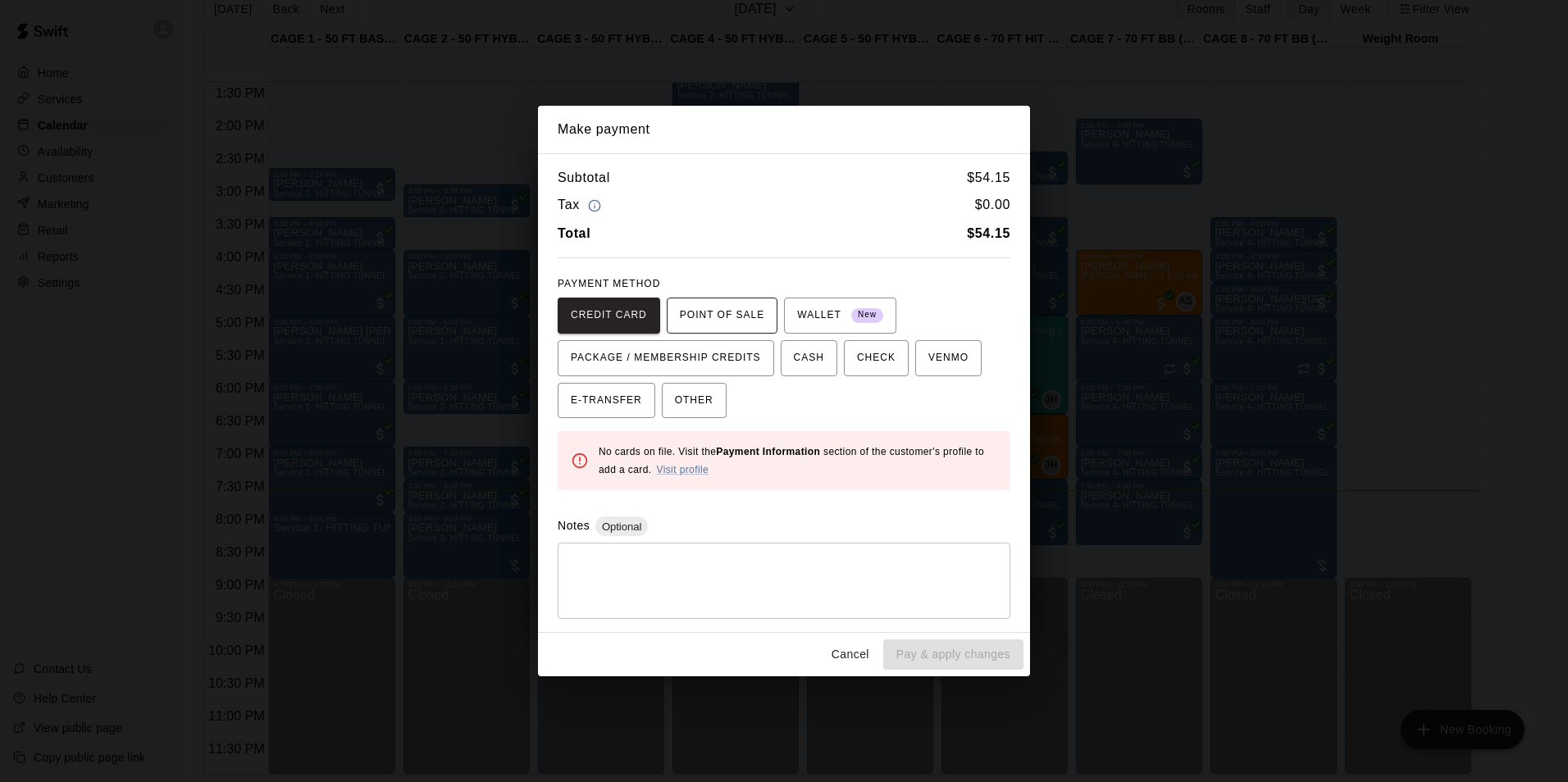
click at [702, 311] on span "POINT OF SALE" at bounding box center [721, 315] width 84 height 26
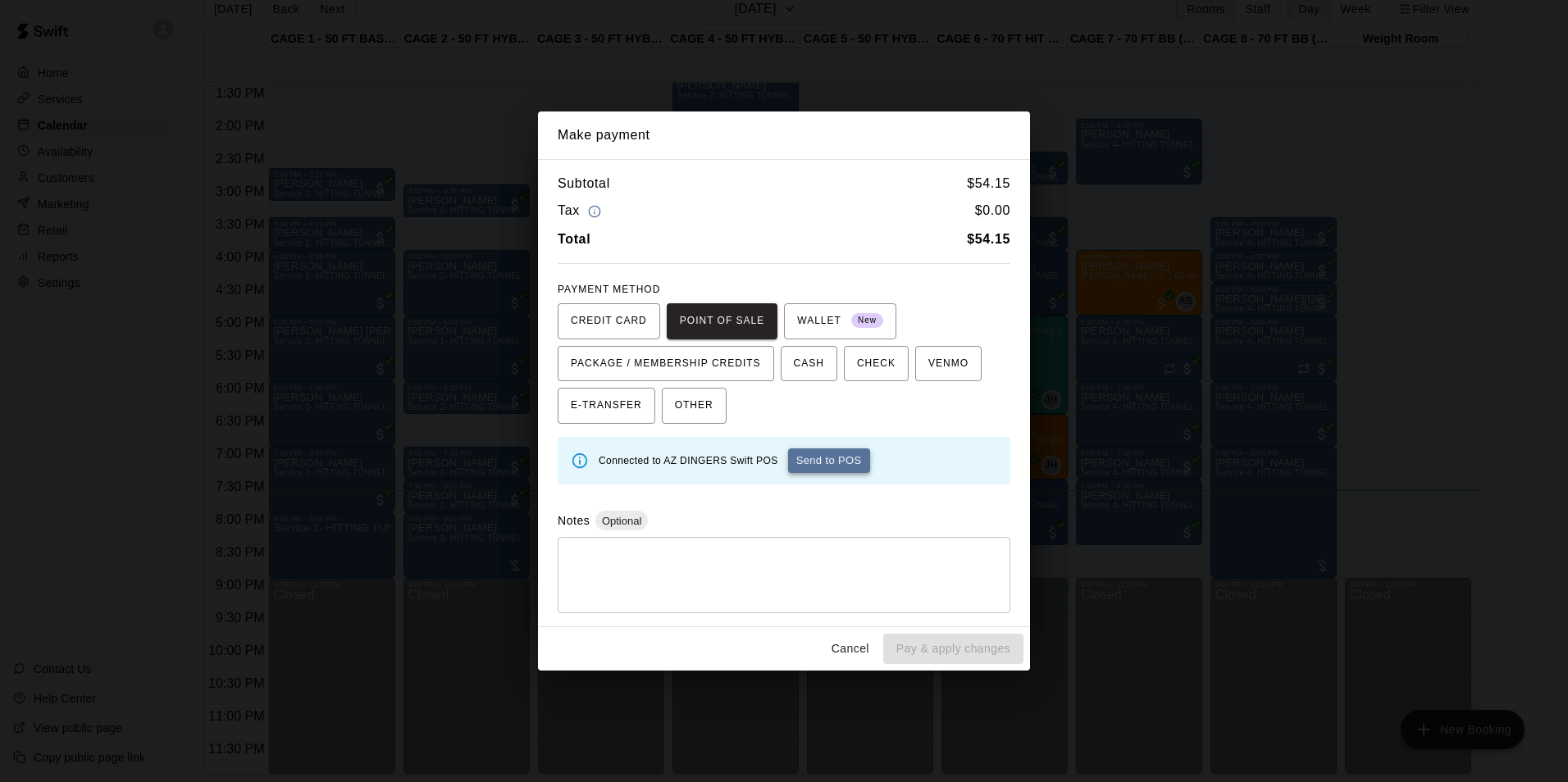
click at [827, 460] on button "Send to POS" at bounding box center [829, 460] width 82 height 24
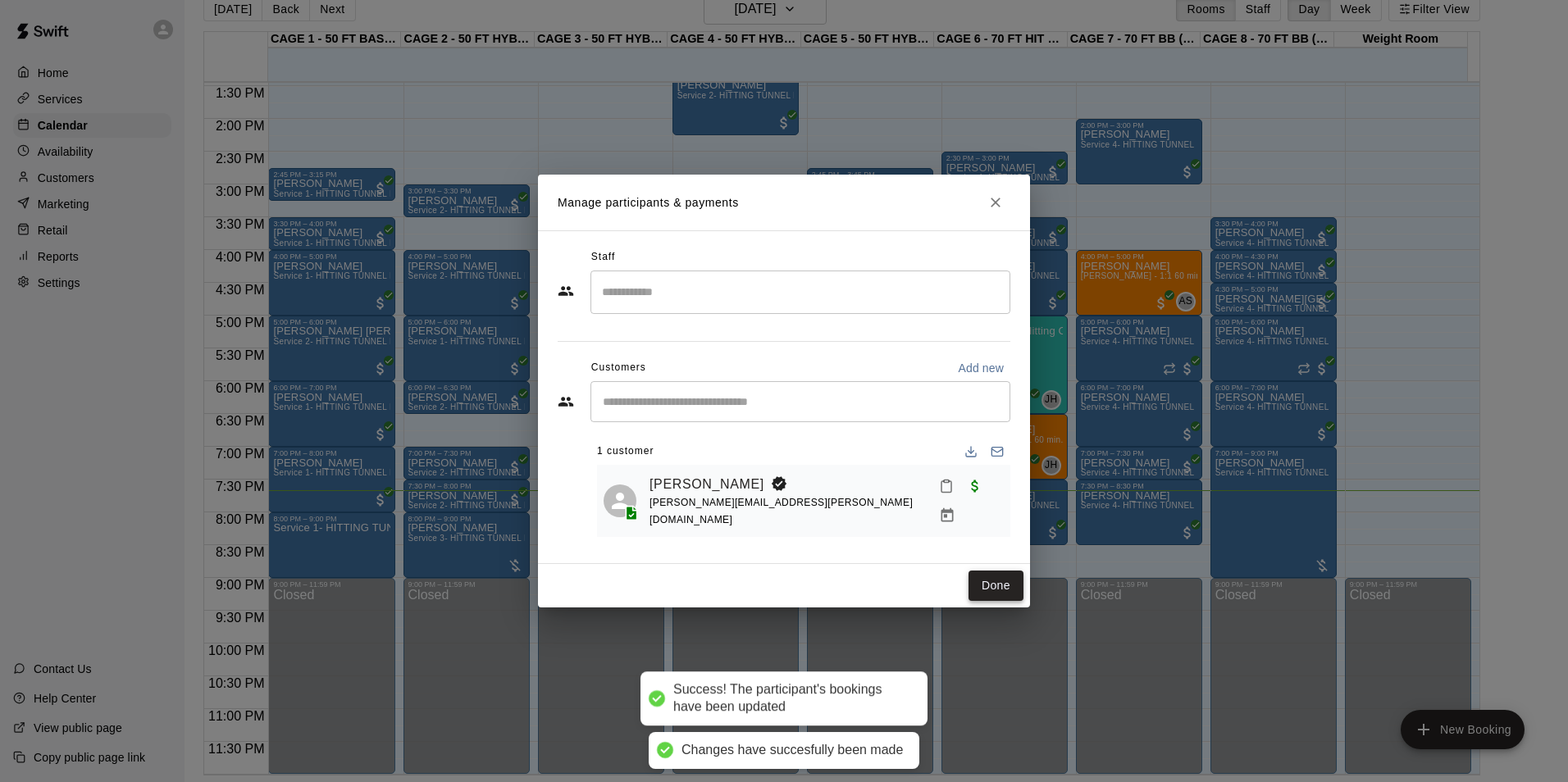
click at [985, 587] on button "Done" at bounding box center [996, 585] width 55 height 30
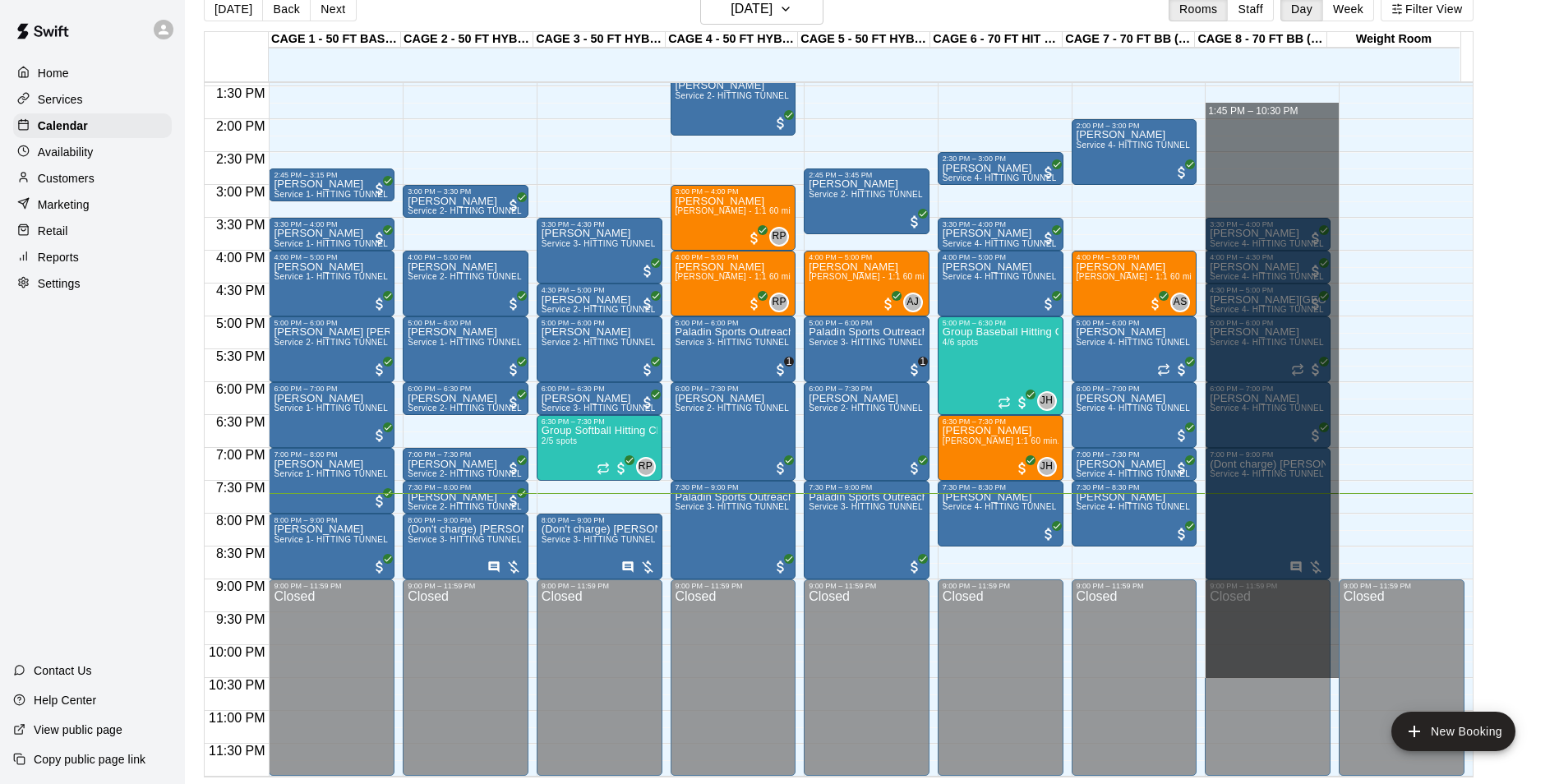
drag, startPoint x: 1221, startPoint y: 118, endPoint x: 1276, endPoint y: 819, distance: 703.2
click at [1276, 783] on html "Home Services Calendar Availability Customers Marketing Retail Reports Settings…" at bounding box center [779, 379] width 1559 height 810
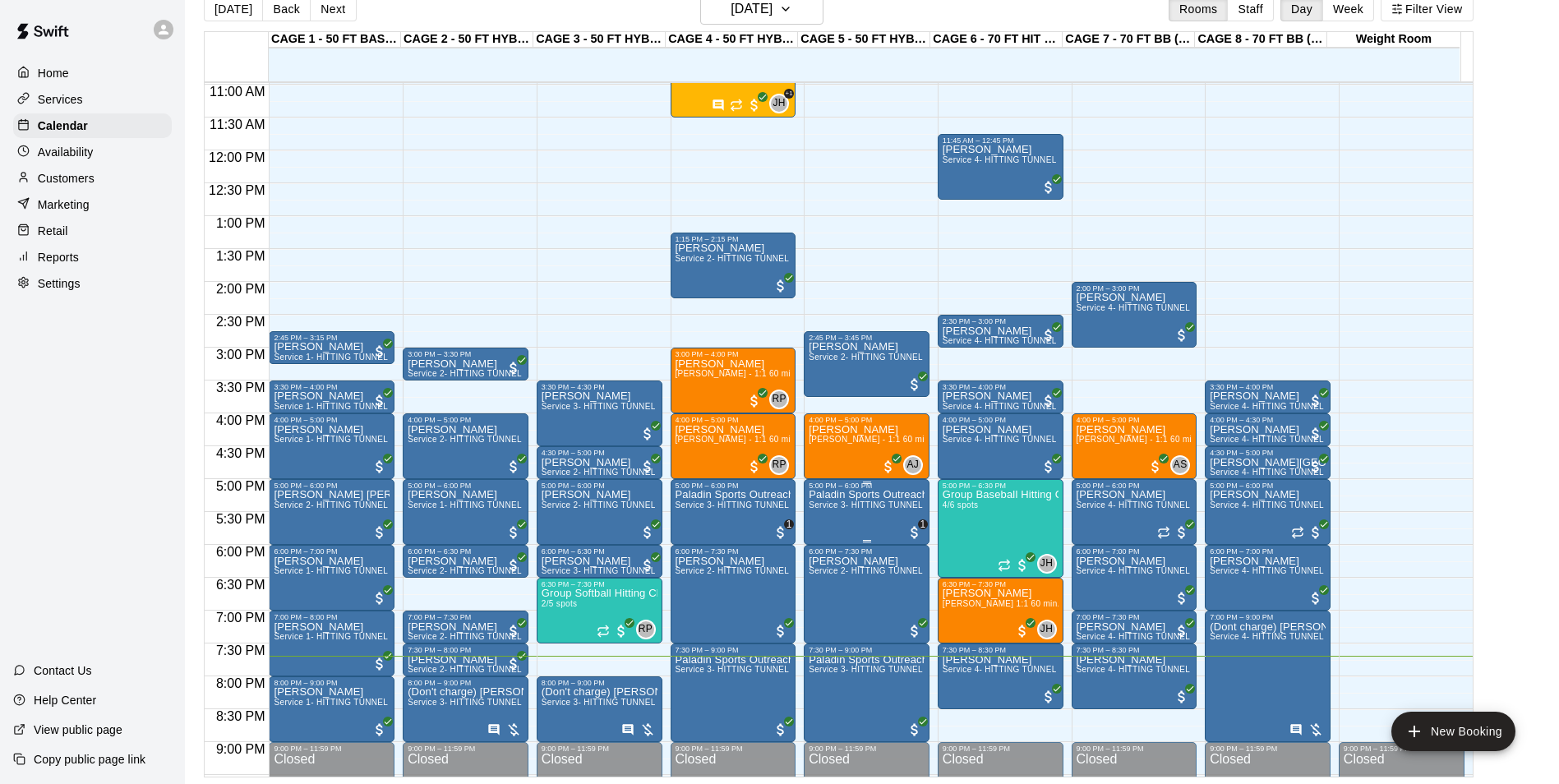
scroll to position [804, 0]
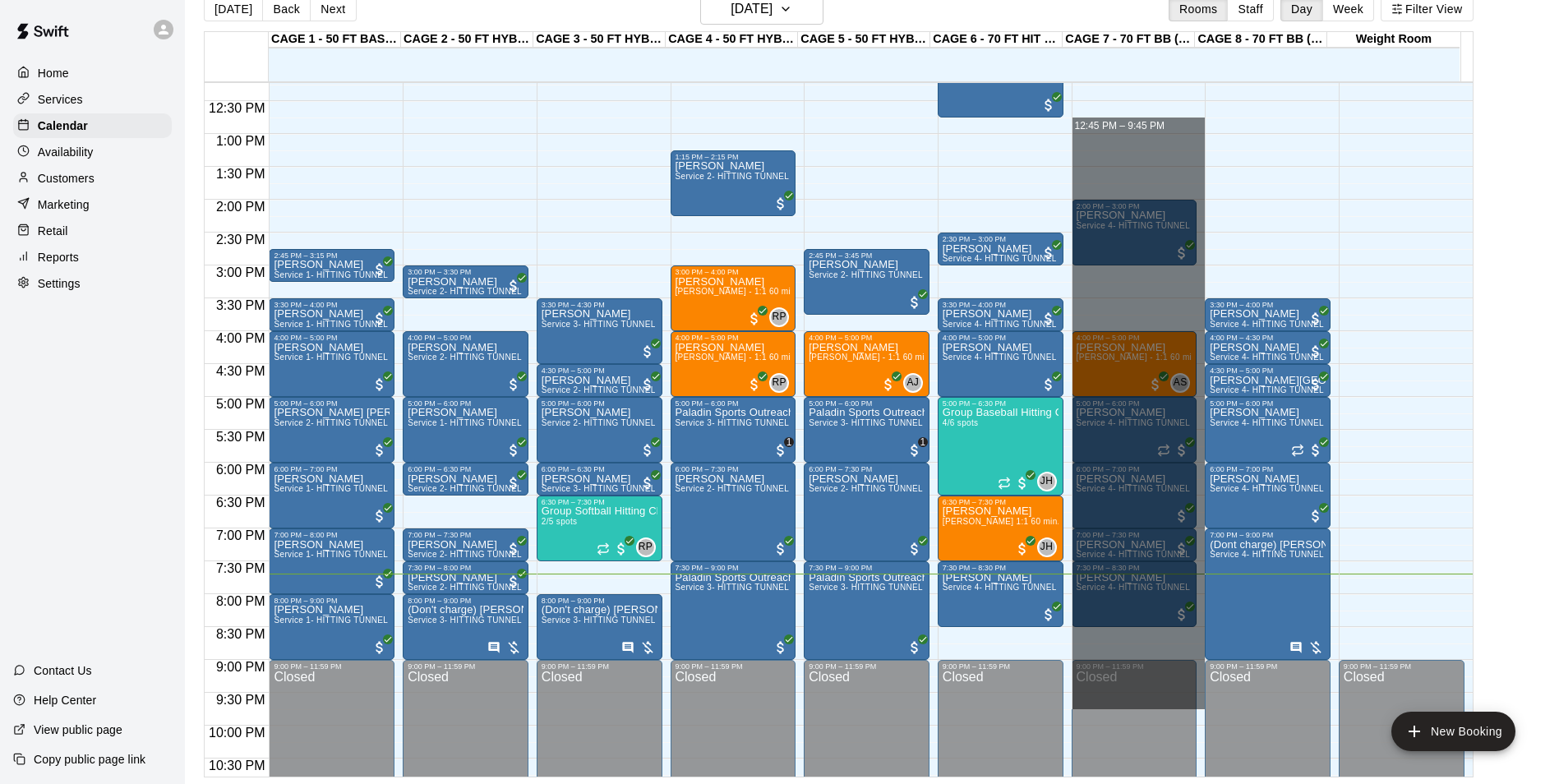
drag, startPoint x: 1108, startPoint y: 125, endPoint x: 1146, endPoint y: 709, distance: 585.2
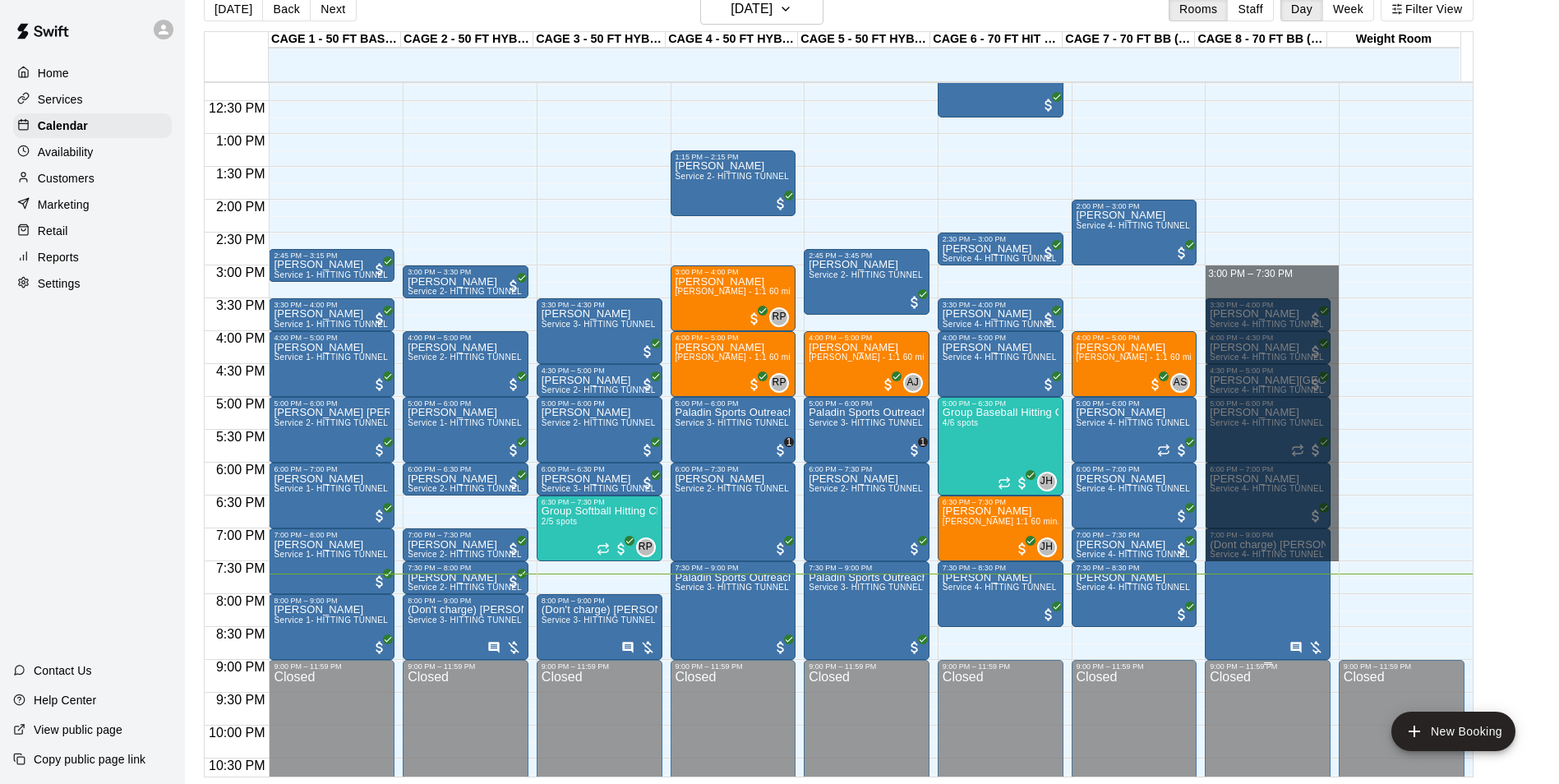
drag, startPoint x: 1258, startPoint y: 357, endPoint x: 1245, endPoint y: 710, distance: 353.2
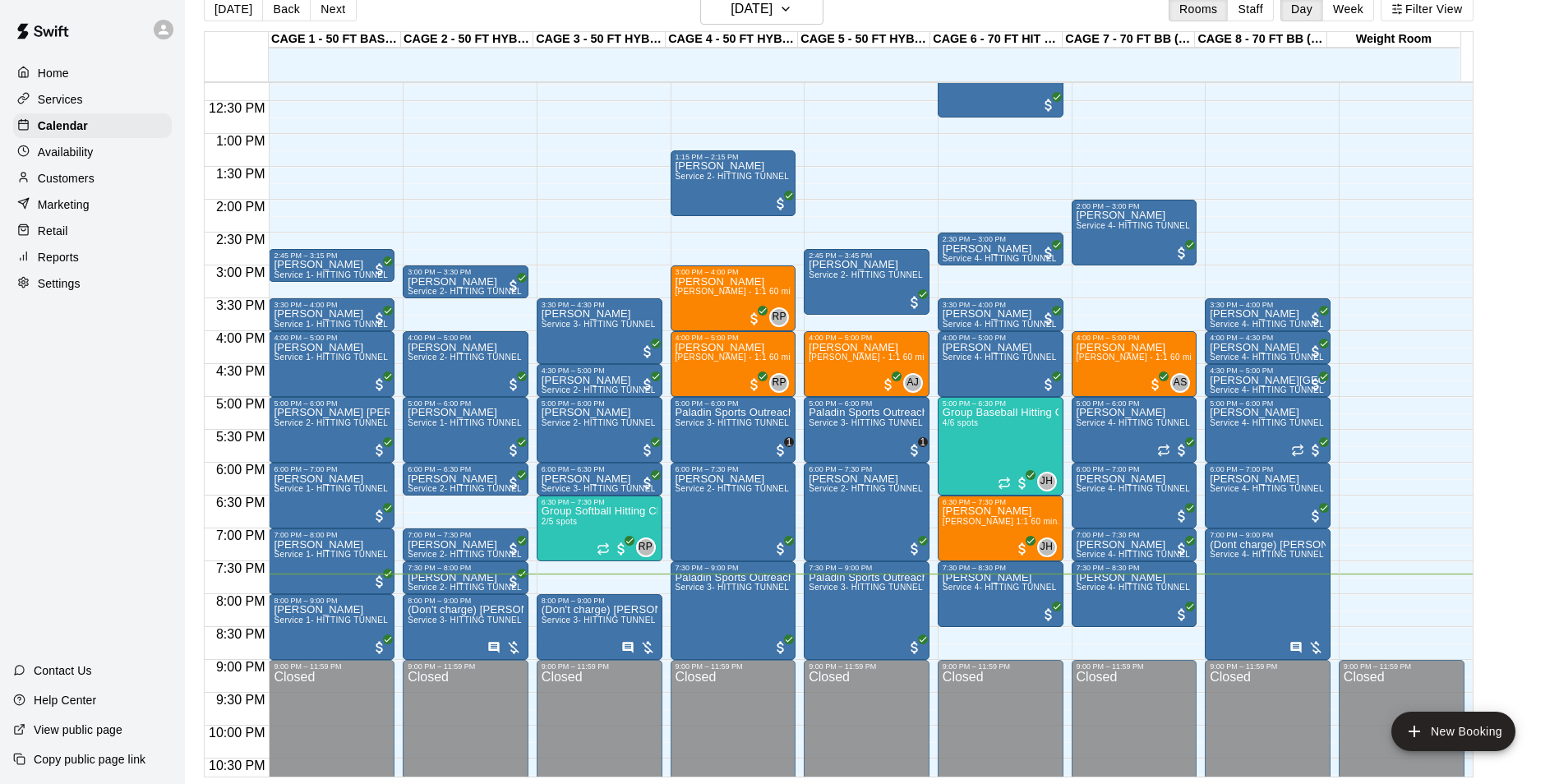
drag, startPoint x: 1245, startPoint y: 710, endPoint x: 1541, endPoint y: 88, distance: 688.8
click at [1541, 88] on main "Today Back Next Friday Aug 15 Rooms Staff Day Week Filter View CAGE 1 - 50 FT B…" at bounding box center [872, 385] width 1361 height 784
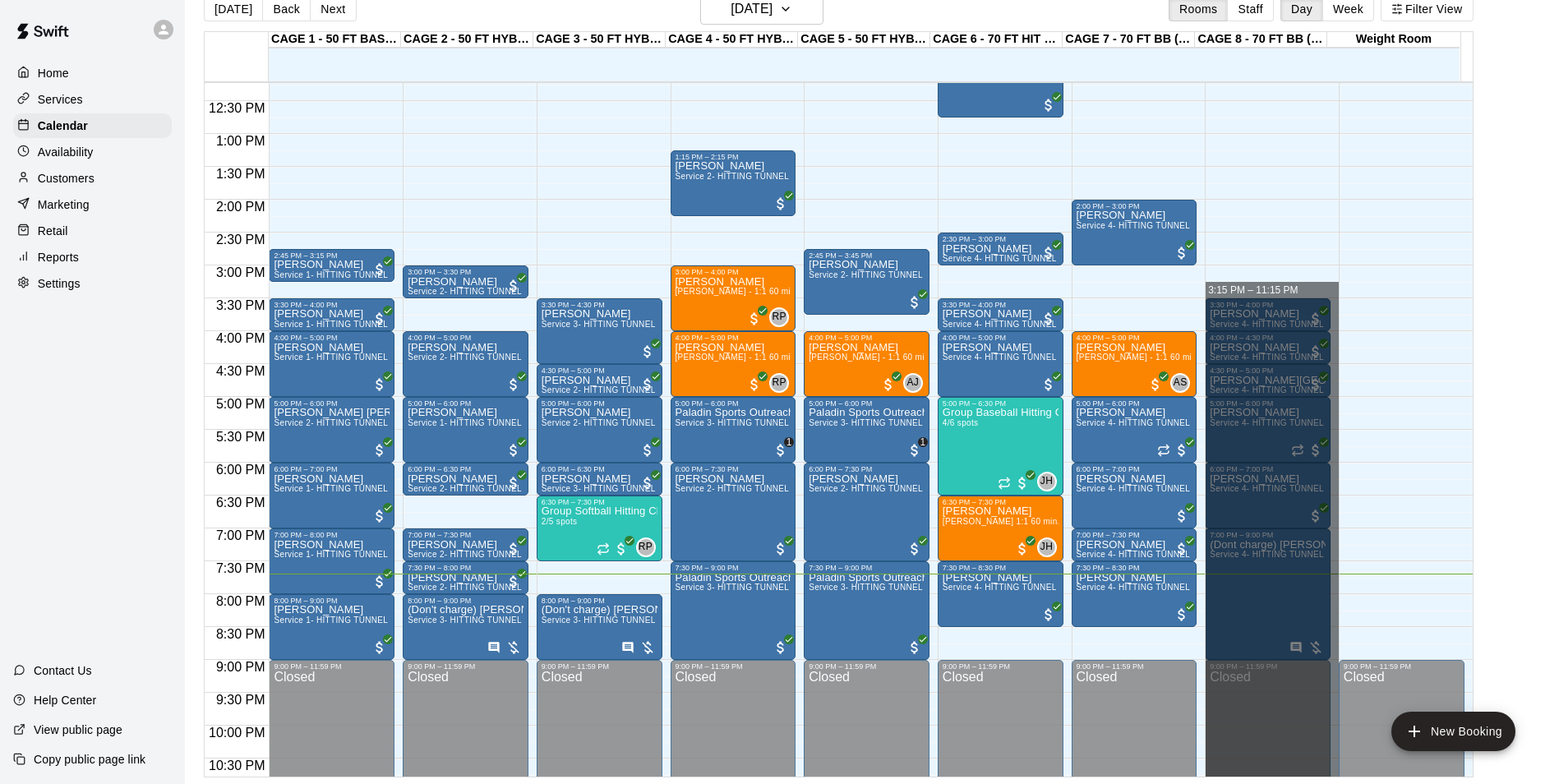
drag, startPoint x: 1255, startPoint y: 285, endPoint x: 1315, endPoint y: 801, distance: 519.5
click at [1315, 783] on html "Home Services Calendar Availability Customers Marketing Retail Reports Settings…" at bounding box center [779, 379] width 1559 height 810
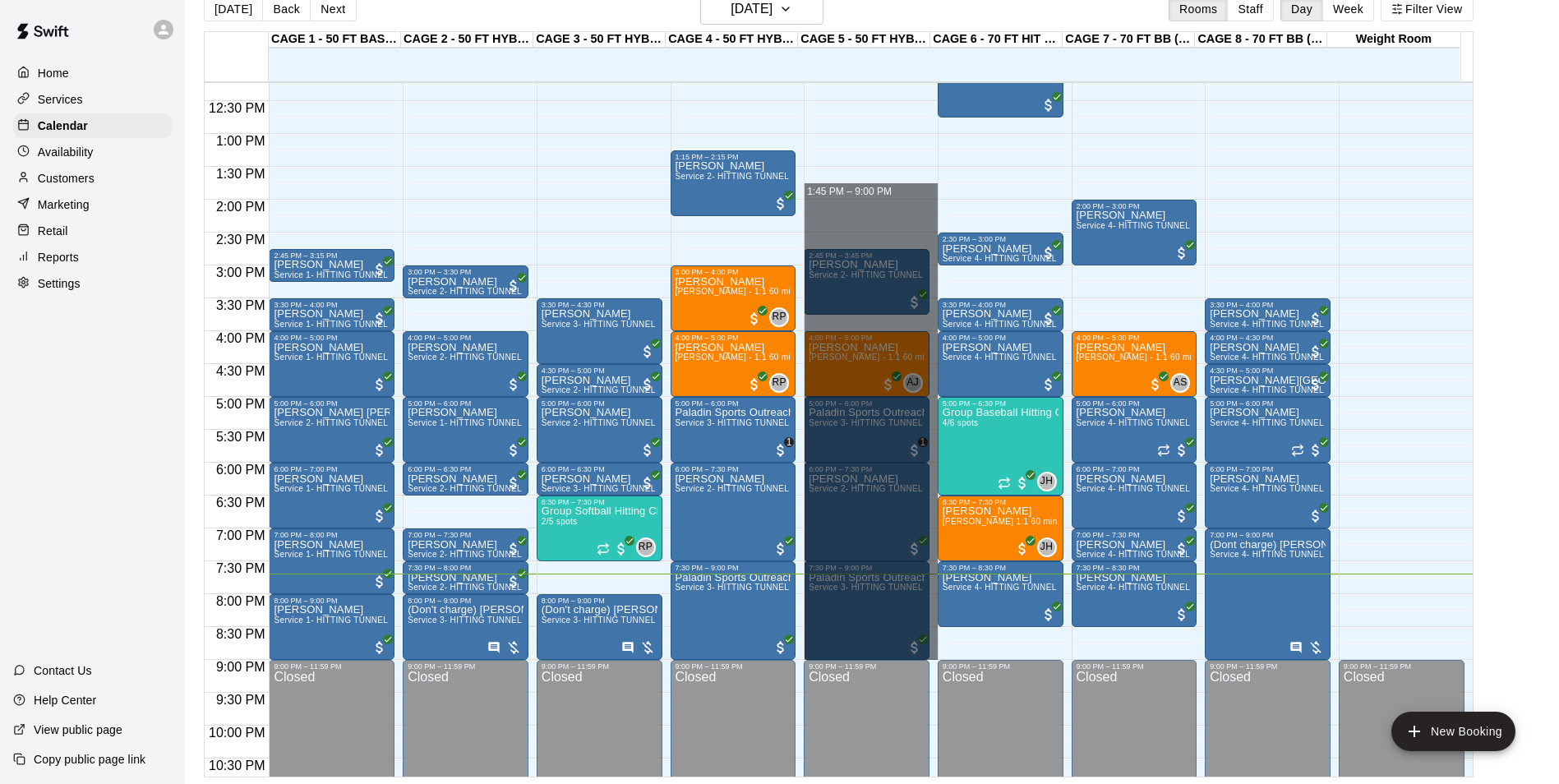
drag, startPoint x: 822, startPoint y: 190, endPoint x: 908, endPoint y: 654, distance: 471.9
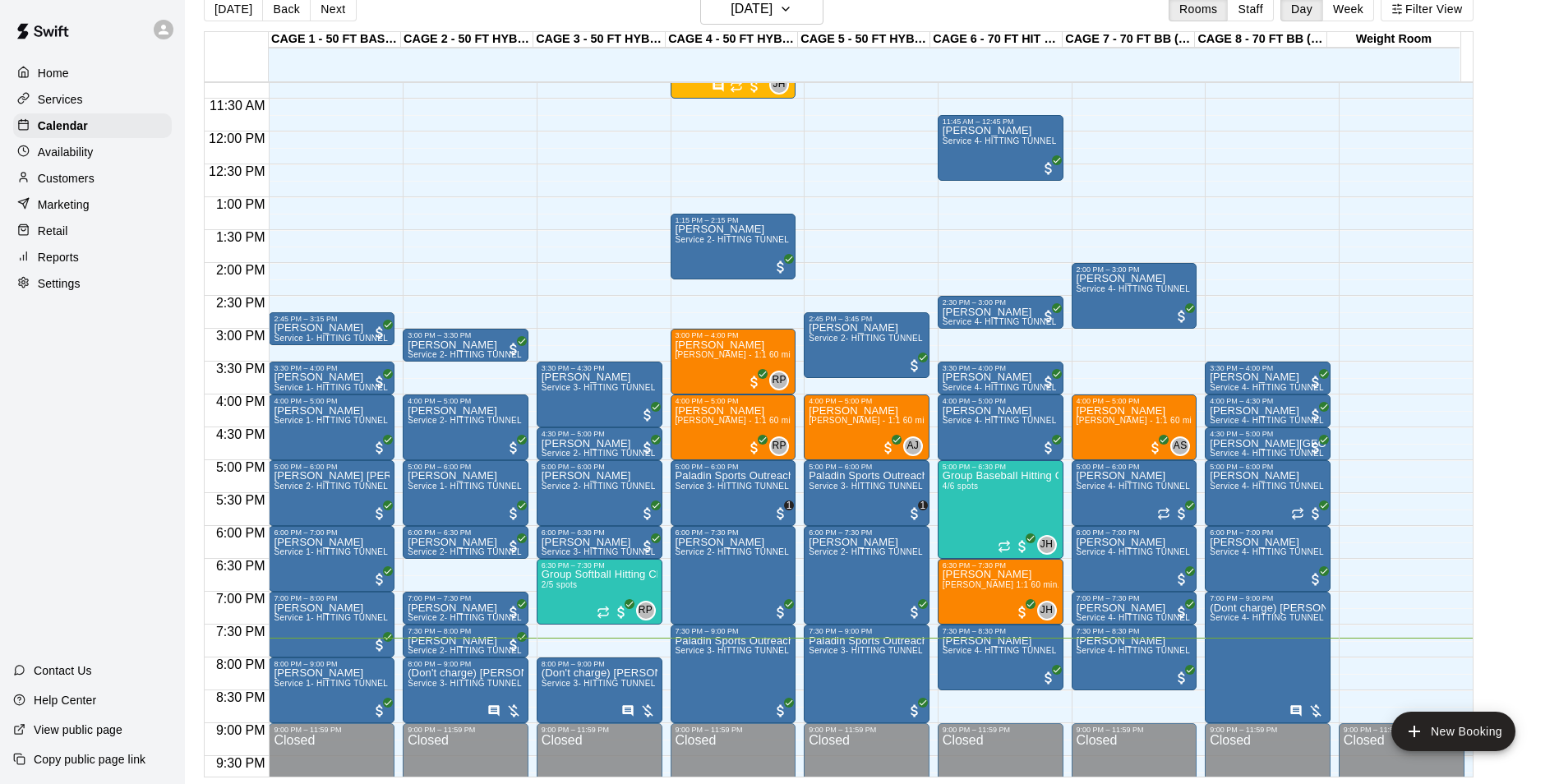
scroll to position [756, 0]
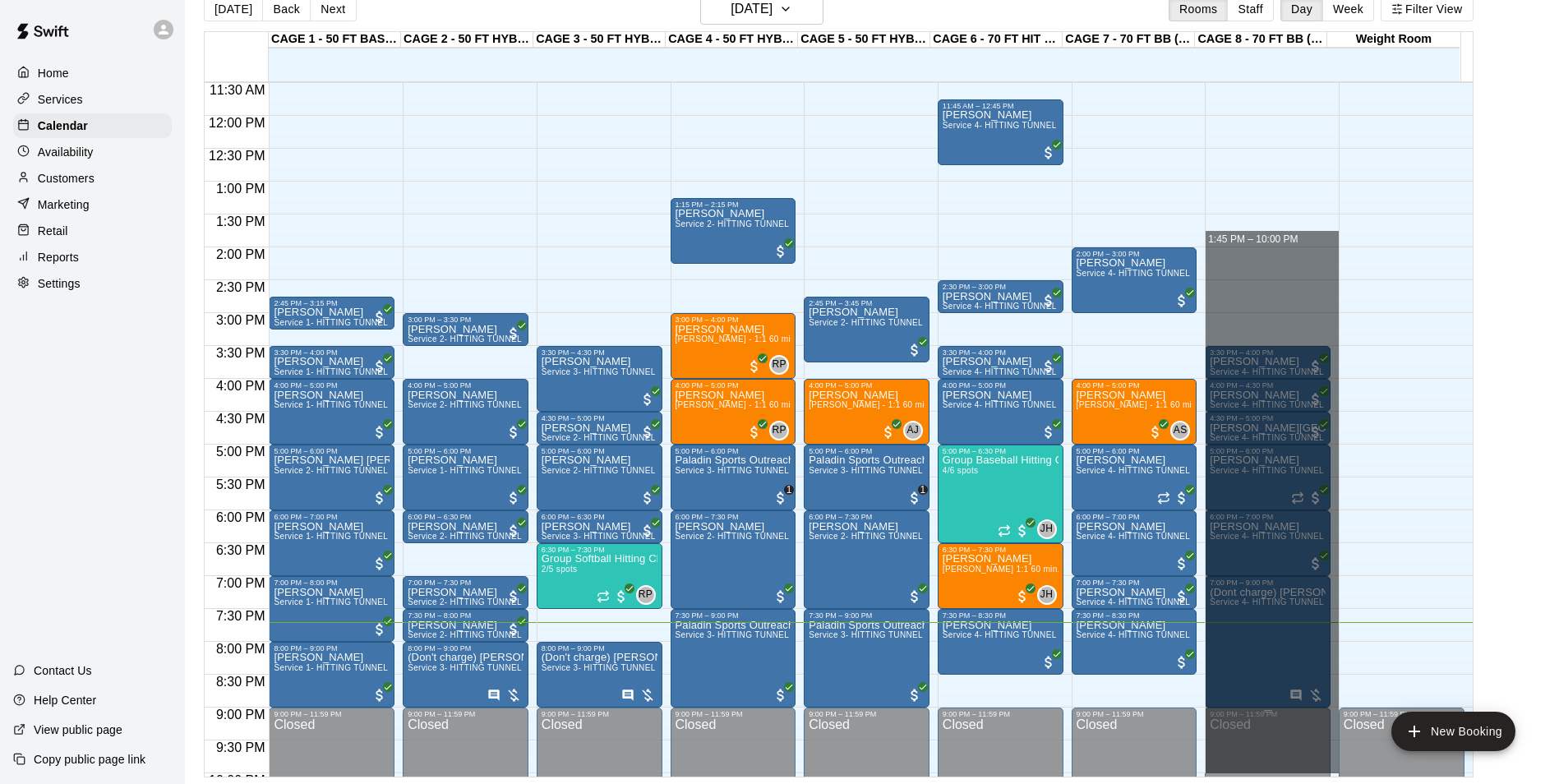
drag, startPoint x: 1220, startPoint y: 243, endPoint x: 1261, endPoint y: 752, distance: 510.6
drag, startPoint x: 1206, startPoint y: 253, endPoint x: 1267, endPoint y: 743, distance: 493.8
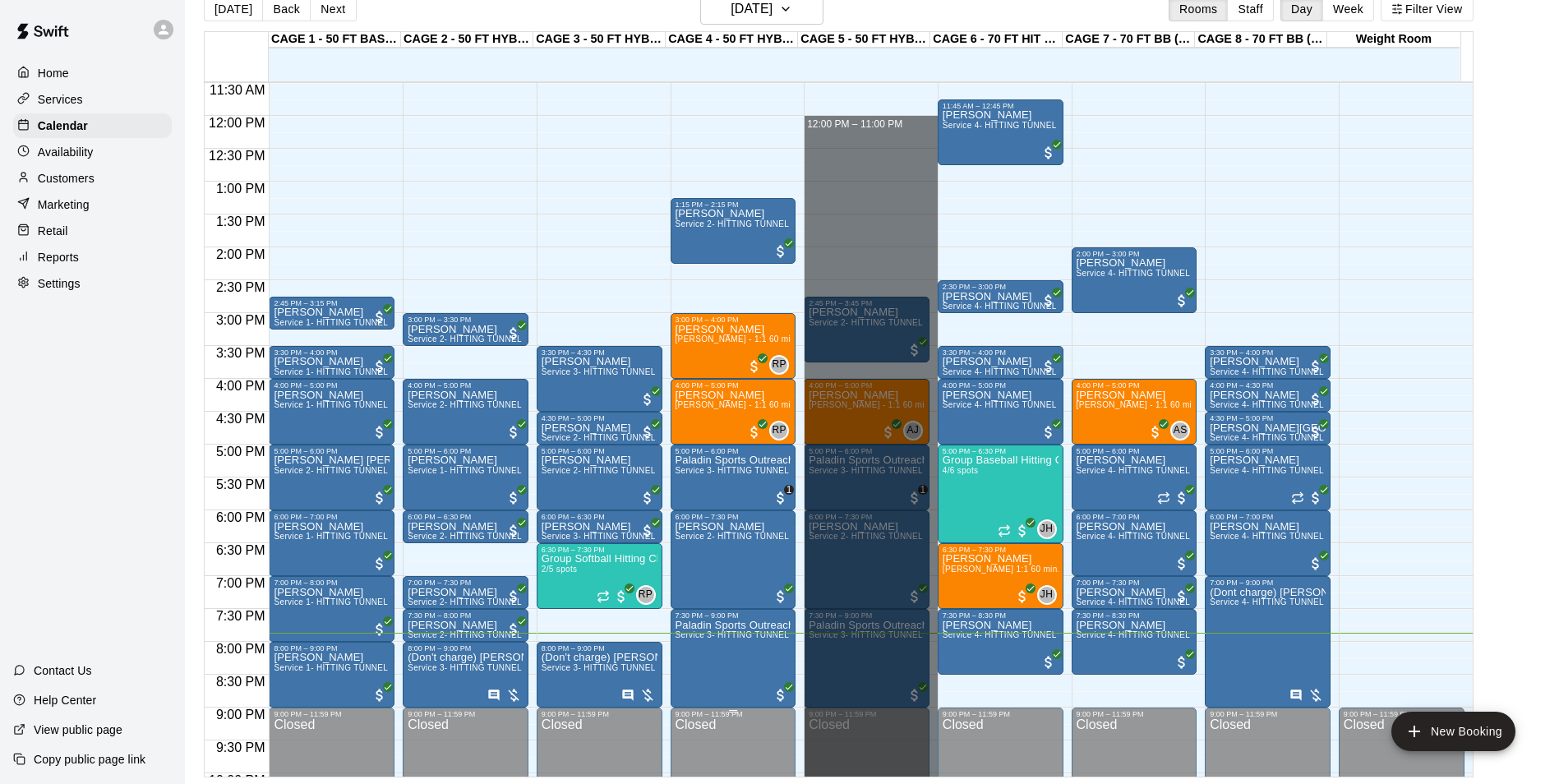
drag, startPoint x: 844, startPoint y: 128, endPoint x: 761, endPoint y: 751, distance: 628.5
click at [981, 783] on html "Home Services Calendar Availability Customers Marketing Retail Reports Settings…" at bounding box center [779, 379] width 1559 height 810
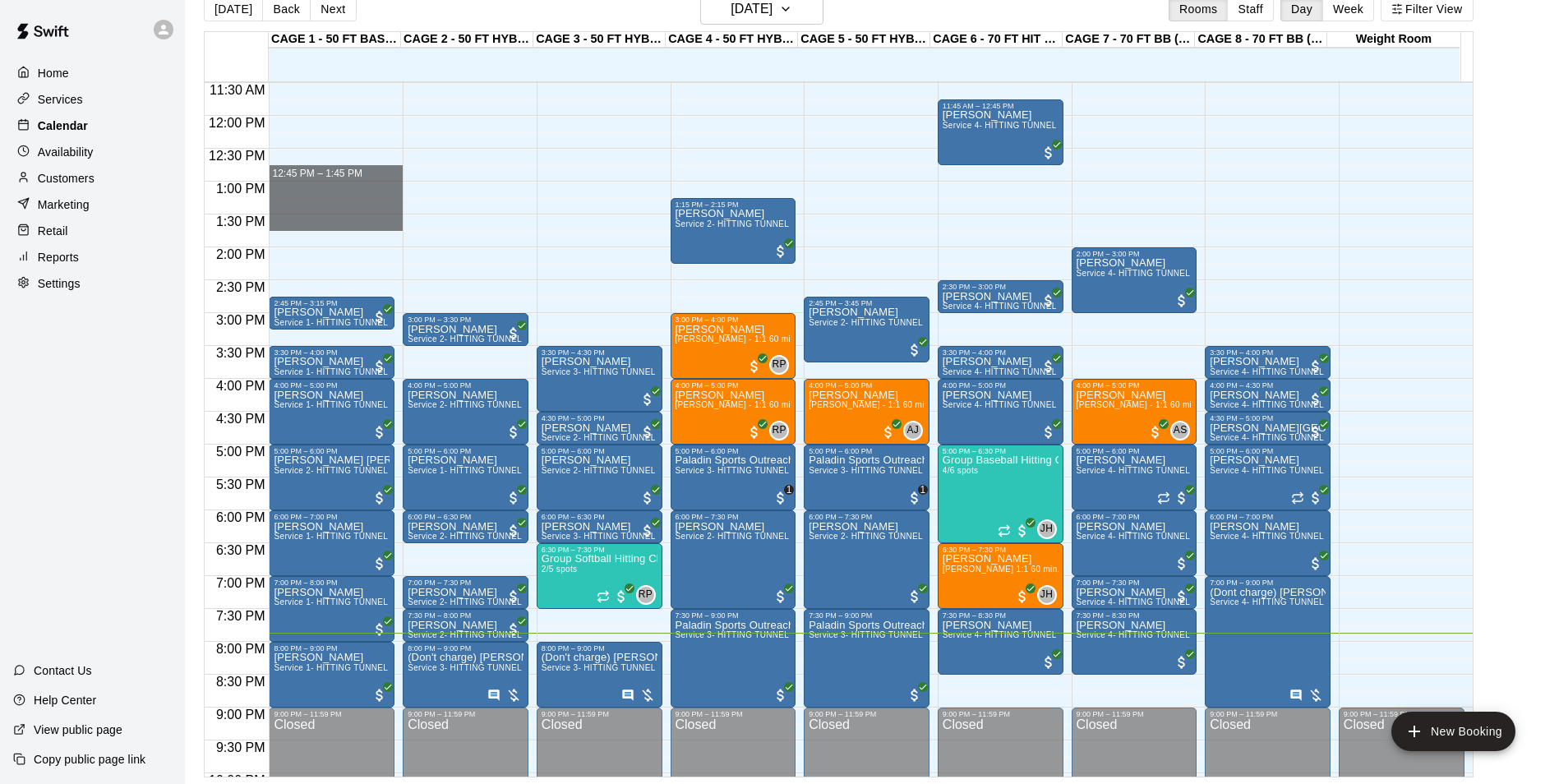
drag, startPoint x: 279, startPoint y: 221, endPoint x: 130, endPoint y: 118, distance: 181.1
click at [123, 129] on div "Home Services Calendar Availability Customers Marketing Retail Reports Settings…" at bounding box center [779, 379] width 1559 height 810
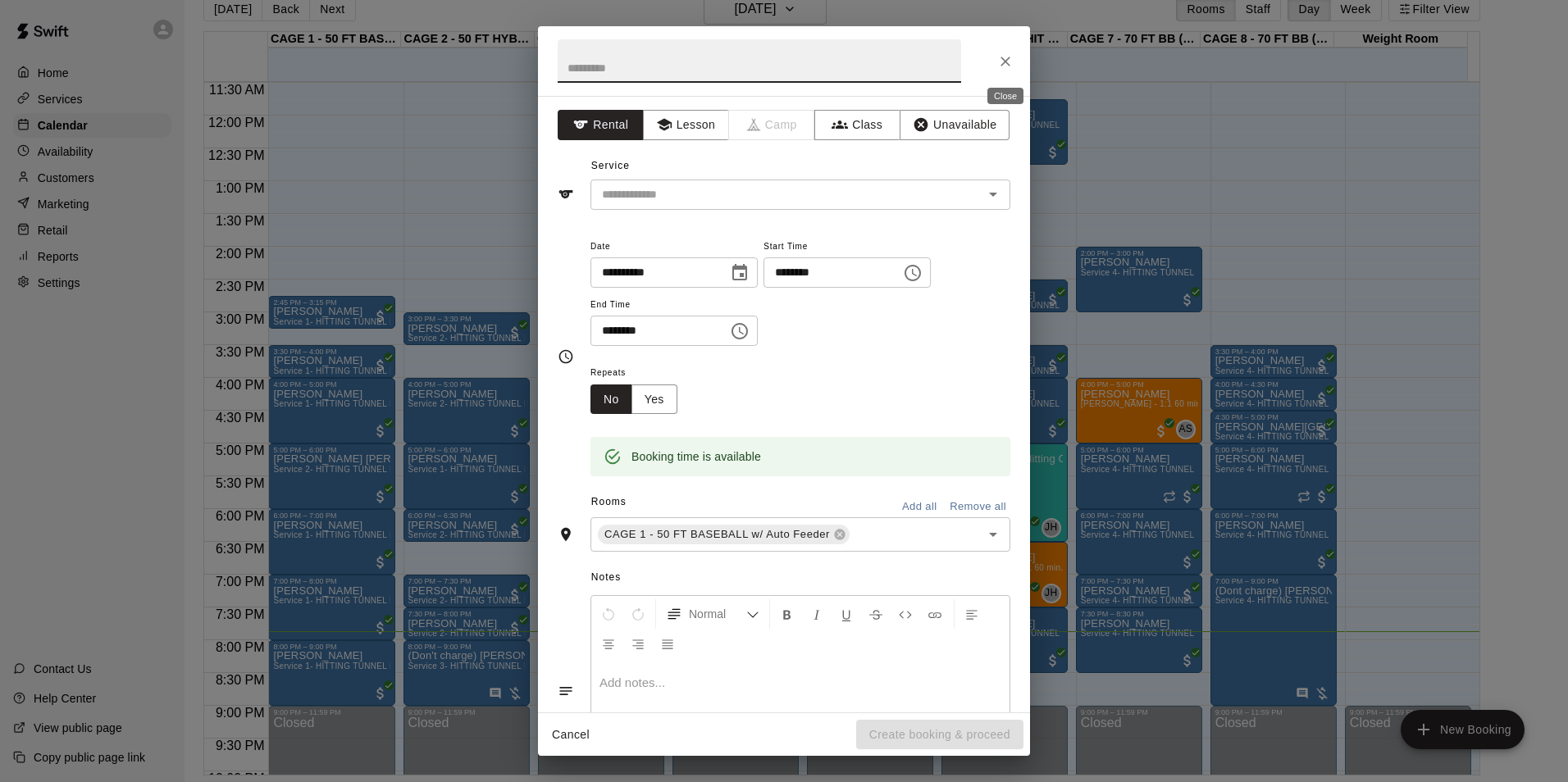
click at [999, 48] on button "Close" at bounding box center [1005, 61] width 29 height 29
click at [1006, 63] on icon "Close" at bounding box center [1006, 62] width 17 height 17
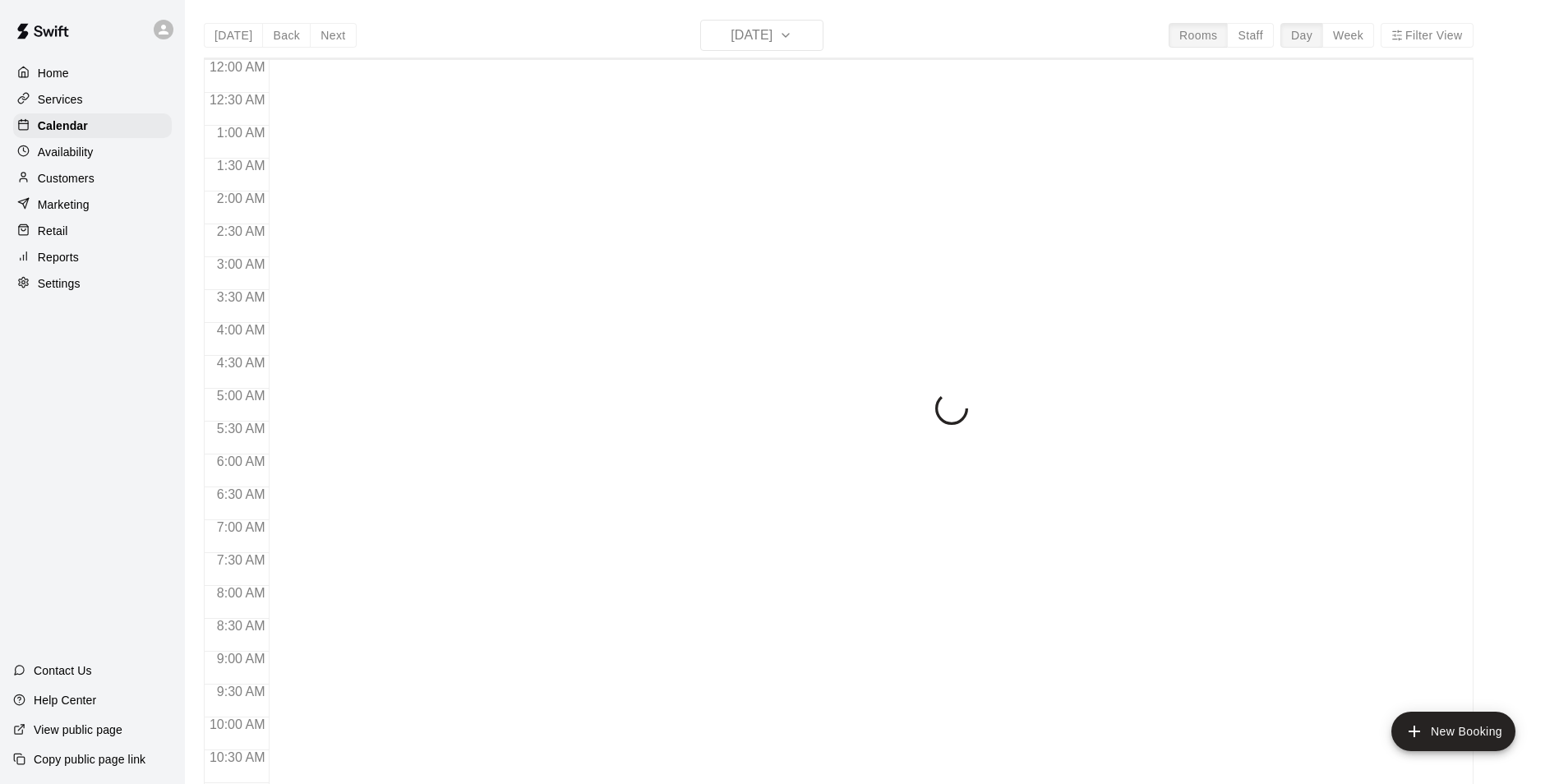
scroll to position [835, 0]
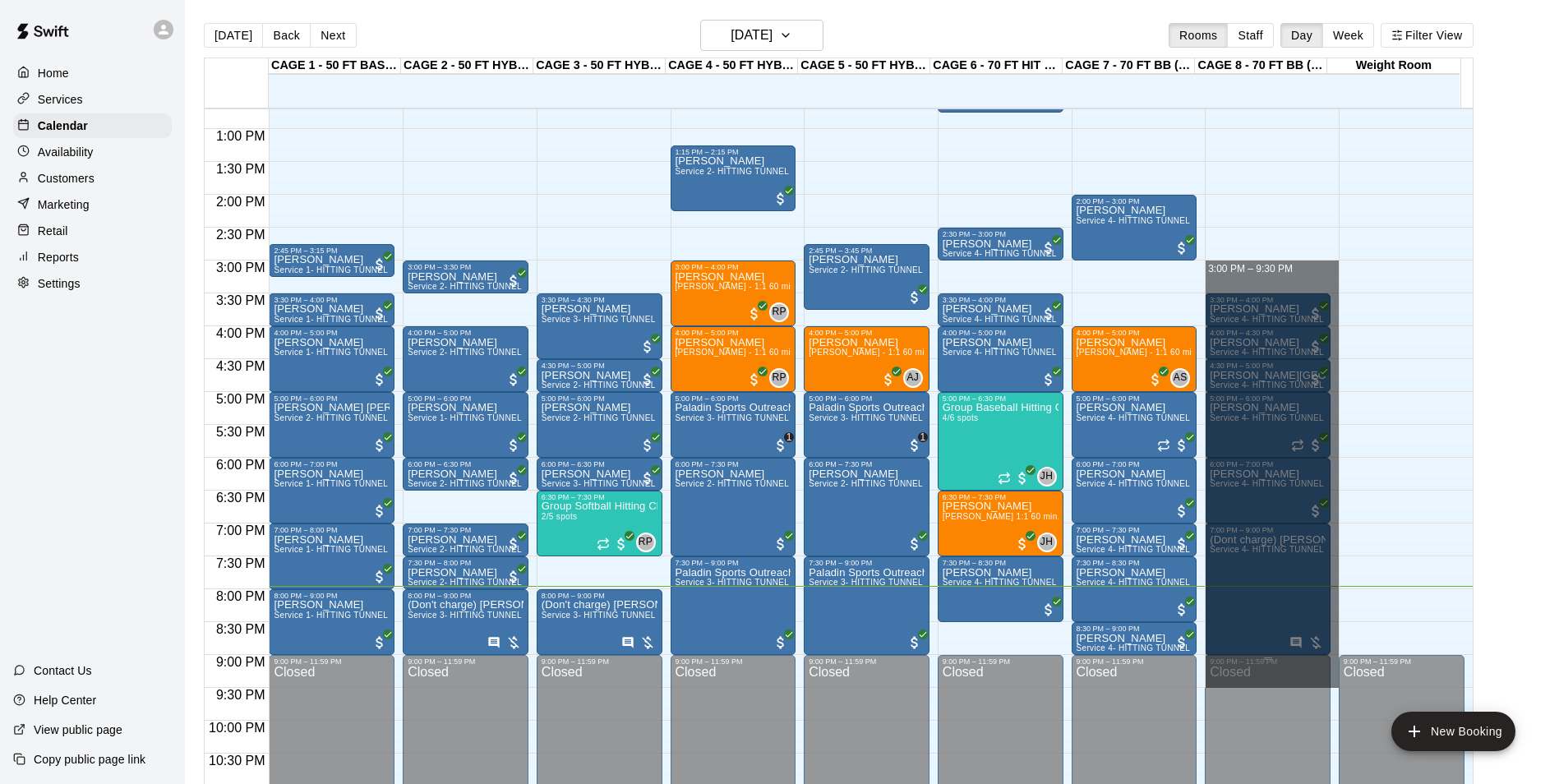
drag, startPoint x: 1266, startPoint y: 264, endPoint x: 1251, endPoint y: 657, distance: 393.3
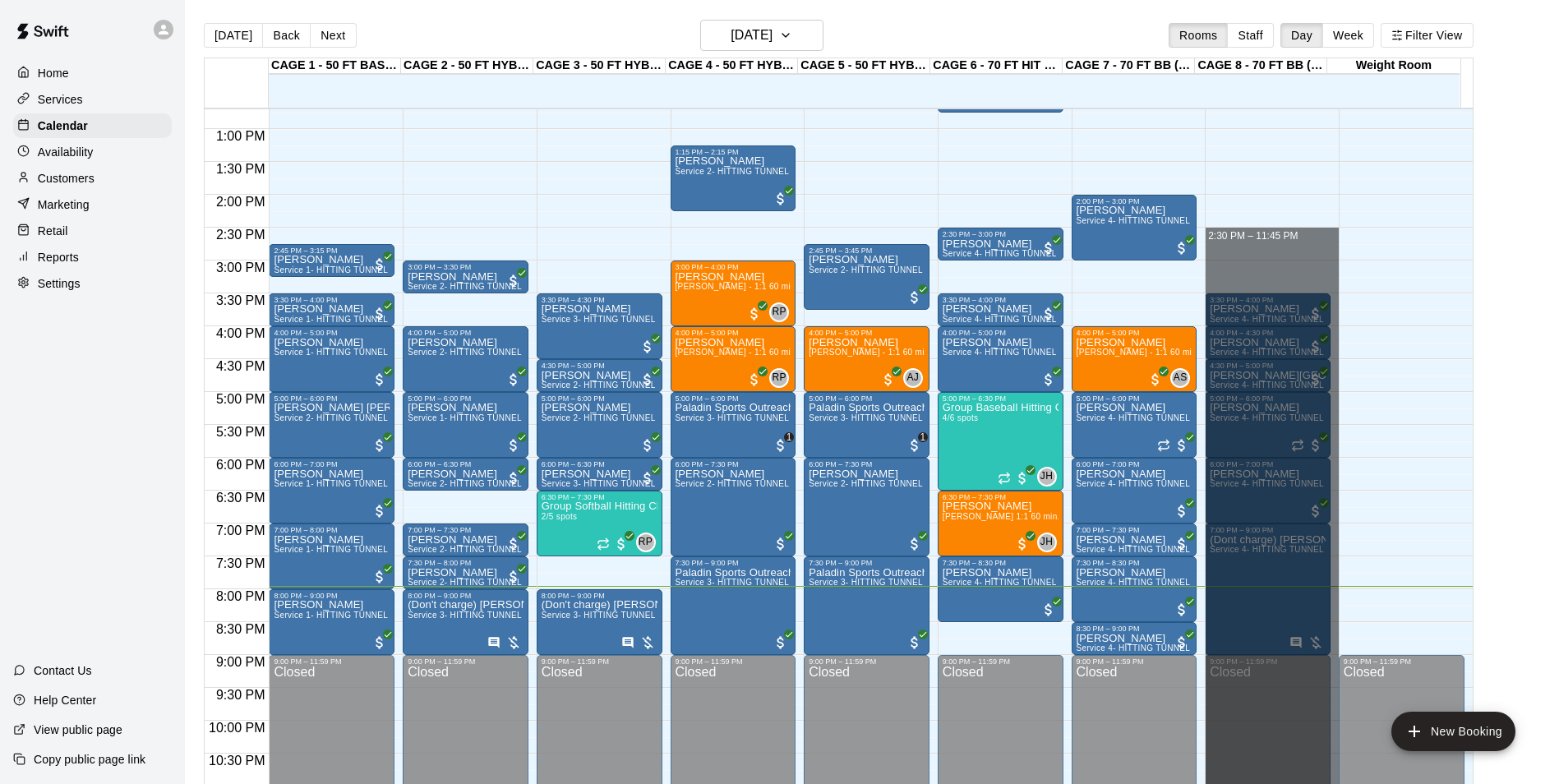
drag, startPoint x: 1263, startPoint y: 231, endPoint x: 1443, endPoint y: 826, distance: 621.6
click at [1443, 783] on html "Home Services Calendar Availability Customers Marketing Retail Reports Settings…" at bounding box center [779, 405] width 1559 height 810
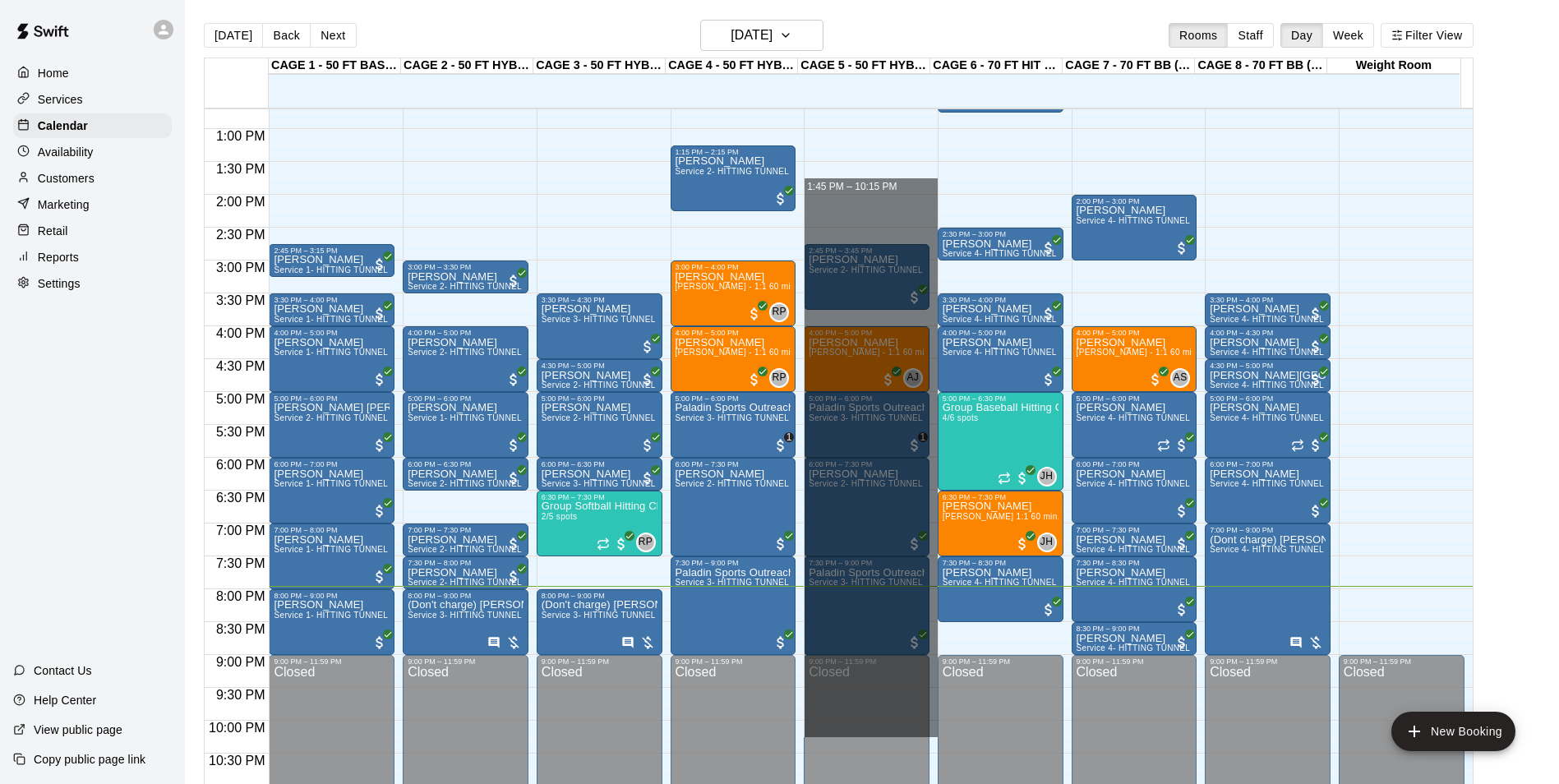
drag, startPoint x: 861, startPoint y: 180, endPoint x: 901, endPoint y: 725, distance: 546.5
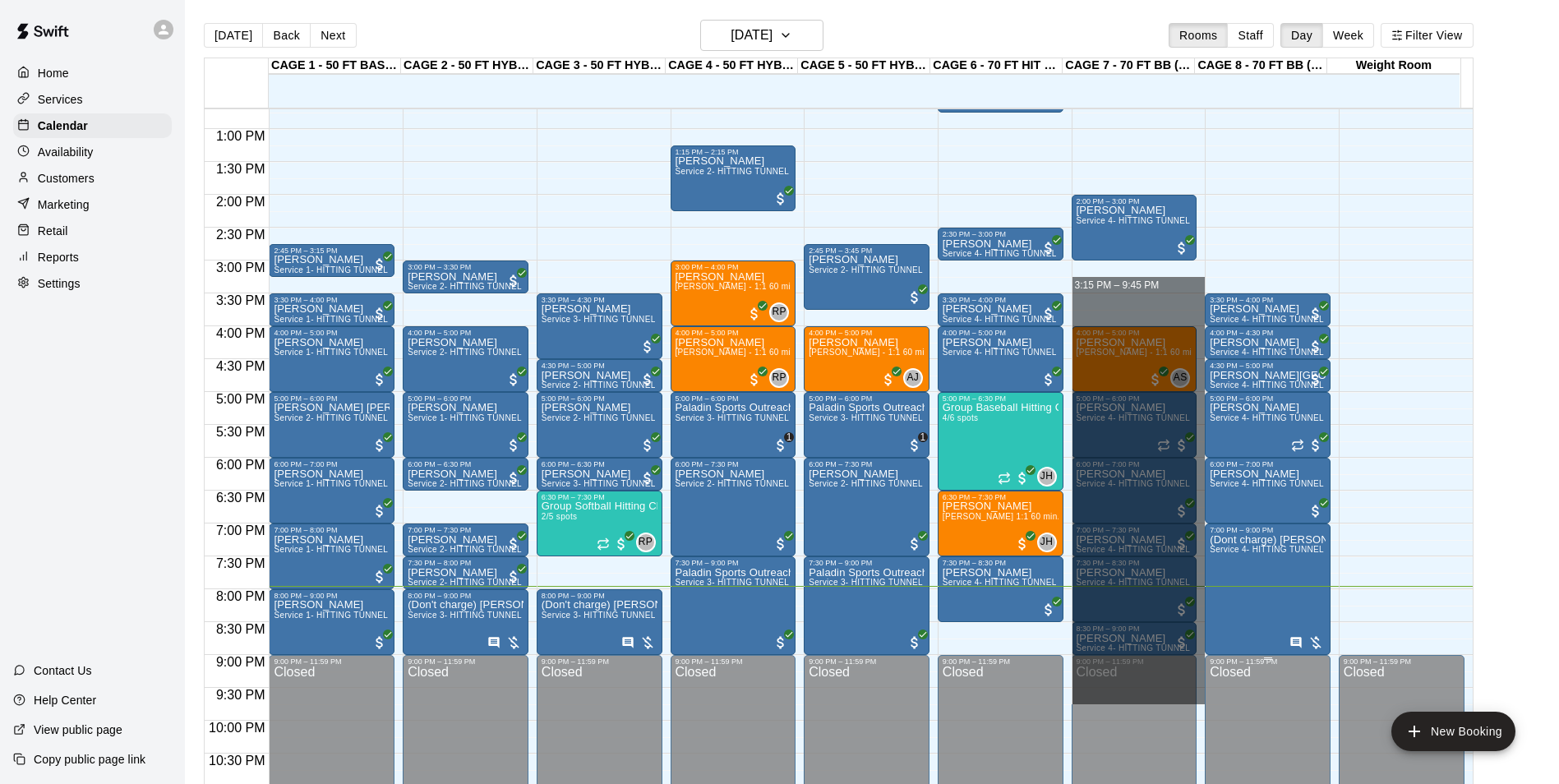
drag, startPoint x: 1168, startPoint y: 283, endPoint x: 1238, endPoint y: 690, distance: 413.0
click at [1238, 690] on div "12:00 AM 12:30 AM 1:00 AM 1:30 AM 2:00 AM 2:30 AM 3:00 AM 3:30 AM 4:00 AM 4:30 …" at bounding box center [838, 456] width 1268 height 695
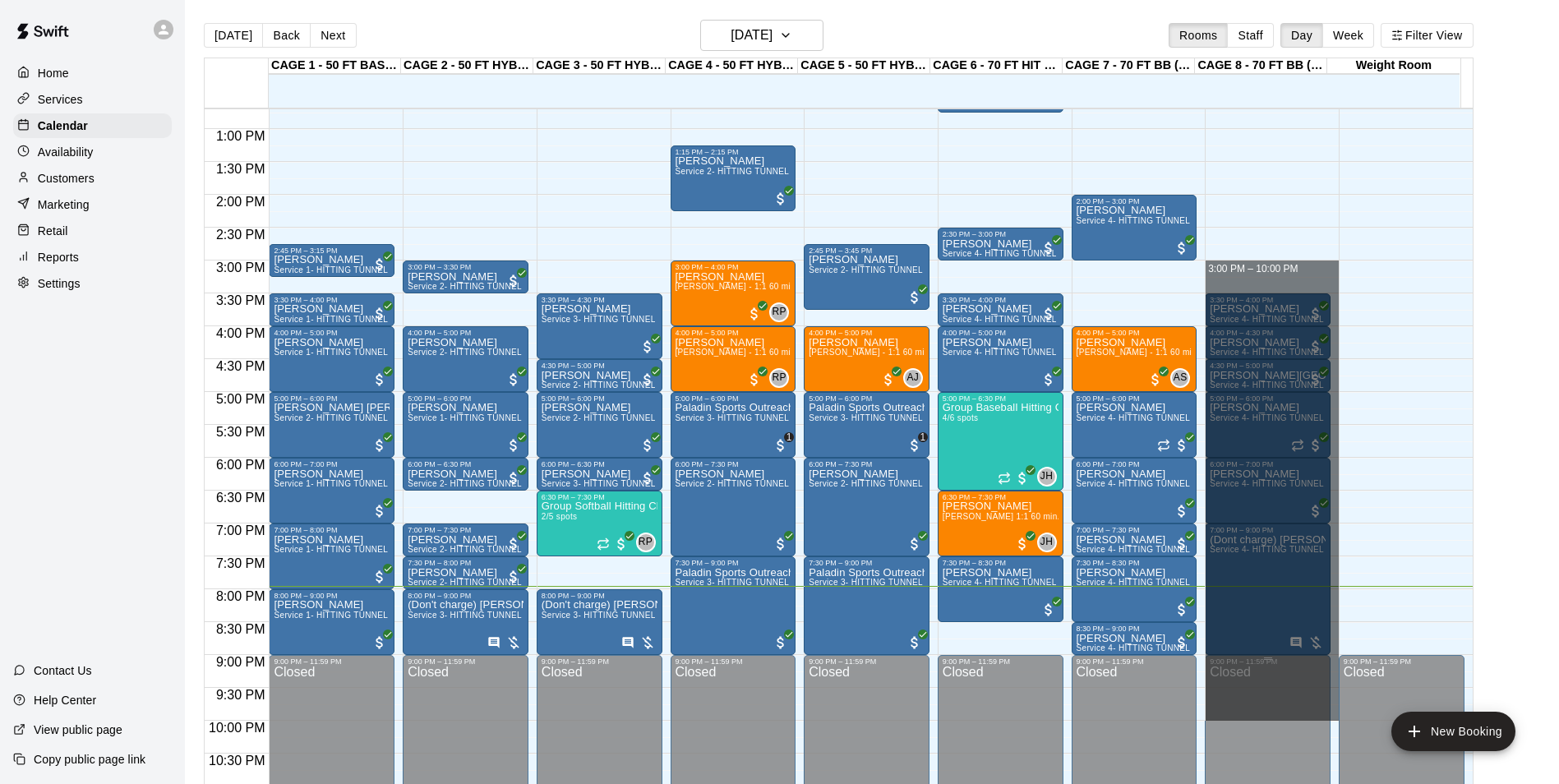
drag, startPoint x: 1306, startPoint y: 276, endPoint x: 1277, endPoint y: 711, distance: 436.0
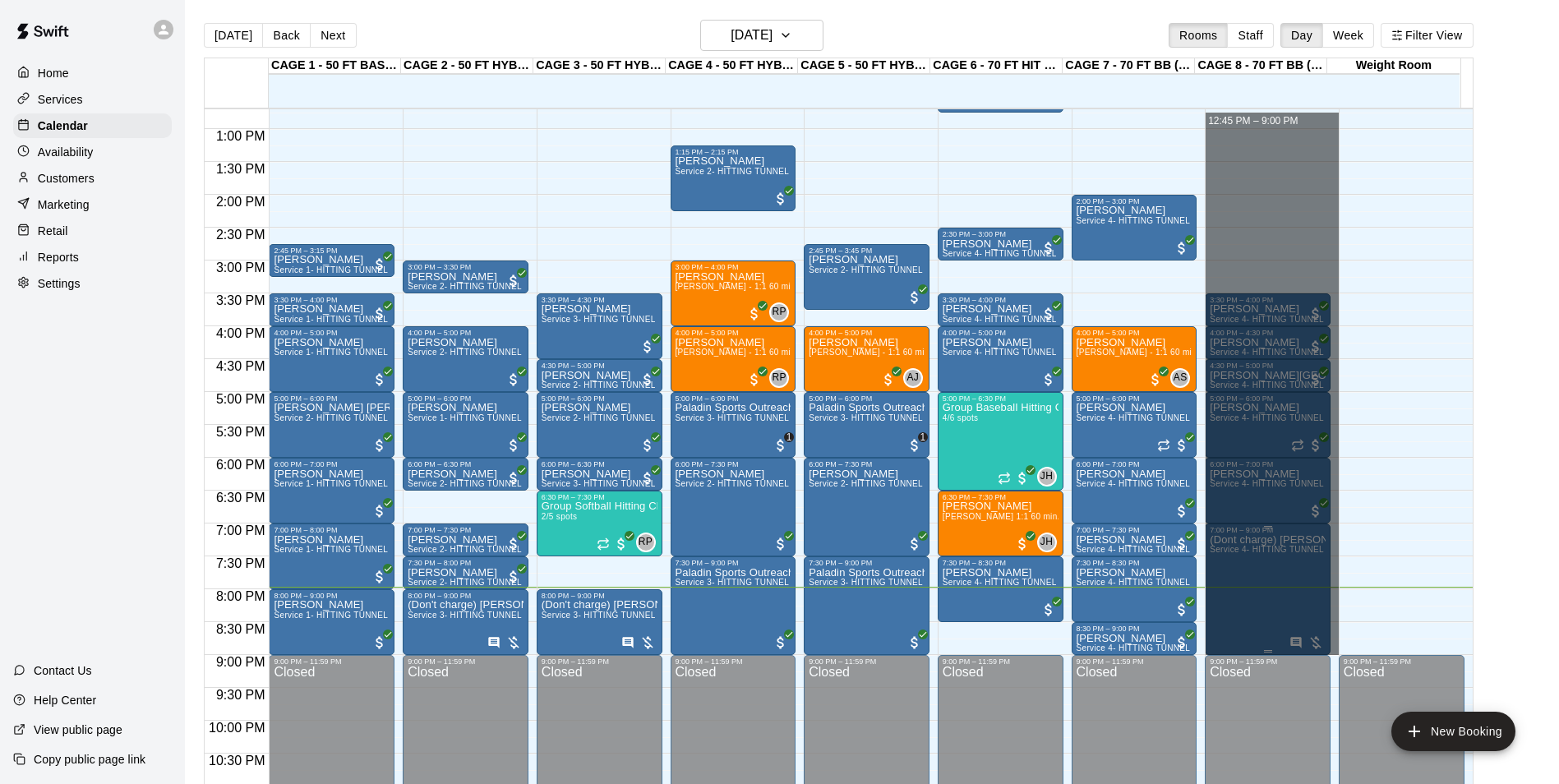
drag, startPoint x: 1279, startPoint y: 120, endPoint x: 1281, endPoint y: 618, distance: 498.0
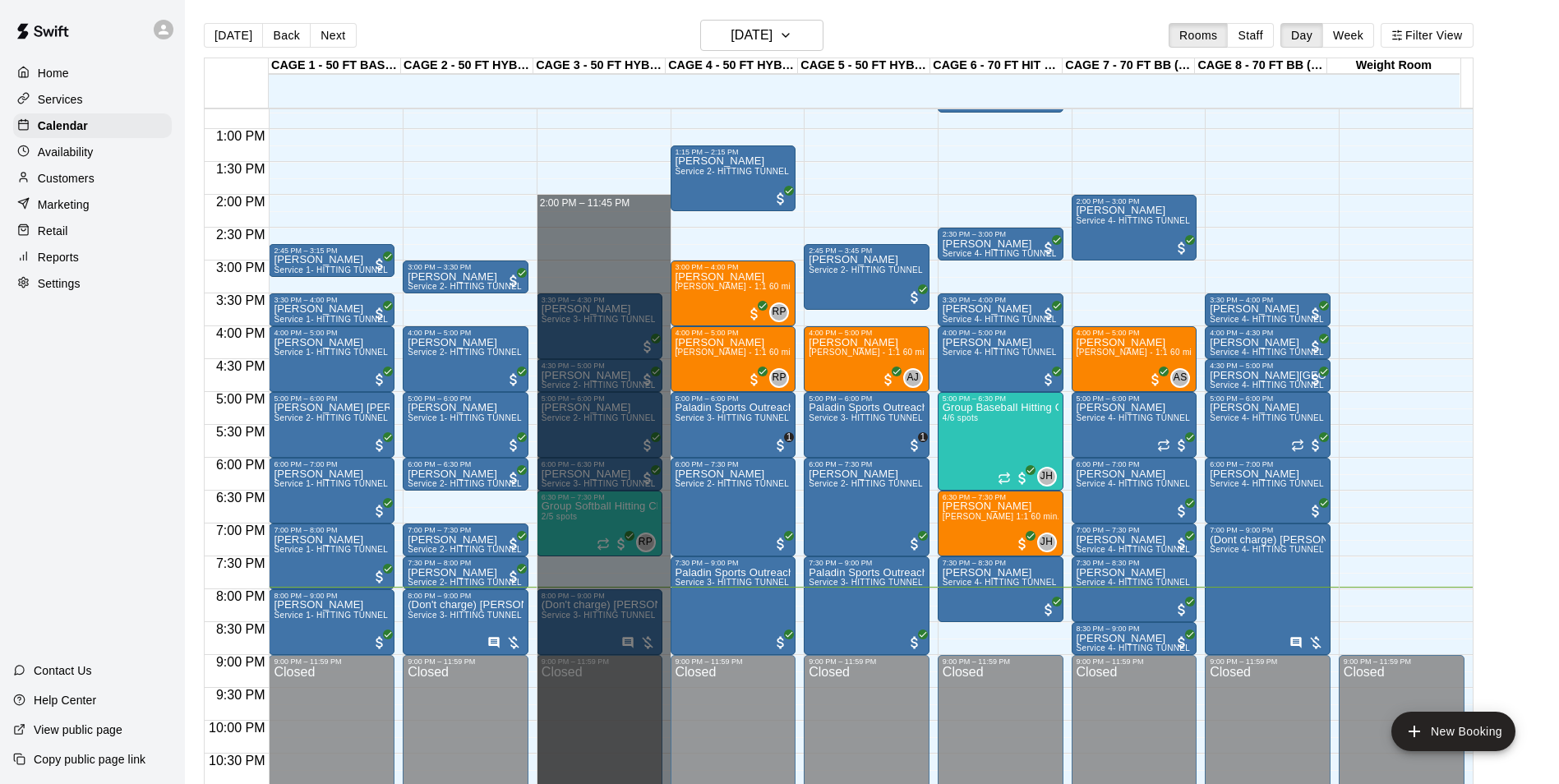
drag, startPoint x: 592, startPoint y: 212, endPoint x: 676, endPoint y: 826, distance: 619.7
click at [676, 783] on html "Home Services Calendar Availability Customers Marketing Retail Reports Settings…" at bounding box center [779, 405] width 1559 height 810
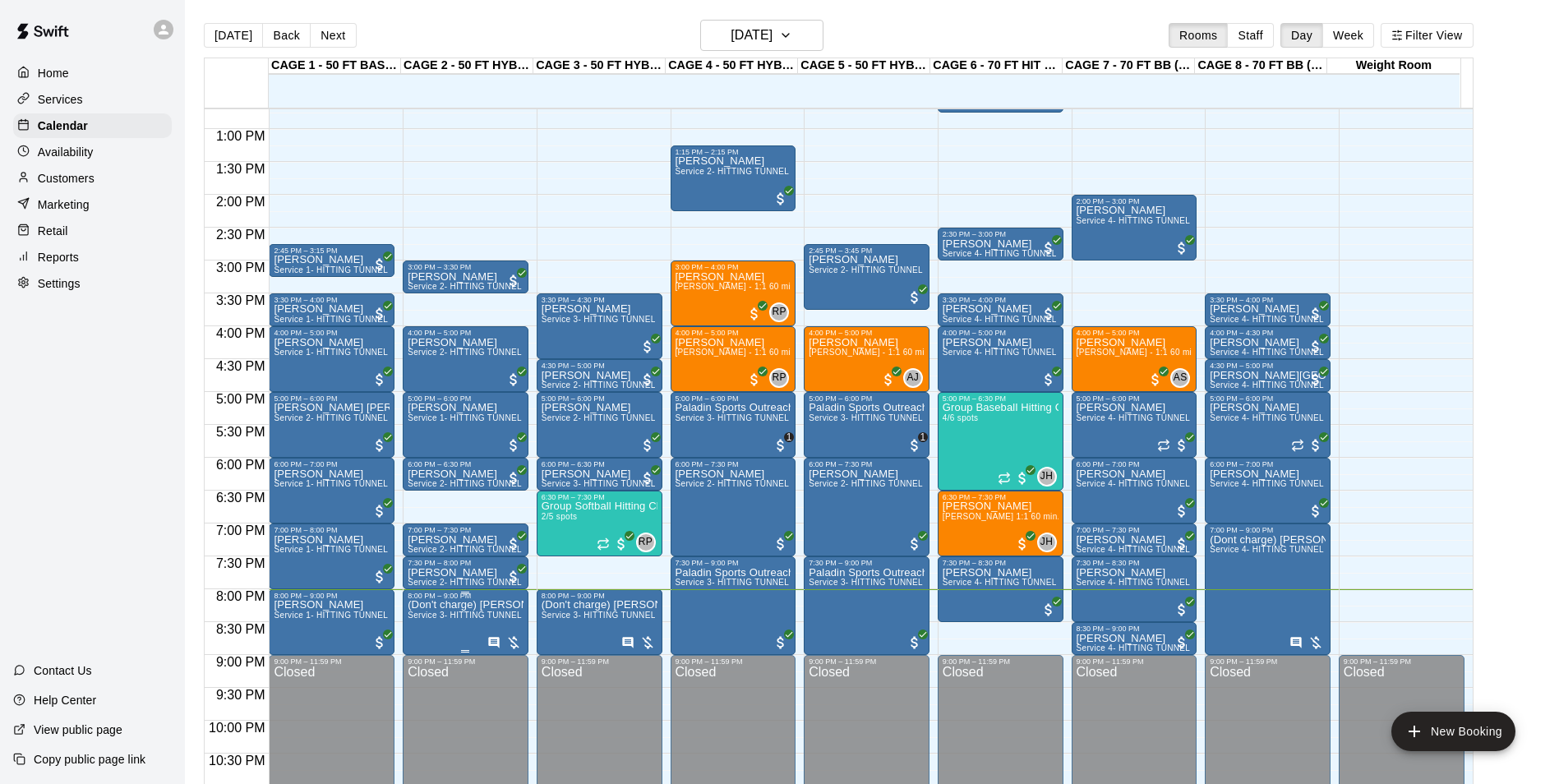
click at [446, 619] on span "Service 3- HITTING TUNNEL RENTAL - 50ft Softball" at bounding box center [510, 615] width 205 height 9
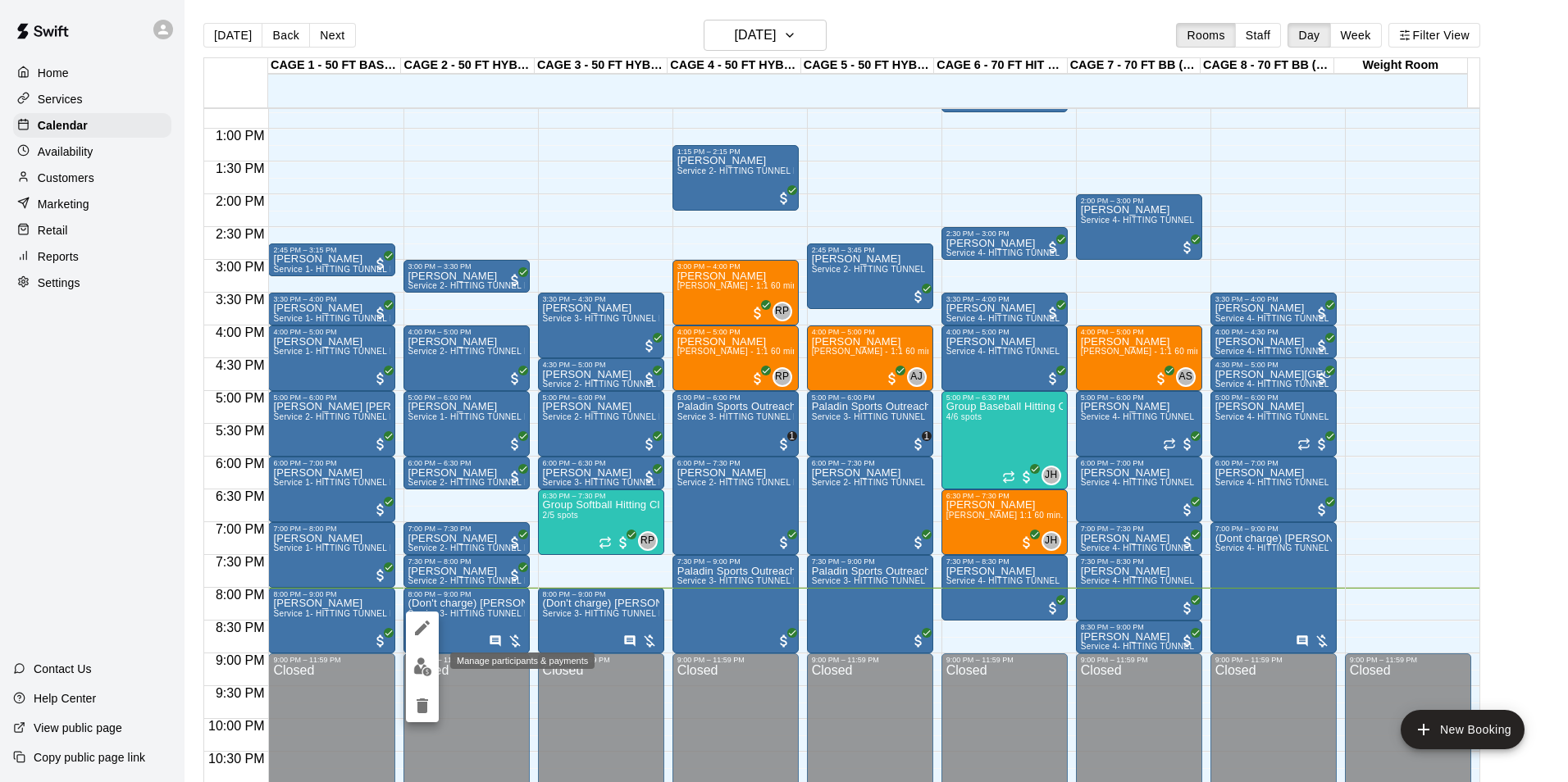
click at [422, 657] on button "edit" at bounding box center [422, 667] width 33 height 32
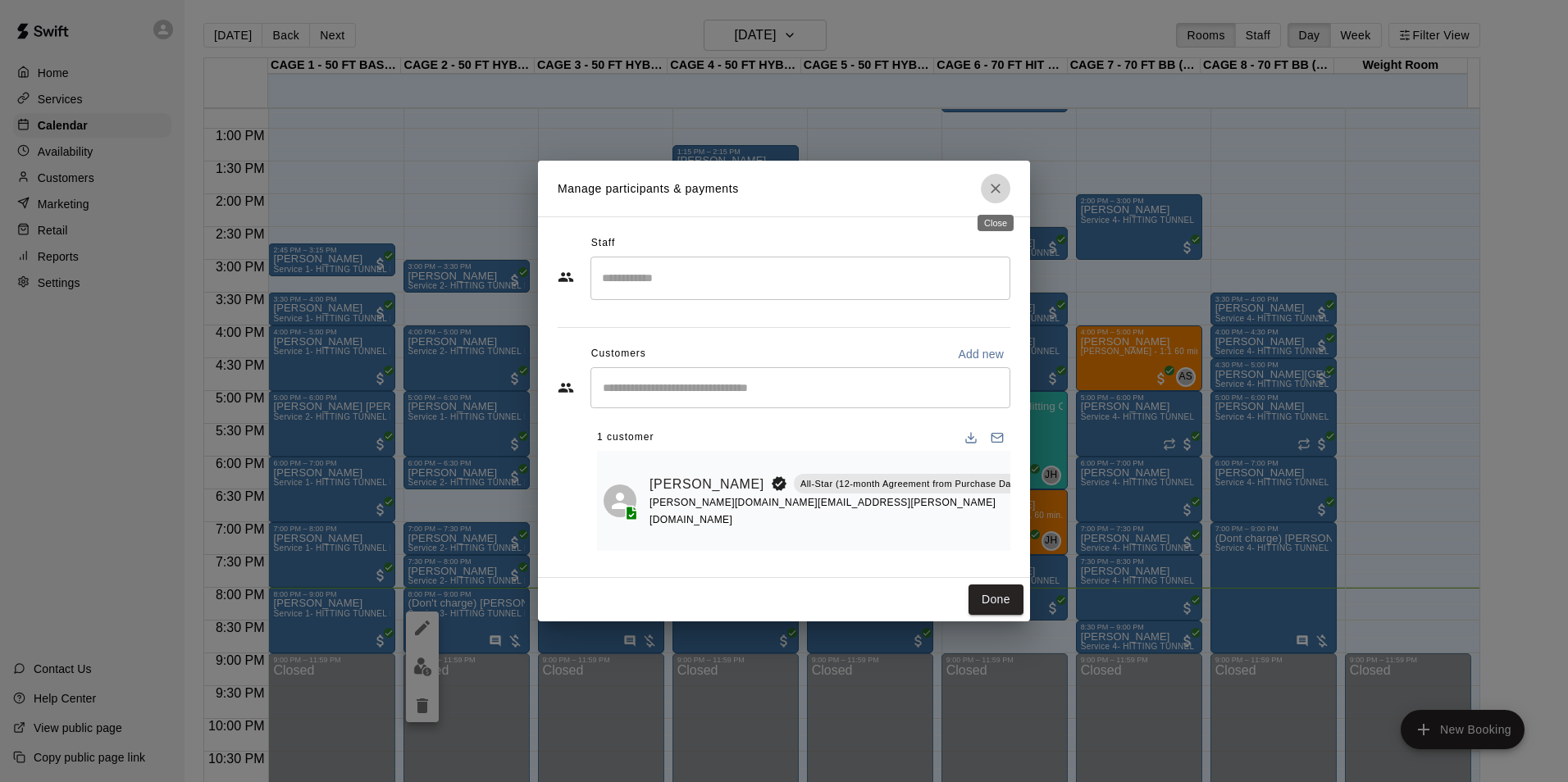
click at [996, 182] on icon "Close" at bounding box center [996, 188] width 17 height 17
